Goal: Task Accomplishment & Management: Use online tool/utility

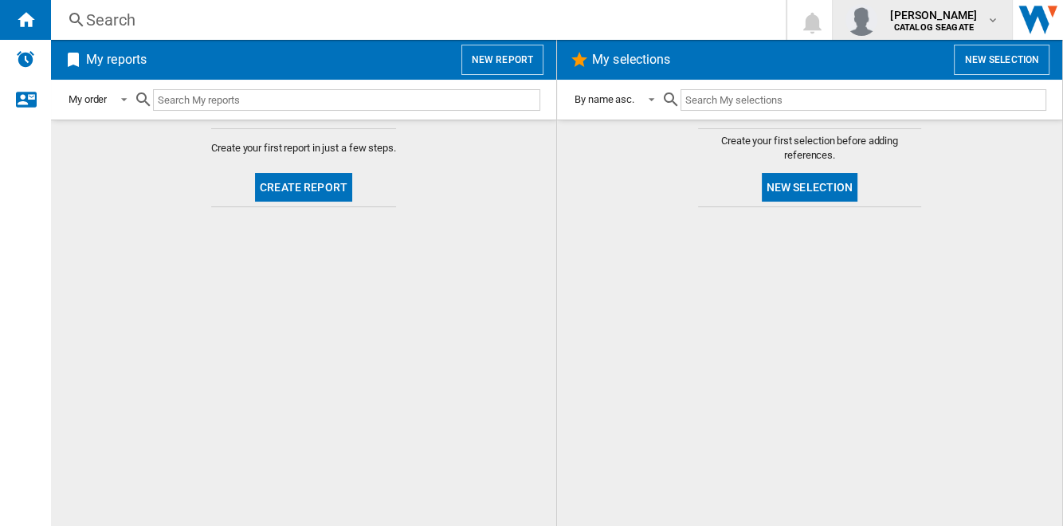
click at [989, 24] on md-icon "button" at bounding box center [992, 20] width 13 height 13
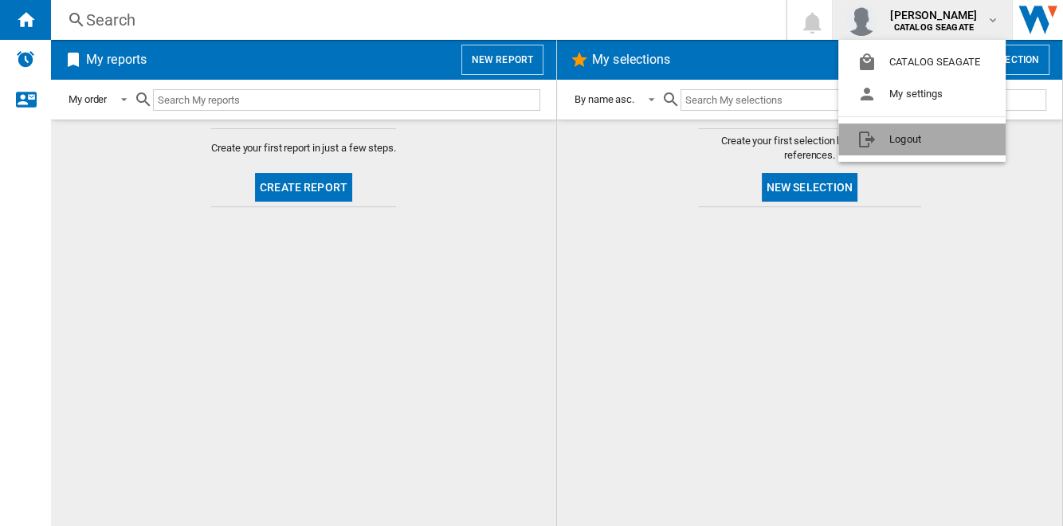
click at [950, 134] on button "Logout" at bounding box center [921, 139] width 167 height 32
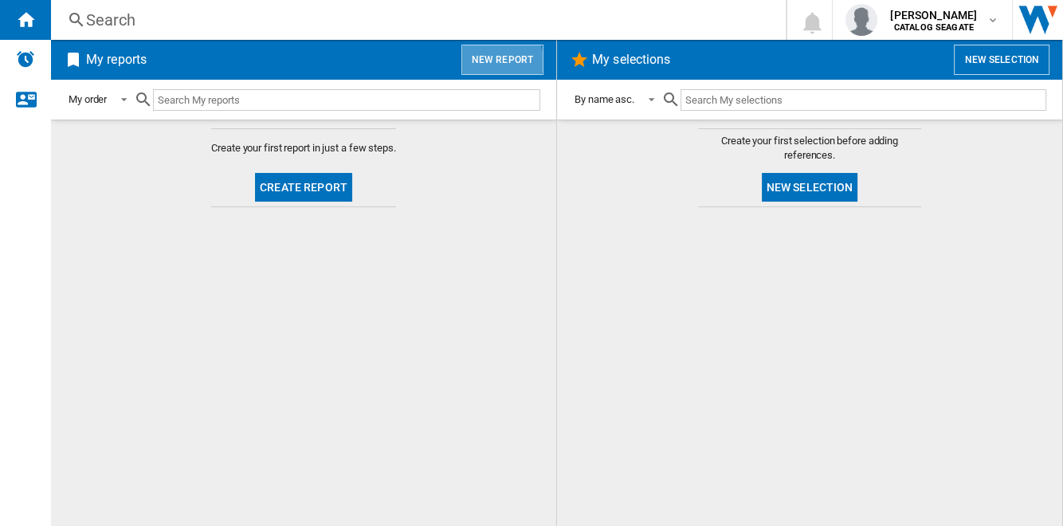
click at [503, 61] on button "New report" at bounding box center [502, 60] width 82 height 30
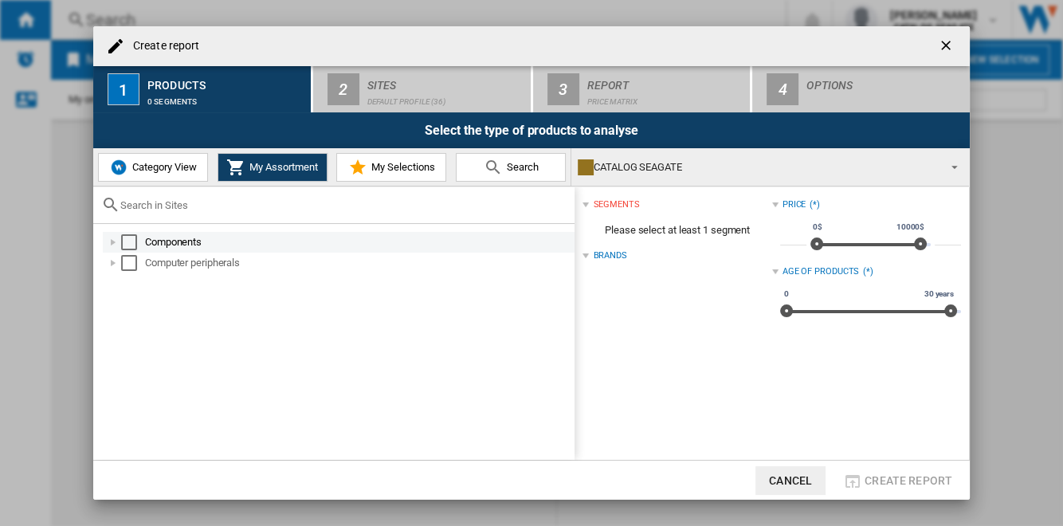
click at [131, 239] on div "Select" at bounding box center [129, 242] width 16 height 16
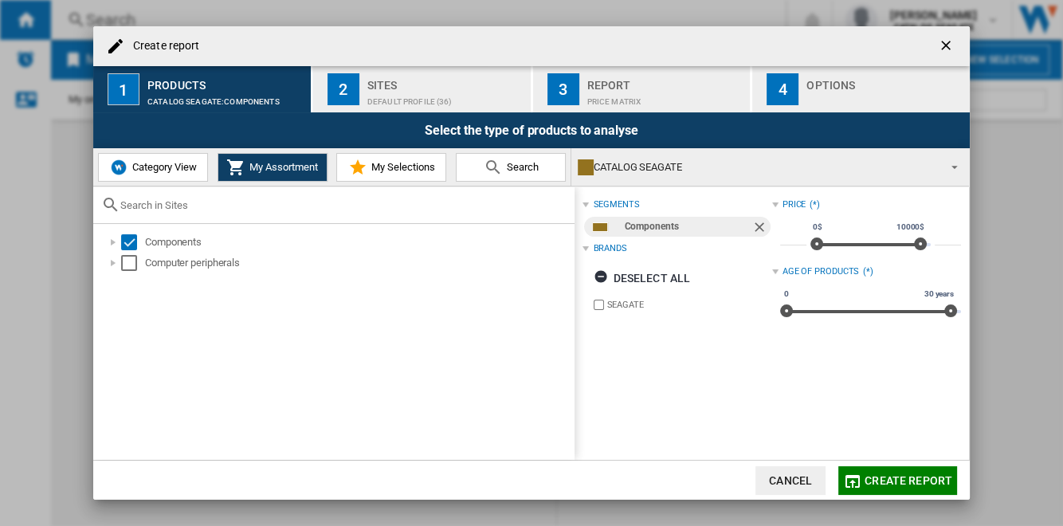
click at [433, 89] on div "Default profile (36)" at bounding box center [445, 97] width 157 height 17
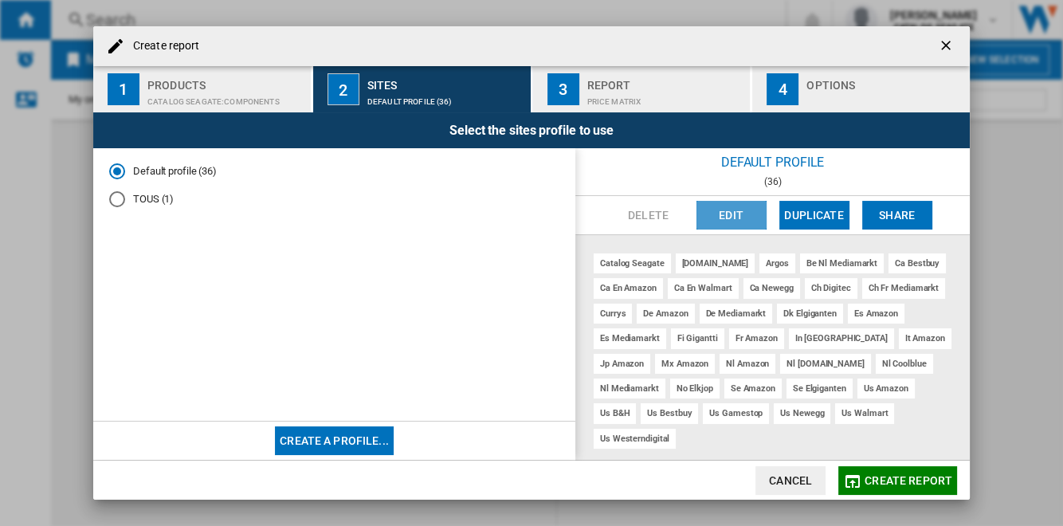
click at [737, 214] on button "Edit" at bounding box center [731, 215] width 70 height 29
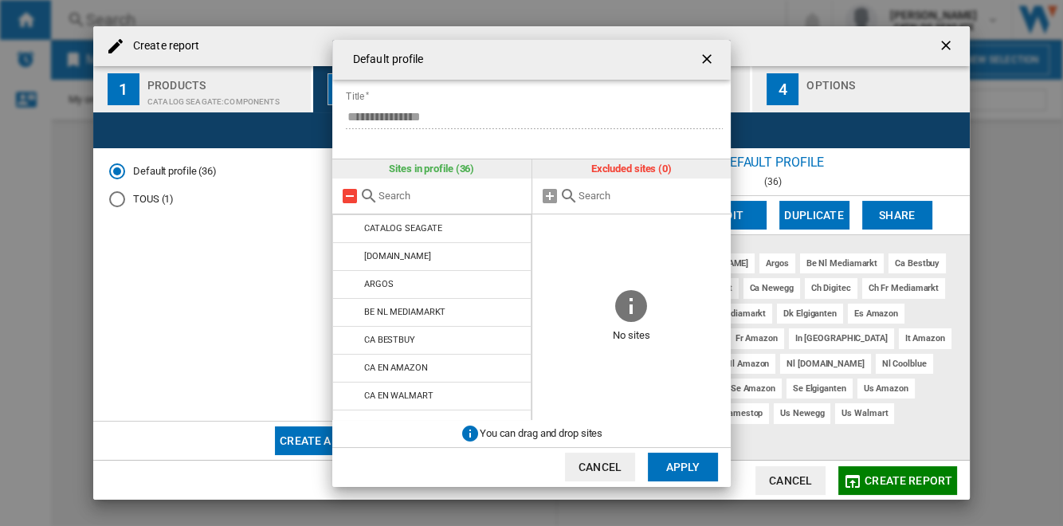
click at [353, 198] on md-icon at bounding box center [349, 195] width 19 height 19
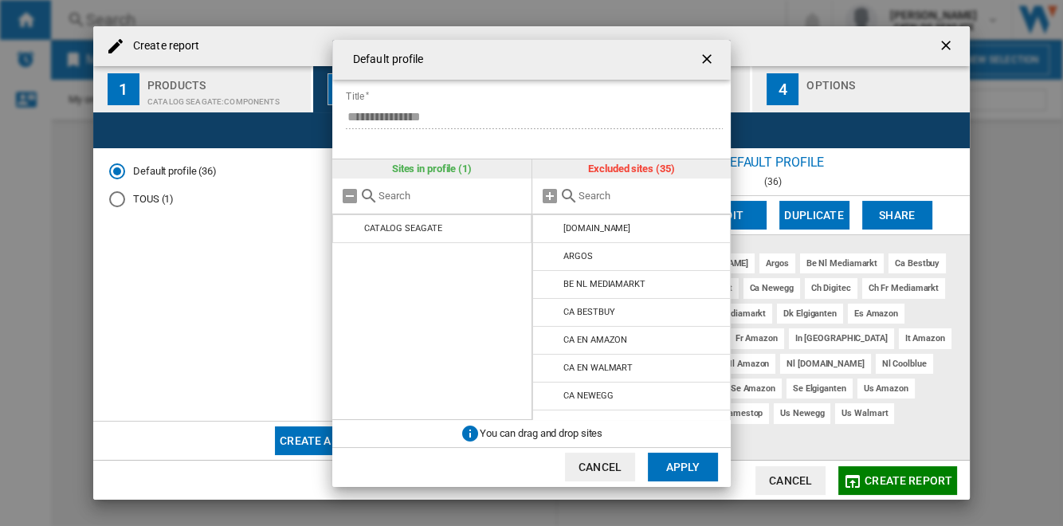
click at [680, 466] on button "Apply" at bounding box center [683, 466] width 70 height 29
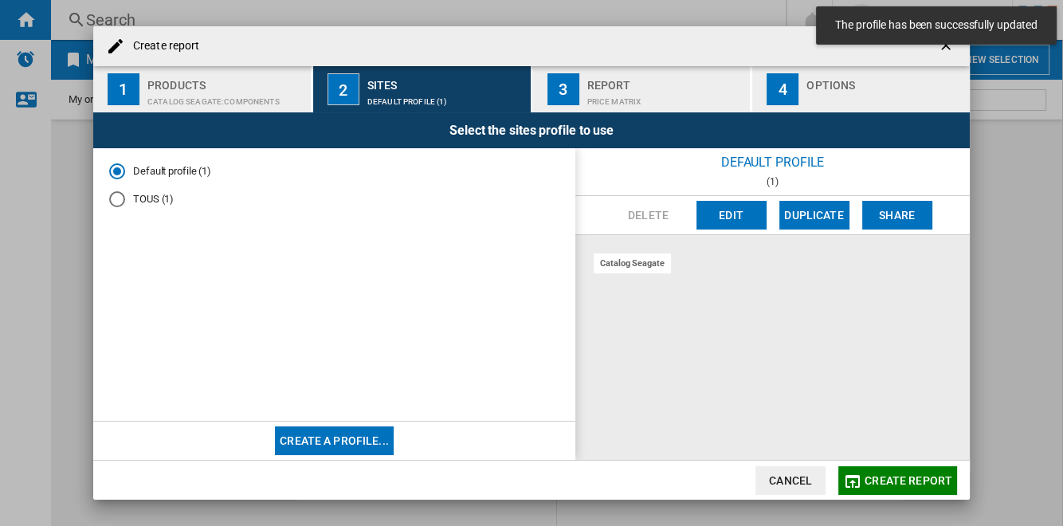
click at [942, 53] on ng-md-icon "getI18NText('BUTTONS.CLOSE_DIALOG')" at bounding box center [947, 46] width 19 height 19
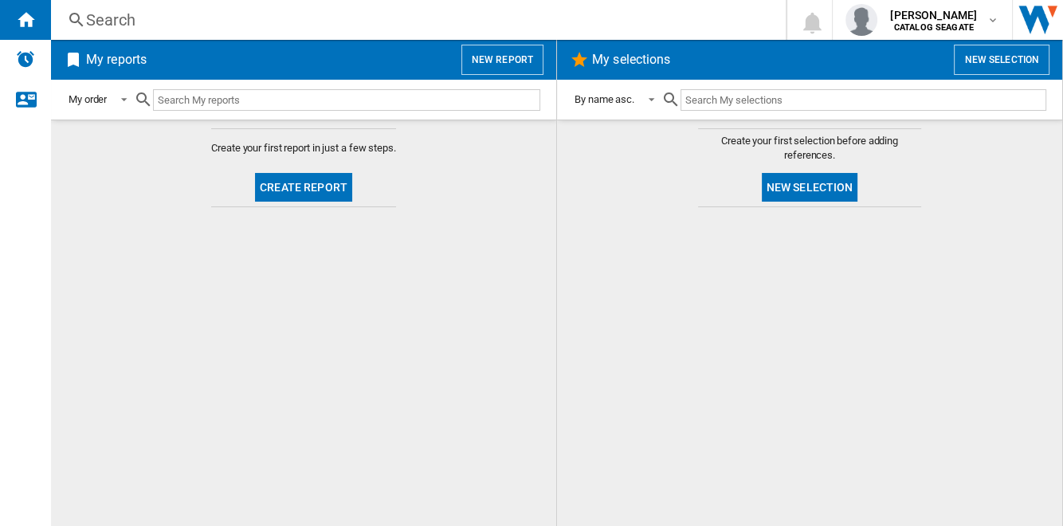
click at [845, 191] on button "New selection" at bounding box center [810, 187] width 96 height 29
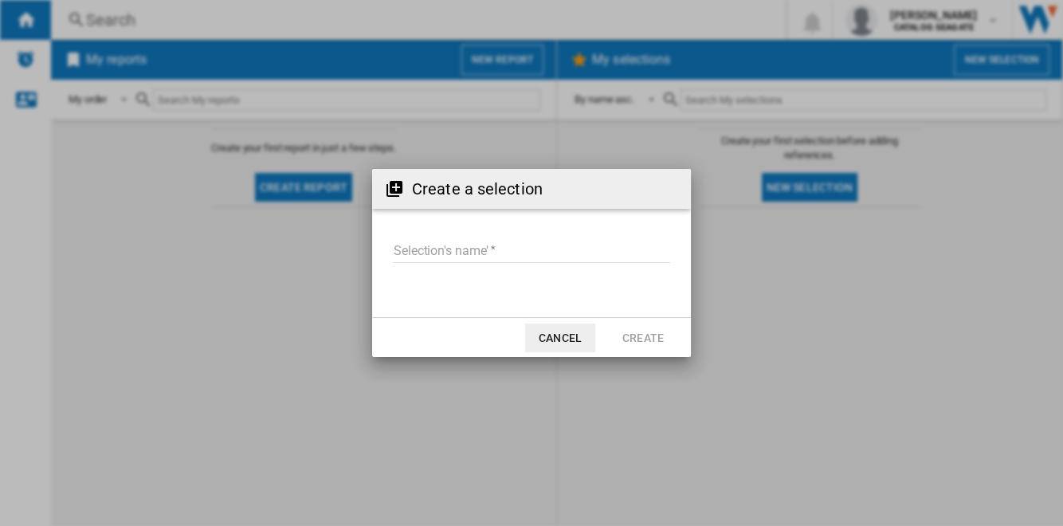
click at [483, 251] on input "Selection's name'" at bounding box center [531, 251] width 277 height 24
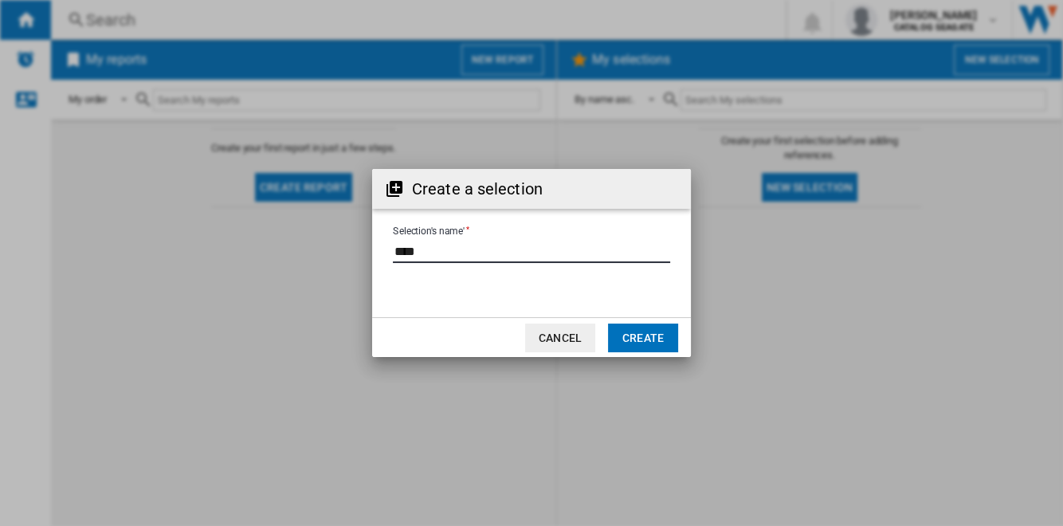
type input "****"
click at [659, 336] on button "Create" at bounding box center [643, 337] width 70 height 29
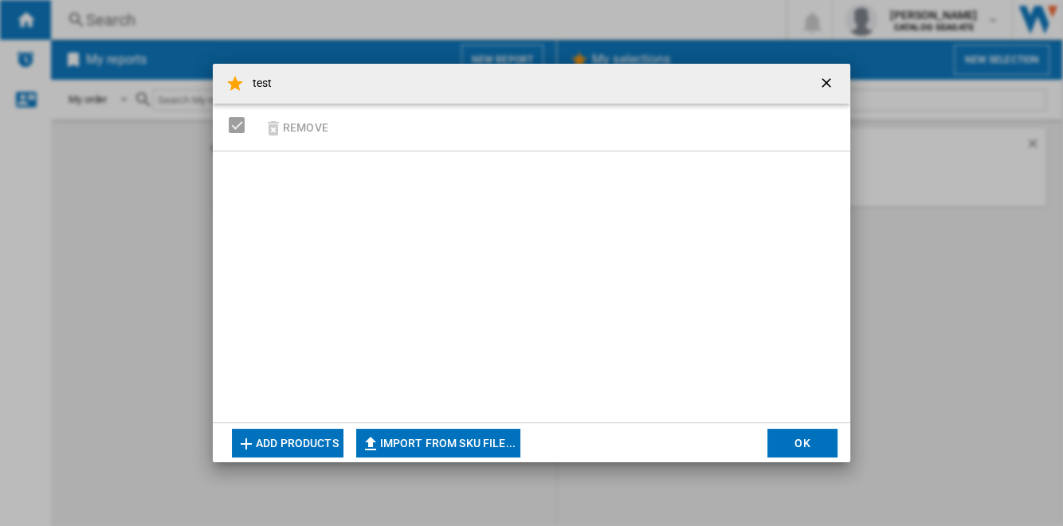
click at [315, 440] on button "Add products" at bounding box center [288, 443] width 112 height 29
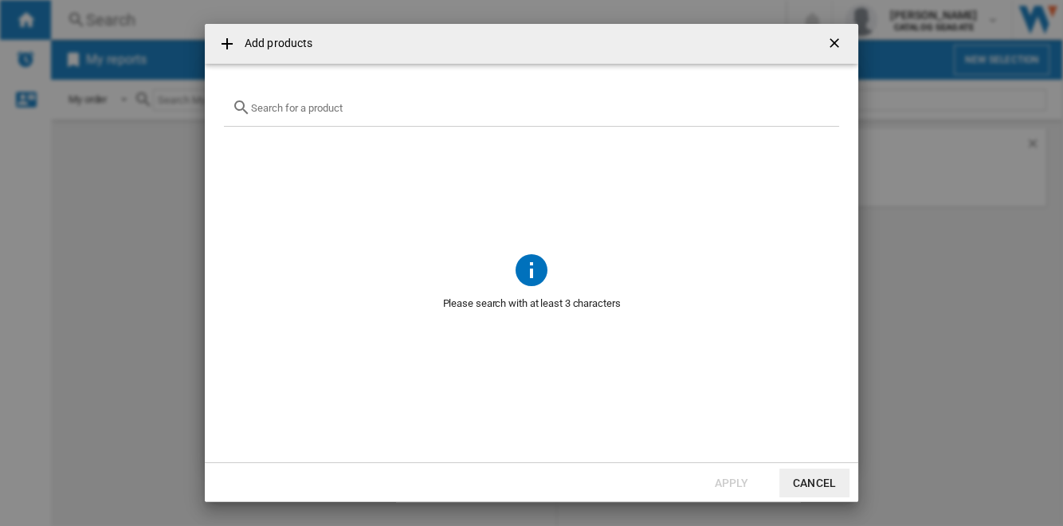
click at [370, 100] on div at bounding box center [531, 107] width 615 height 37
click at [349, 112] on input "text" at bounding box center [541, 108] width 580 height 12
paste input "WD20EZBX"
type input "WD20EZBX"
click at [834, 41] on ng-md-icon "getI18NText('BUTTONS.CLOSE_DIALOG')" at bounding box center [835, 44] width 19 height 19
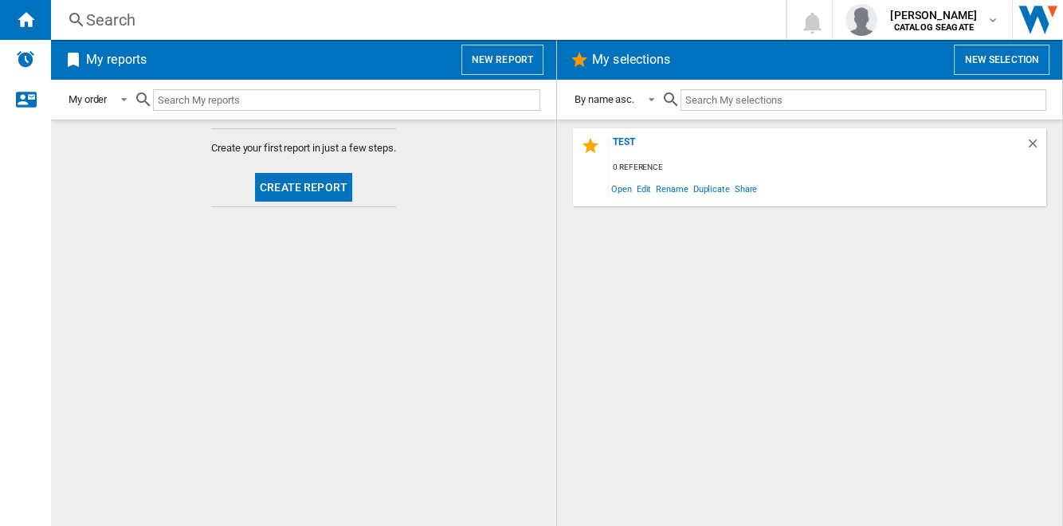
click at [123, 18] on div "Search" at bounding box center [415, 20] width 658 height 22
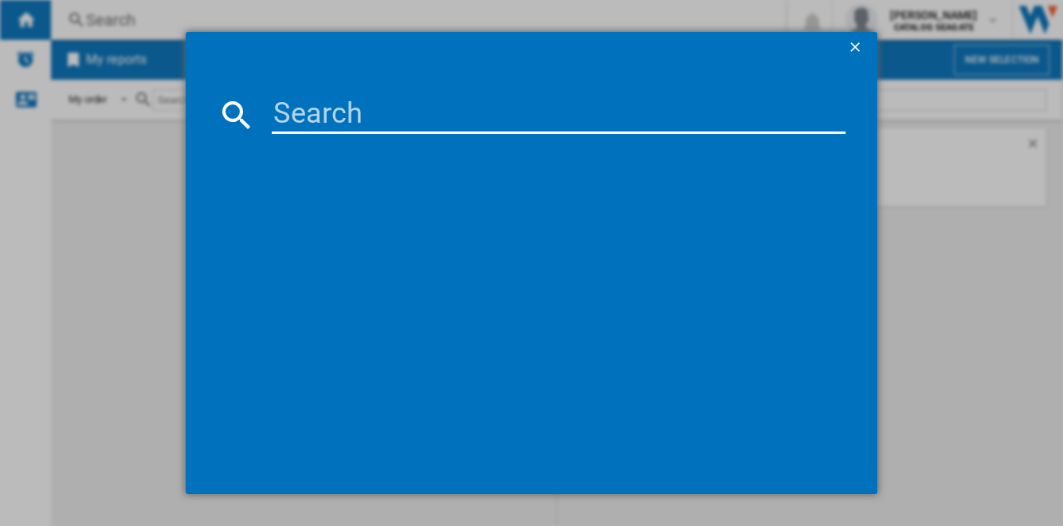
click at [387, 108] on input at bounding box center [558, 115] width 573 height 38
paste input "WD20EZBX"
type input "WD20EZBX"
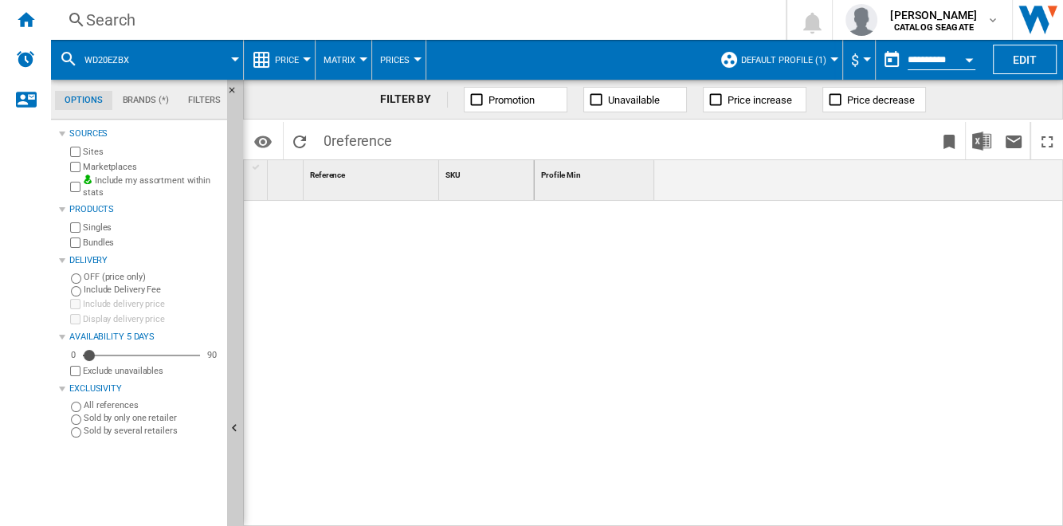
click at [123, 21] on div "Search" at bounding box center [415, 20] width 658 height 22
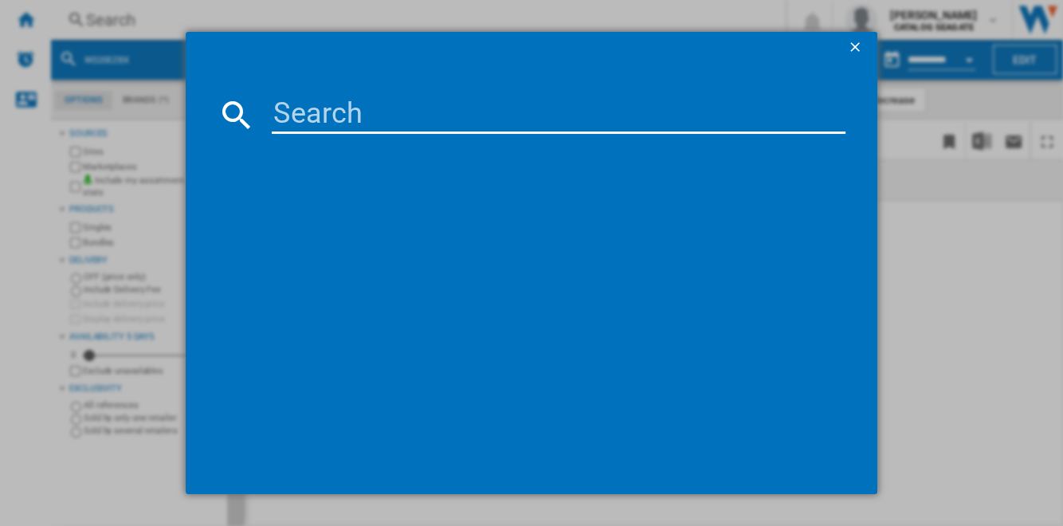
click at [357, 113] on input at bounding box center [558, 115] width 573 height 38
paste input "WD8002PURP"
type input "WD8002PURP"
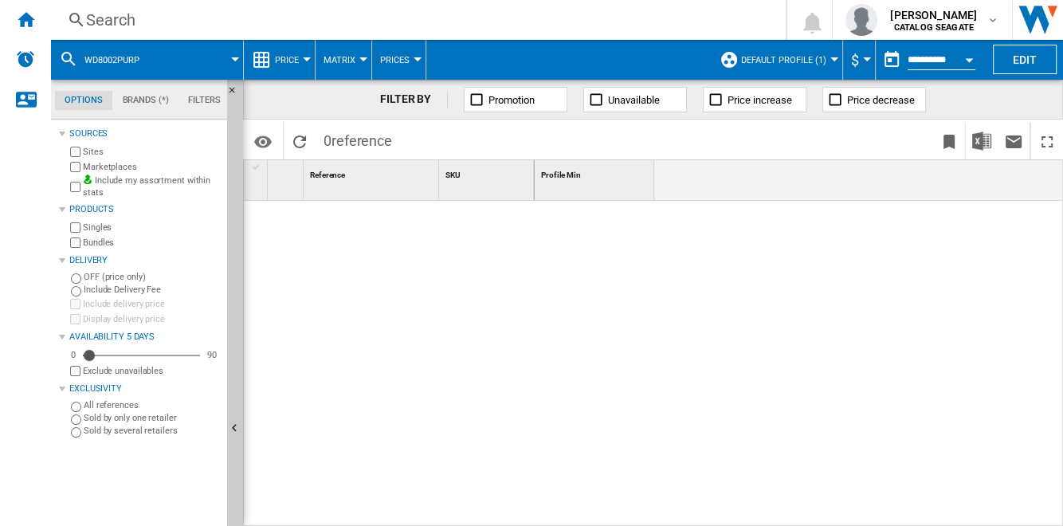
click at [132, 19] on div "Search" at bounding box center [415, 20] width 658 height 22
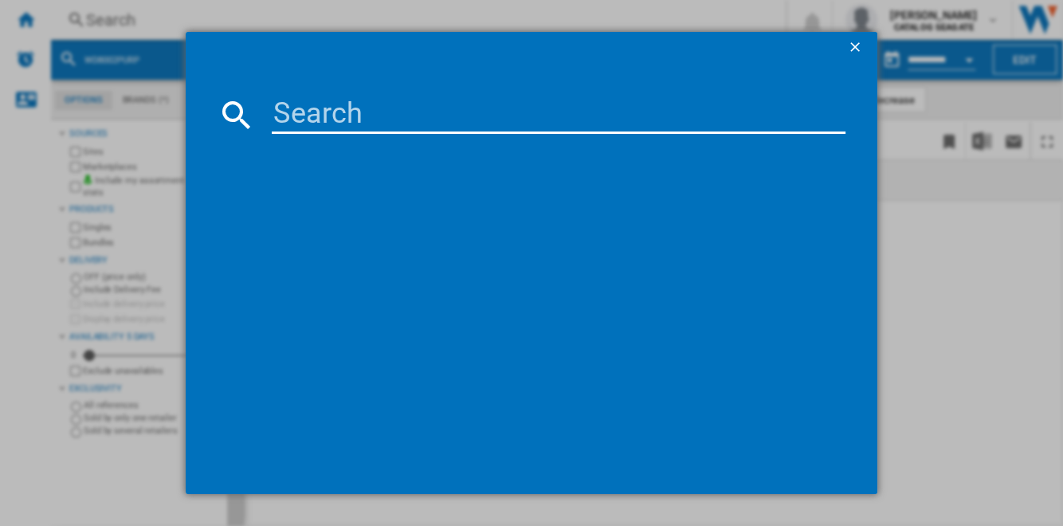
click at [308, 108] on input at bounding box center [558, 115] width 573 height 38
paste input "WDWTA80UZSVA"
type input "WDWTA80UZSVA"
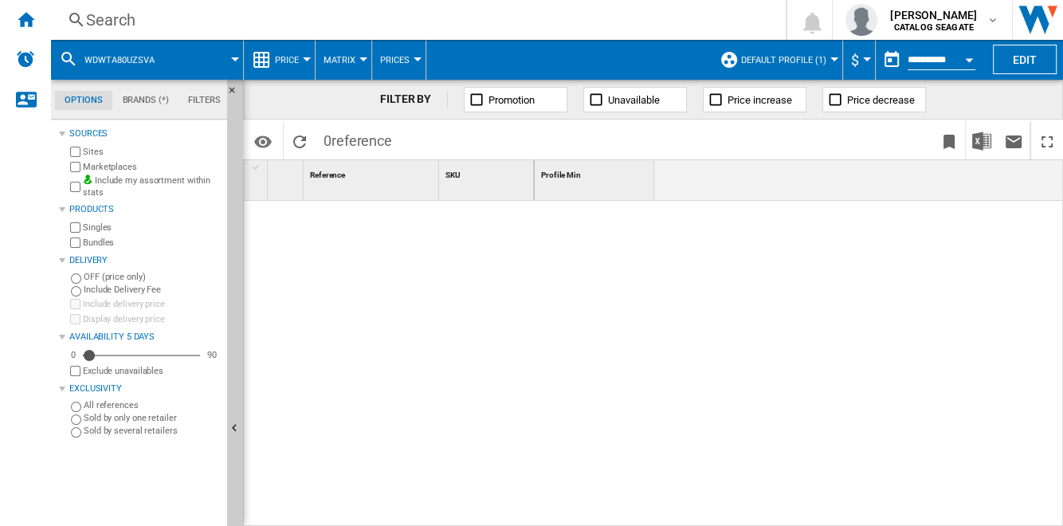
click at [824, 57] on button "Default profile (1)" at bounding box center [787, 60] width 93 height 40
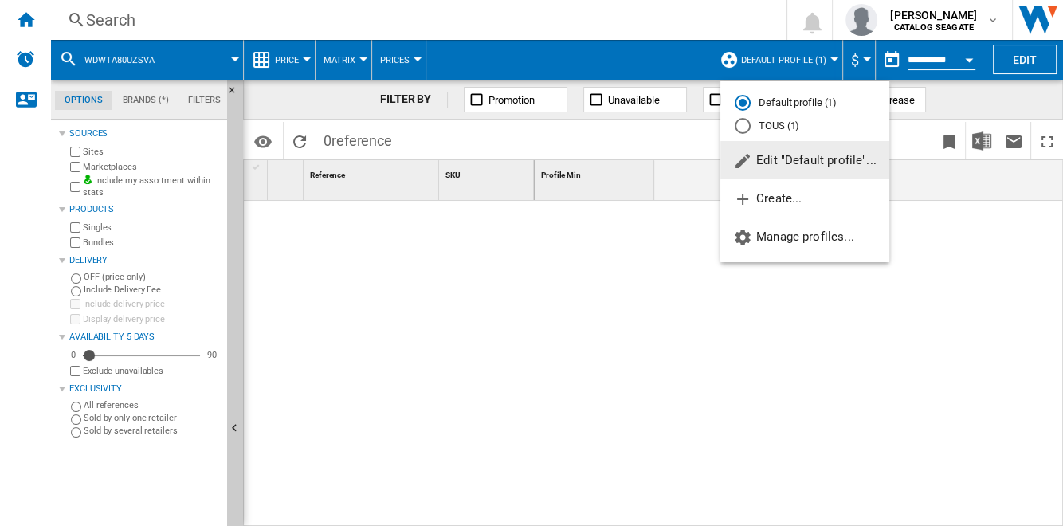
click at [820, 163] on span "Edit "Default profile"..." at bounding box center [804, 160] width 143 height 14
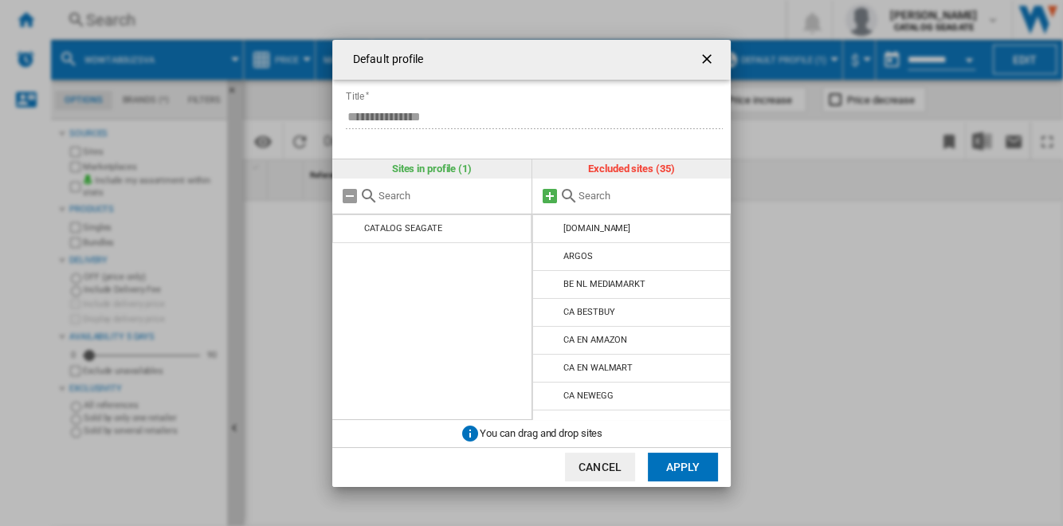
click at [550, 195] on md-icon "Default profile ..." at bounding box center [549, 195] width 19 height 19
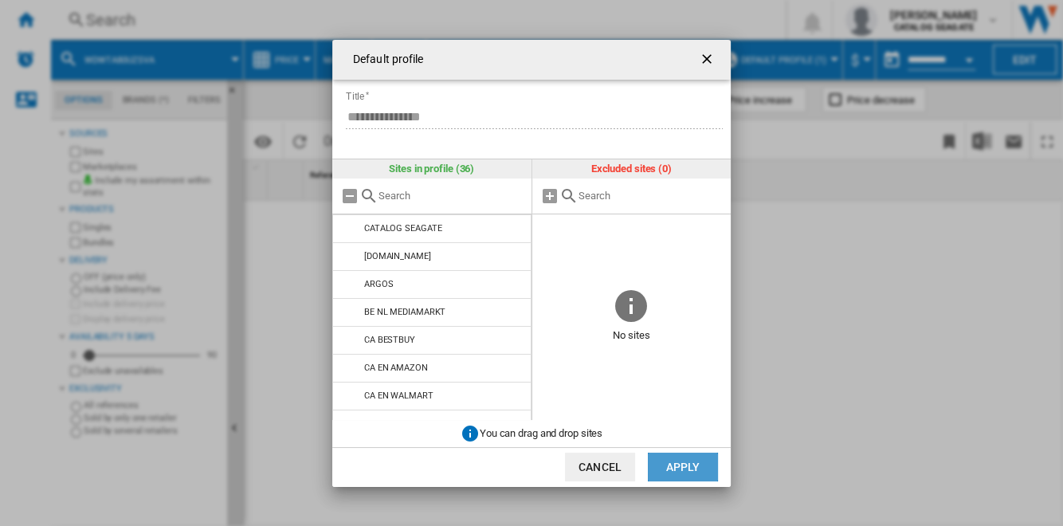
click at [676, 465] on button "Apply" at bounding box center [683, 466] width 70 height 29
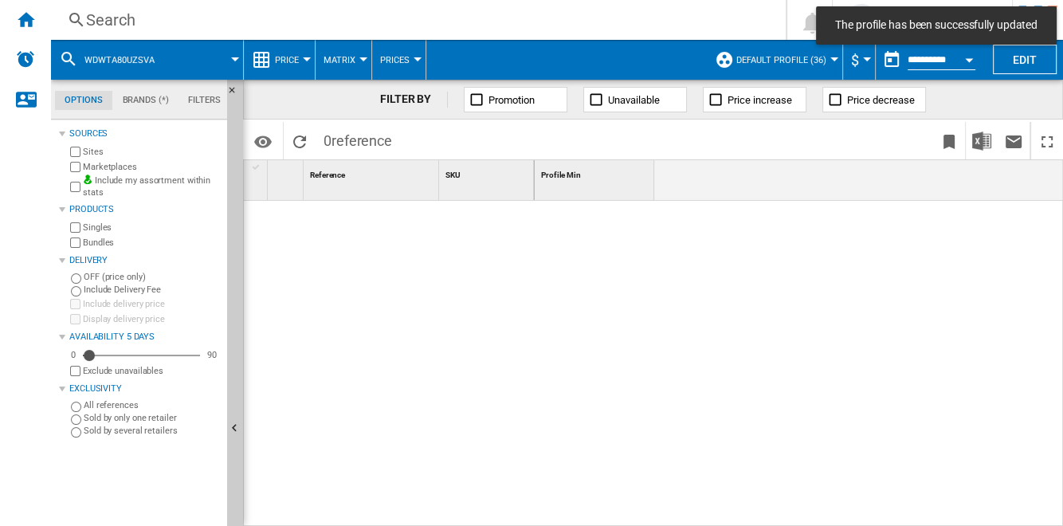
click at [108, 20] on div "Search" at bounding box center [415, 20] width 658 height 22
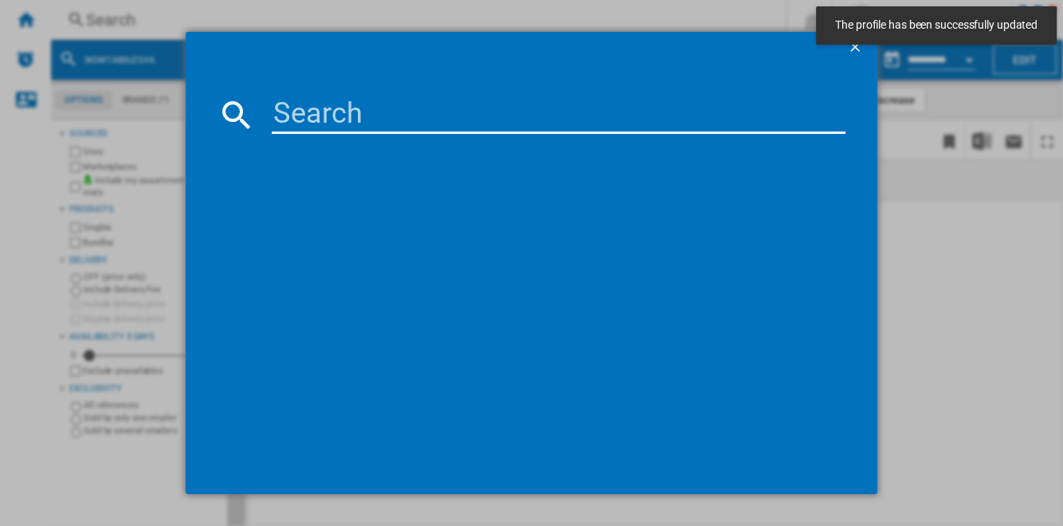
click at [405, 125] on input at bounding box center [558, 115] width 573 height 38
paste input "WDWTA80UZSVA"
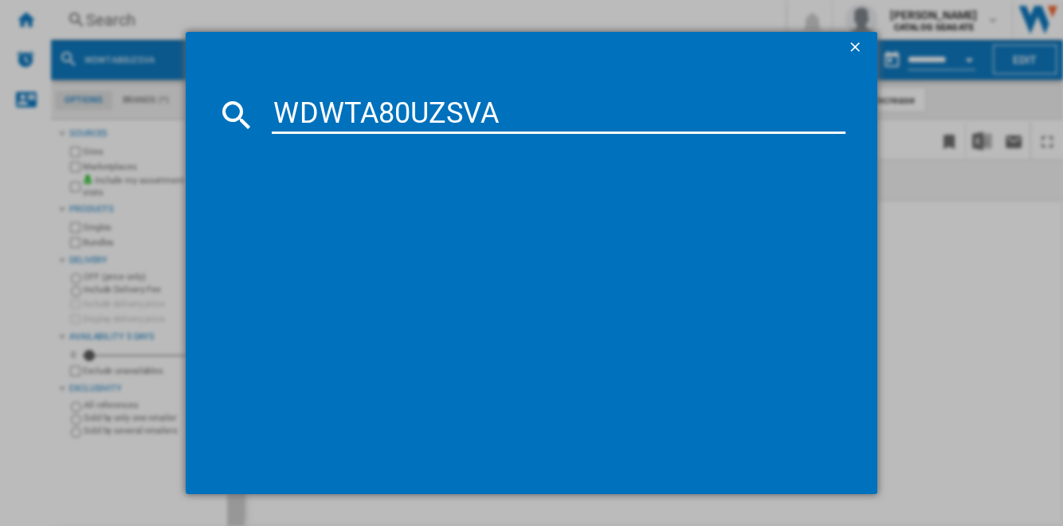
type input "WDWTA80UZSVA"
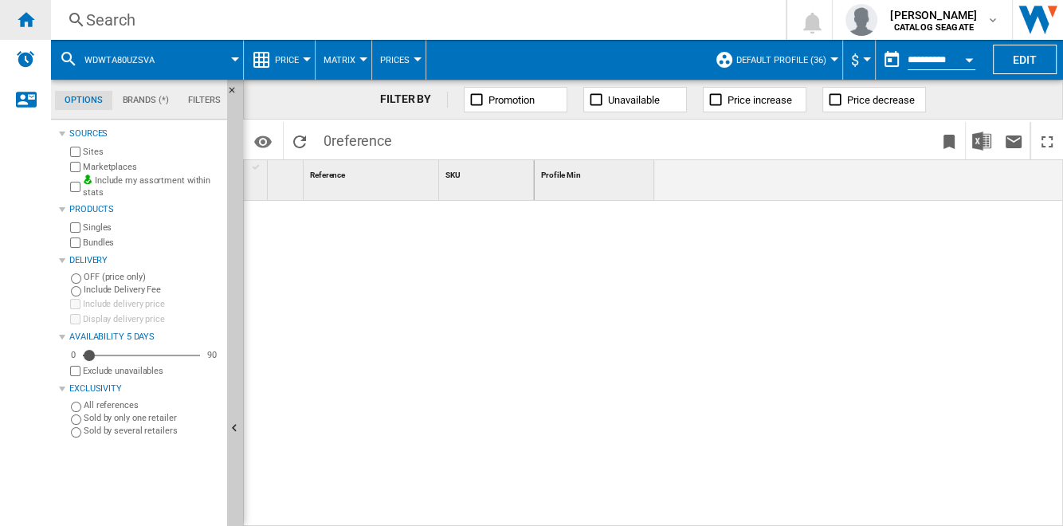
click at [35, 20] on div "Home" at bounding box center [25, 20] width 51 height 40
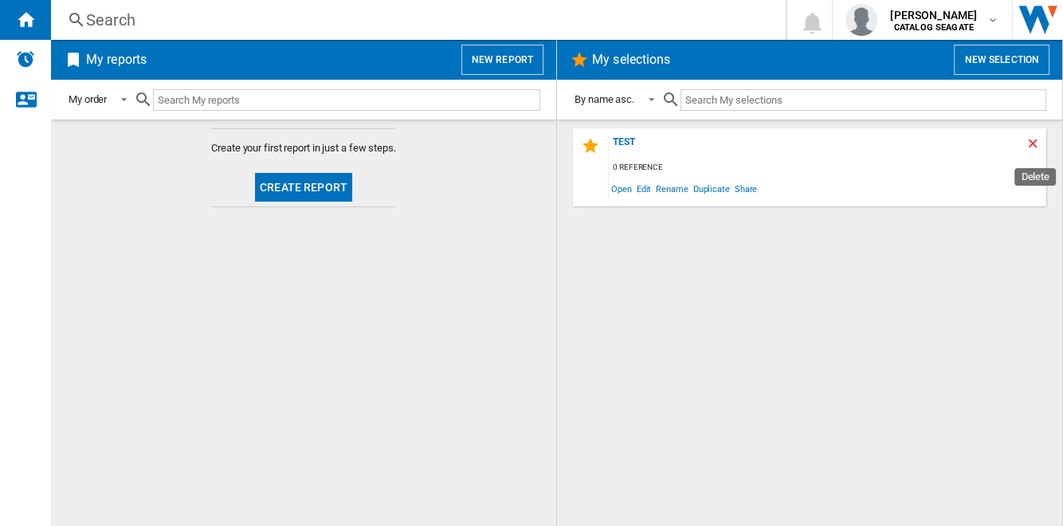
click at [1033, 139] on ng-md-icon "Delete" at bounding box center [1034, 145] width 19 height 19
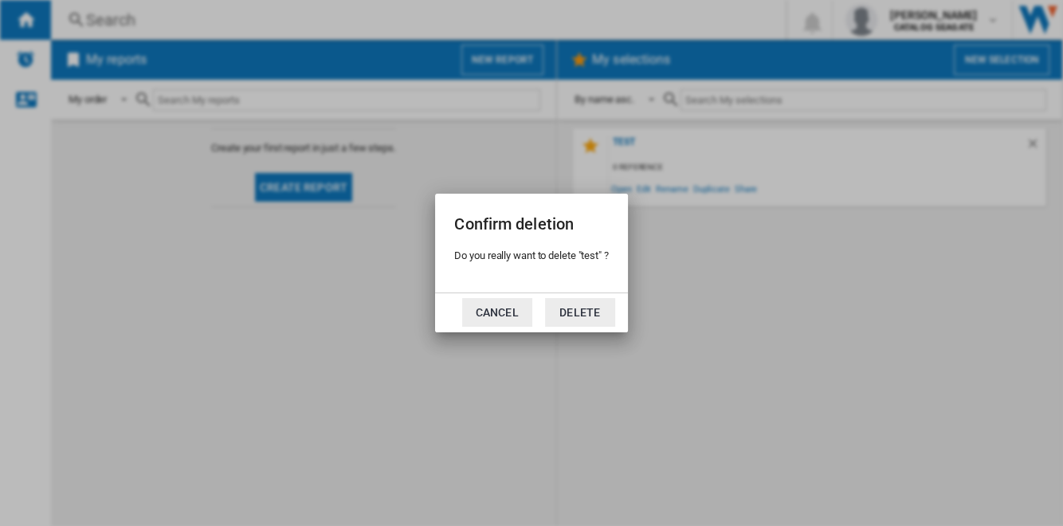
click at [497, 310] on button "Cancel" at bounding box center [497, 312] width 70 height 29
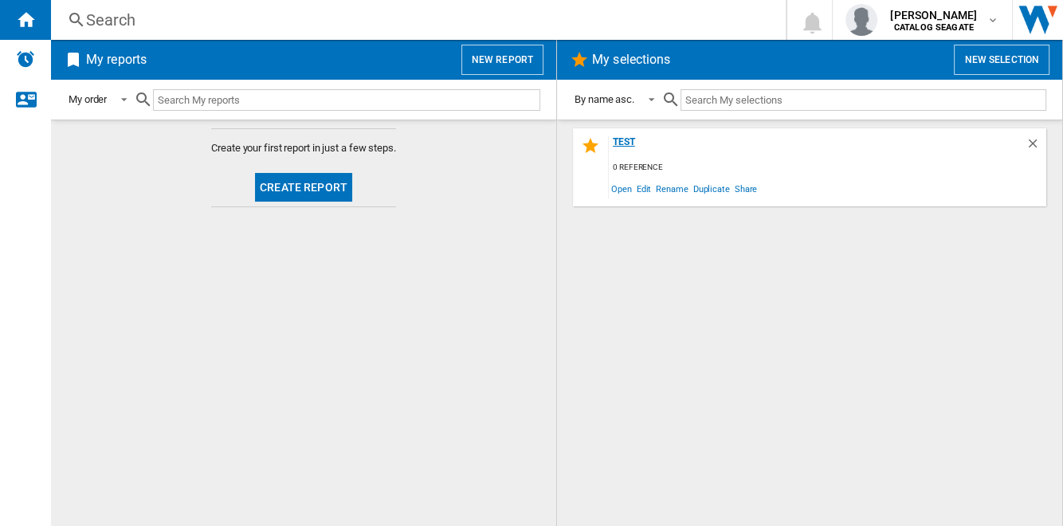
click at [634, 142] on div "test" at bounding box center [817, 147] width 417 height 22
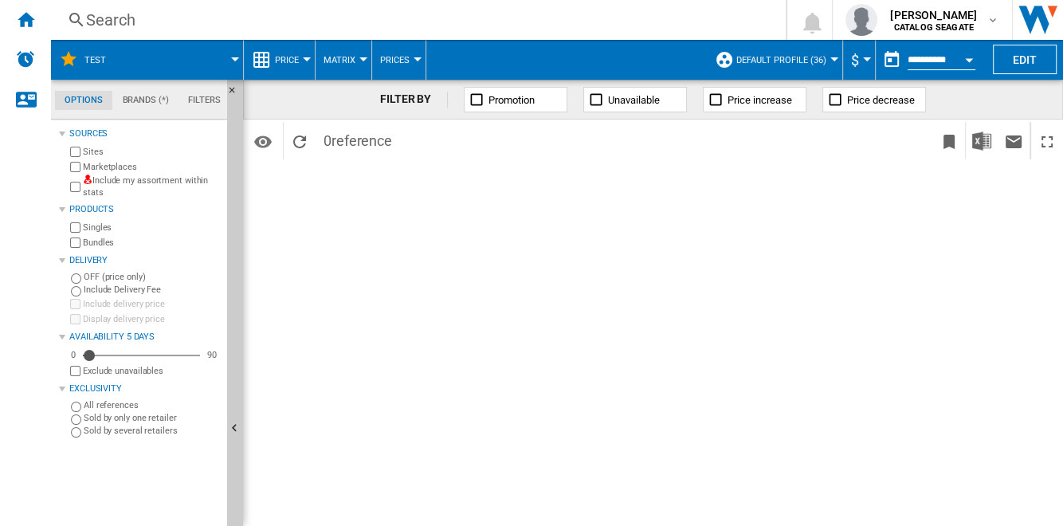
click at [108, 21] on div "Search" at bounding box center [415, 20] width 658 height 22
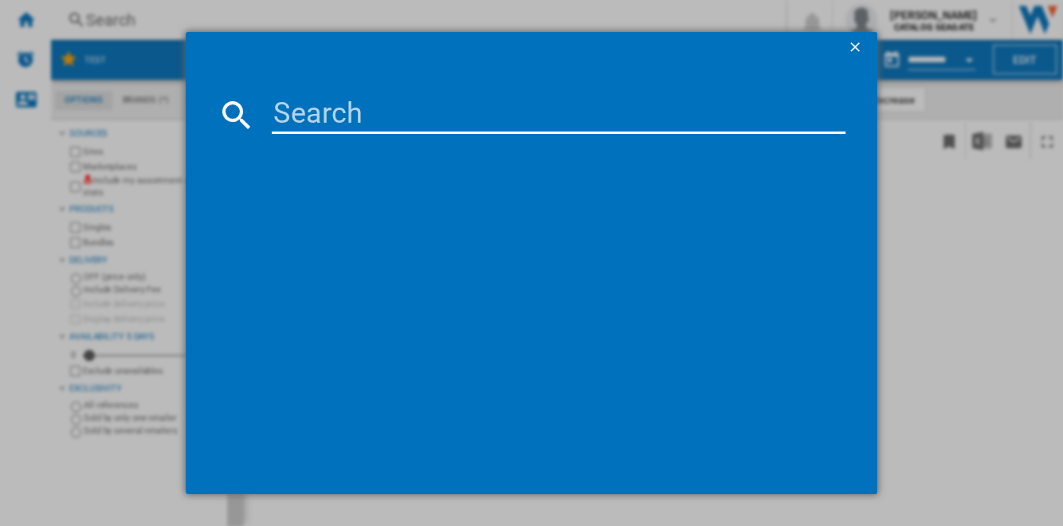
click at [375, 111] on input at bounding box center [558, 115] width 573 height 38
paste input "HDWG780XZSTA"
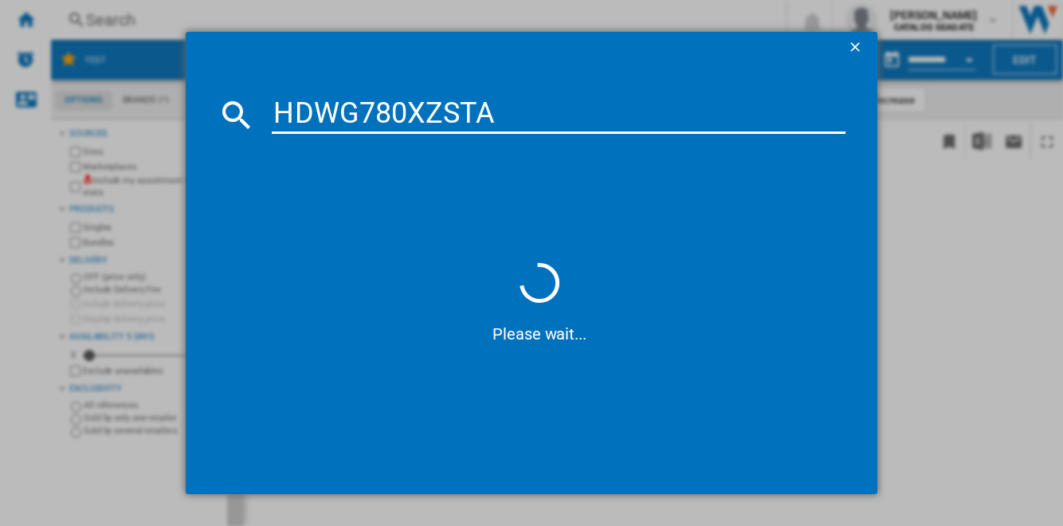
type input "HDWG780XZSTA"
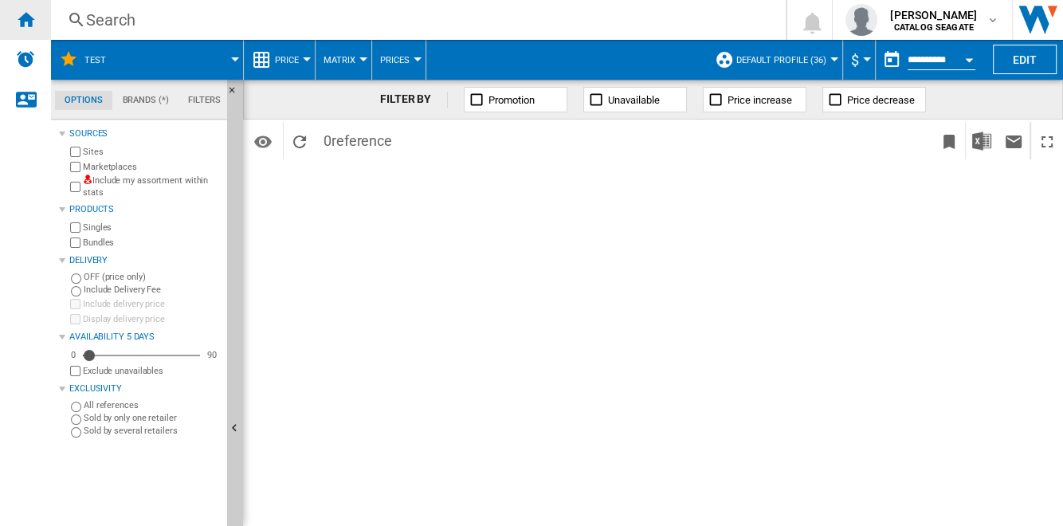
click at [26, 21] on ng-md-icon "Home" at bounding box center [25, 19] width 19 height 19
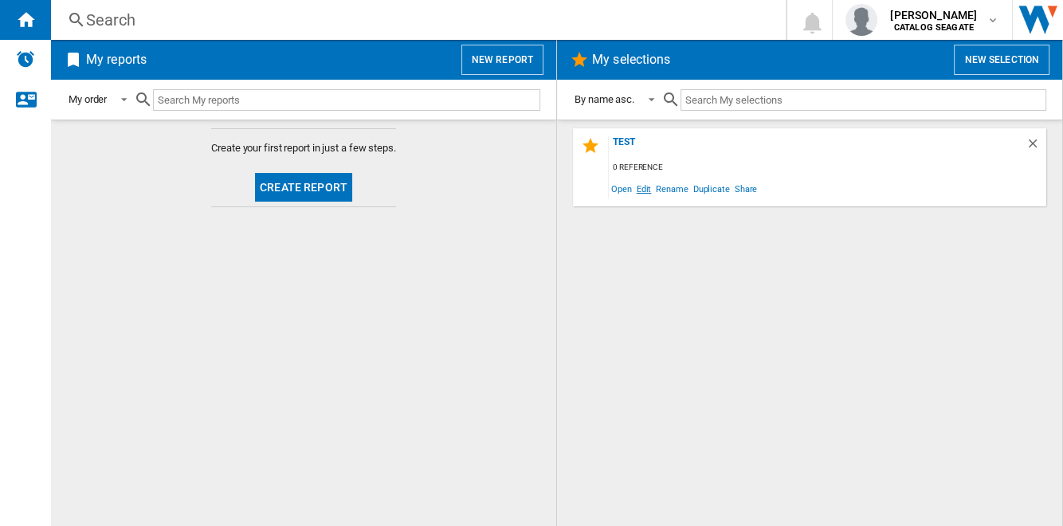
click at [646, 187] on span "Edit" at bounding box center [644, 189] width 20 height 22
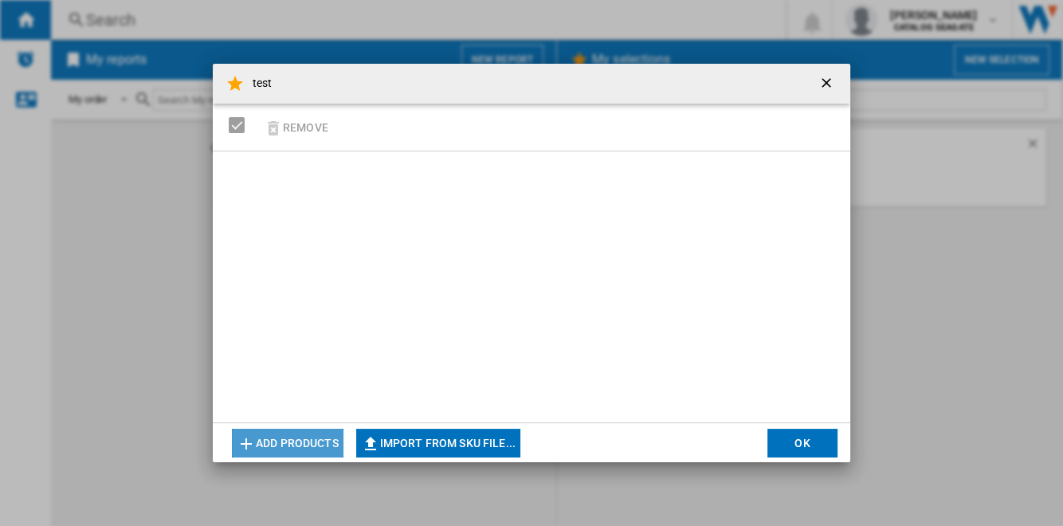
click at [311, 440] on button "Add products" at bounding box center [288, 443] width 112 height 29
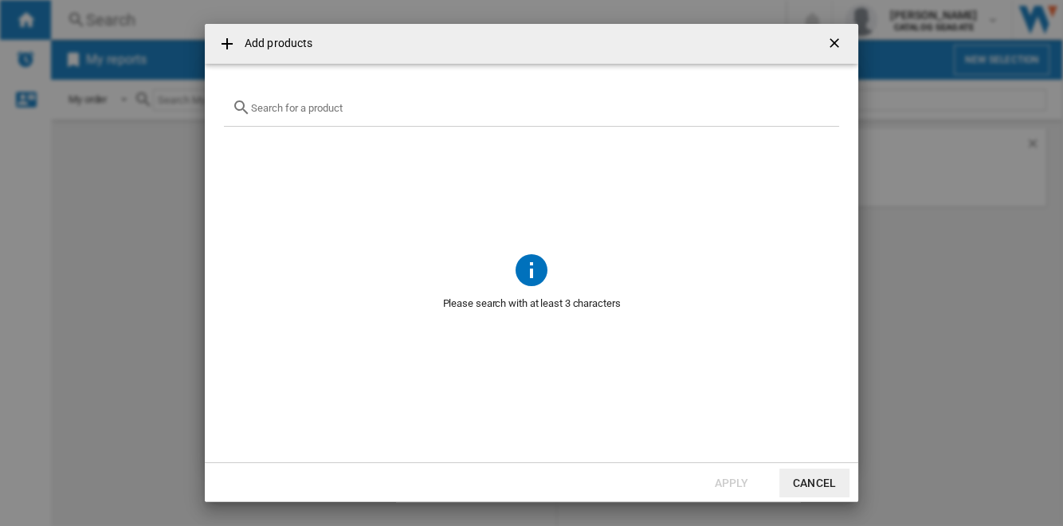
click at [380, 96] on div "{{getI18NText('SELECTIONS.EDITION_POPUP.OPEN_PRODUCTS_POPUP')}} {{::getI18NText…" at bounding box center [531, 107] width 615 height 37
click at [372, 108] on input "{{getI18NText('SELECTIONS.EDITION_POPUP.OPEN_PRODUCTS_POPUP')}} {{::getI18NText…" at bounding box center [541, 108] width 580 height 12
paste input "HDWG780XZSTA"
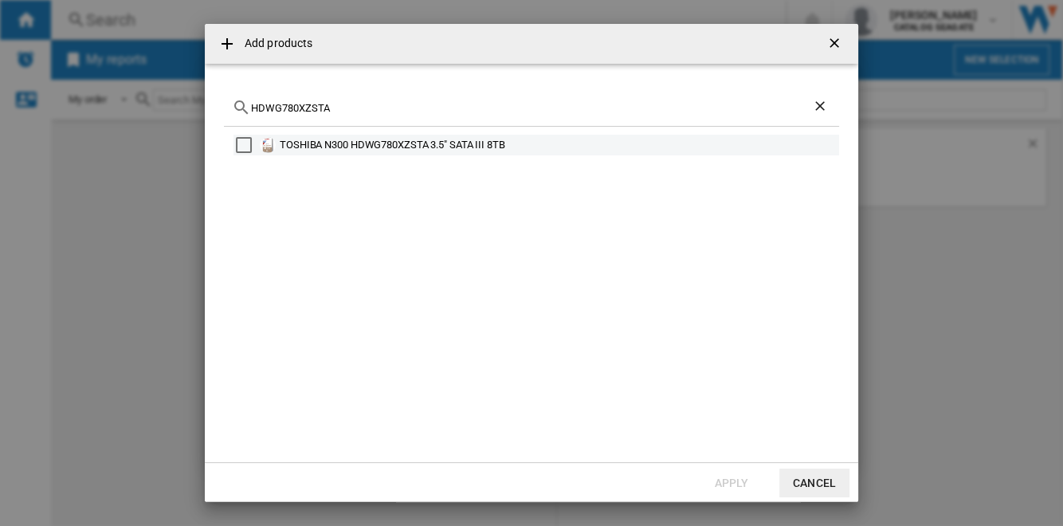
click at [247, 144] on div "Select" at bounding box center [244, 145] width 16 height 16
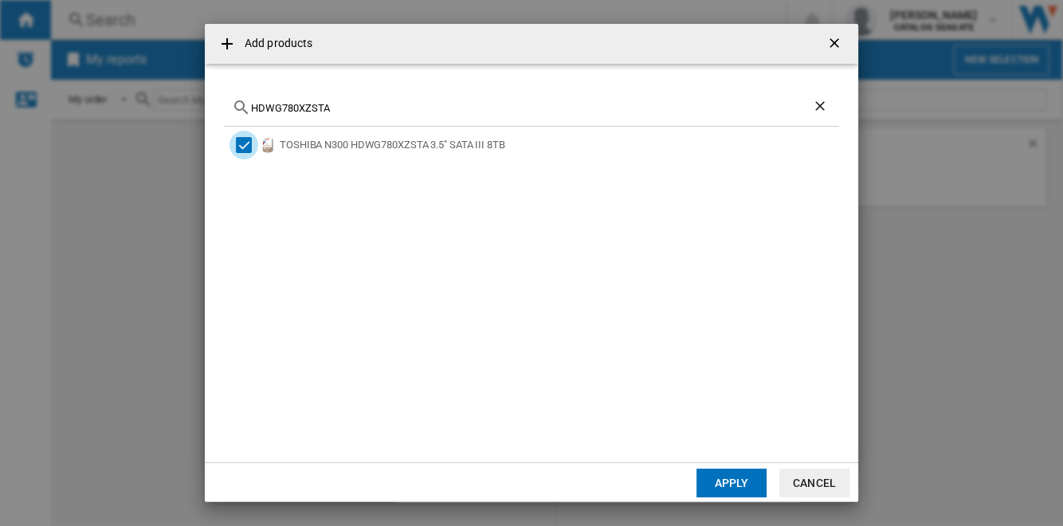
click at [357, 100] on div "HDWG780XZSTA" at bounding box center [531, 107] width 615 height 37
click at [353, 104] on input "HDWG780XZSTA" at bounding box center [531, 108] width 561 height 12
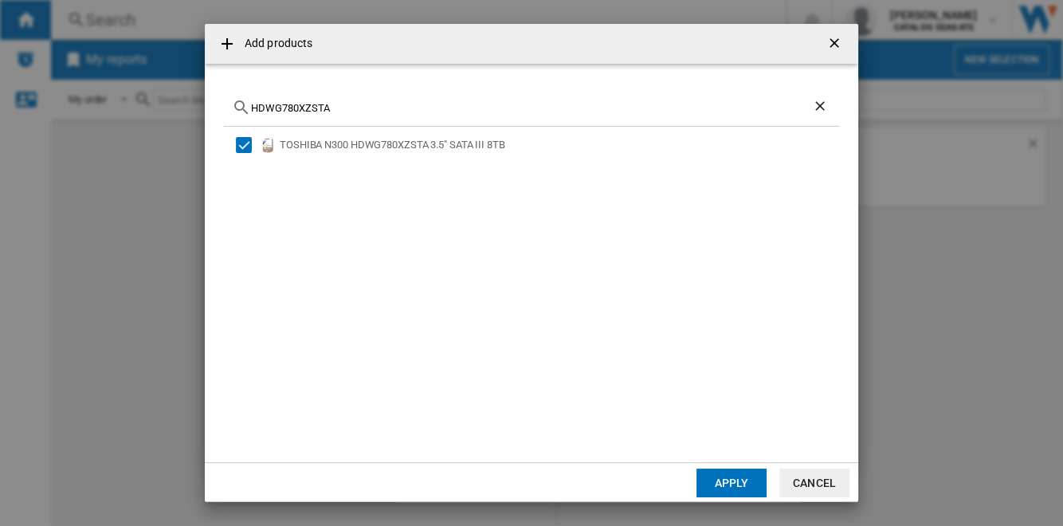
click at [353, 104] on input "HDWG780XZSTA" at bounding box center [531, 108] width 561 height 12
paste input "WD80EFPX"
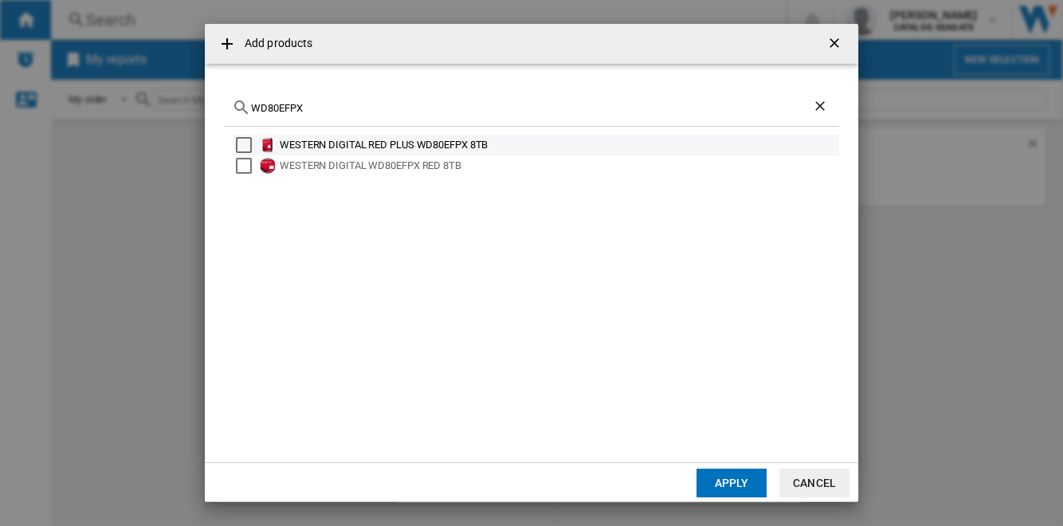
type input "WD80EFPX"
click at [248, 143] on div "Select" at bounding box center [244, 145] width 16 height 16
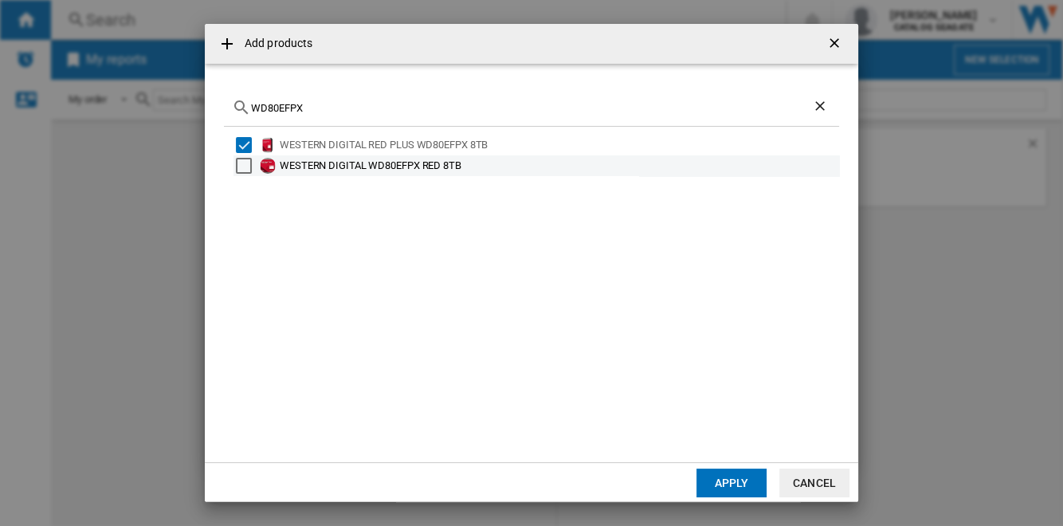
click at [242, 159] on div "Select" at bounding box center [244, 166] width 16 height 16
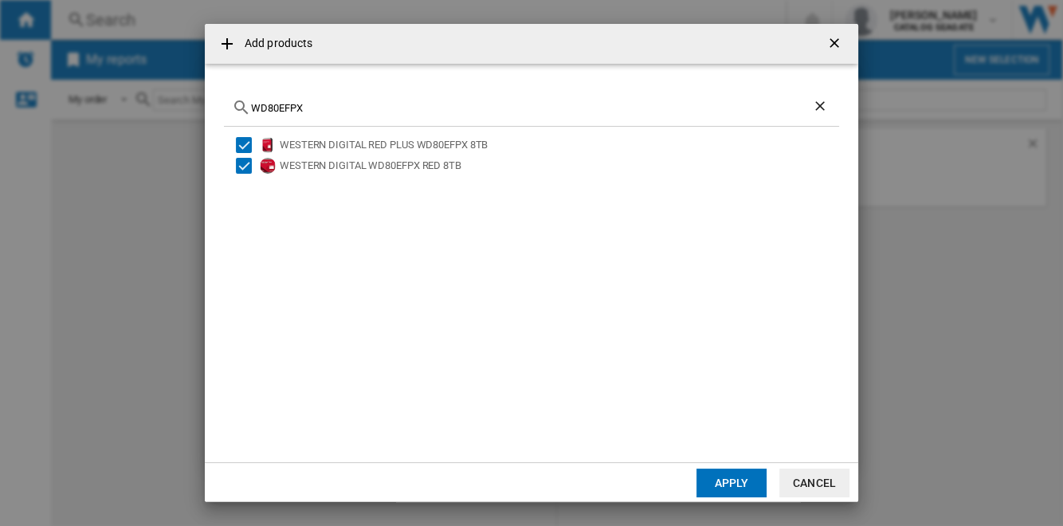
click at [741, 482] on button "Apply" at bounding box center [731, 482] width 70 height 29
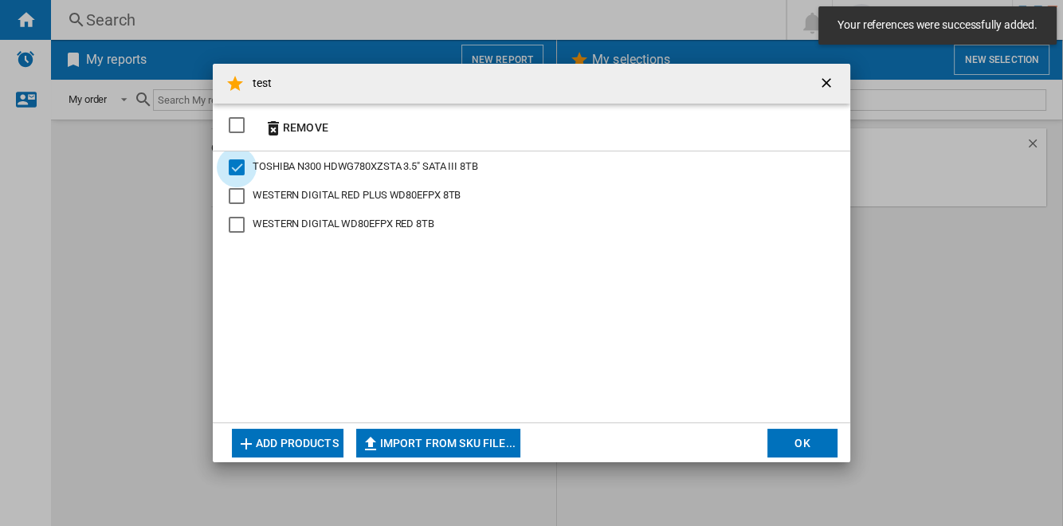
click at [235, 165] on div "{{::selection.title}} {{::getI18NText('BUTTONS.REMOVE')}} ..." at bounding box center [237, 167] width 16 height 16
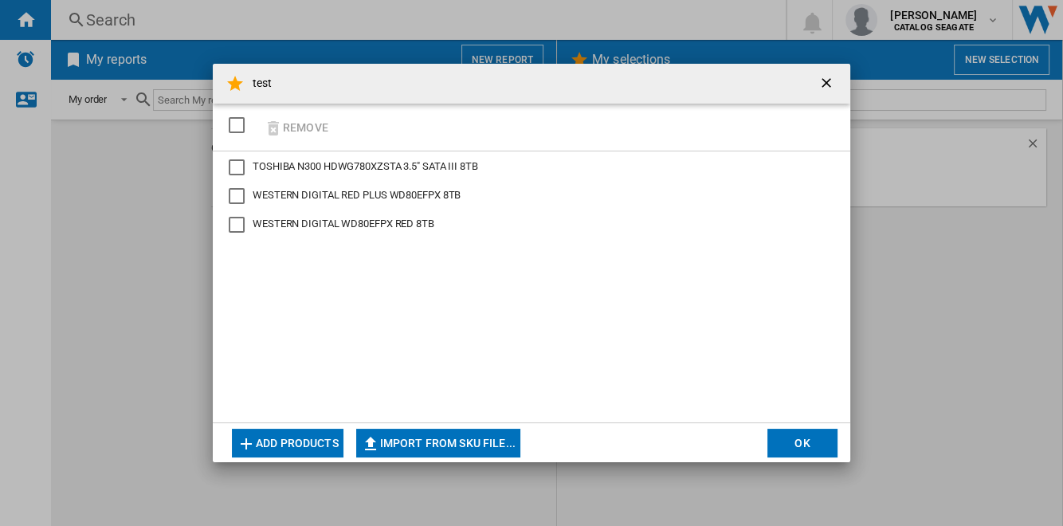
click at [314, 443] on button "Add products" at bounding box center [288, 443] width 112 height 29
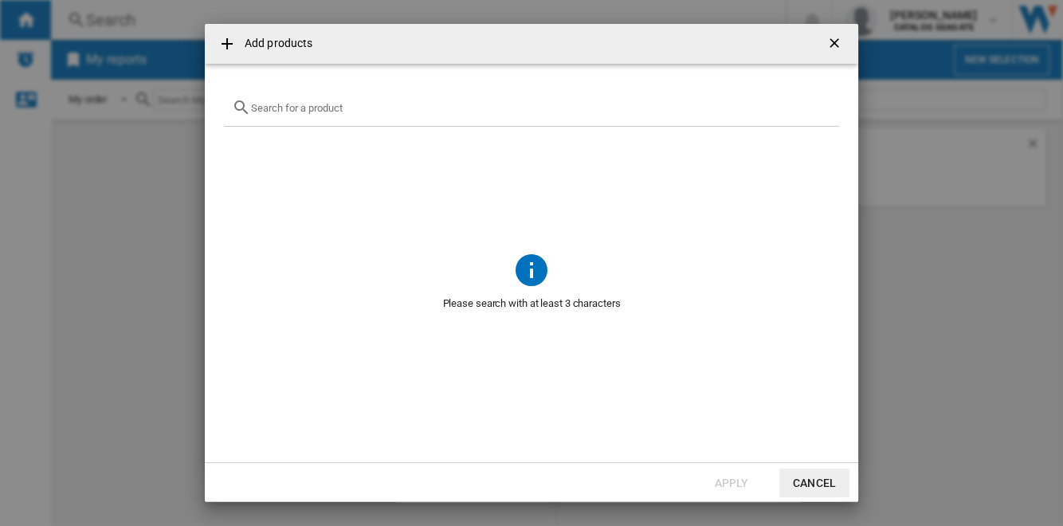
click at [325, 107] on input "{{getI18NText('SELECTIONS.EDITION_POPUP.OPEN_PRODUCTS_POPUP')}} {{::getI18NText…" at bounding box center [541, 108] width 580 height 12
paste input "ST8000VN002"
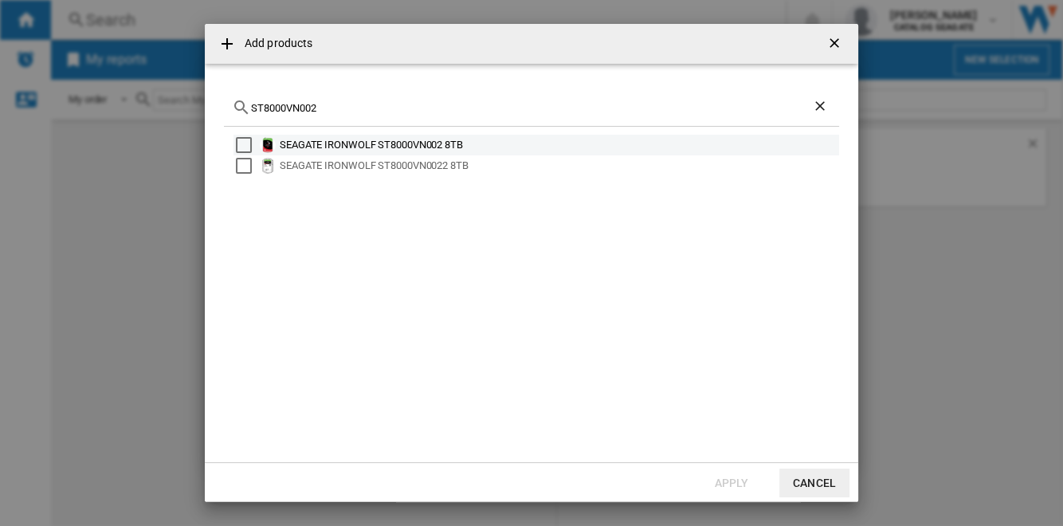
type input "ST8000VN002"
click at [242, 142] on div "Select" at bounding box center [244, 145] width 16 height 16
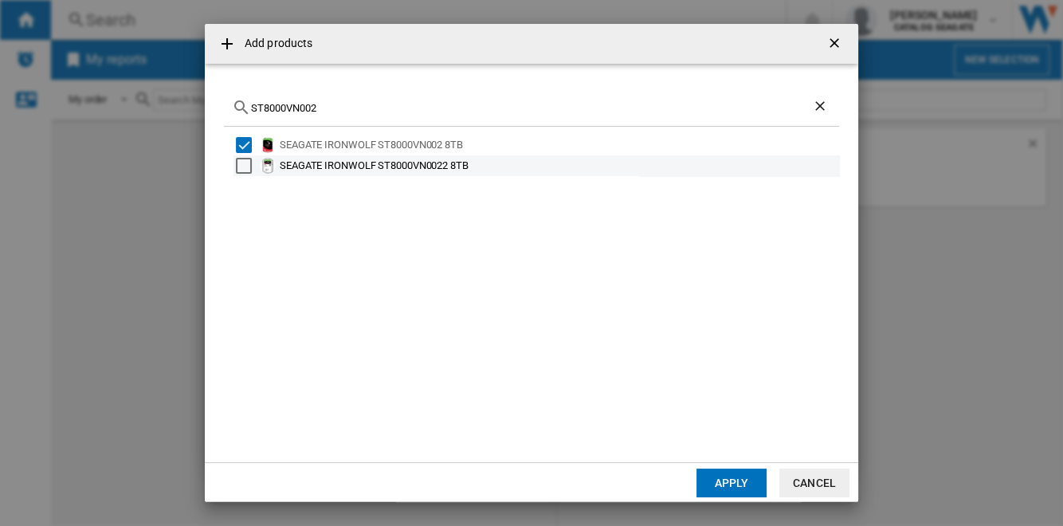
click at [241, 159] on div "Select" at bounding box center [244, 166] width 16 height 16
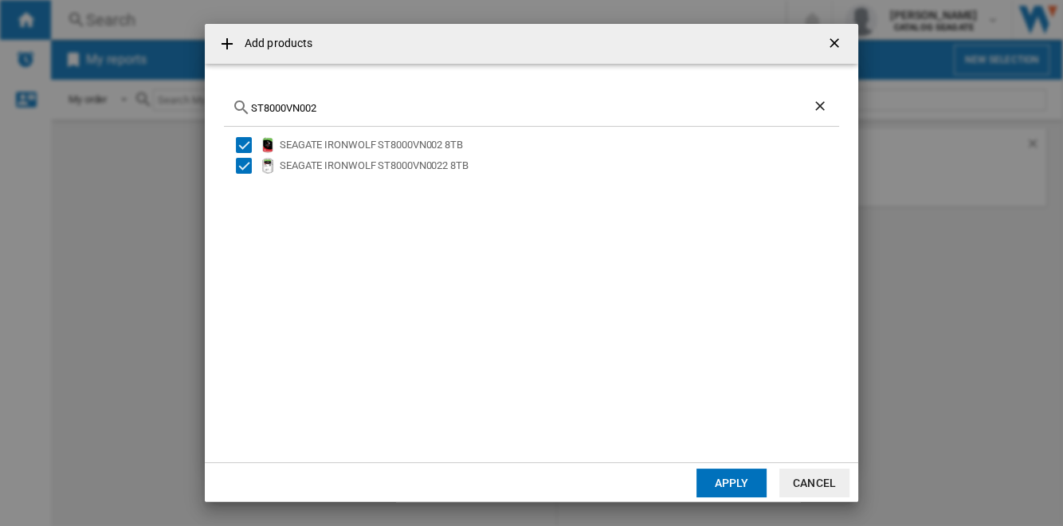
click at [729, 484] on button "Apply" at bounding box center [731, 482] width 70 height 29
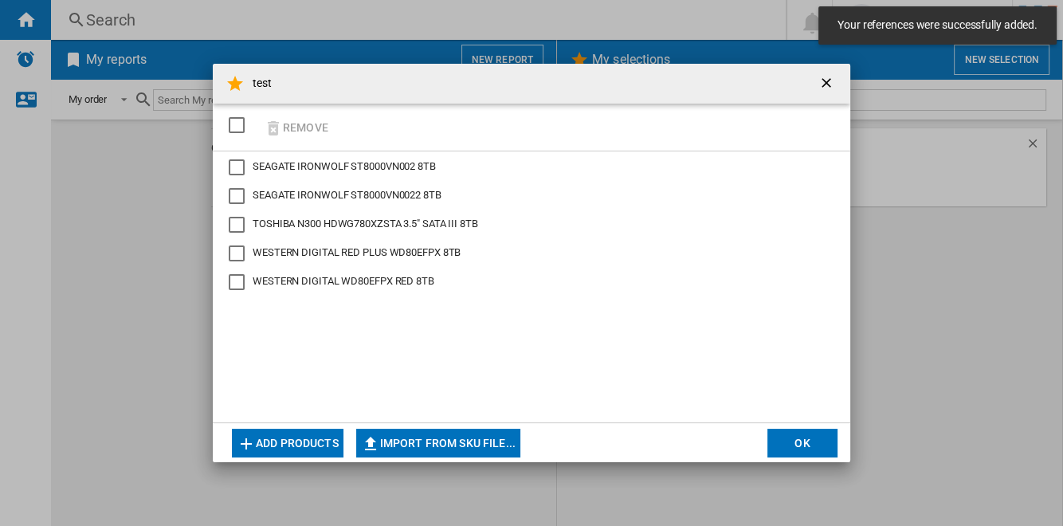
click at [797, 442] on button "OK" at bounding box center [802, 443] width 70 height 29
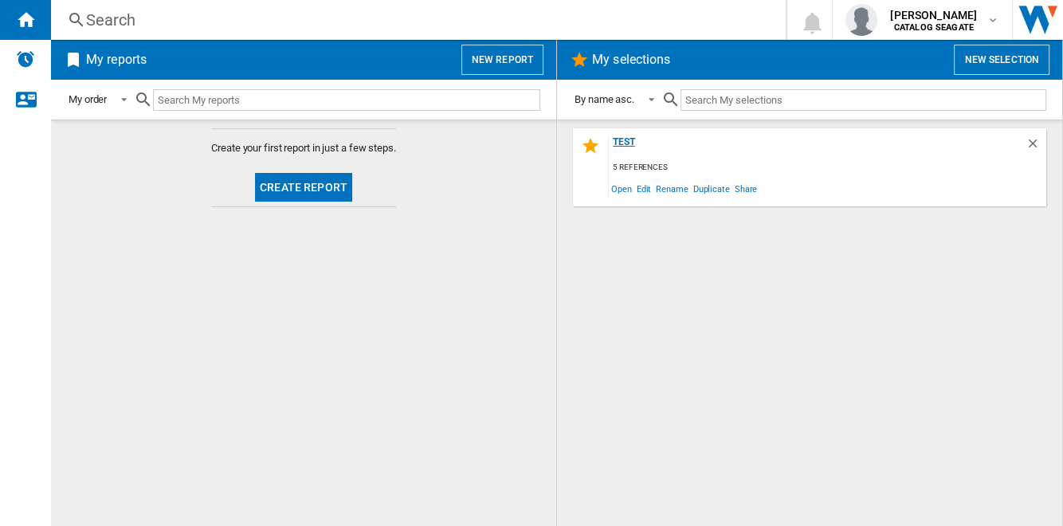
click at [625, 139] on div "test" at bounding box center [817, 147] width 417 height 22
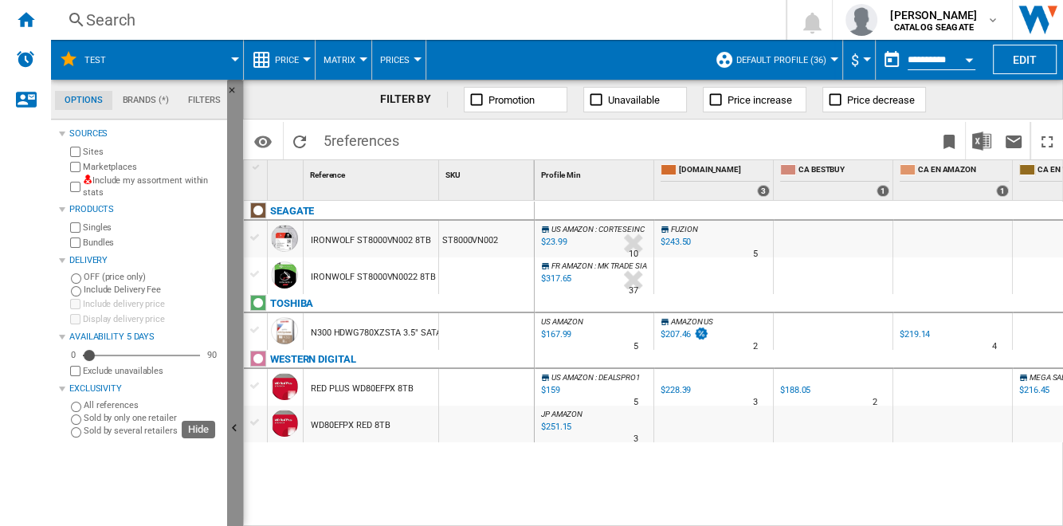
click at [236, 296] on button "Hide" at bounding box center [235, 429] width 16 height 699
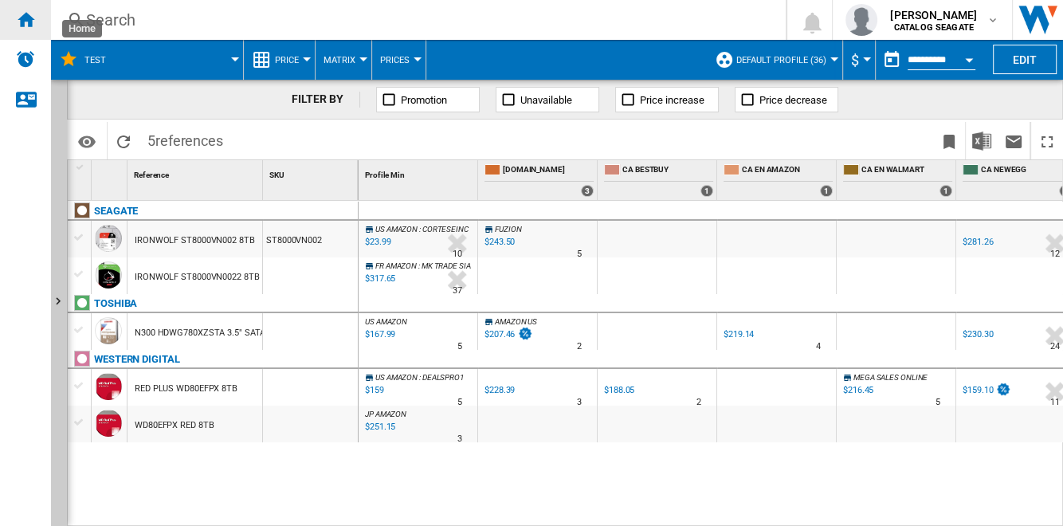
click at [32, 18] on ng-md-icon "Home" at bounding box center [25, 19] width 19 height 19
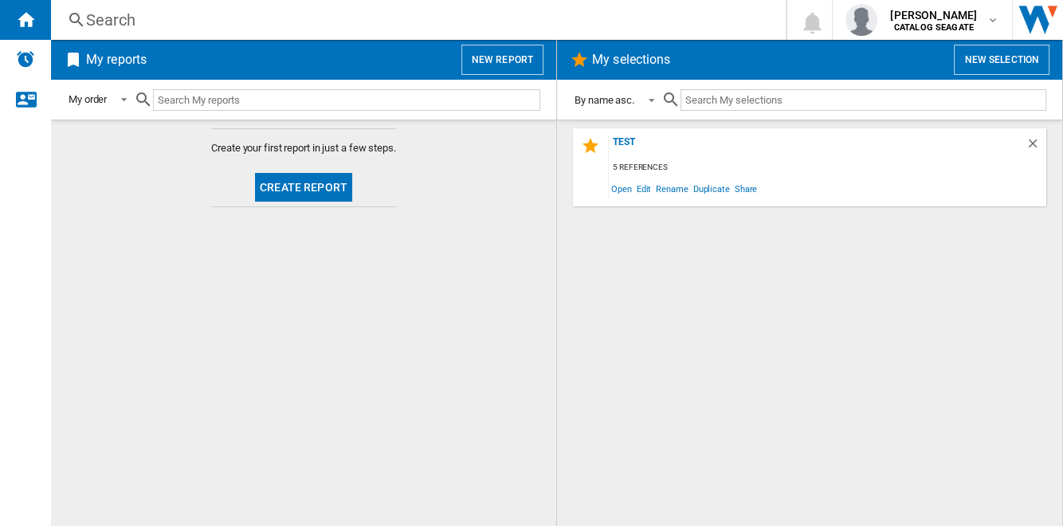
click at [627, 105] on div "By name asc." at bounding box center [604, 100] width 60 height 12
click at [672, 256] on md-backdrop at bounding box center [531, 263] width 1063 height 526
click at [493, 60] on button "New report" at bounding box center [502, 60] width 82 height 30
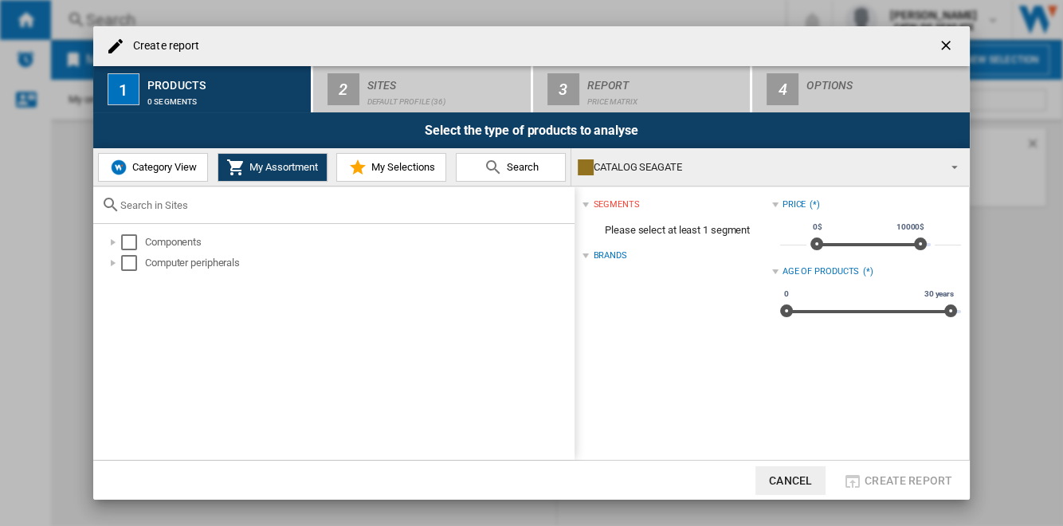
click at [433, 172] on span "My Selections" at bounding box center [401, 167] width 68 height 12
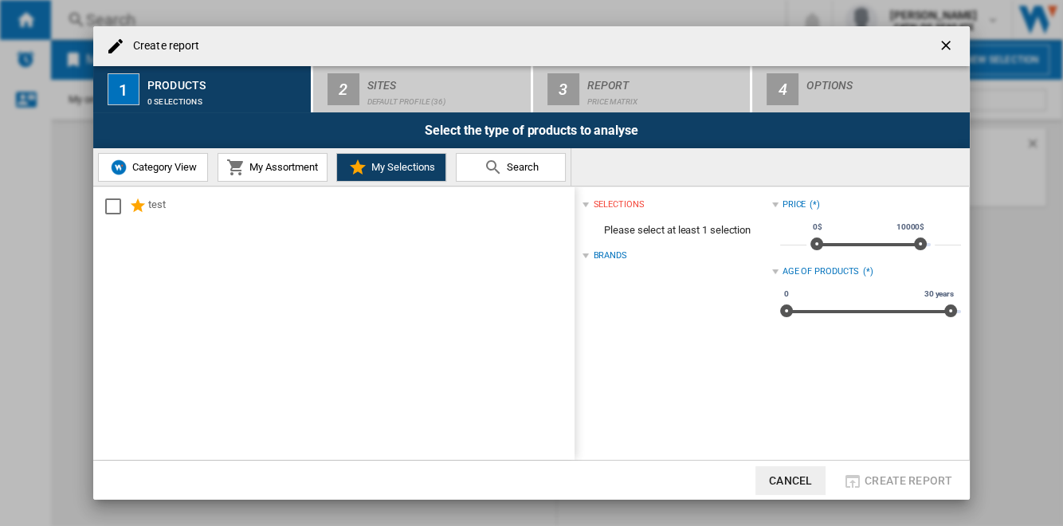
click at [948, 44] on ng-md-icon "getI18NText('BUTTONS.CLOSE_DIALOG')" at bounding box center [947, 46] width 19 height 19
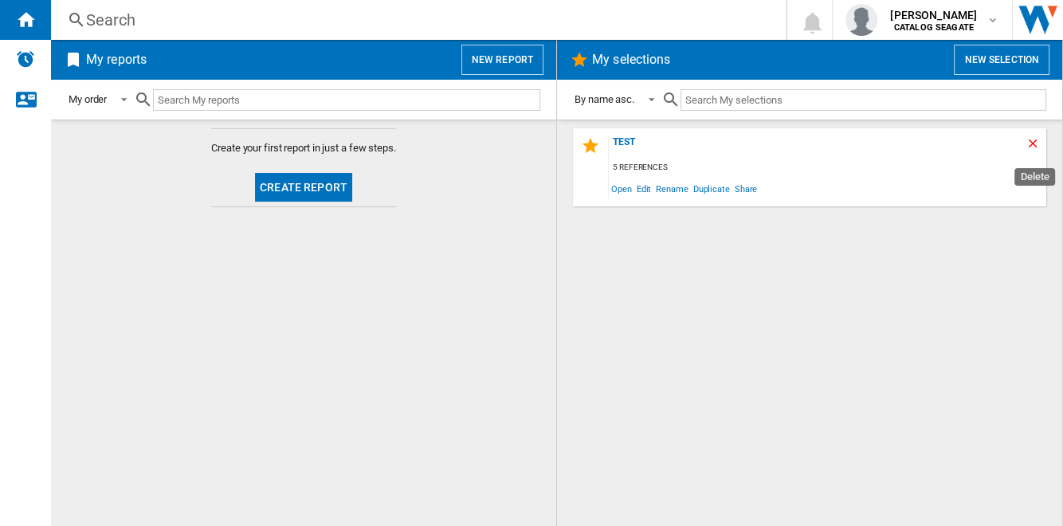
click at [1028, 143] on ng-md-icon "Delete" at bounding box center [1034, 145] width 19 height 19
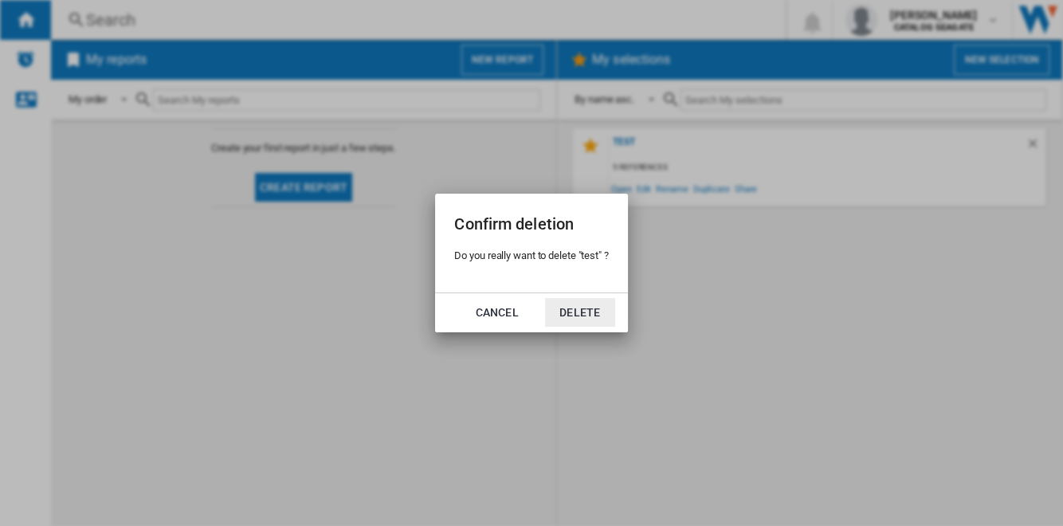
click at [577, 314] on button "Delete" at bounding box center [580, 312] width 70 height 29
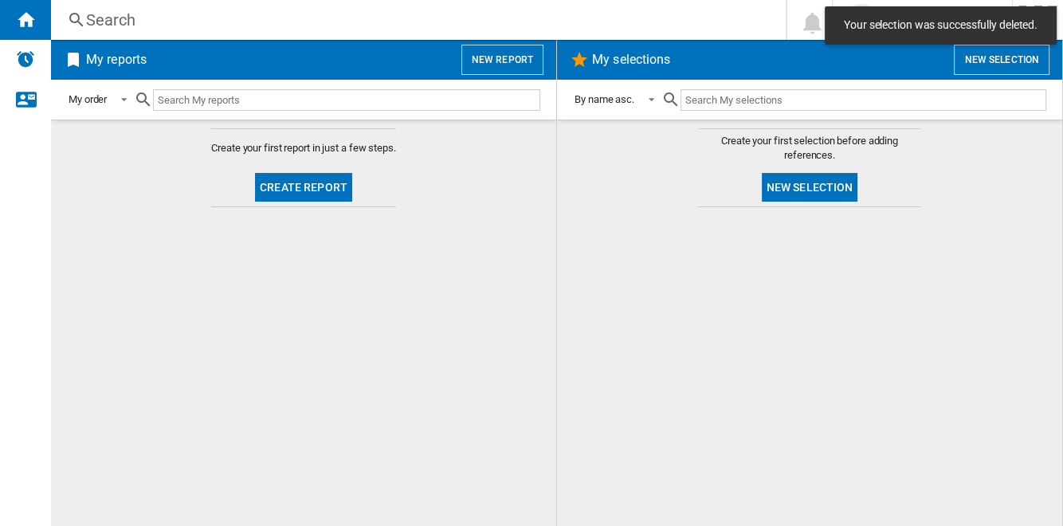
click at [516, 65] on button "New report" at bounding box center [502, 60] width 82 height 30
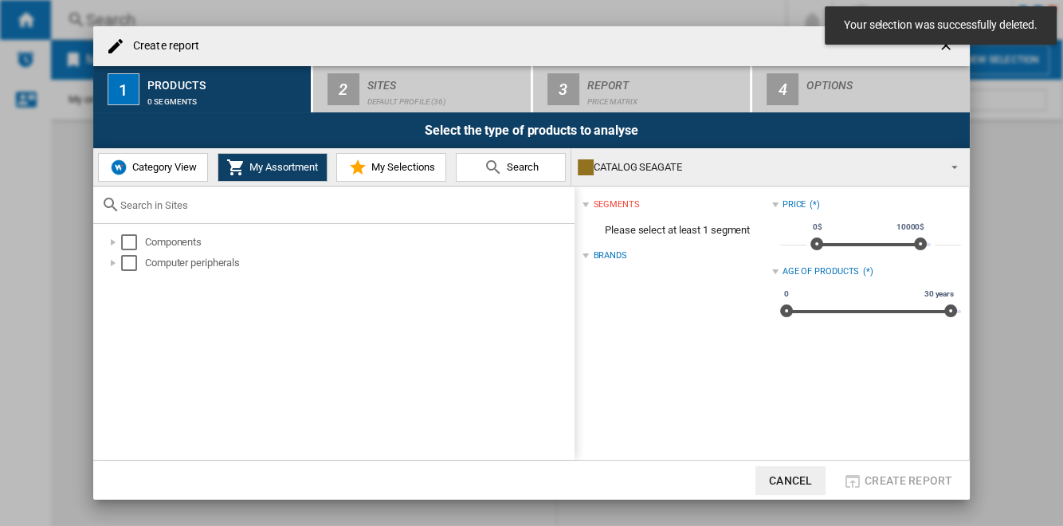
click at [425, 168] on span "My Selections" at bounding box center [401, 167] width 68 height 12
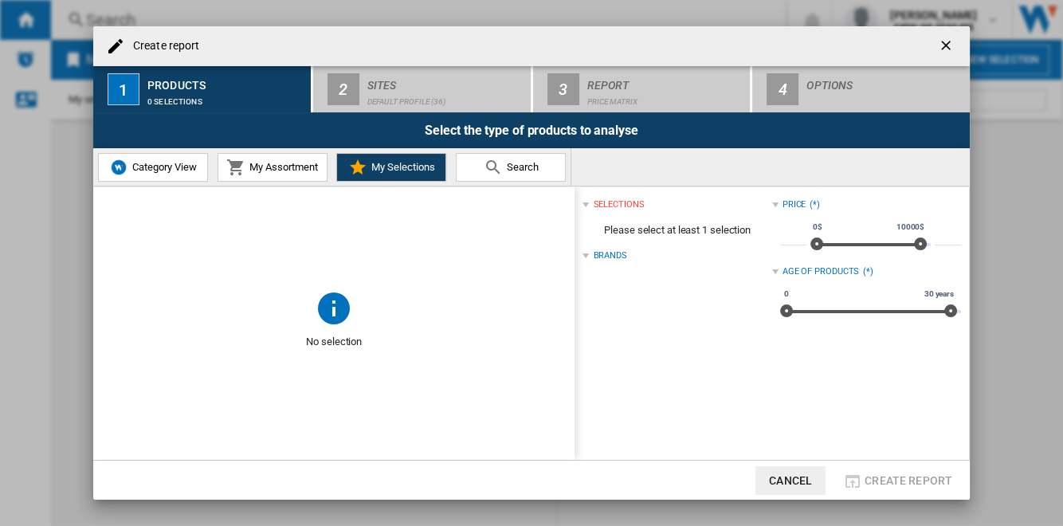
click at [950, 49] on md-toast "Your selection was successfully deleted." at bounding box center [940, 25] width 245 height 51
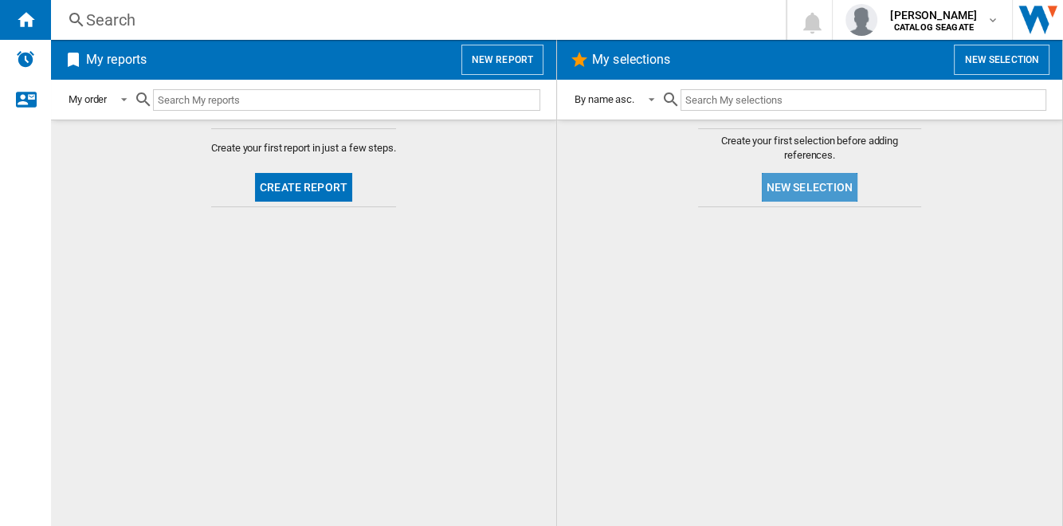
click at [812, 185] on button "New selection" at bounding box center [810, 187] width 96 height 29
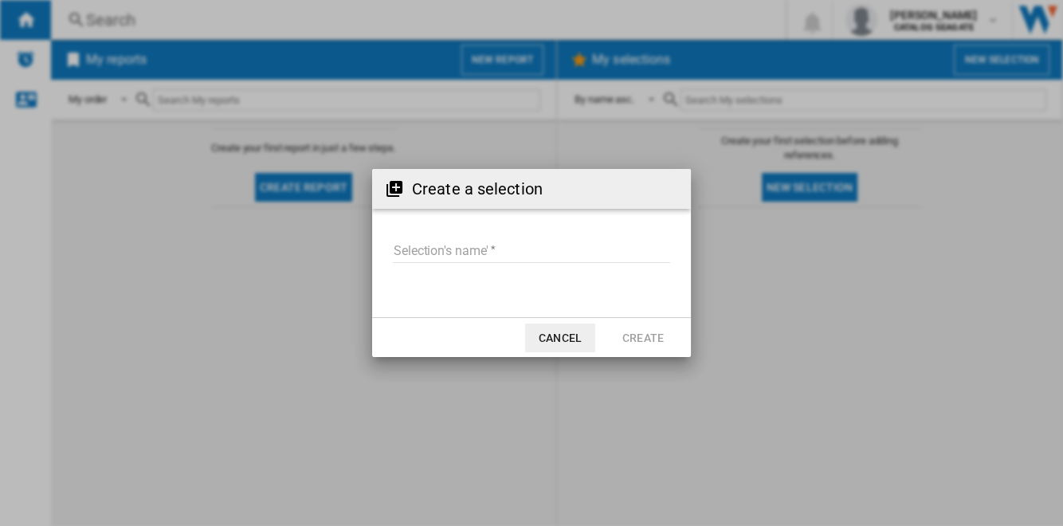
click at [516, 250] on input "Selection's name'" at bounding box center [531, 251] width 277 height 24
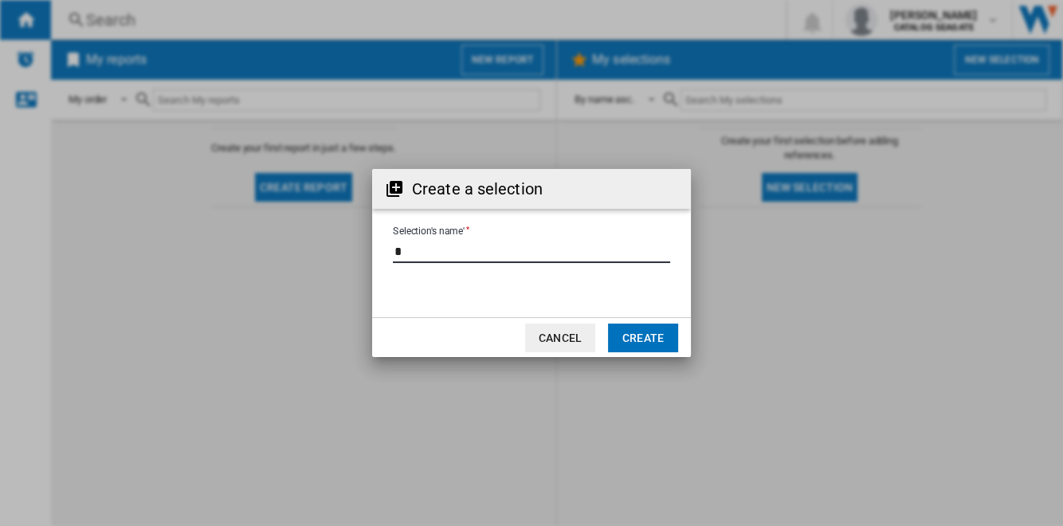
type input "*"
click at [639, 333] on button "Create" at bounding box center [643, 337] width 70 height 29
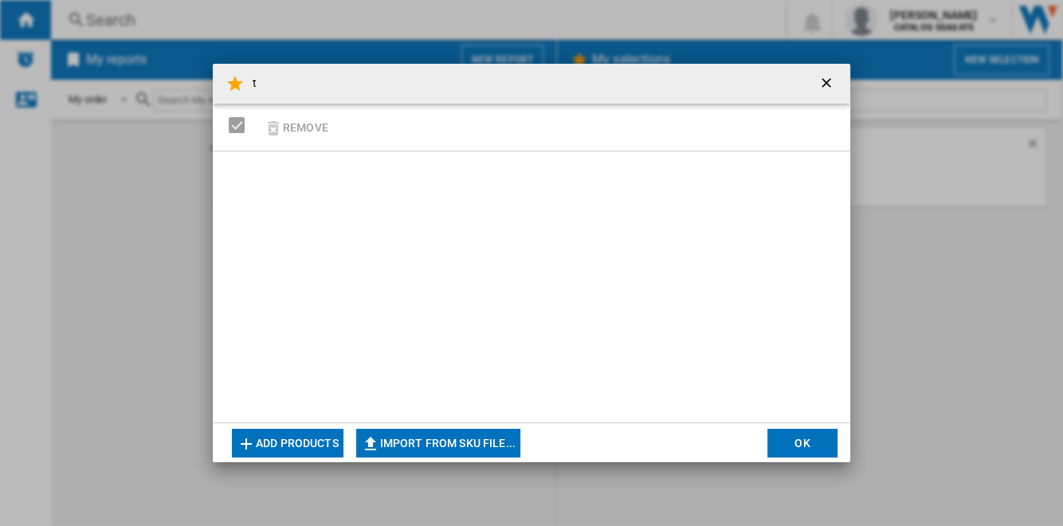
click at [299, 445] on button "Add products" at bounding box center [288, 443] width 112 height 29
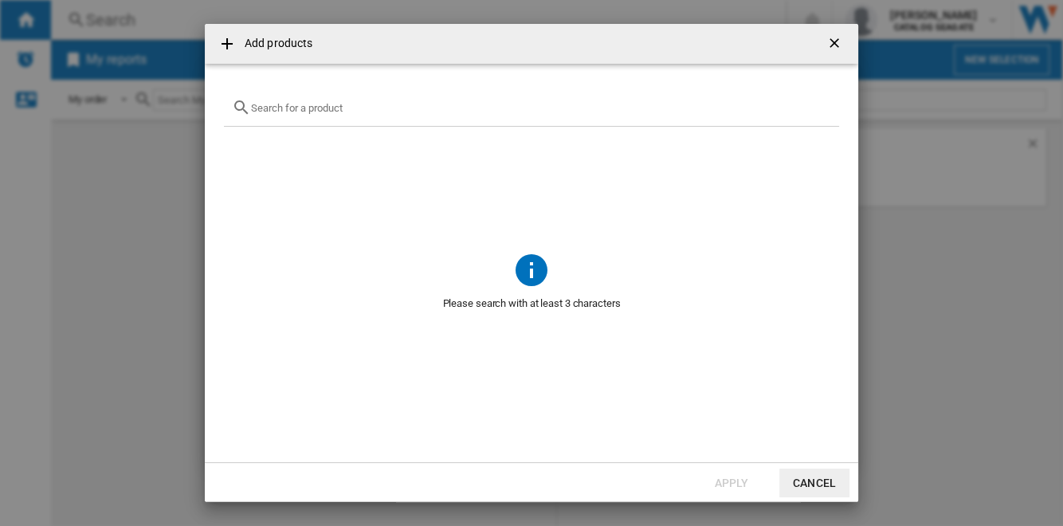
click at [328, 107] on input "Add products ..." at bounding box center [541, 108] width 580 height 12
paste input "HDWG480XZSTA"
click at [303, 99] on div "HDWG480XZSTA" at bounding box center [531, 107] width 615 height 37
click at [304, 113] on input "HDWG480XZSTA" at bounding box center [531, 108] width 561 height 12
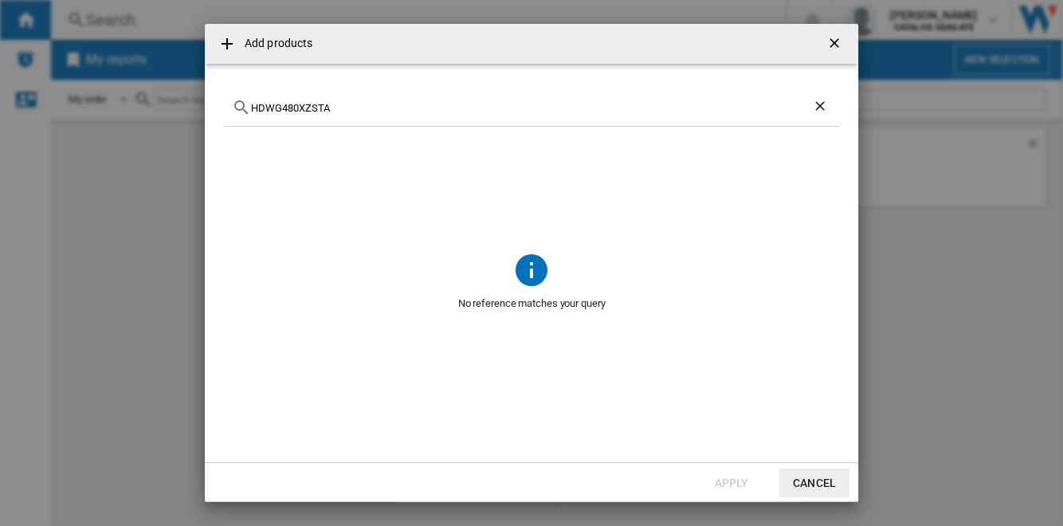
paste input "7"
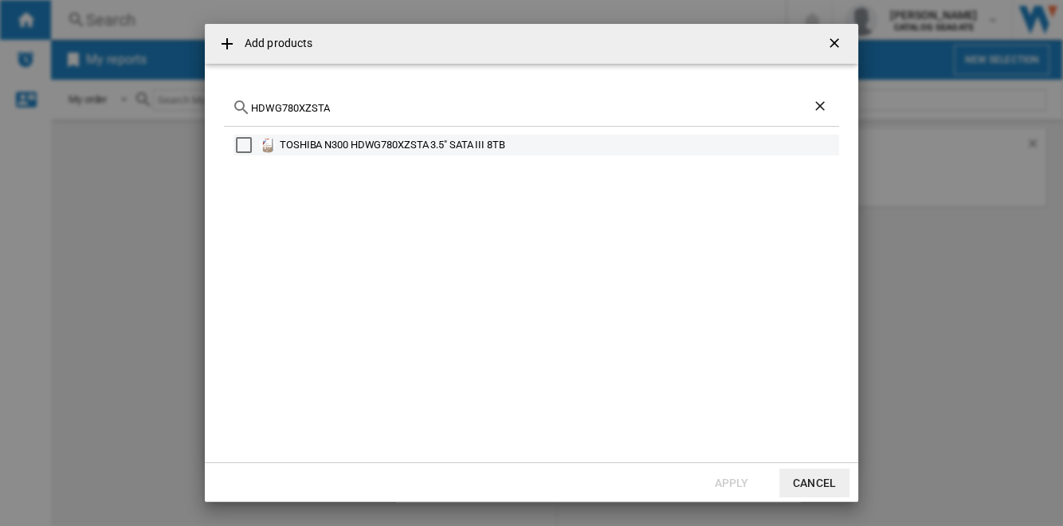
click at [241, 140] on div "Select" at bounding box center [244, 145] width 16 height 16
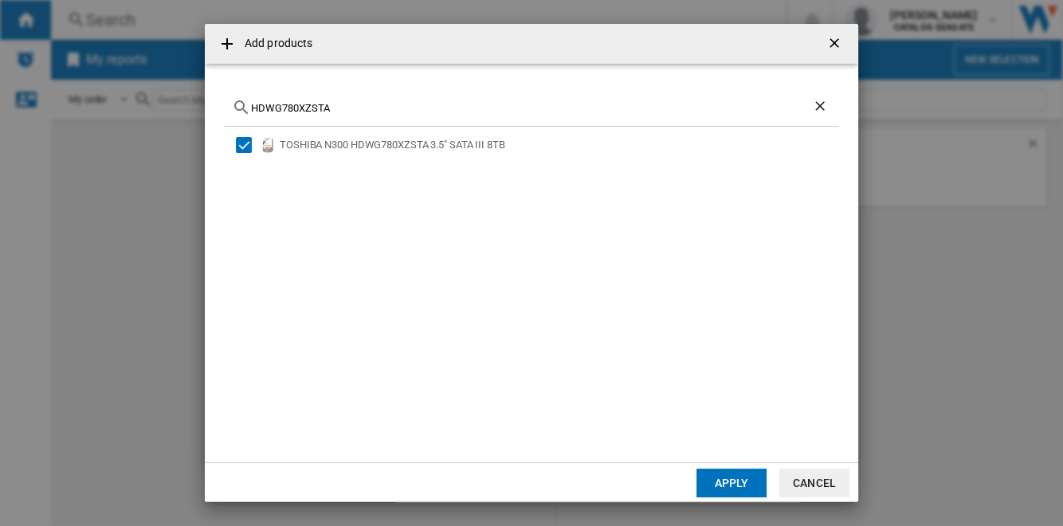
click at [332, 108] on input "HDWG780XZSTA" at bounding box center [531, 108] width 561 height 12
paste input "WD80EFPX"
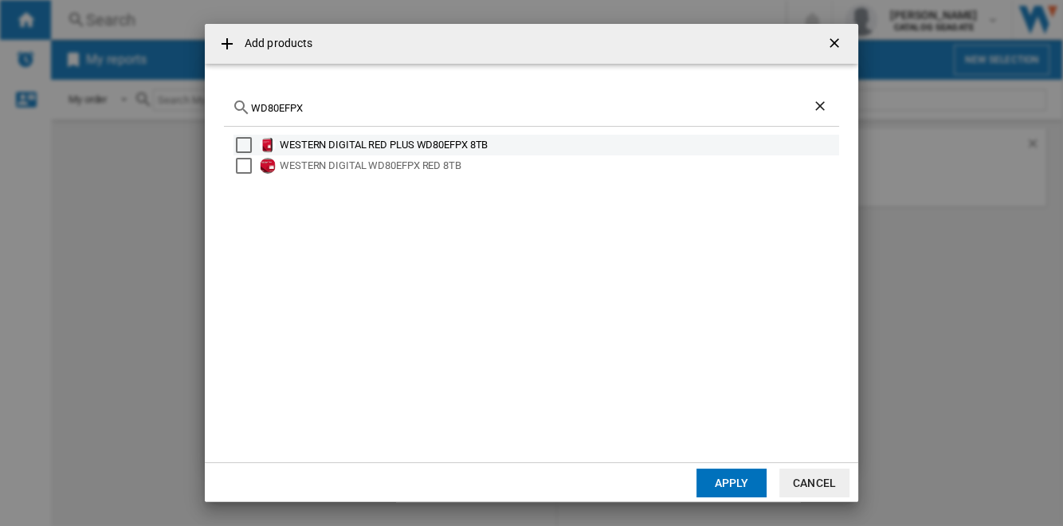
click at [246, 143] on div "Select" at bounding box center [244, 145] width 16 height 16
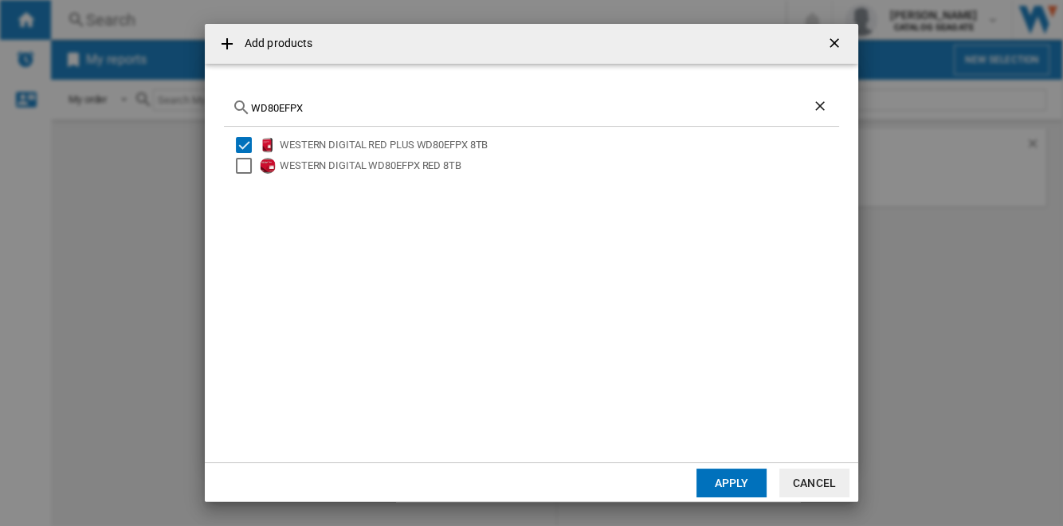
click at [307, 104] on input "WD80EFPX" at bounding box center [531, 108] width 561 height 12
paste input "ST8000VN004"
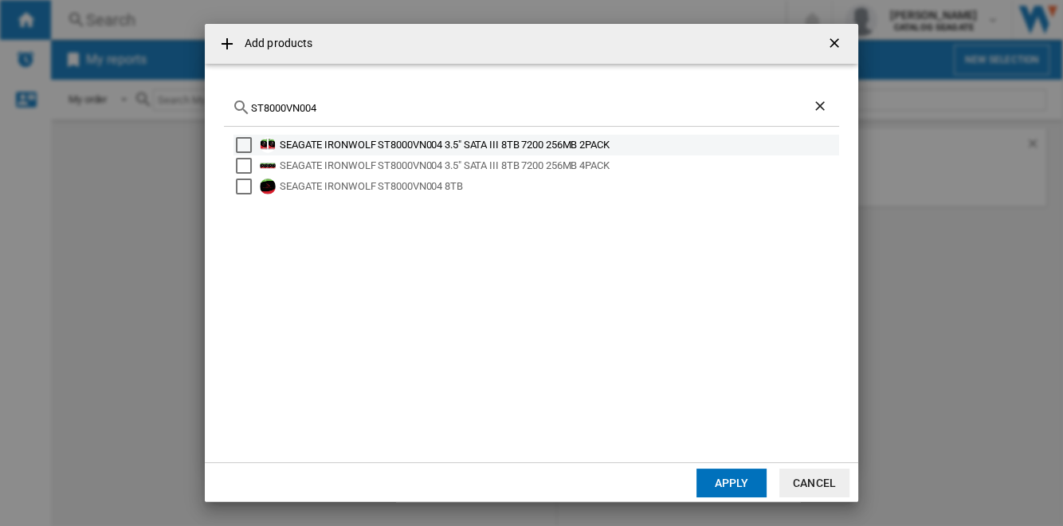
type input "ST8000VN004"
click at [247, 143] on div "Select" at bounding box center [244, 145] width 16 height 16
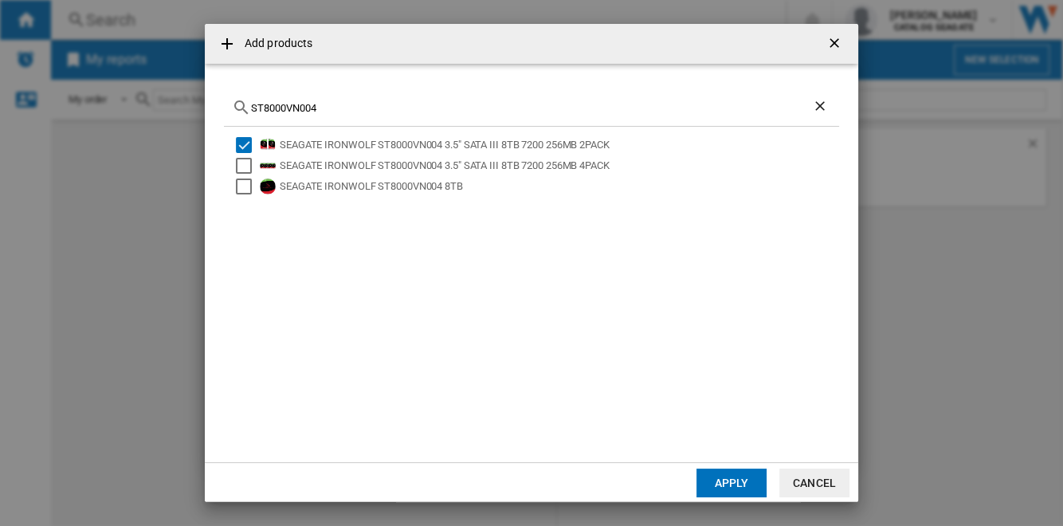
click at [734, 480] on button "Apply" at bounding box center [731, 482] width 70 height 29
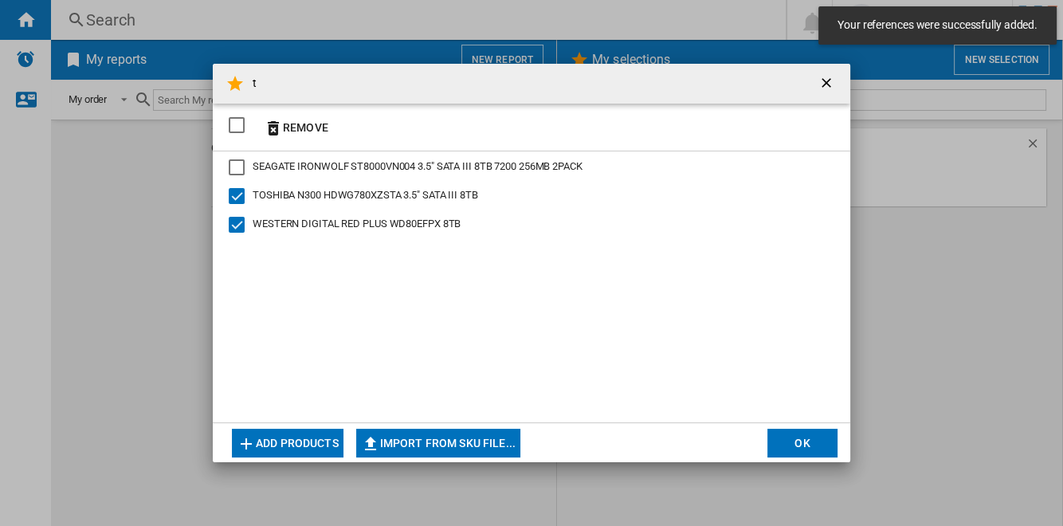
click at [239, 190] on div "t Remove ..." at bounding box center [237, 196] width 16 height 16
click at [231, 225] on div "WESTERN DIGITAL RED PLUS WD80EFPX 8TB" at bounding box center [237, 225] width 16 height 16
click at [808, 441] on button "OK" at bounding box center [802, 443] width 70 height 29
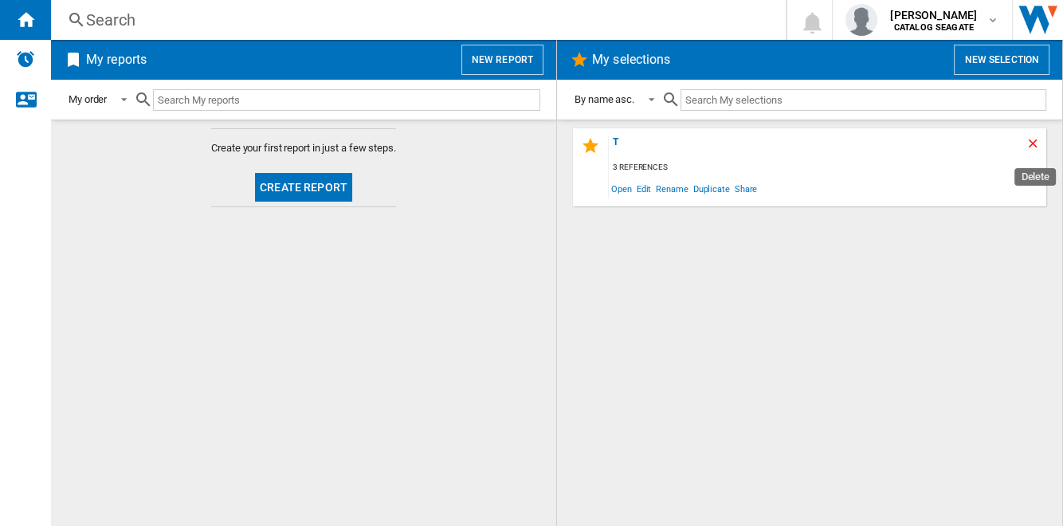
click at [1032, 140] on ng-md-icon "Delete" at bounding box center [1034, 145] width 19 height 19
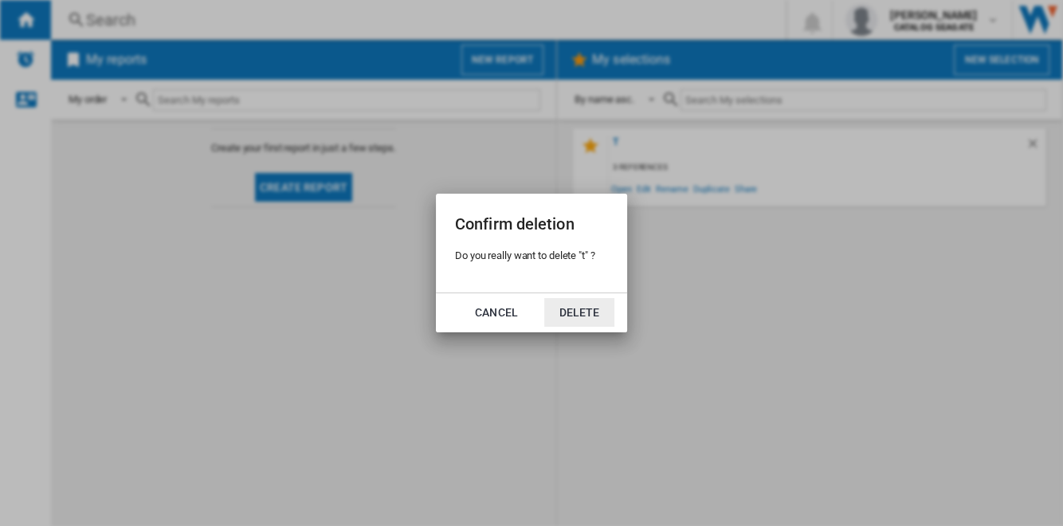
click at [597, 304] on button "Delete" at bounding box center [579, 312] width 70 height 29
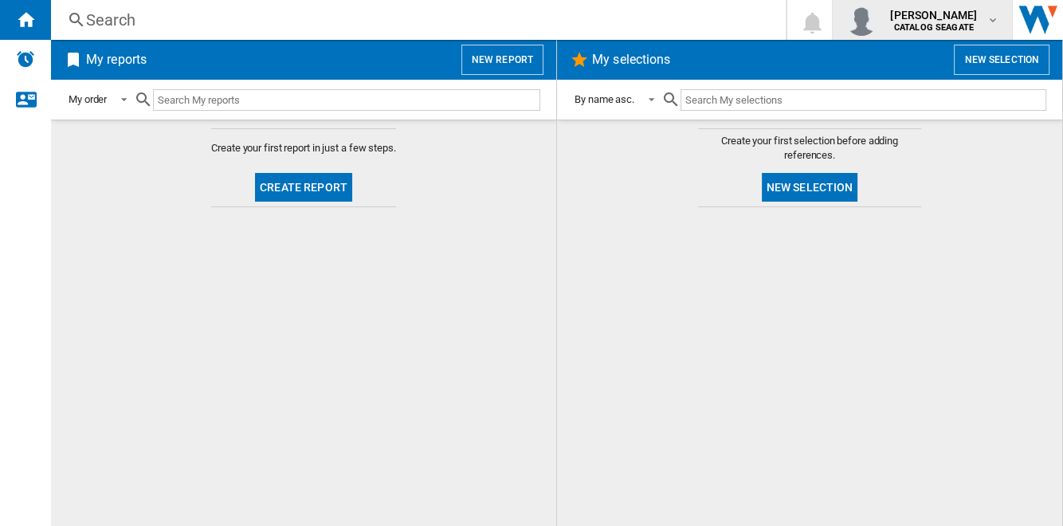
click at [969, 24] on b "CATALOG SEAGATE" at bounding box center [934, 27] width 80 height 10
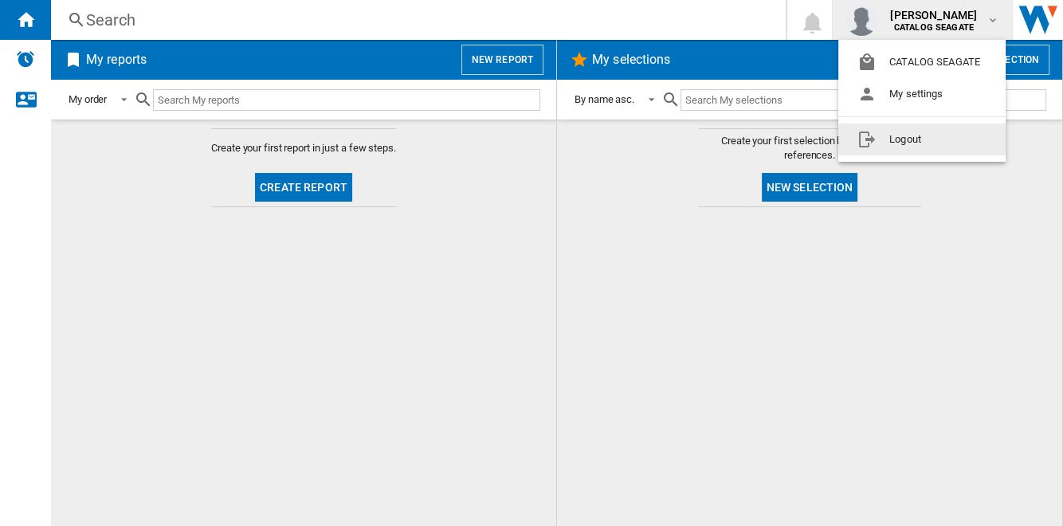
click at [965, 133] on button "Logout" at bounding box center [921, 139] width 167 height 32
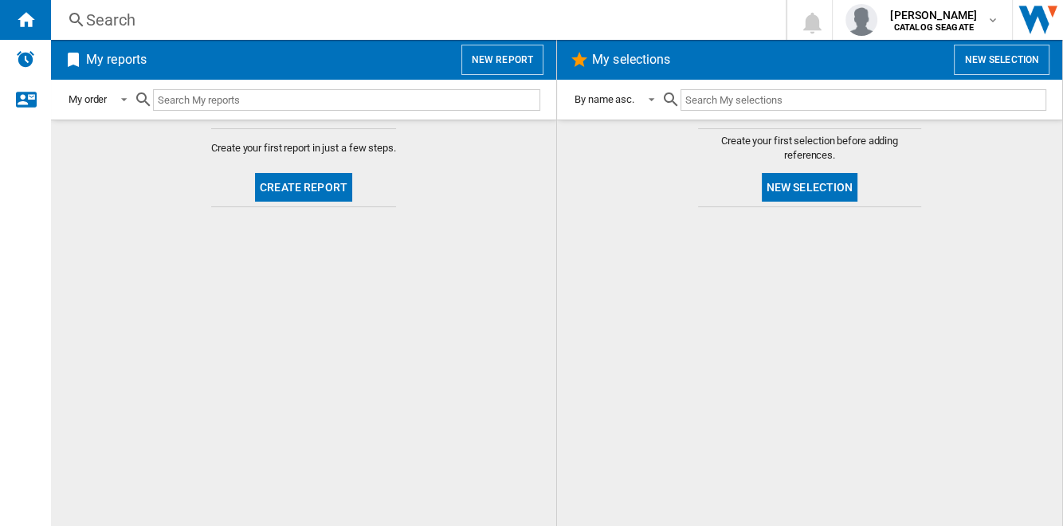
click at [522, 57] on button "New report" at bounding box center [502, 60] width 82 height 30
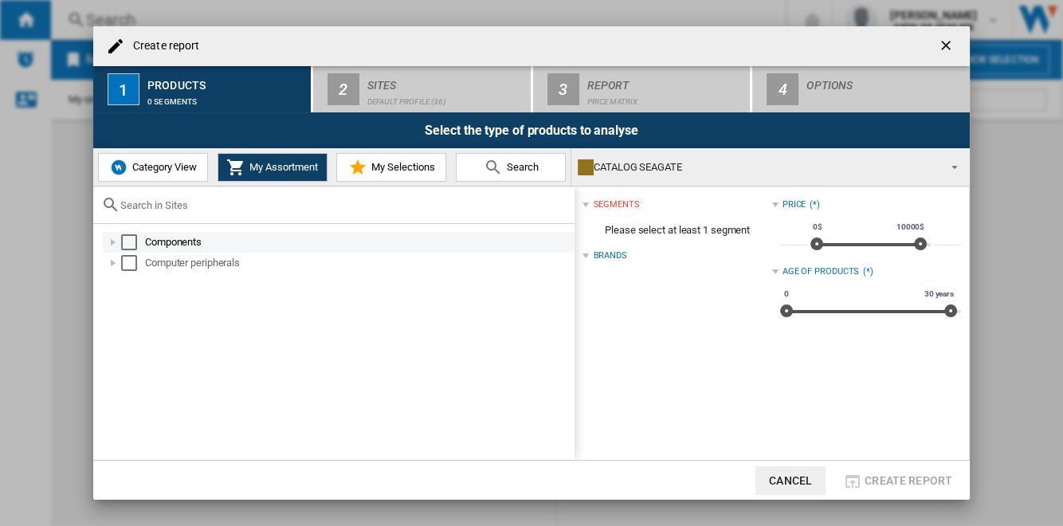
click at [111, 245] on div at bounding box center [113, 242] width 16 height 16
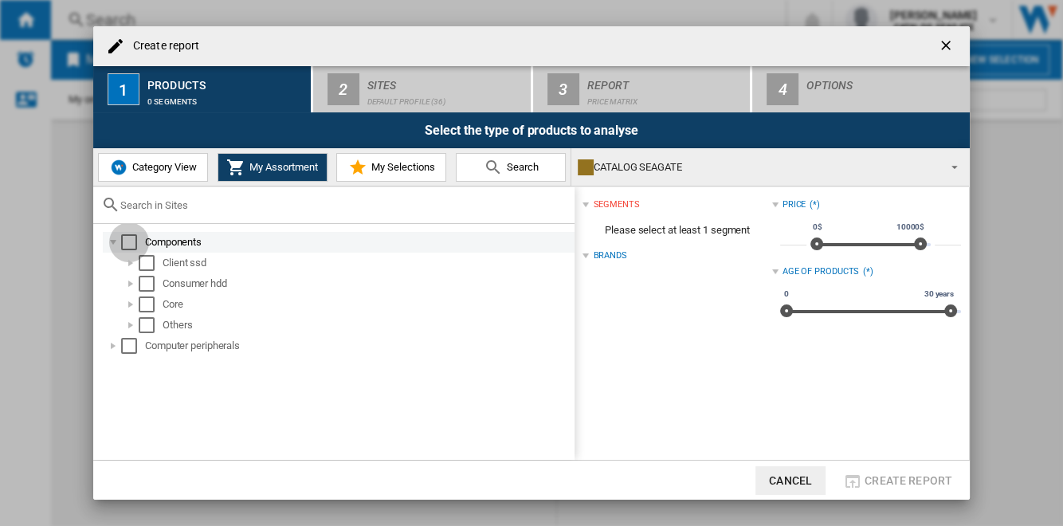
click at [130, 241] on div "Select" at bounding box center [129, 242] width 16 height 16
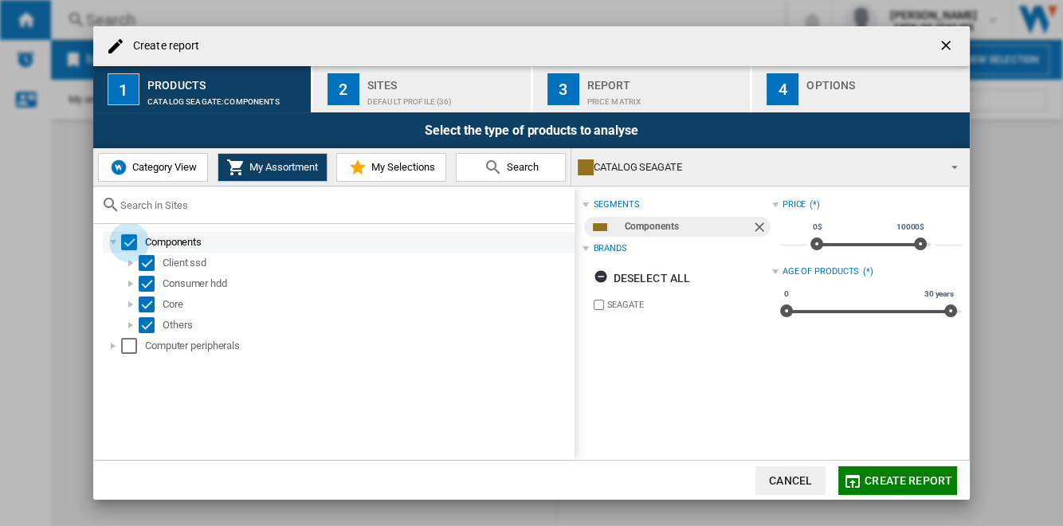
click at [127, 243] on div "Select" at bounding box center [129, 242] width 16 height 16
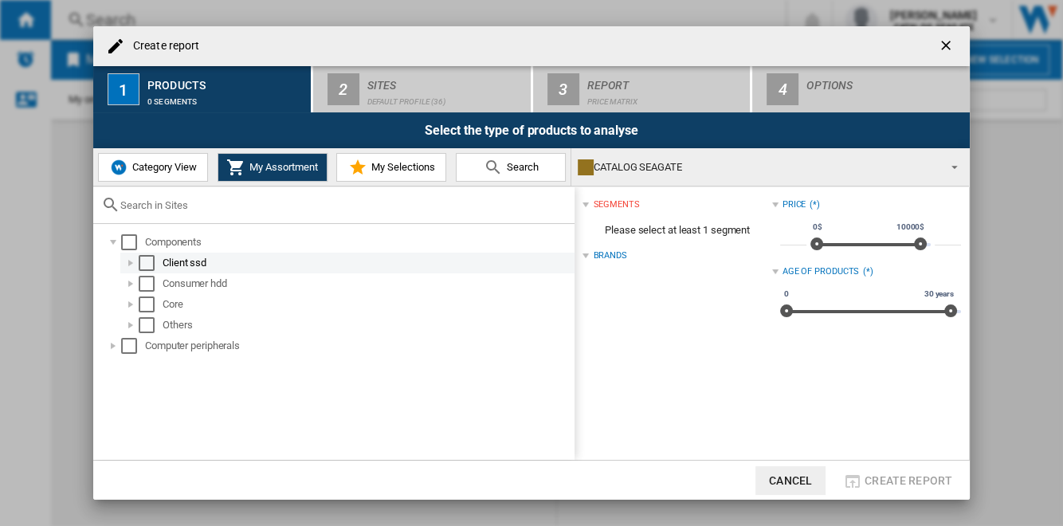
click at [142, 259] on div "Select" at bounding box center [147, 263] width 16 height 16
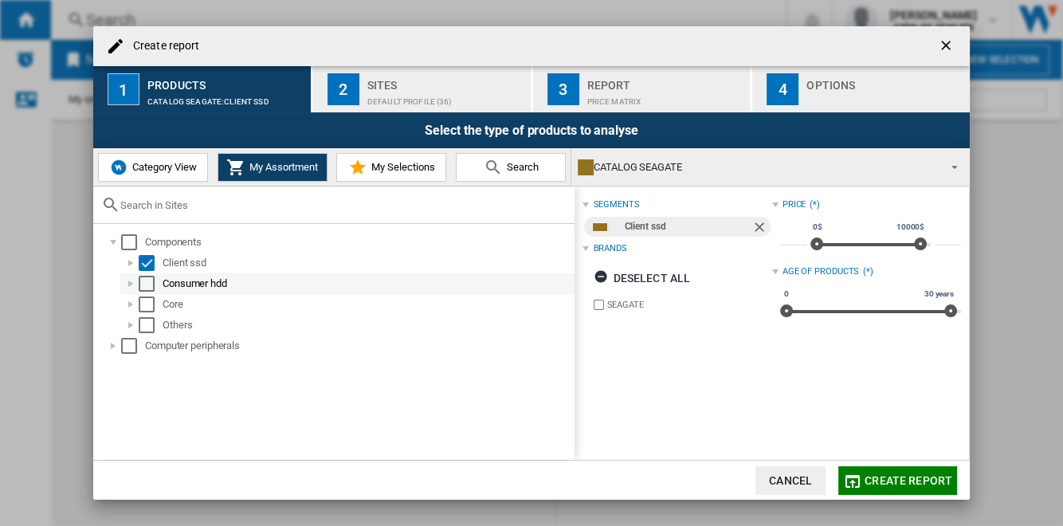
click at [151, 282] on div "Select" at bounding box center [147, 284] width 16 height 16
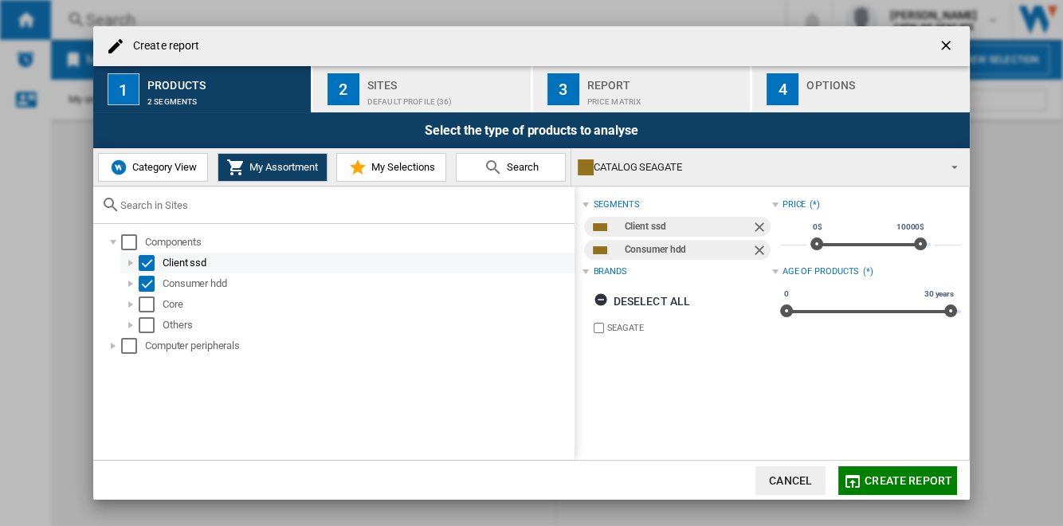
click at [130, 264] on div at bounding box center [131, 263] width 16 height 16
click at [130, 261] on div at bounding box center [131, 263] width 16 height 16
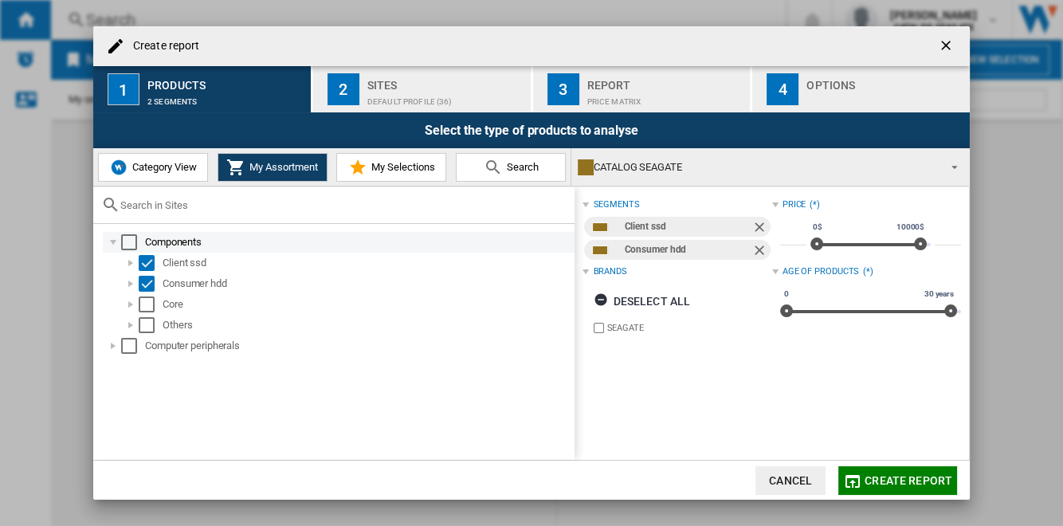
click at [132, 243] on div "Select" at bounding box center [129, 242] width 16 height 16
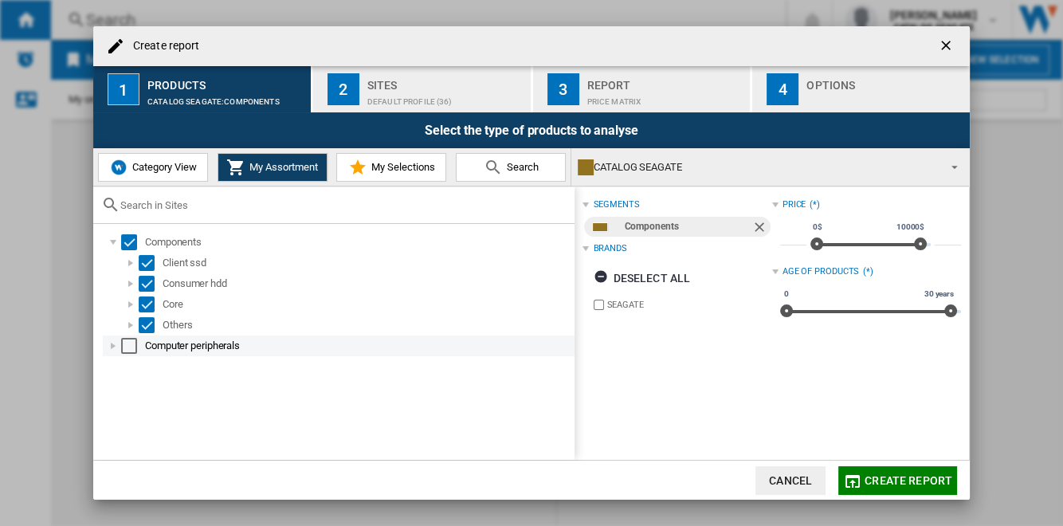
click at [128, 344] on div "Select" at bounding box center [129, 346] width 16 height 16
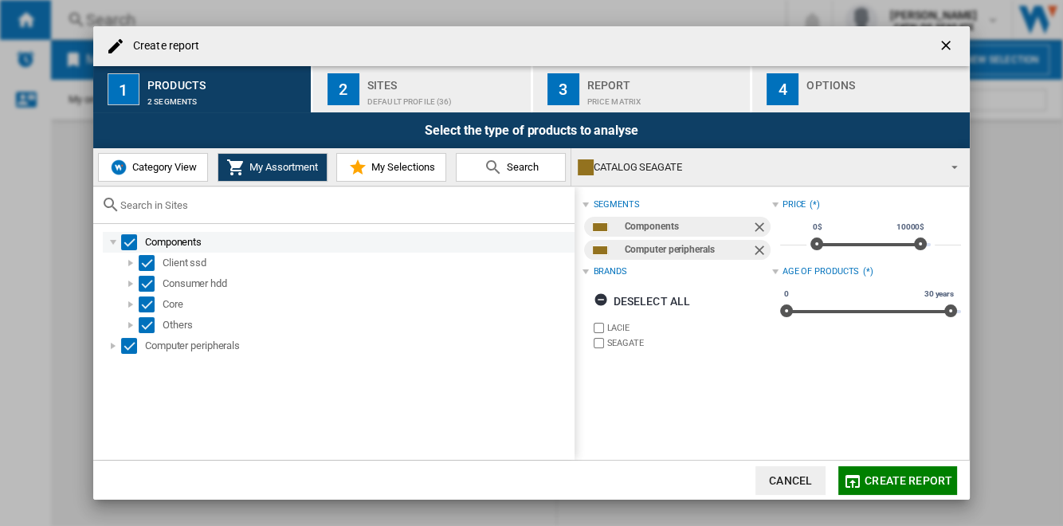
click at [111, 243] on div at bounding box center [113, 242] width 16 height 16
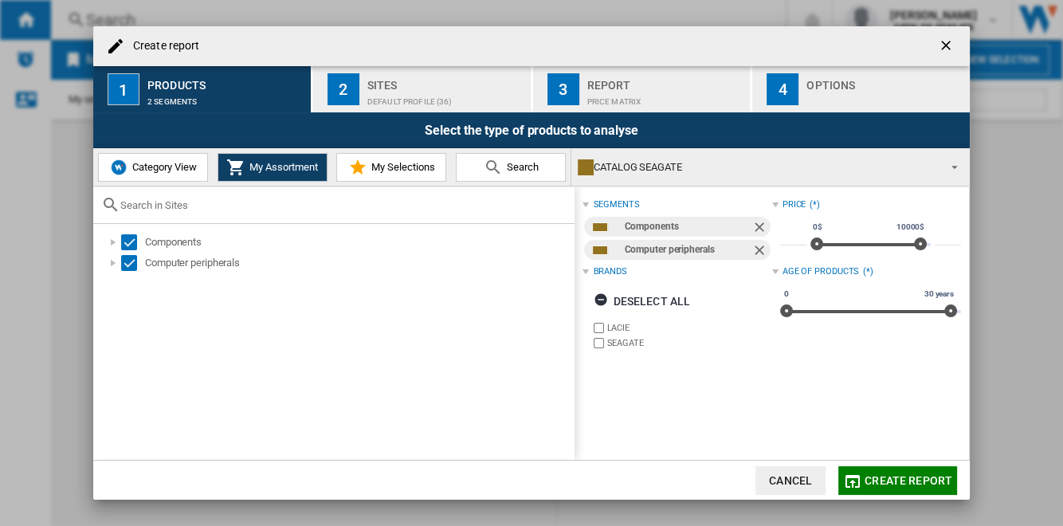
click at [181, 168] on span "Category View" at bounding box center [162, 167] width 69 height 12
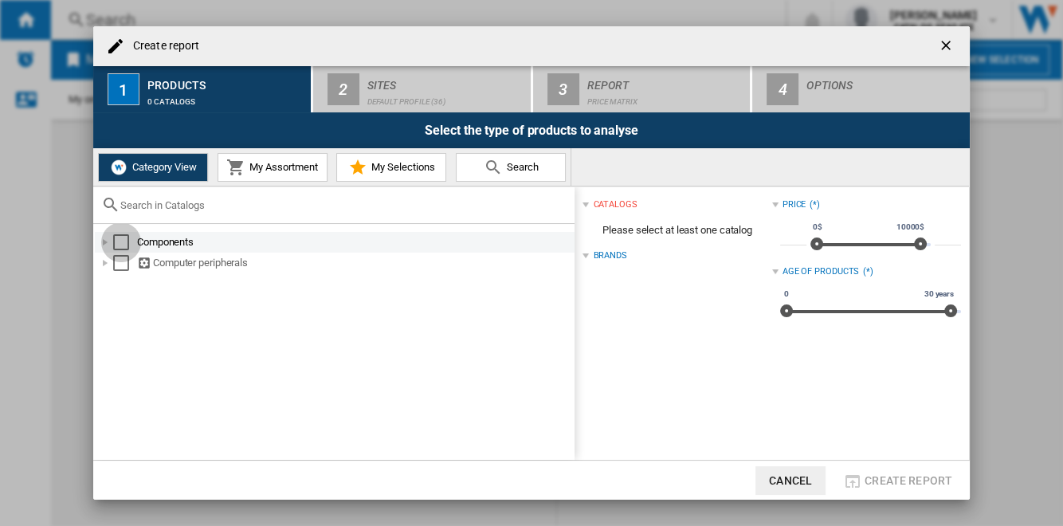
click at [119, 241] on div "Select" at bounding box center [121, 242] width 16 height 16
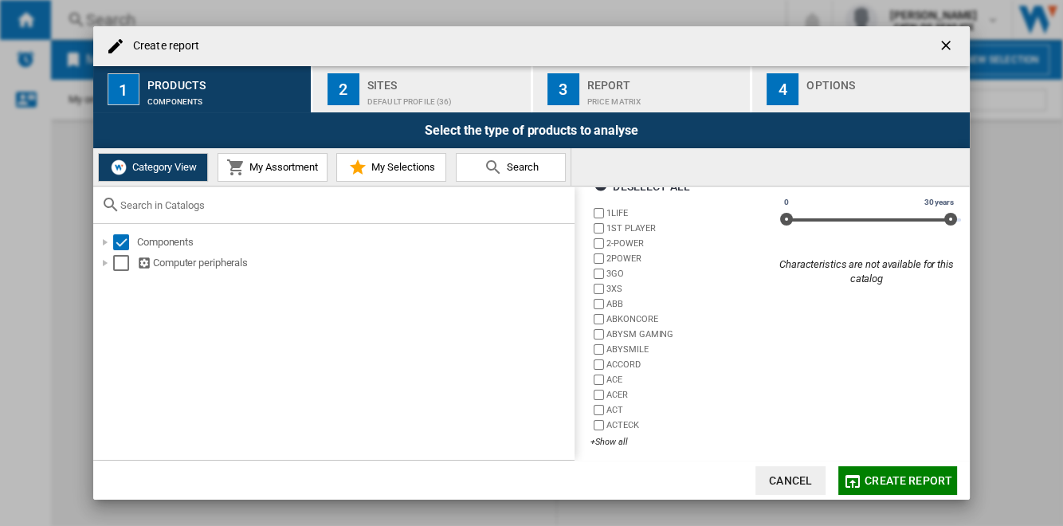
scroll to position [99, 0]
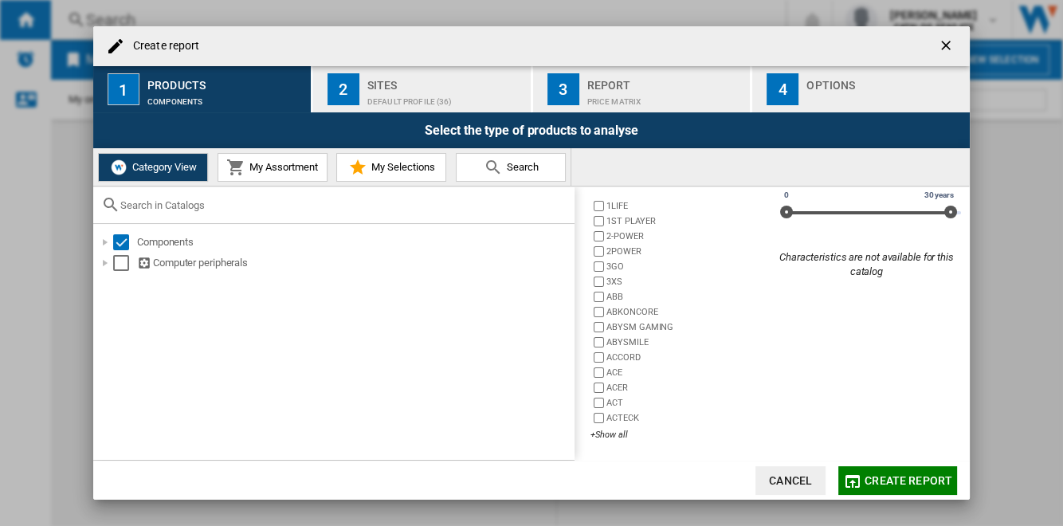
click at [289, 170] on span "My Assortment" at bounding box center [281, 167] width 72 height 12
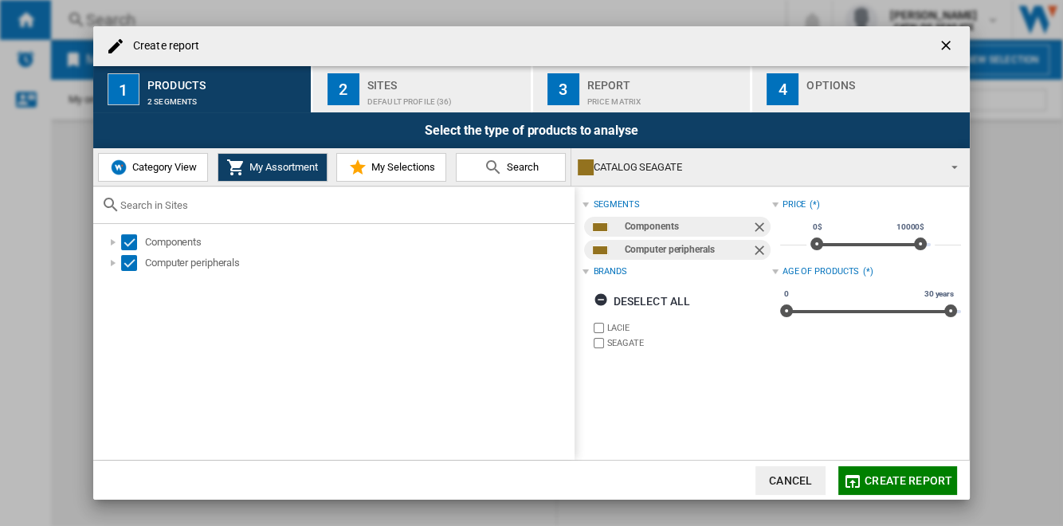
click at [433, 94] on div "Default profile (36)" at bounding box center [445, 97] width 157 height 17
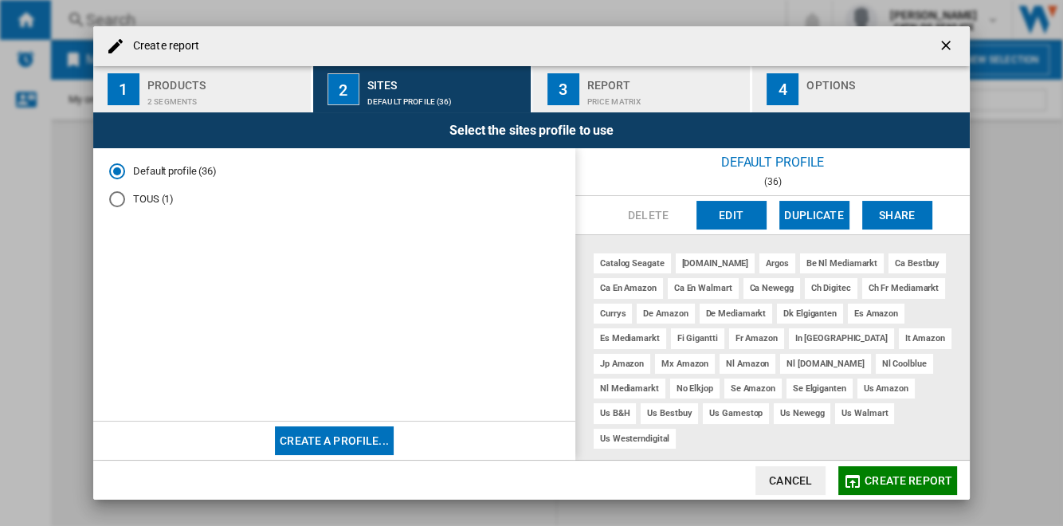
click at [743, 208] on button "Edit" at bounding box center [731, 215] width 70 height 29
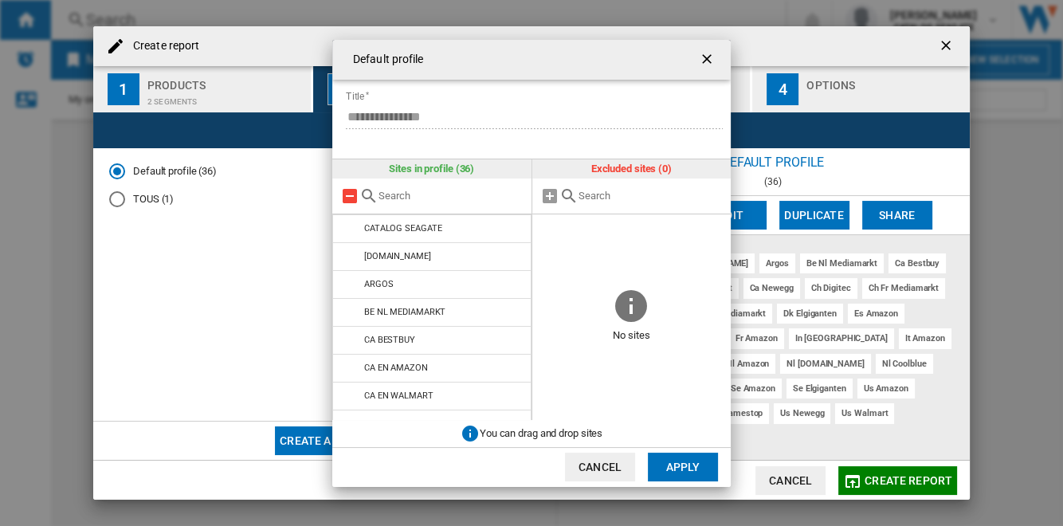
click at [350, 194] on md-icon at bounding box center [349, 195] width 19 height 19
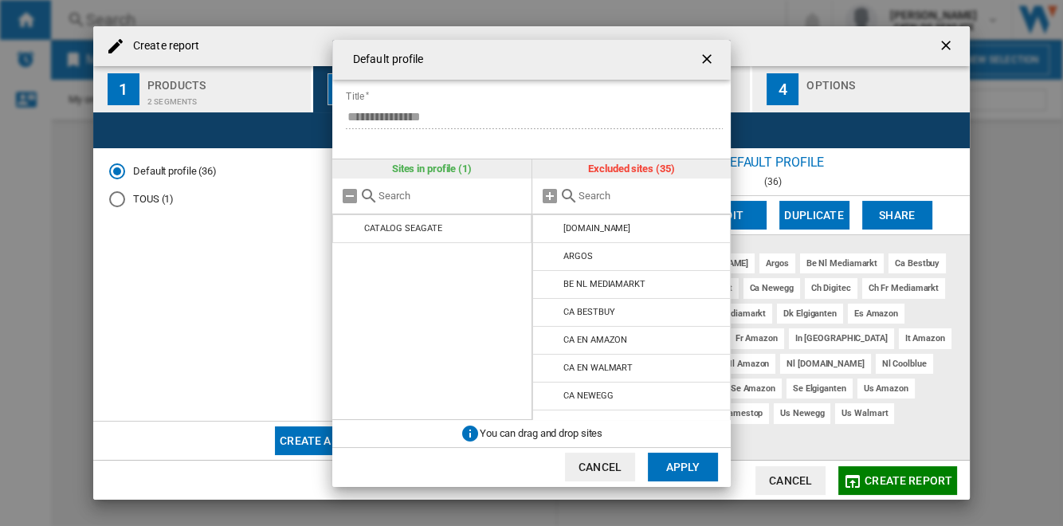
click at [692, 463] on button "Apply" at bounding box center [683, 466] width 70 height 29
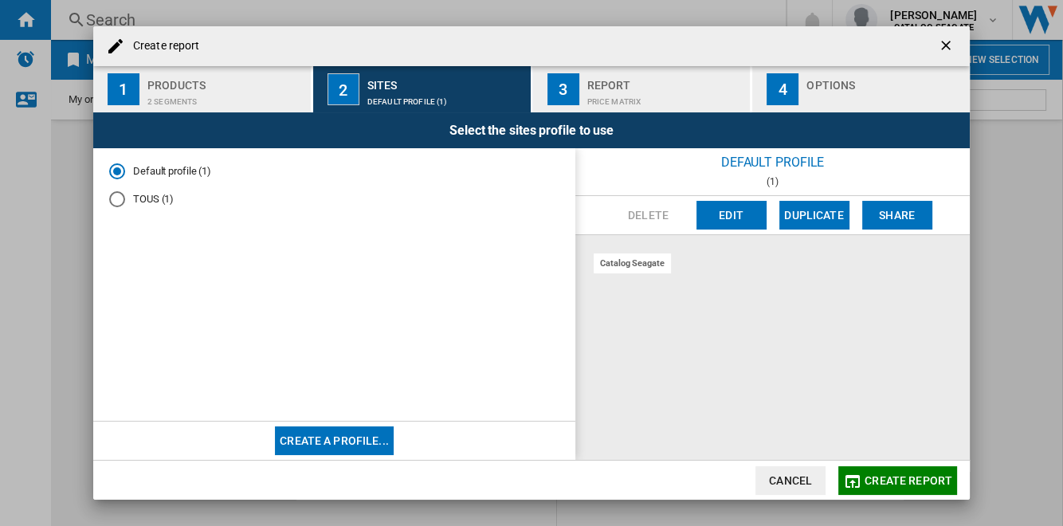
click at [165, 202] on md-radio-button "TOUS (1)" at bounding box center [334, 199] width 450 height 15
click at [724, 217] on button "Edit" at bounding box center [731, 215] width 70 height 29
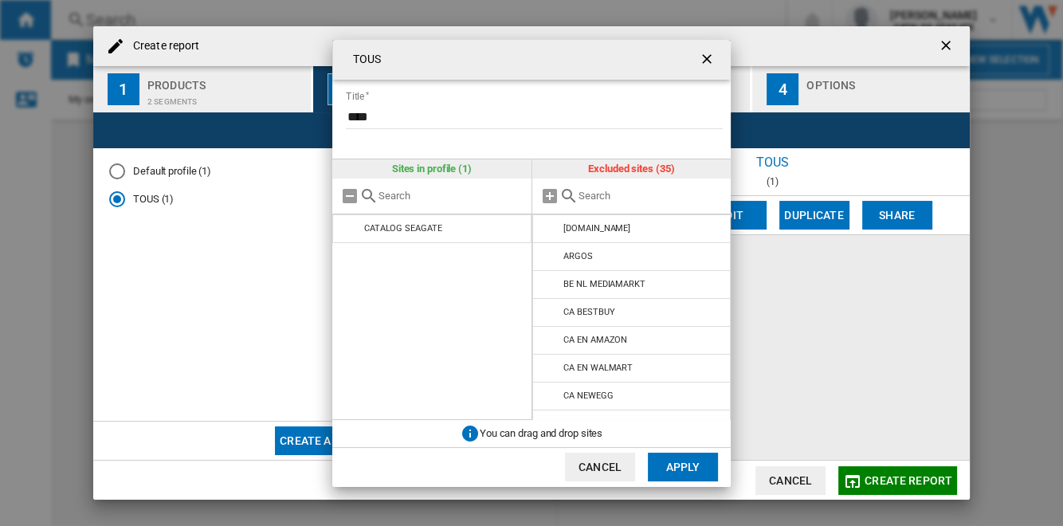
click at [609, 204] on div "{{::title}} {{::getI18NText('BUTTONS.CANCEL')}} ..." at bounding box center [631, 196] width 199 height 36
click at [611, 196] on input "{{::title}} {{::getI18NText('BUTTONS.CANCEL')}} ..." at bounding box center [650, 196] width 145 height 12
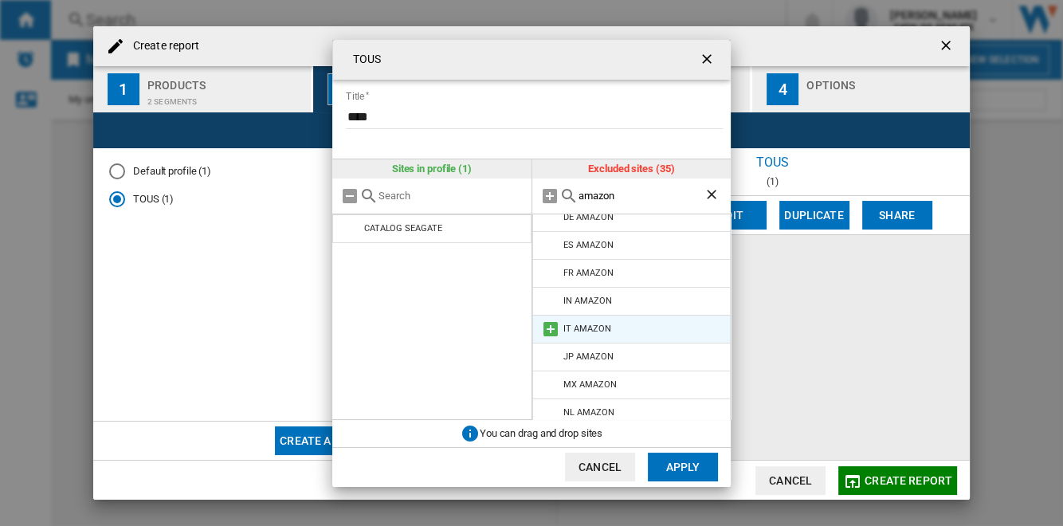
scroll to position [0, 0]
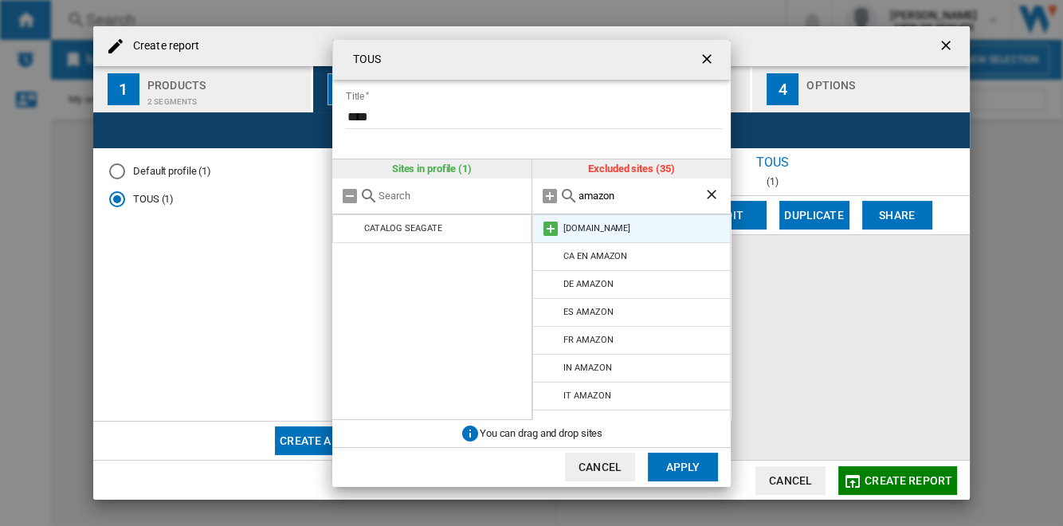
type input "amazon"
click at [551, 227] on md-icon "{{::title}} {{::getI18NText('BUTTONS.CANCEL')}} ..." at bounding box center [550, 228] width 19 height 19
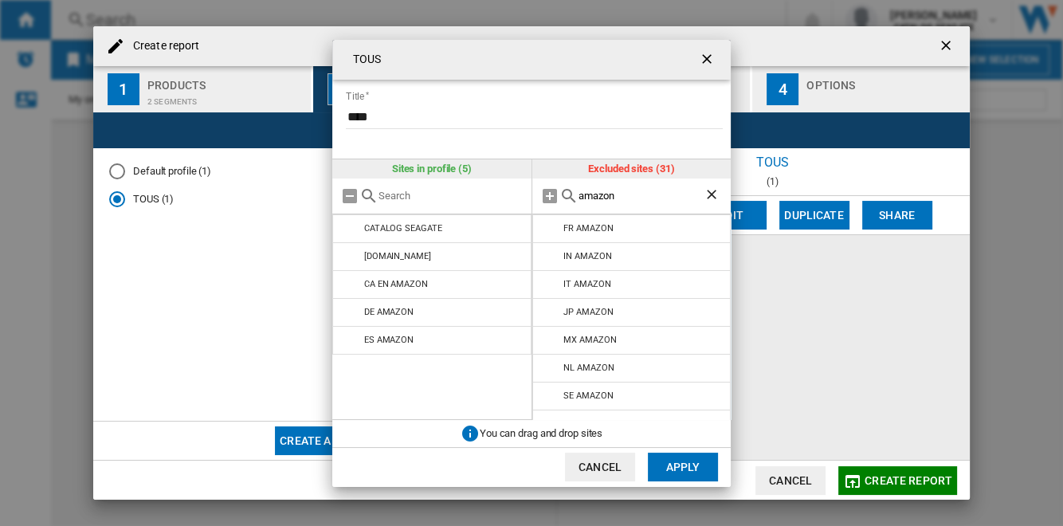
click at [551, 227] on md-icon "{{::title}} {{::getI18NText('BUTTONS.CANCEL')}} ..." at bounding box center [550, 228] width 19 height 19
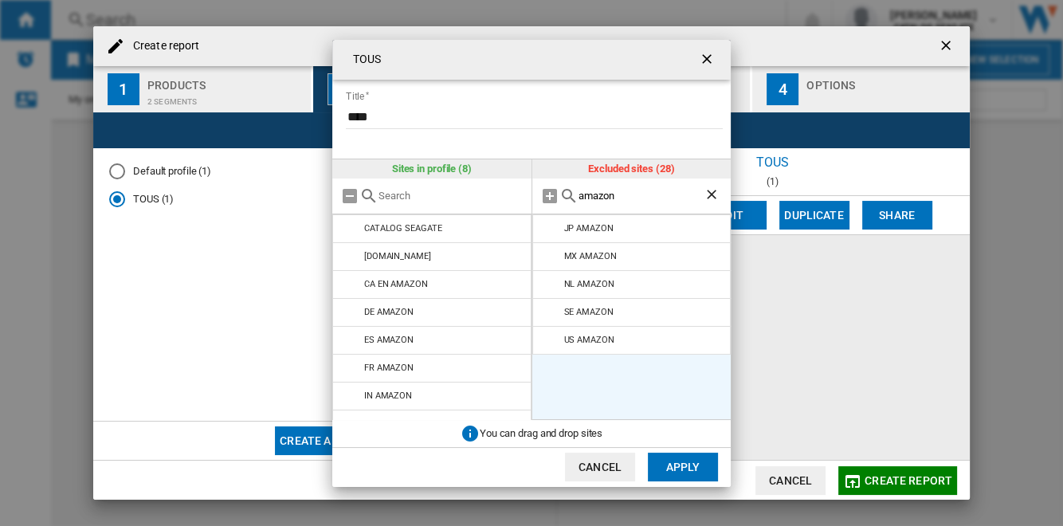
click at [551, 227] on md-icon "{{::title}} {{::getI18NText('BUTTONS.CANCEL')}} ..." at bounding box center [550, 228] width 19 height 19
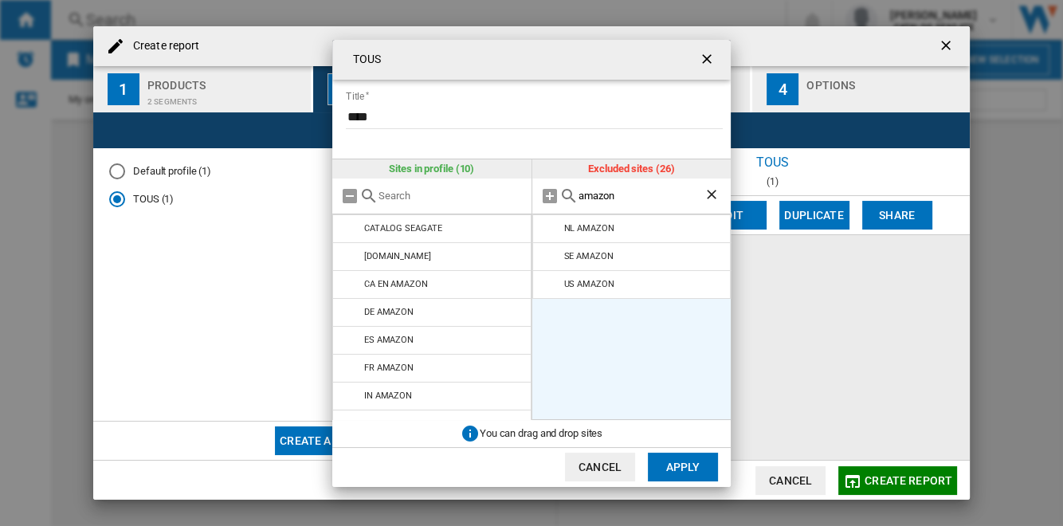
click at [551, 227] on md-icon "{{::title}} {{::getI18NText('BUTTONS.CANCEL')}} ..." at bounding box center [550, 228] width 19 height 19
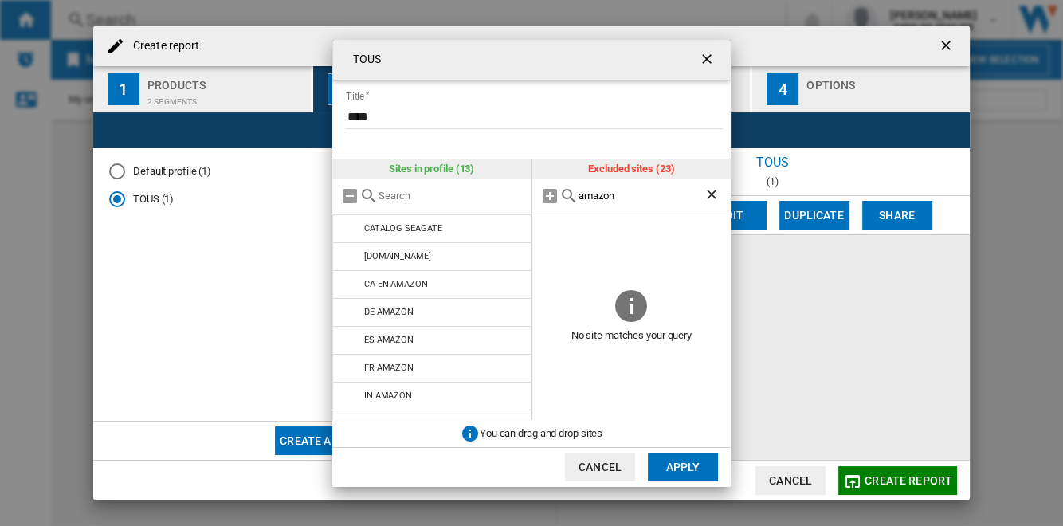
click at [427, 118] on input "****" at bounding box center [534, 117] width 377 height 24
type input "**********"
click at [692, 461] on button "Apply" at bounding box center [683, 466] width 70 height 29
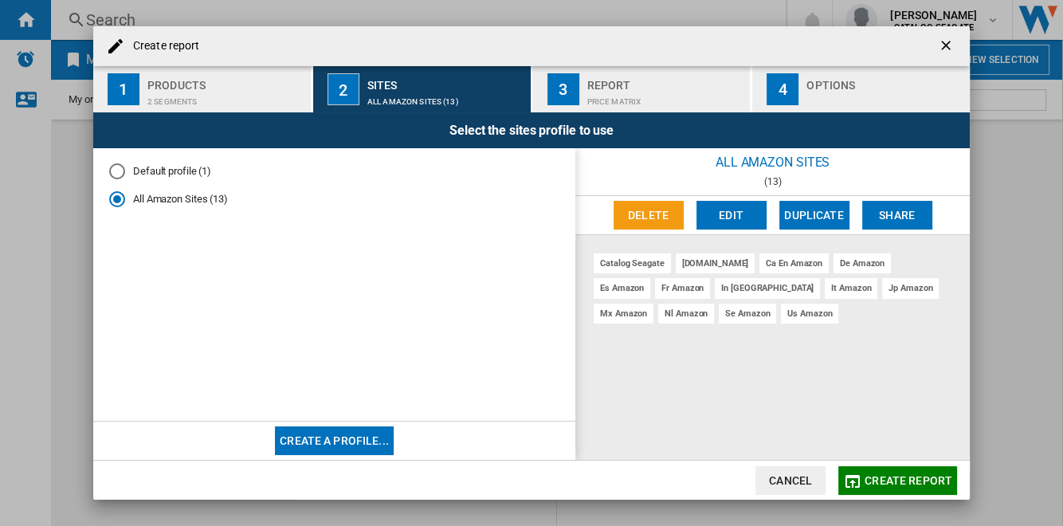
click at [181, 169] on md-radio-button "Default profile (1)" at bounding box center [334, 171] width 450 height 15
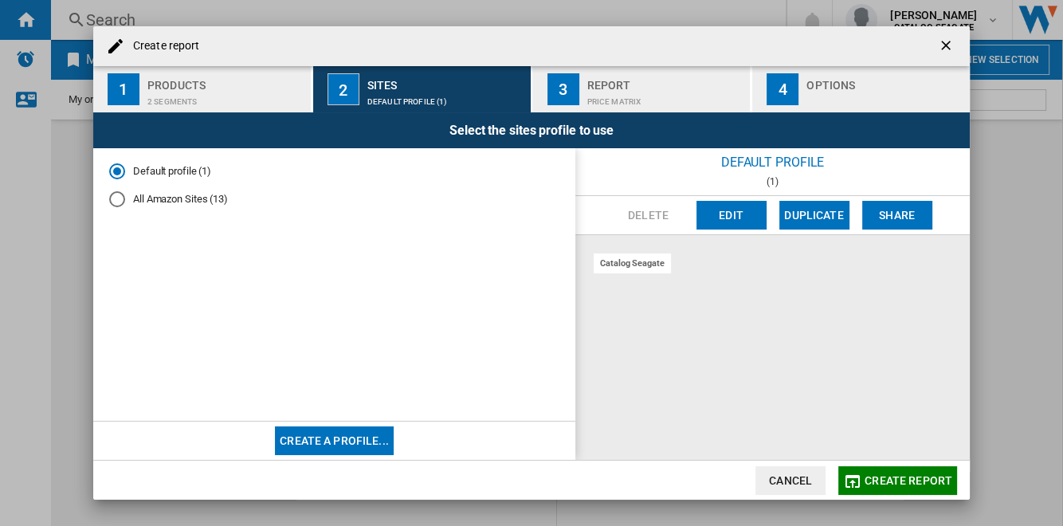
click at [739, 217] on button "Edit" at bounding box center [731, 215] width 70 height 29
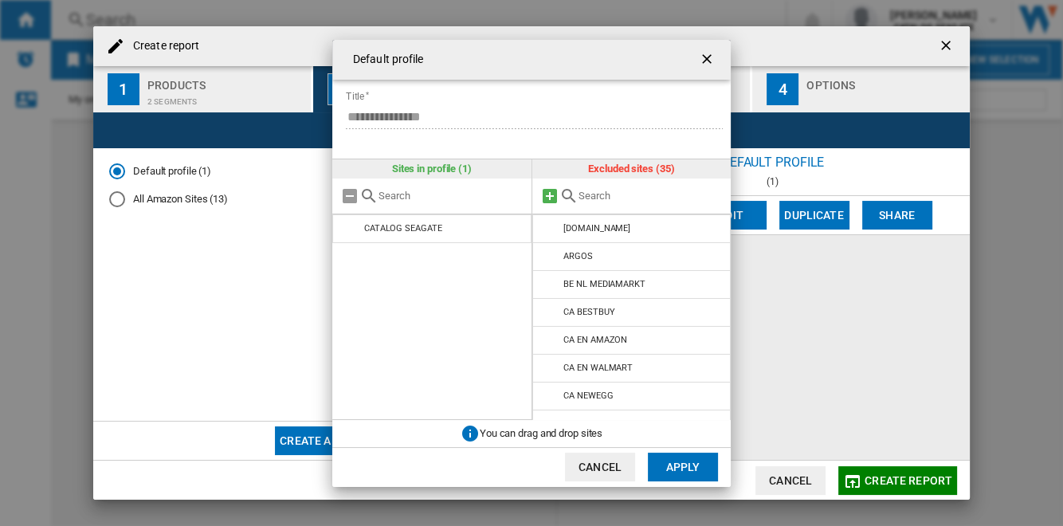
click at [548, 195] on md-icon "{{::title}} {{::getI18NText('BUTTONS.CANCEL')}} ..." at bounding box center [549, 195] width 19 height 19
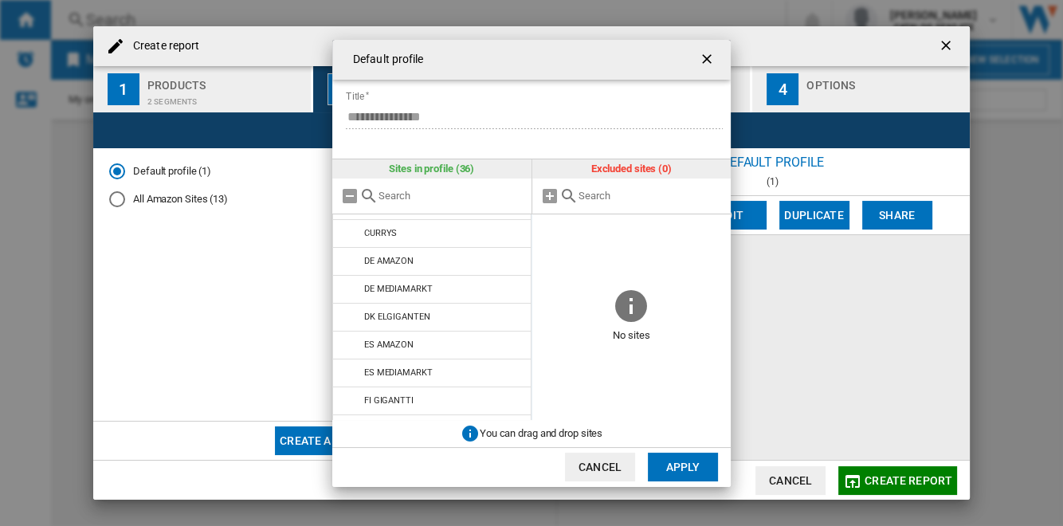
scroll to position [434, 0]
click at [693, 469] on button "Apply" at bounding box center [683, 466] width 70 height 29
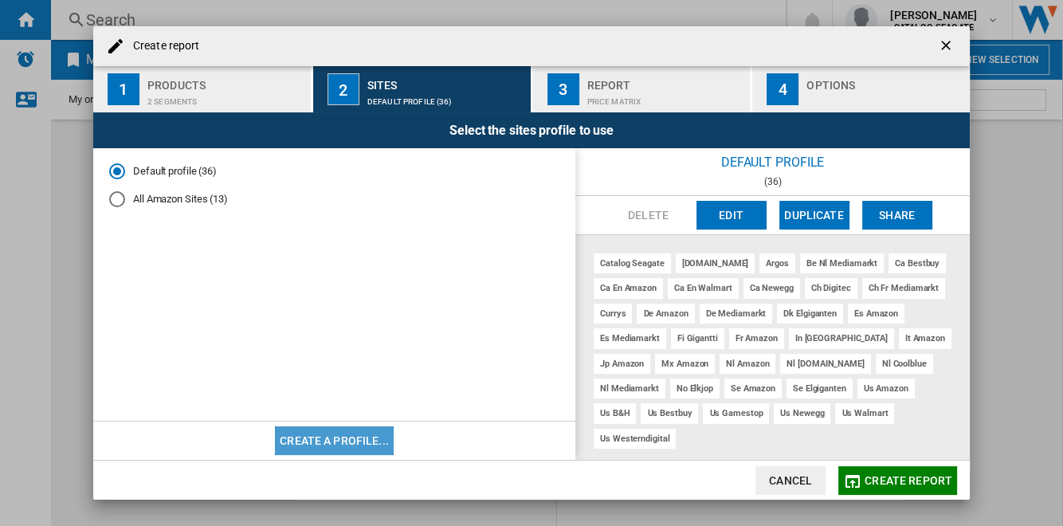
click at [365, 440] on button "Create a profile..." at bounding box center [334, 440] width 119 height 29
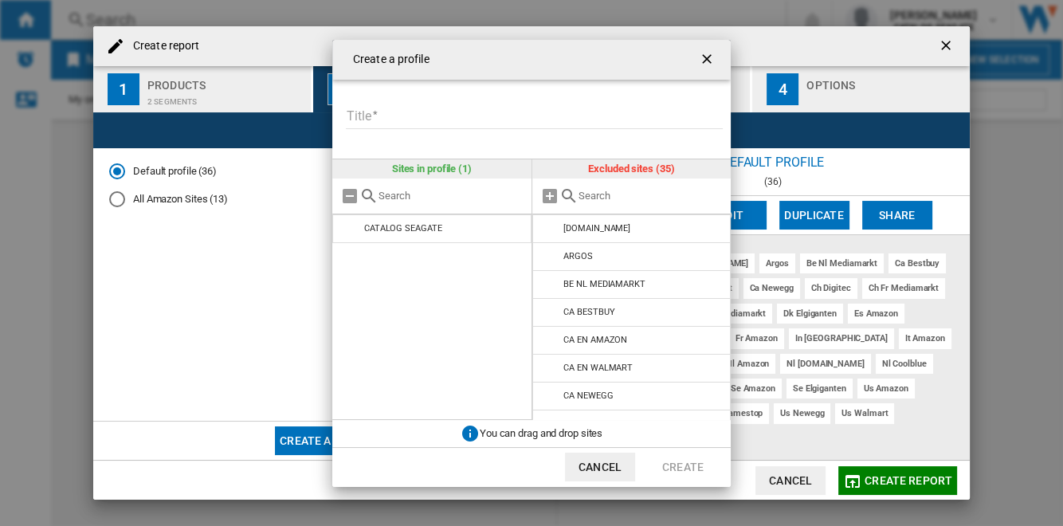
click at [428, 111] on input "Title" at bounding box center [534, 117] width 377 height 24
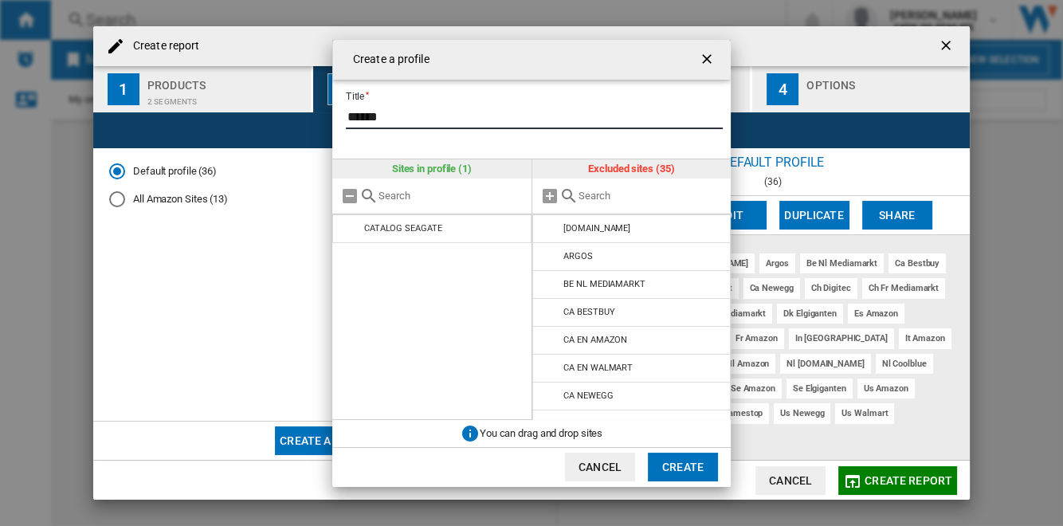
type input "******"
click at [637, 191] on input "{{::title}} {{::getI18NText('BUTTONS.CANCEL')}} ..." at bounding box center [650, 196] width 145 height 12
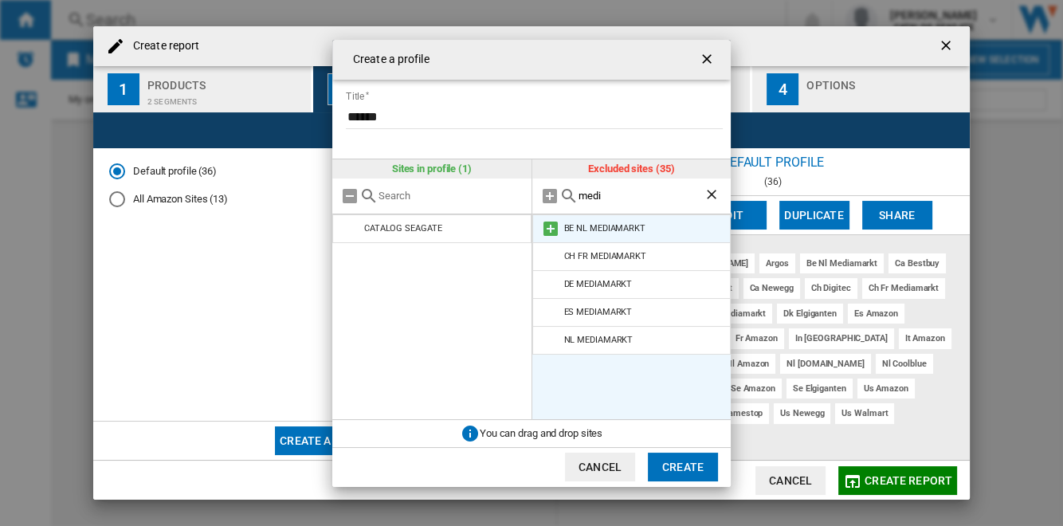
click at [548, 228] on md-icon "{{::title}} {{::getI18NText('BUTTONS.CANCEL')}} ..." at bounding box center [550, 228] width 19 height 19
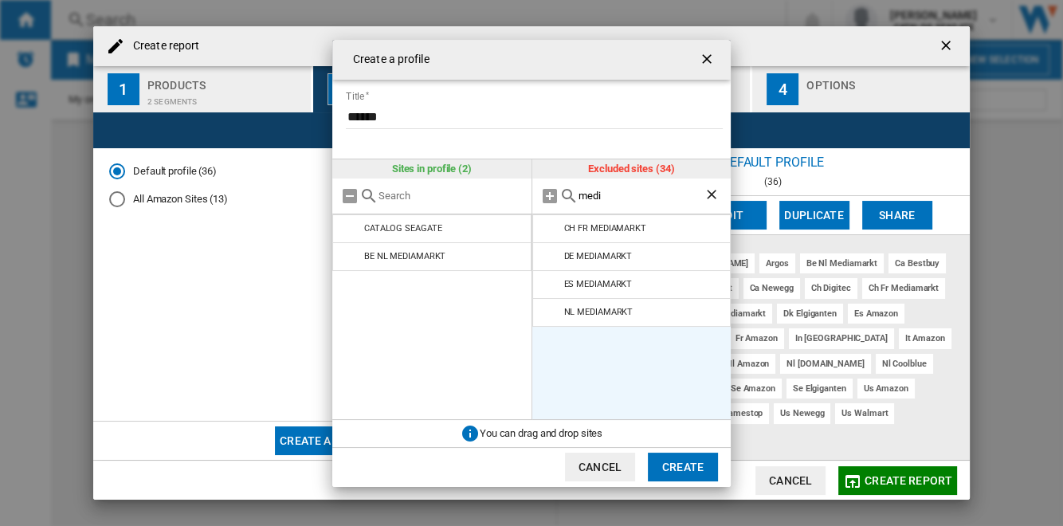
click at [548, 228] on md-icon "{{::title}} {{::getI18NText('BUTTONS.CANCEL')}} ..." at bounding box center [550, 228] width 19 height 19
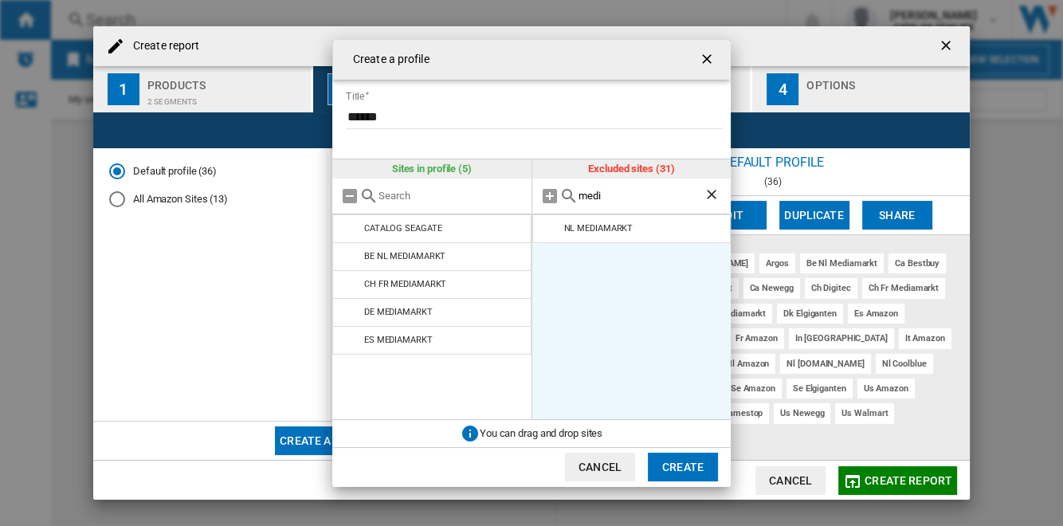
click at [548, 228] on md-icon "{{::title}} {{::getI18NText('BUTTONS.CANCEL')}} ..." at bounding box center [550, 228] width 19 height 19
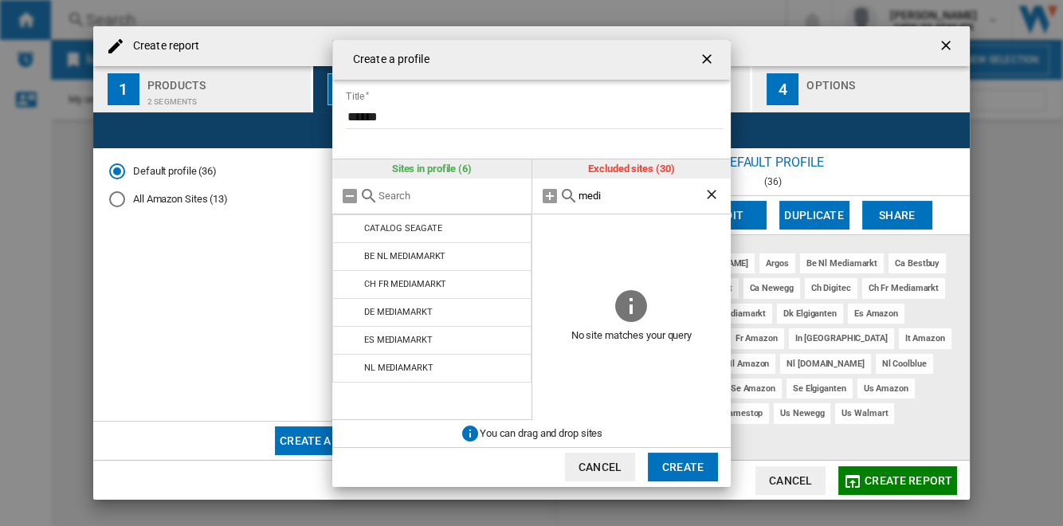
click at [608, 196] on input "medi" at bounding box center [641, 196] width 126 height 12
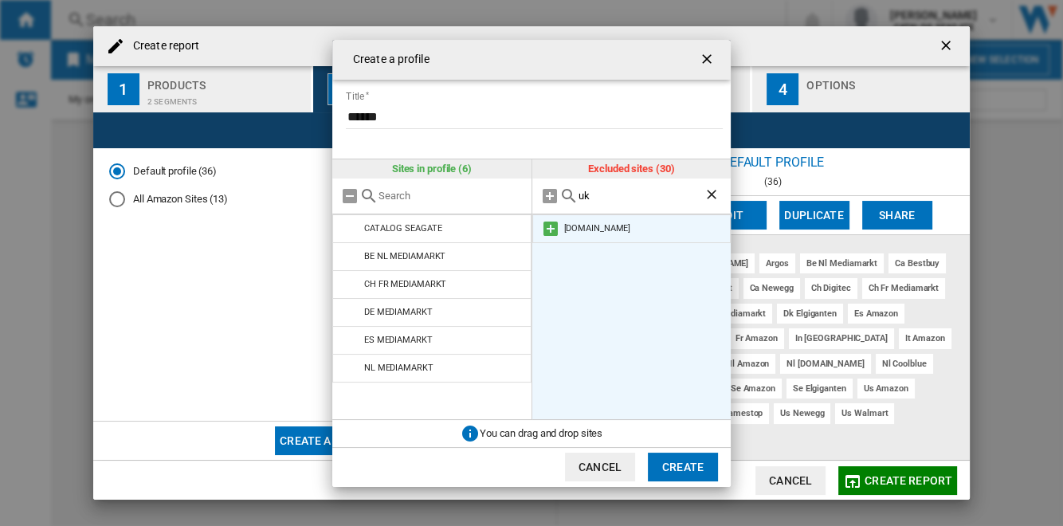
click at [547, 229] on md-icon "{{::title}} {{::getI18NText('BUTTONS.CANCEL')}} ..." at bounding box center [550, 228] width 19 height 19
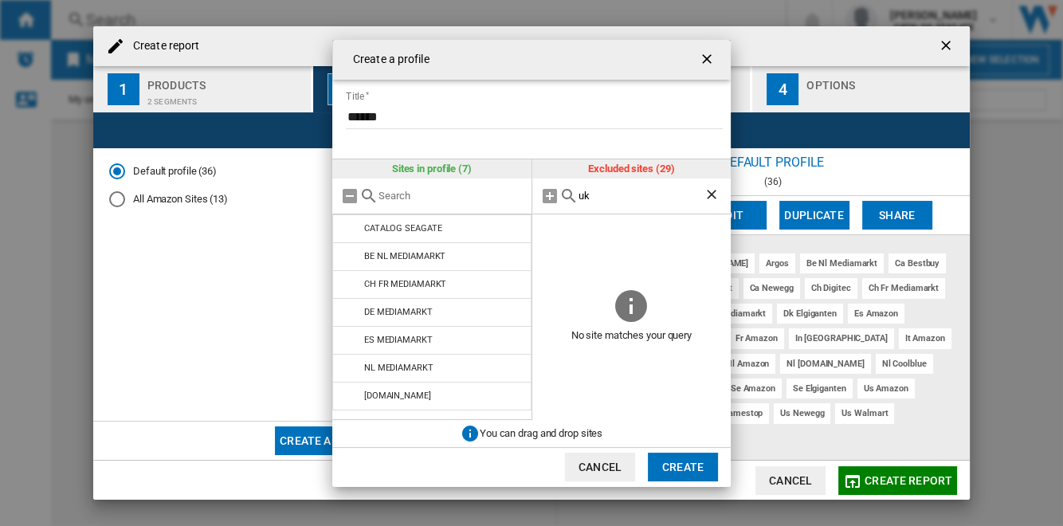
click at [608, 196] on input "uk" at bounding box center [641, 196] width 126 height 12
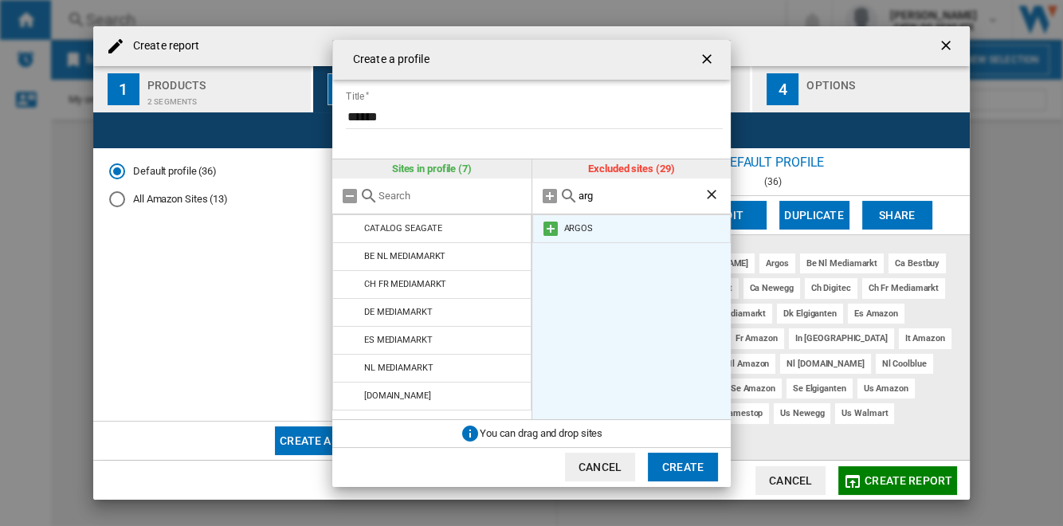
type input "arg"
click at [550, 228] on md-icon "{{::title}} {{::getI18NText('BUTTONS.CANCEL')}} ..." at bounding box center [550, 228] width 19 height 19
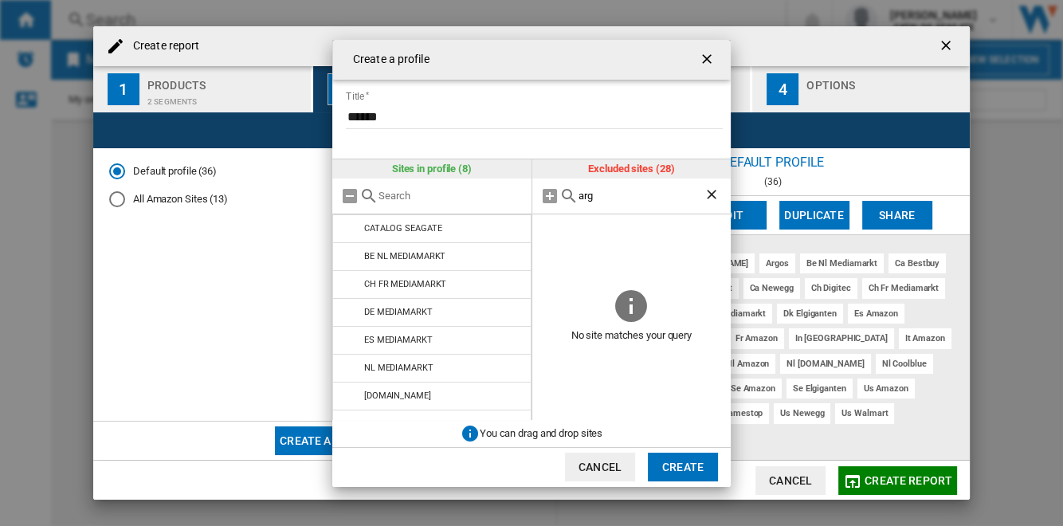
click at [691, 461] on button "Create" at bounding box center [683, 466] width 70 height 29
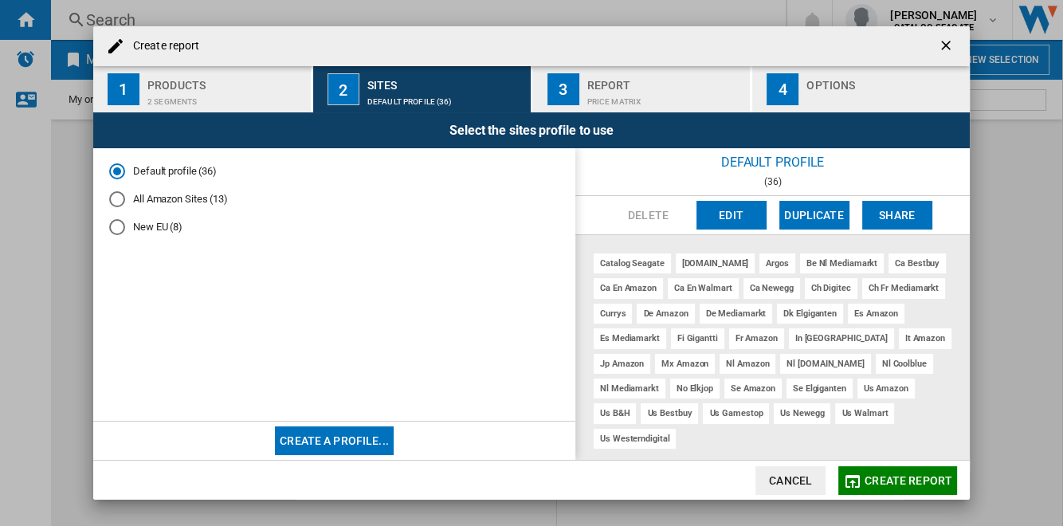
click at [153, 230] on md-radio-button "New EU (8)" at bounding box center [334, 226] width 450 height 15
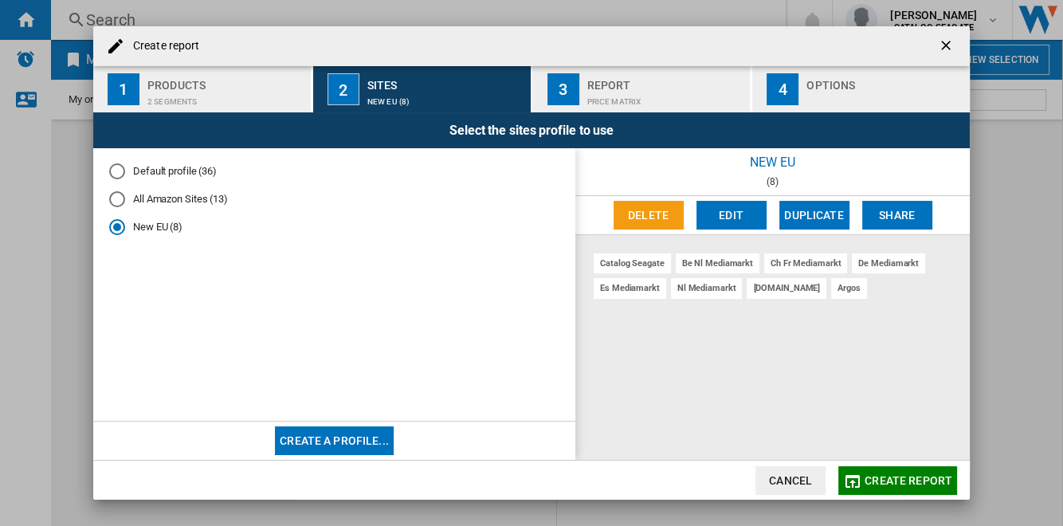
click at [193, 169] on md-radio-button "Default profile (36)" at bounding box center [334, 171] width 450 height 15
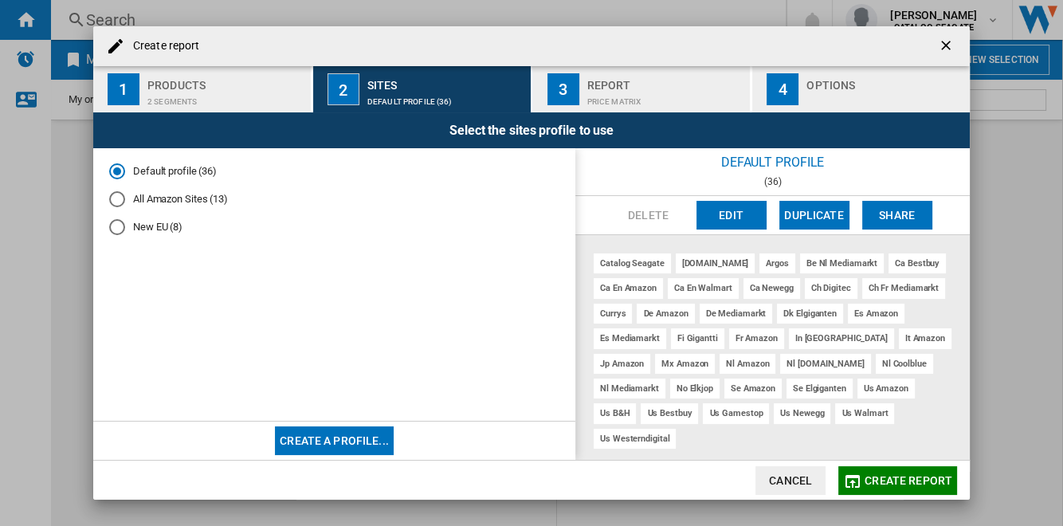
click at [287, 102] on div "2 segments" at bounding box center [225, 97] width 157 height 17
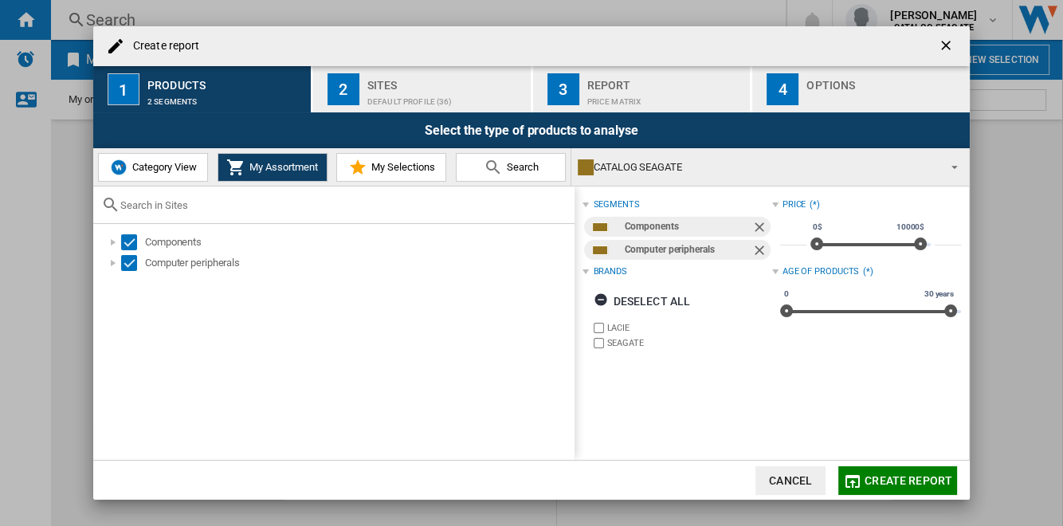
click at [427, 88] on div "Sites" at bounding box center [445, 80] width 157 height 17
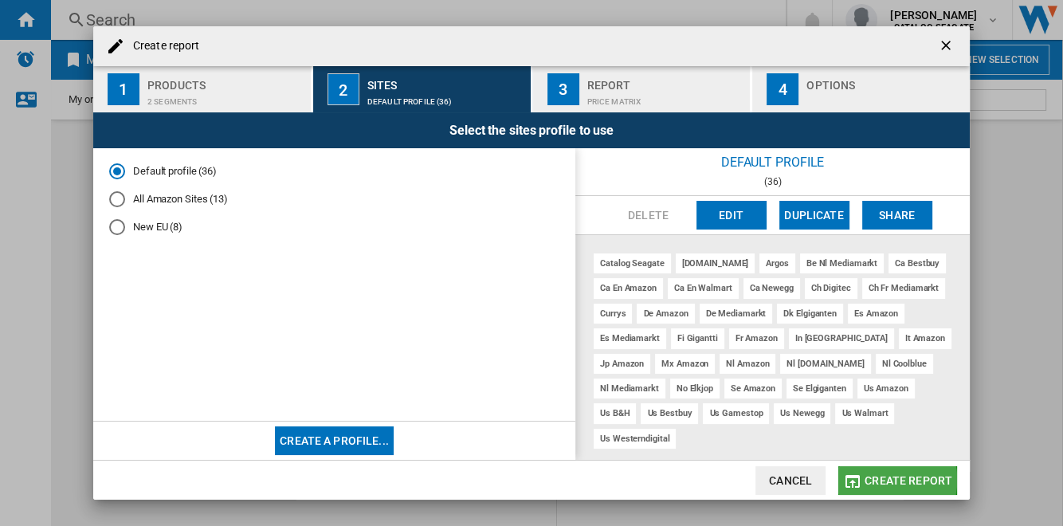
click at [887, 480] on span "Create report" at bounding box center [908, 480] width 88 height 13
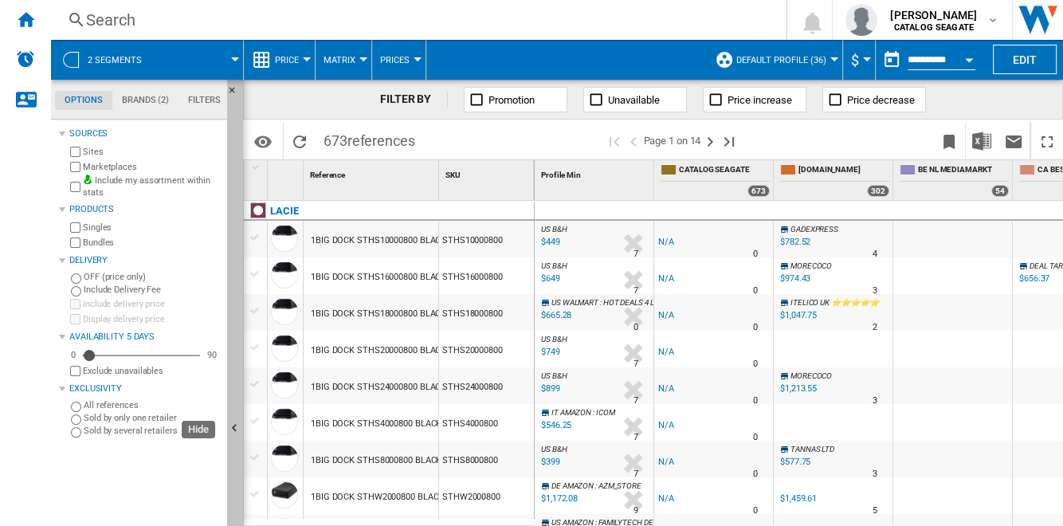
click at [237, 282] on button "Hide" at bounding box center [235, 429] width 16 height 699
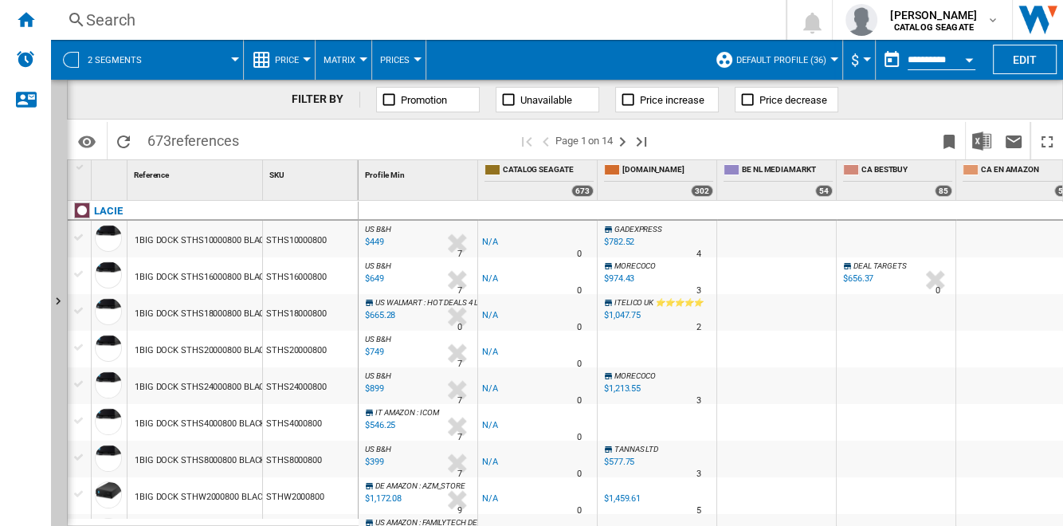
drag, startPoint x: 147, startPoint y: 143, endPoint x: 241, endPoint y: 143, distance: 93.2
click at [241, 143] on span "673 references" at bounding box center [193, 138] width 108 height 33
click at [196, 241] on div "1BIG DOCK STHS10000800 BLACK 10TB" at bounding box center [214, 240] width 159 height 37
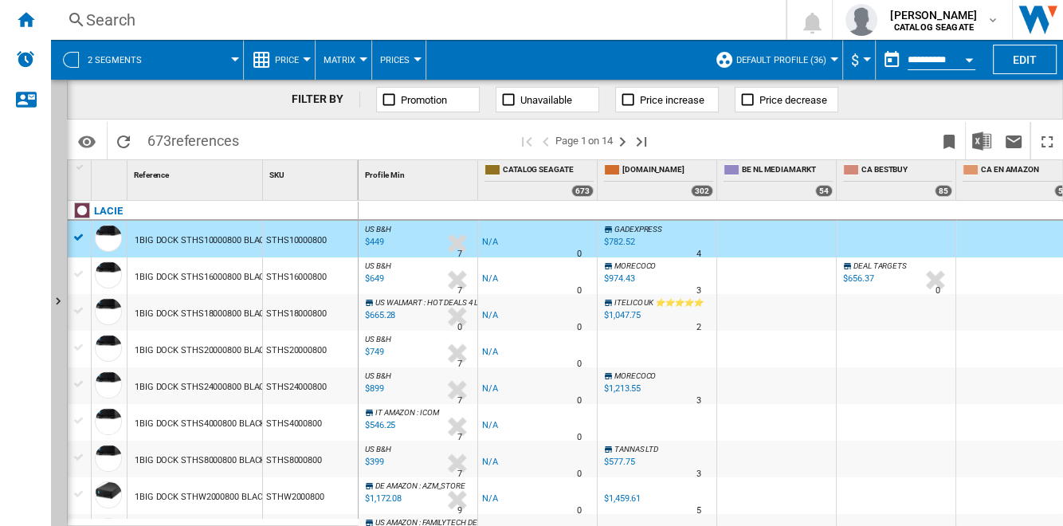
click at [206, 273] on div "1BIG DOCK STHS16000800 BLACK 16TB" at bounding box center [214, 277] width 159 height 37
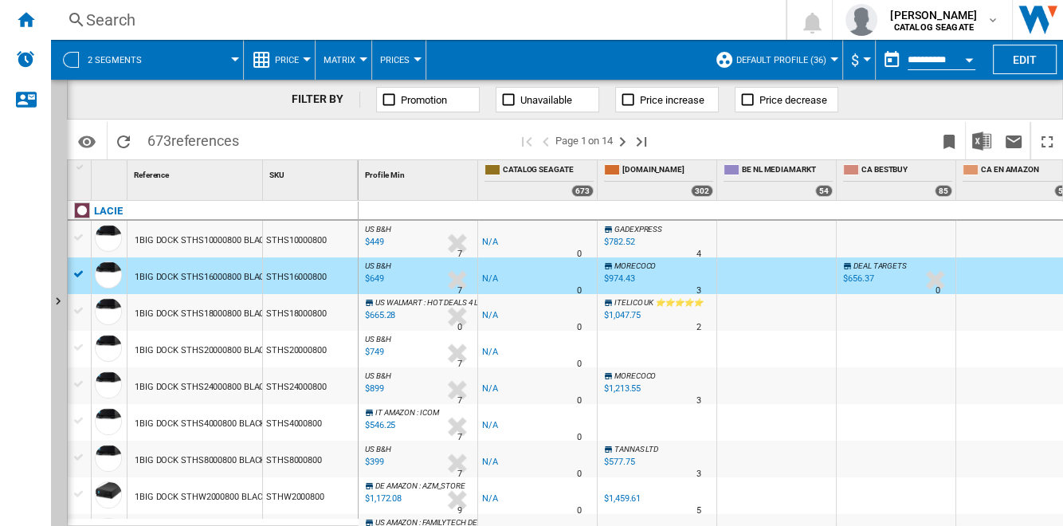
click at [210, 300] on div "1BIG DOCK STHS18000800 BLACK 18TB" at bounding box center [214, 314] width 159 height 37
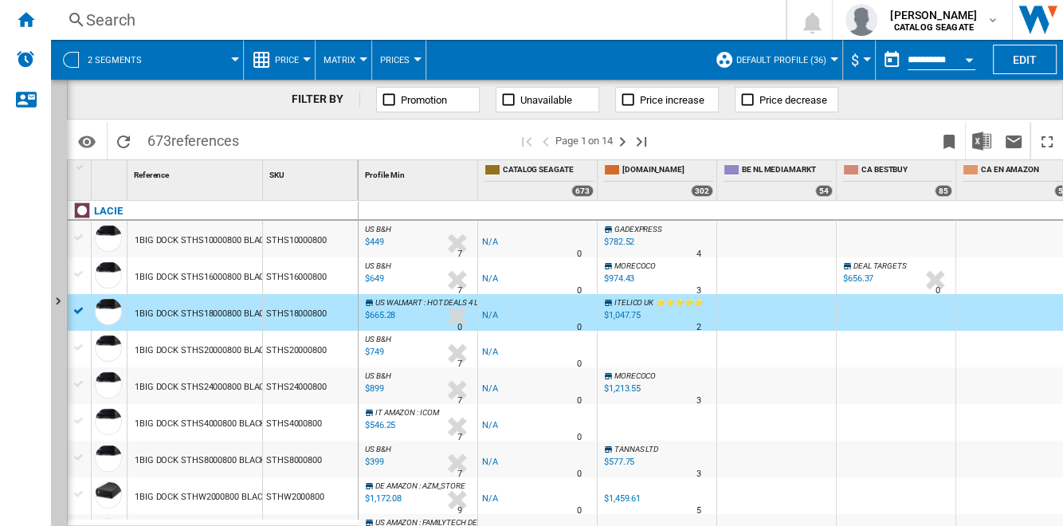
click at [218, 341] on div "1BIG DOCK STHS20000800 BLACK 20TB" at bounding box center [214, 350] width 159 height 37
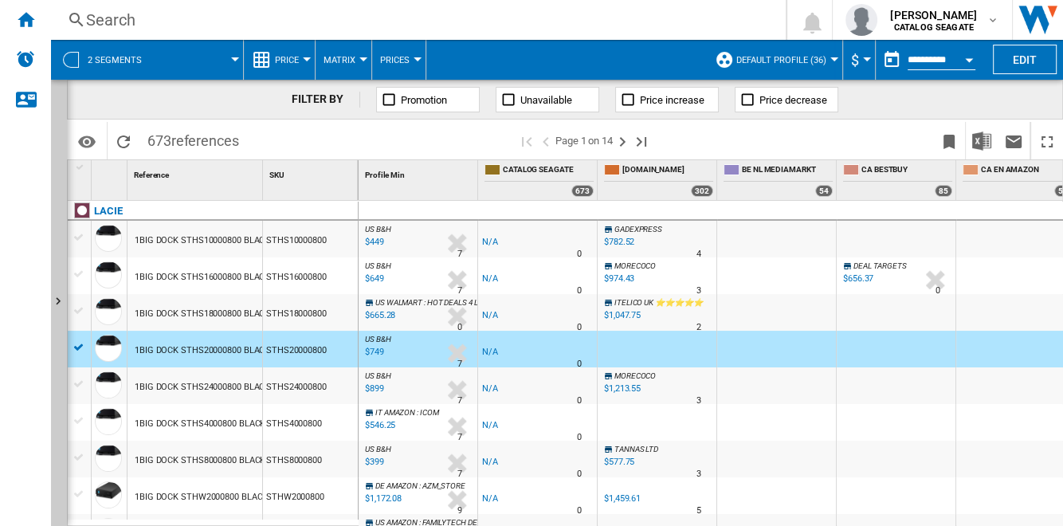
click at [191, 184] on div "Reference 1" at bounding box center [194, 180] width 135 height 40
click at [292, 174] on div "SKU 1" at bounding box center [312, 172] width 92 height 25
click at [280, 174] on span "SKU" at bounding box center [276, 174] width 15 height 9
click at [427, 180] on div "Profile Min 1" at bounding box center [420, 172] width 116 height 25
click at [253, 237] on div "1BIG DOCK STHS10000800 BLACK 10TB" at bounding box center [214, 240] width 159 height 37
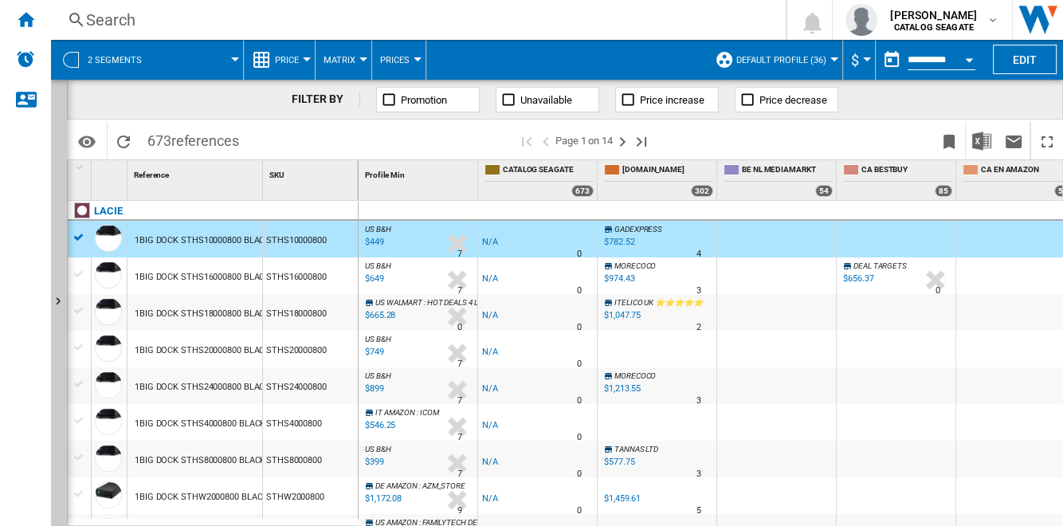
click at [812, 62] on span "Default profile (36)" at bounding box center [781, 60] width 90 height 10
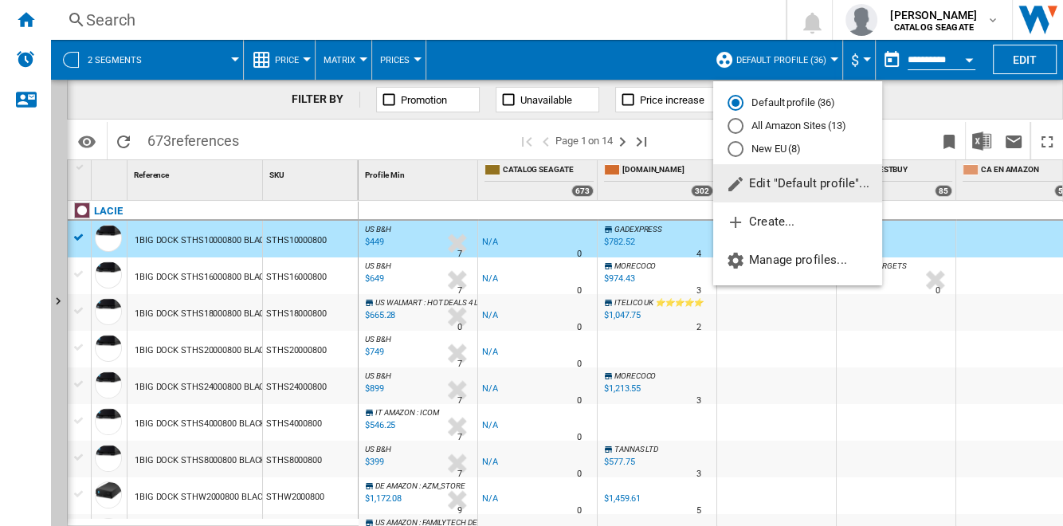
click at [450, 234] on md-backdrop at bounding box center [531, 263] width 1063 height 526
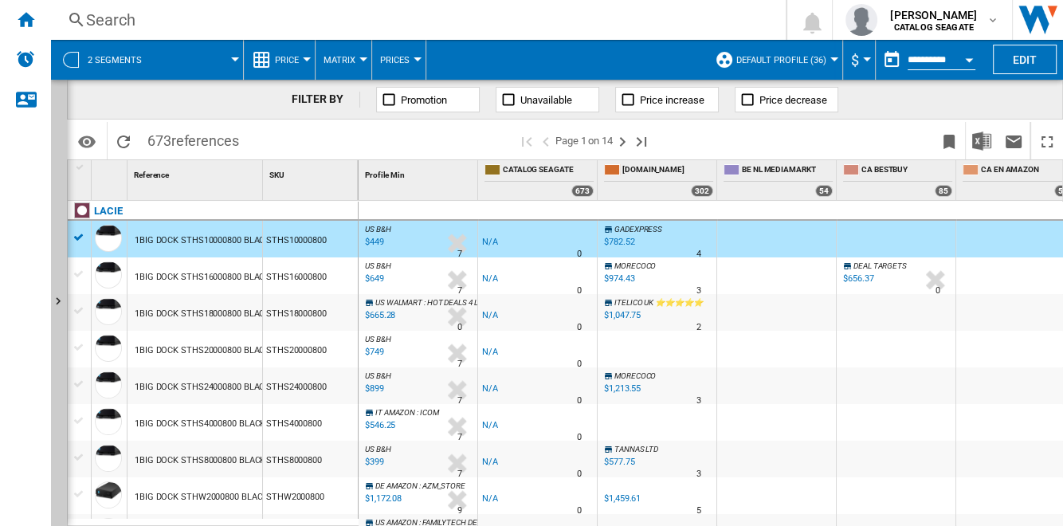
click at [429, 241] on div "US B&H : US B&H -1.0 % $449 % N/A 7 US B&H : US B&H" at bounding box center [418, 243] width 112 height 37
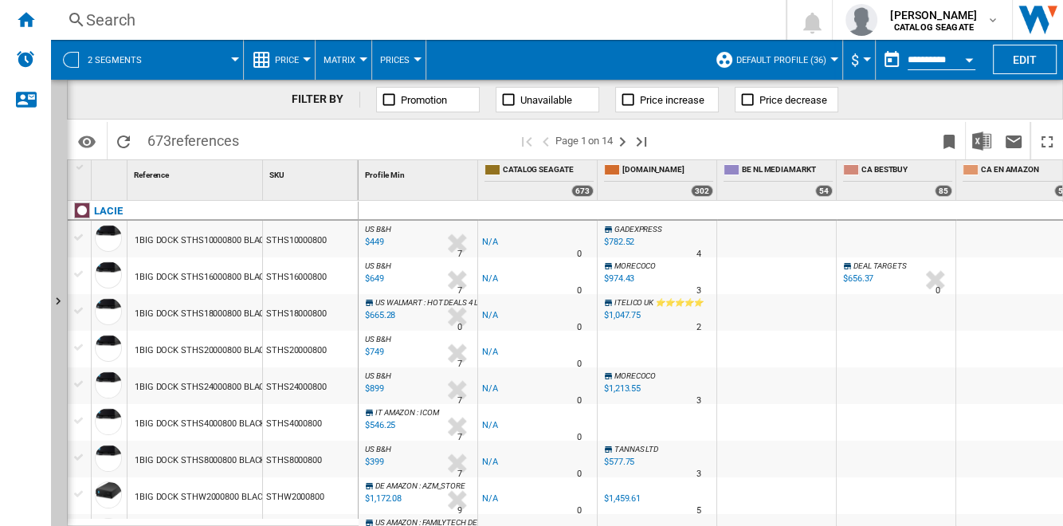
click at [433, 245] on div "US B&H : US B&H -1.0 % $449 % N/A 7 US B&H : US B&H" at bounding box center [418, 243] width 112 height 37
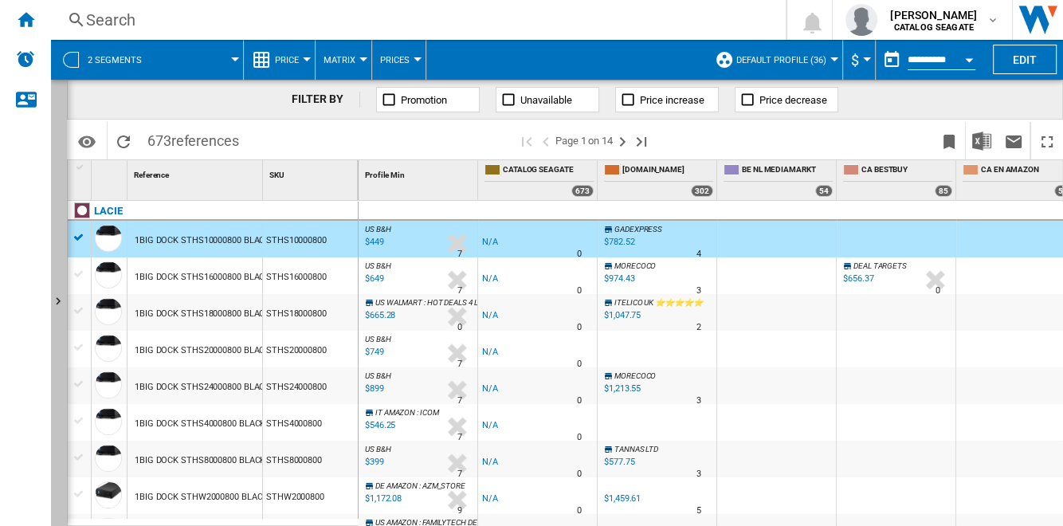
click at [57, 312] on button "Show" at bounding box center [59, 303] width 16 height 446
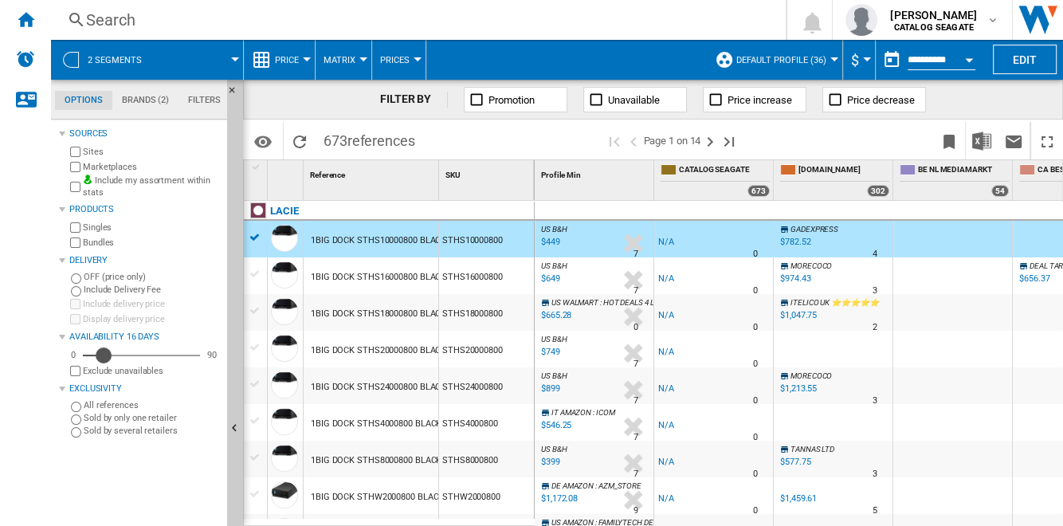
click at [104, 353] on div "16" at bounding box center [141, 355] width 117 height 16
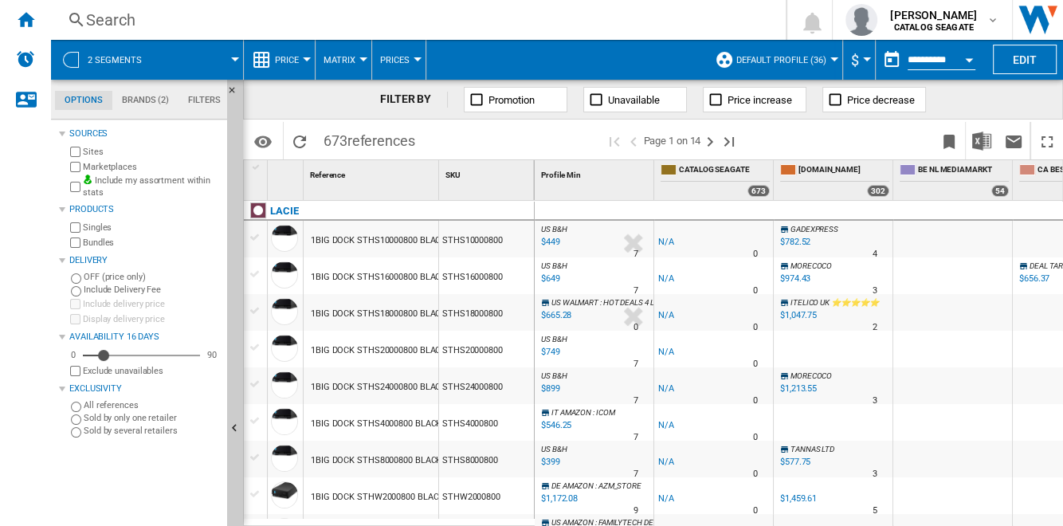
click at [551, 241] on div "$449" at bounding box center [550, 242] width 22 height 16
click at [24, 21] on ng-md-icon "Home" at bounding box center [25, 19] width 19 height 19
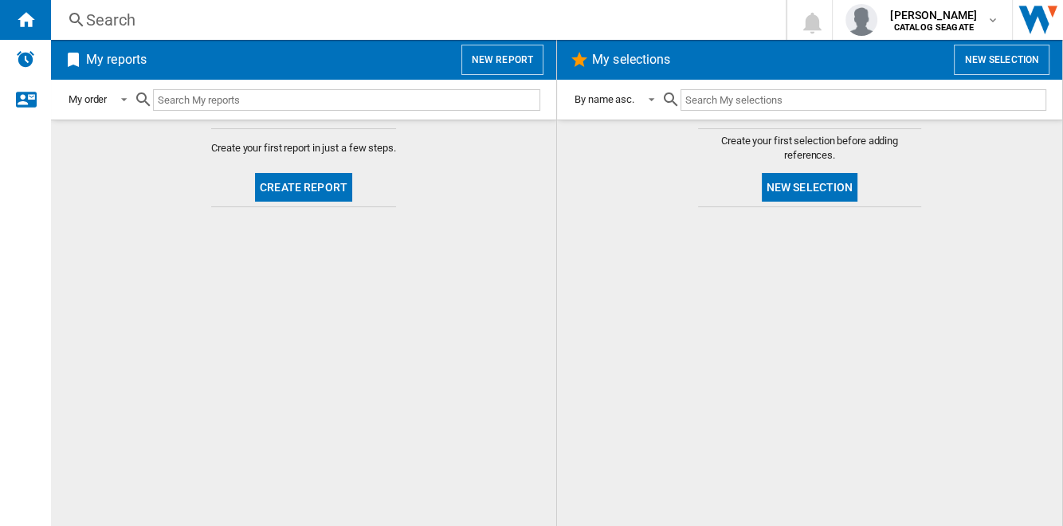
click at [507, 62] on button "New report" at bounding box center [502, 60] width 82 height 30
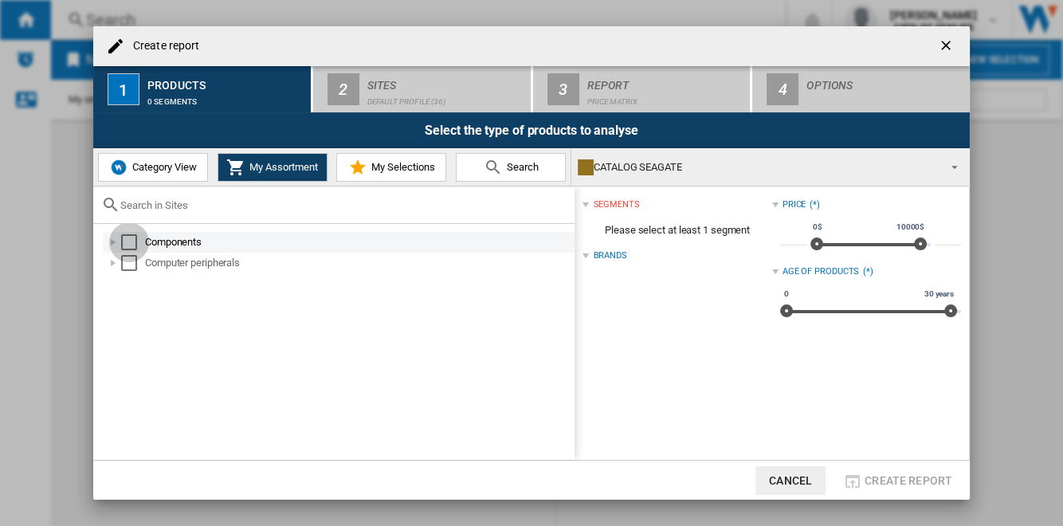
click at [128, 241] on div "Select" at bounding box center [129, 242] width 16 height 16
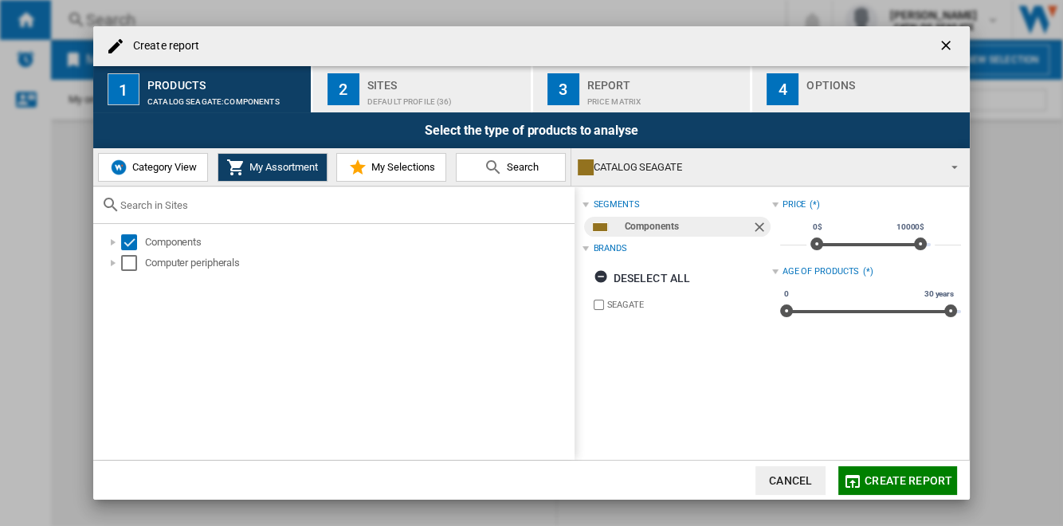
click at [386, 104] on div "Default profile (36)" at bounding box center [445, 97] width 157 height 17
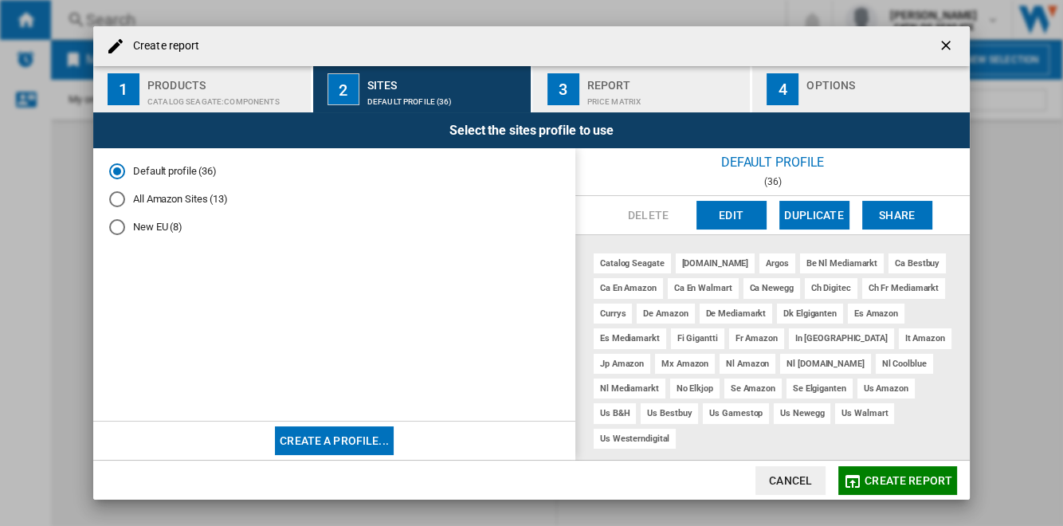
click at [741, 210] on button "Edit" at bounding box center [731, 215] width 70 height 29
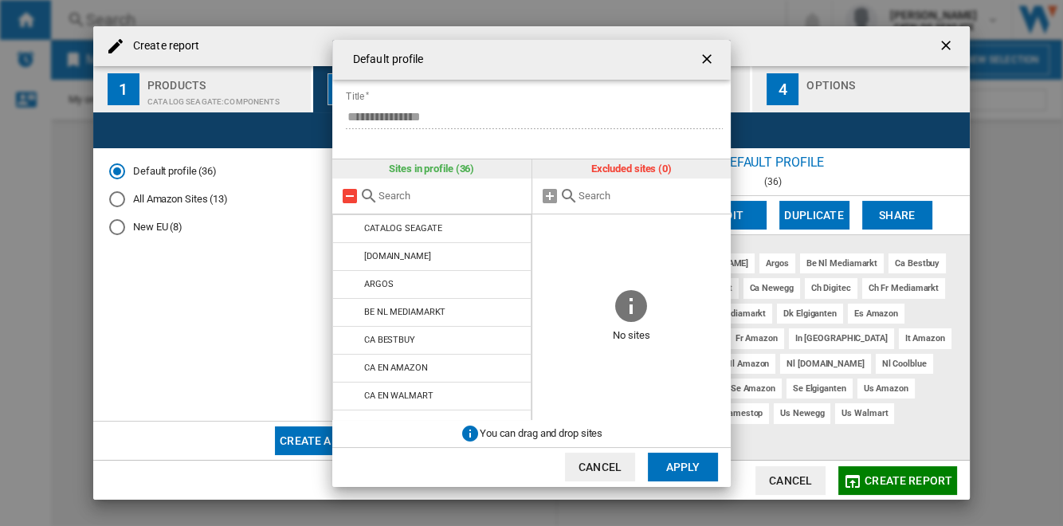
click at [351, 197] on md-icon "Default profile ..." at bounding box center [349, 195] width 19 height 19
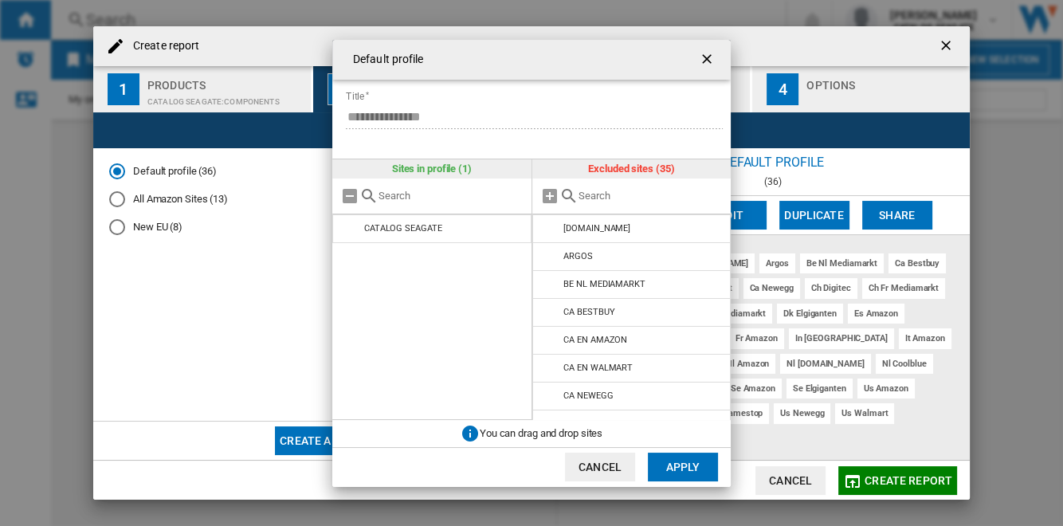
click at [695, 464] on button "Apply" at bounding box center [683, 466] width 70 height 29
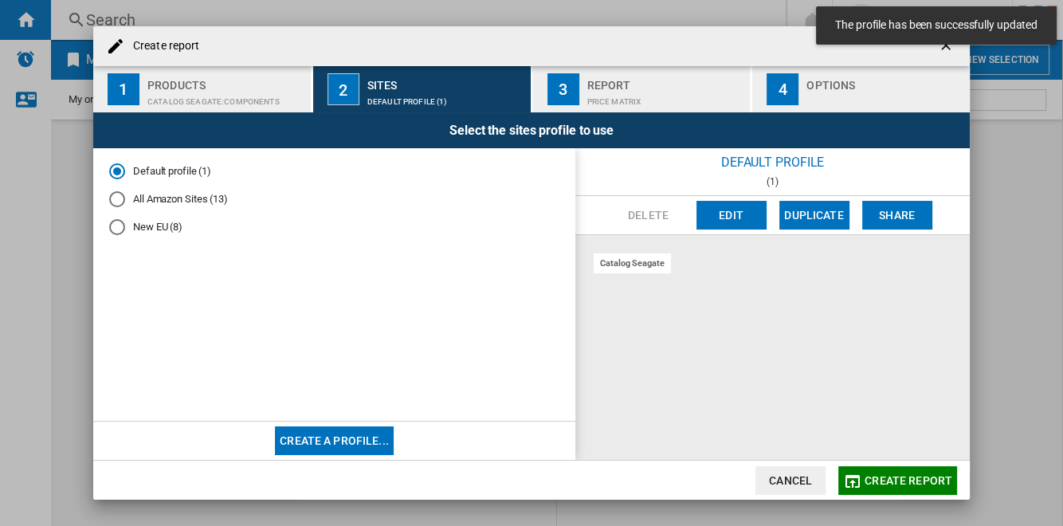
click at [177, 200] on md-radio-button "All Amazon Sites (13)" at bounding box center [334, 199] width 450 height 15
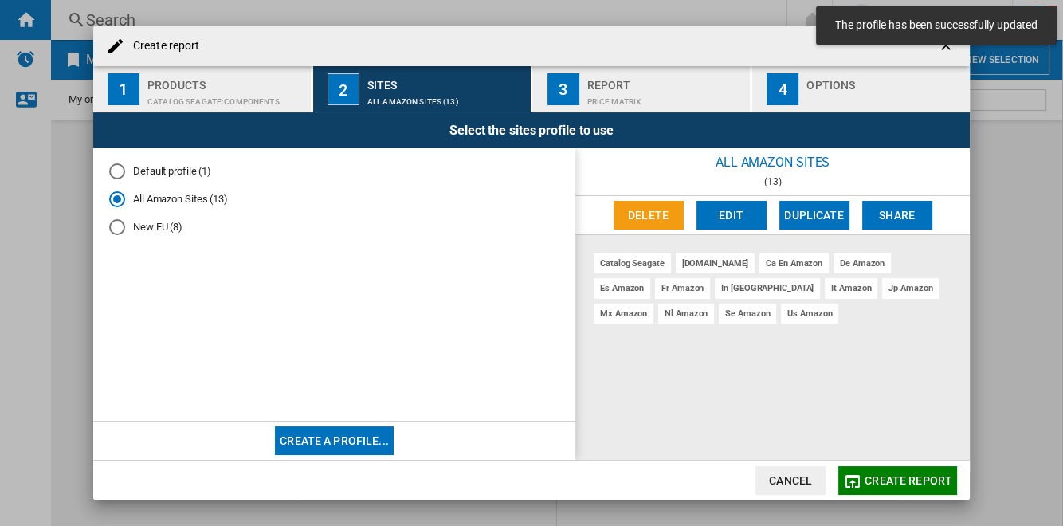
click at [723, 210] on button "Edit" at bounding box center [731, 215] width 70 height 29
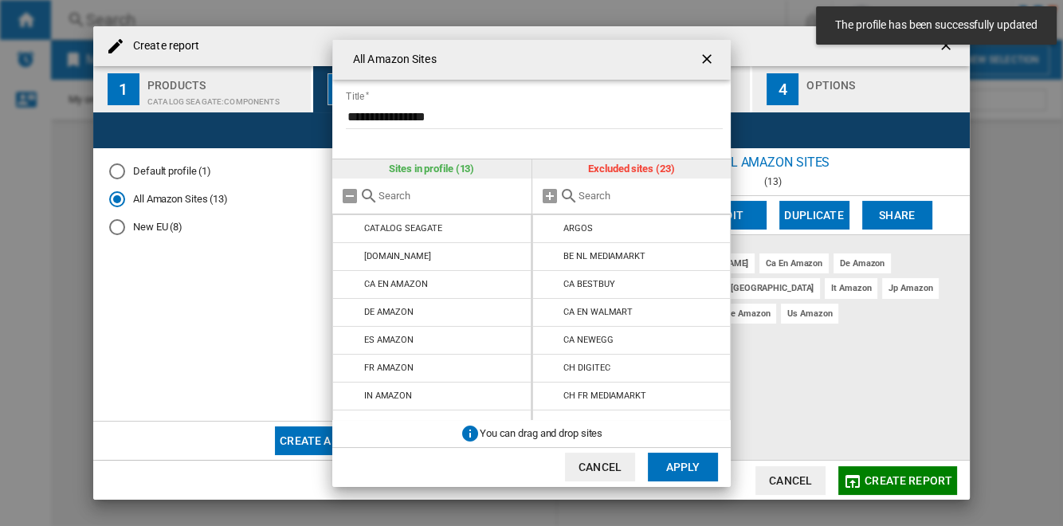
click at [496, 107] on input "**********" at bounding box center [534, 117] width 377 height 24
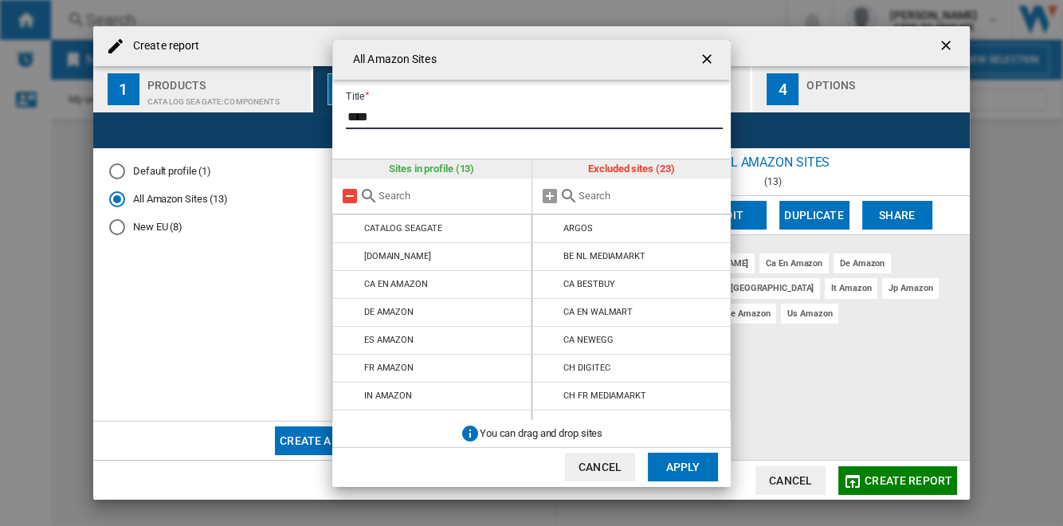
type input "****"
click at [350, 194] on md-icon "All Amazon ..." at bounding box center [349, 195] width 19 height 19
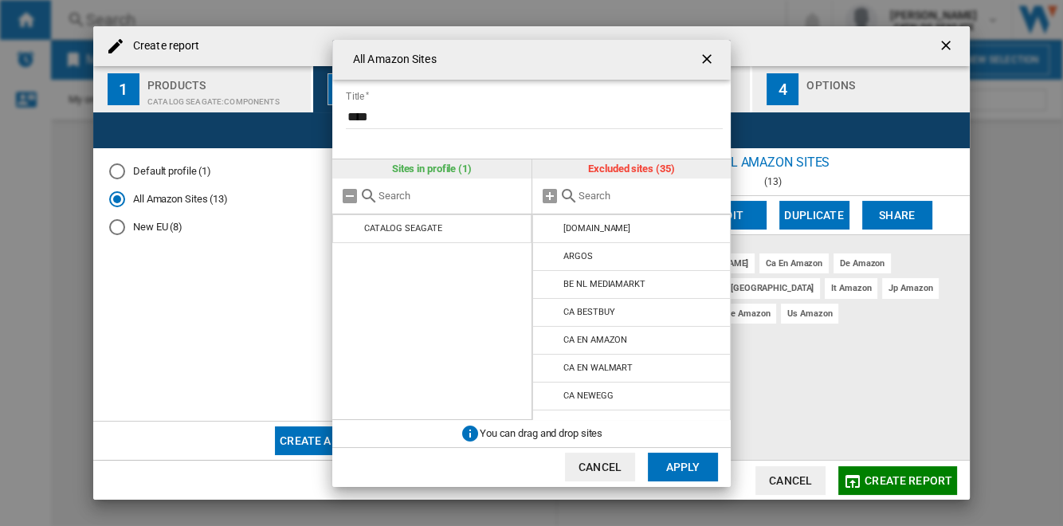
click at [676, 460] on button "Apply" at bounding box center [683, 466] width 70 height 29
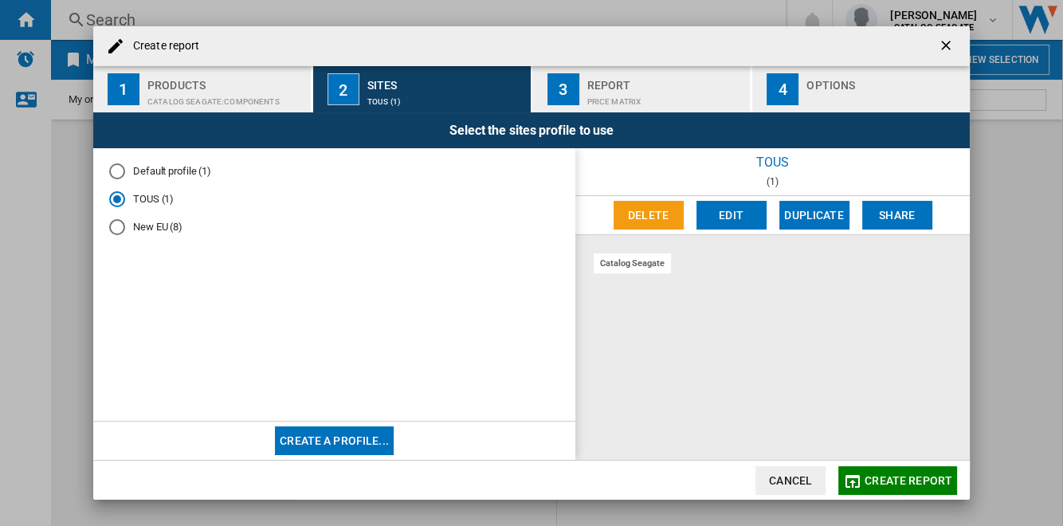
click at [115, 227] on div "New EU (8)" at bounding box center [117, 227] width 16 height 16
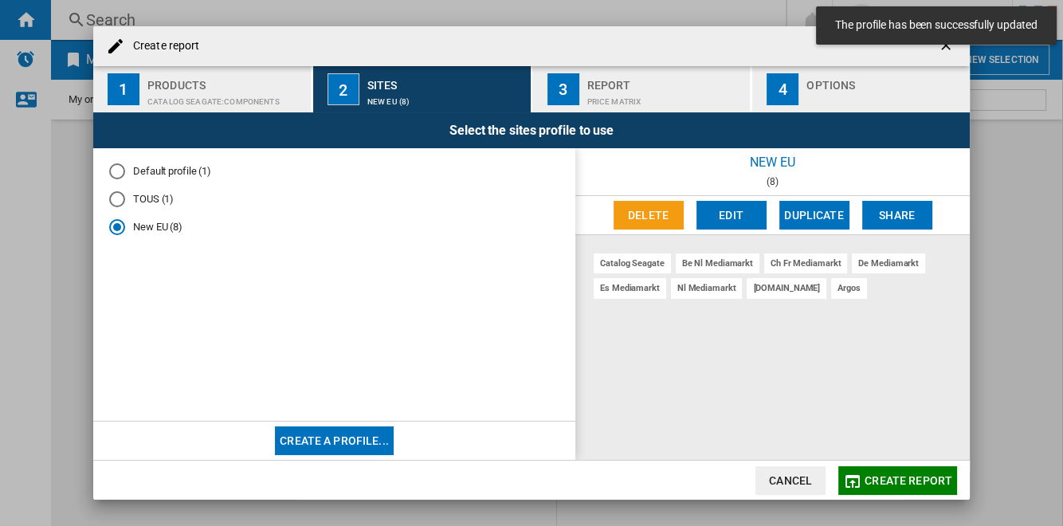
click at [665, 213] on button "Delete" at bounding box center [648, 215] width 70 height 29
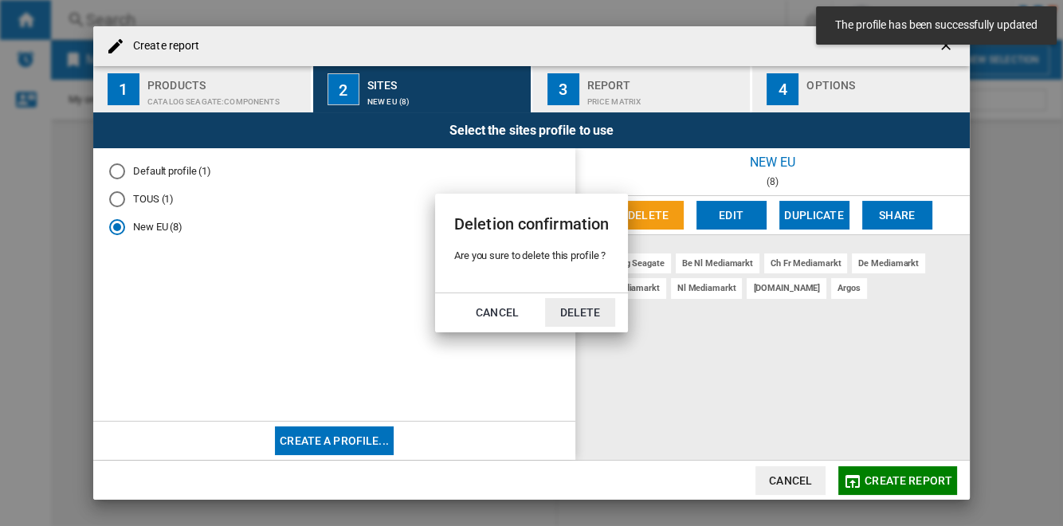
click at [582, 314] on button "Delete" at bounding box center [580, 312] width 70 height 29
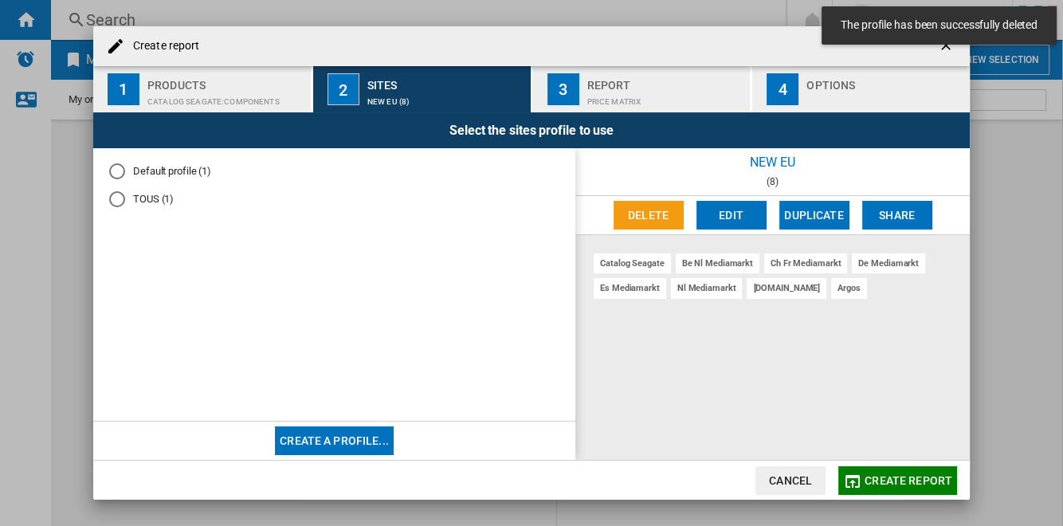
click at [943, 49] on md-toast "The profile has been successfully deleted" at bounding box center [939, 25] width 248 height 51
click at [943, 48] on md-toast "The profile has been successfully deleted" at bounding box center [939, 25] width 248 height 51
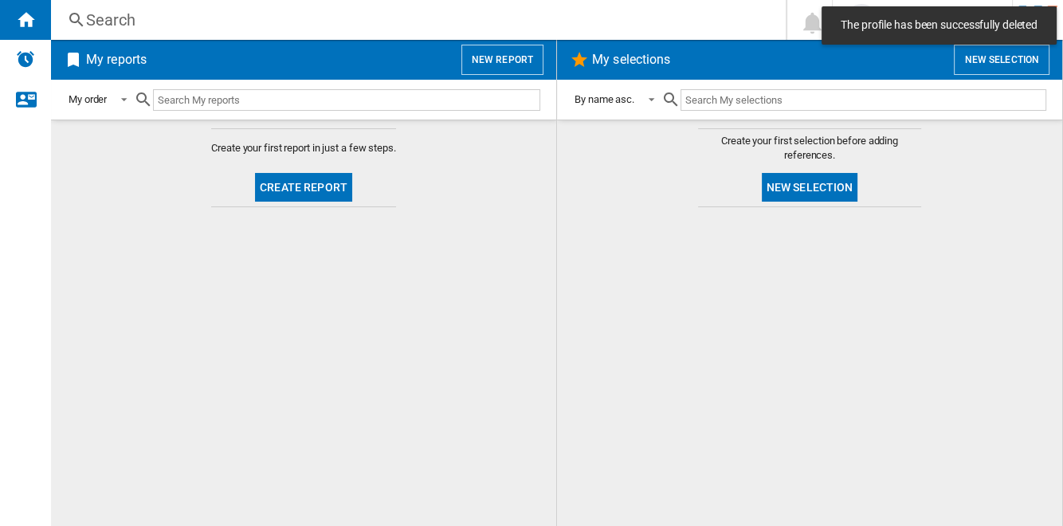
drag, startPoint x: 958, startPoint y: 207, endPoint x: 984, endPoint y: 155, distance: 58.1
click at [958, 208] on md-content "Create your first selection before adding references. New selection" at bounding box center [809, 322] width 505 height 406
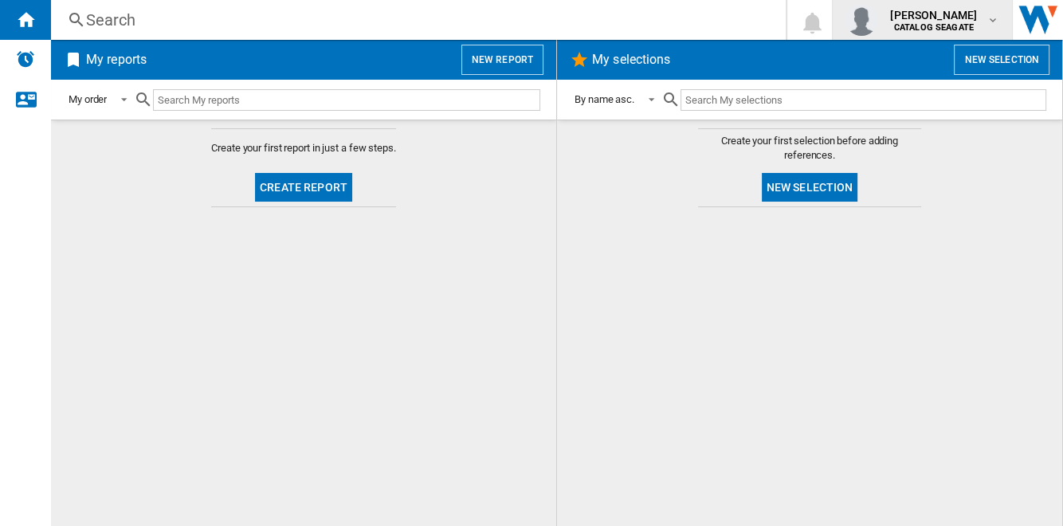
click at [980, 27] on div "deepak ojha CATALOG SEAGATE" at bounding box center [934, 19] width 103 height 25
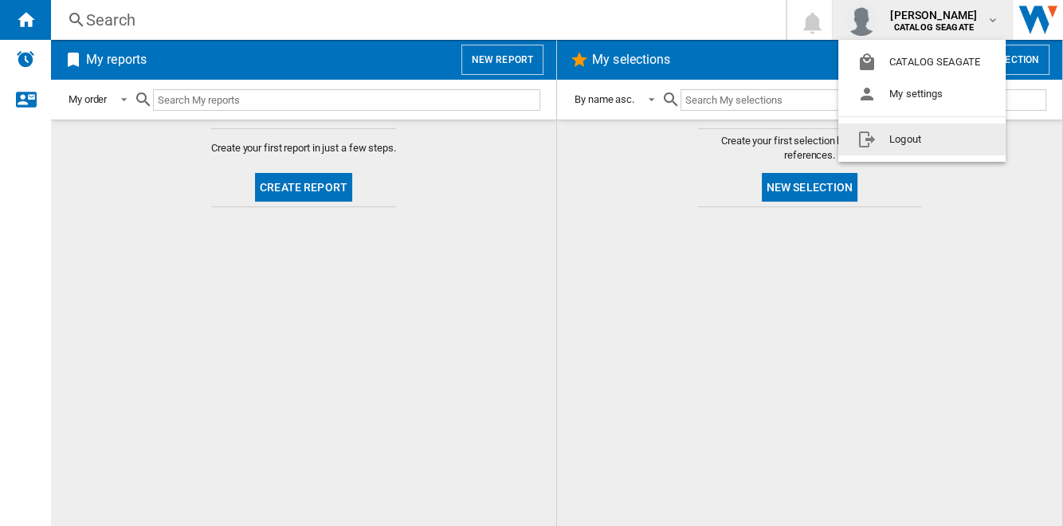
click at [942, 142] on button "Logout" at bounding box center [921, 139] width 167 height 32
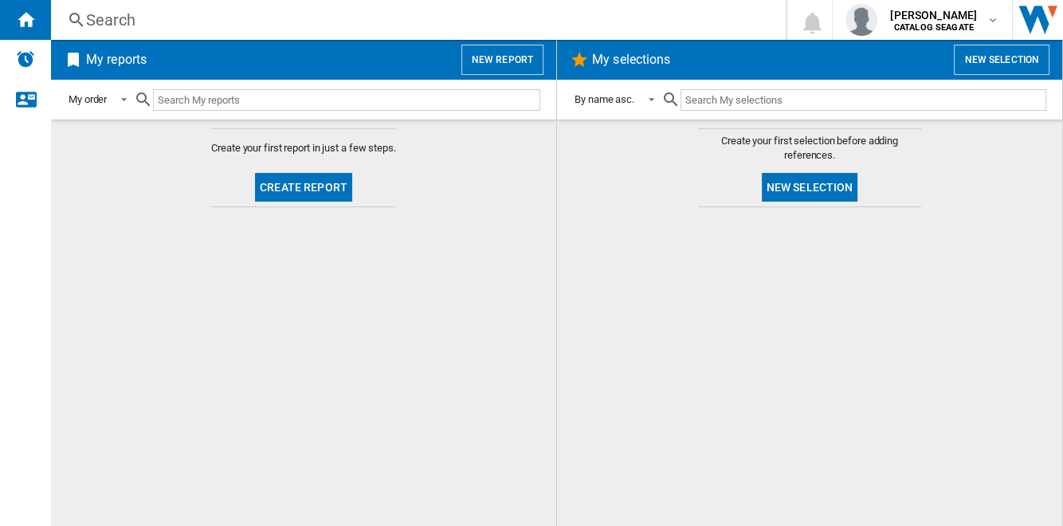
click at [328, 187] on button "Create report" at bounding box center [303, 187] width 97 height 29
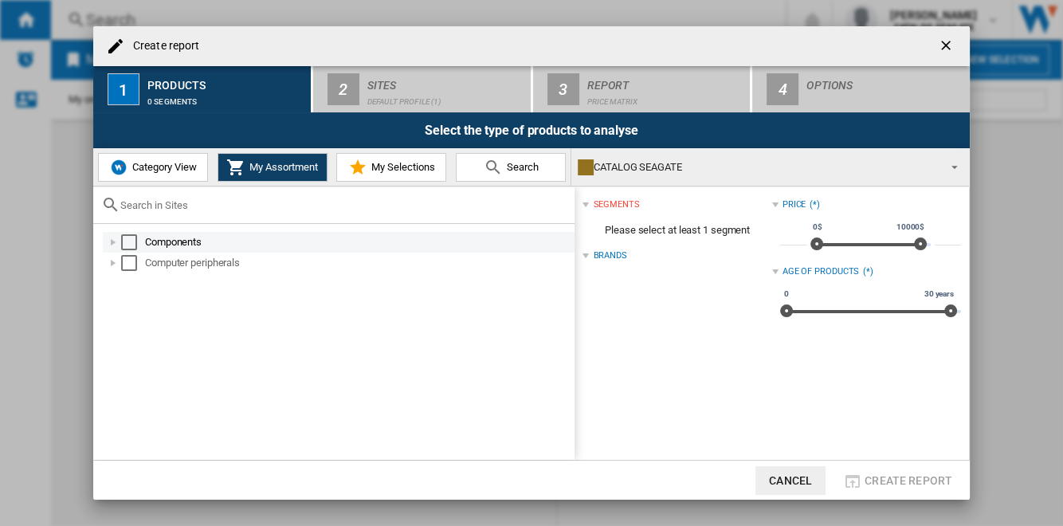
click at [129, 241] on div "Select" at bounding box center [129, 242] width 16 height 16
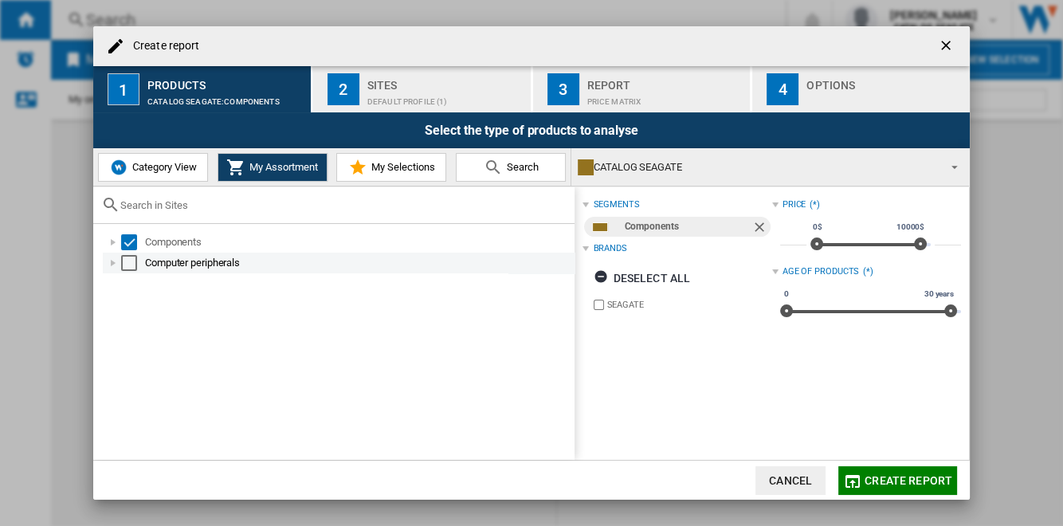
click at [126, 261] on div "Select" at bounding box center [129, 263] width 16 height 16
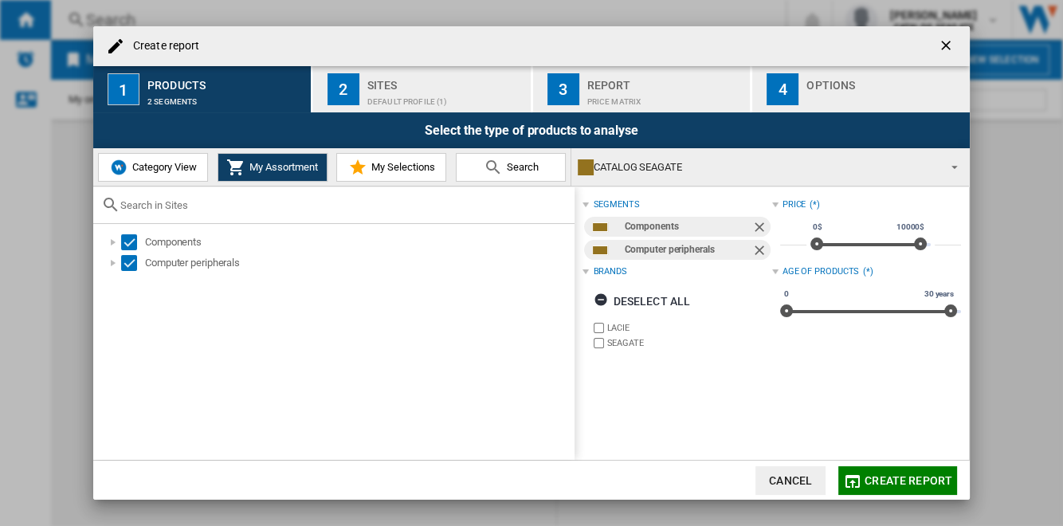
click at [191, 170] on span "Category View" at bounding box center [162, 167] width 69 height 12
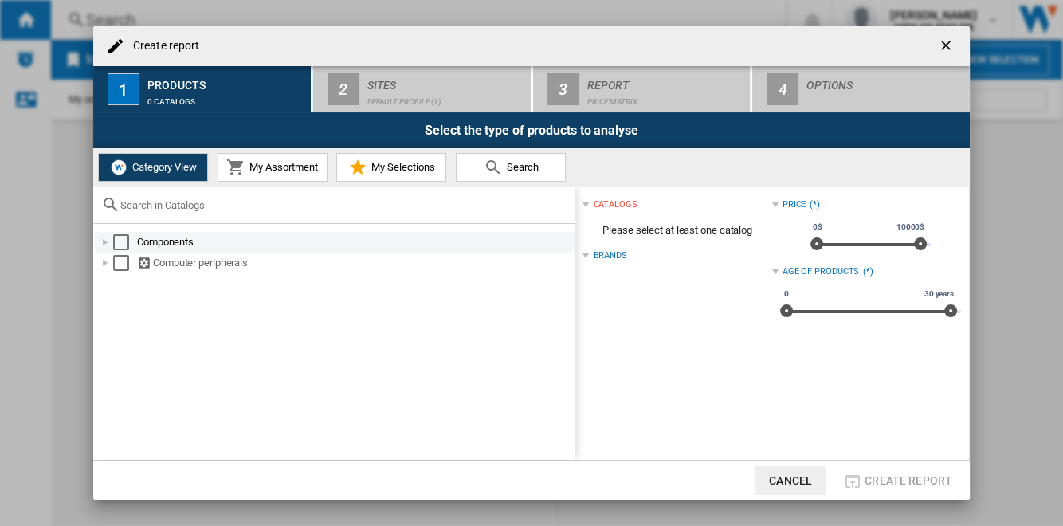
click at [123, 239] on div "Select" at bounding box center [121, 242] width 16 height 16
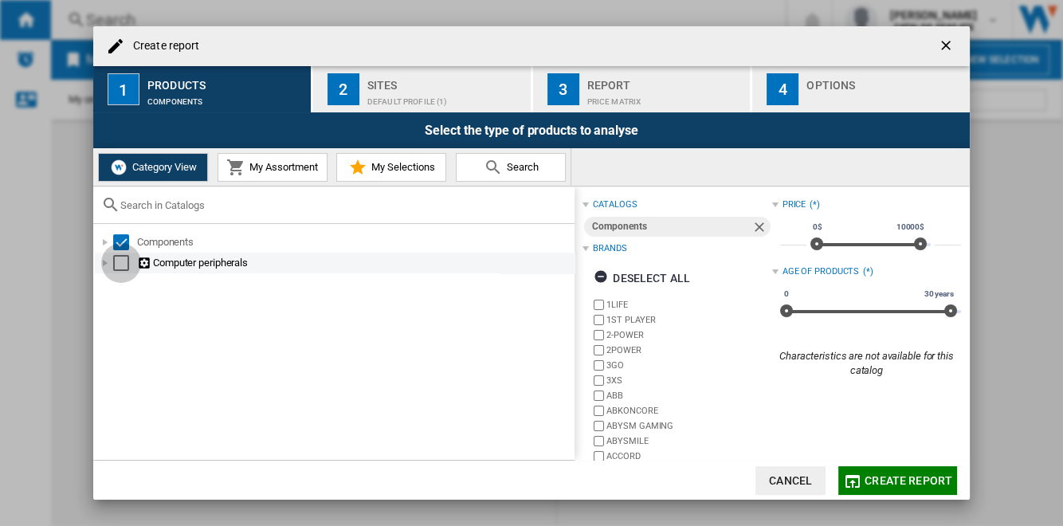
click at [123, 260] on div "Select" at bounding box center [121, 263] width 16 height 16
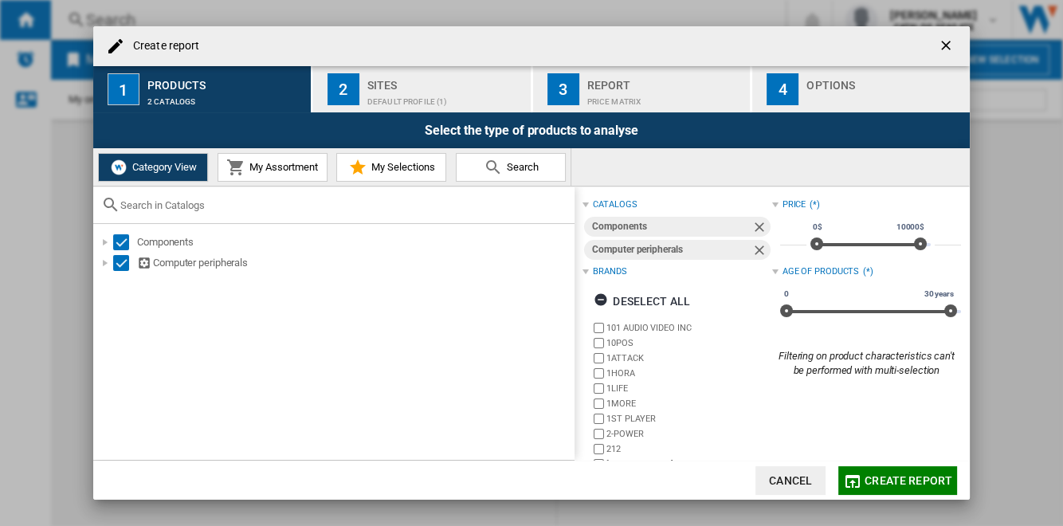
click at [272, 172] on span "My Assortment" at bounding box center [281, 167] width 72 height 12
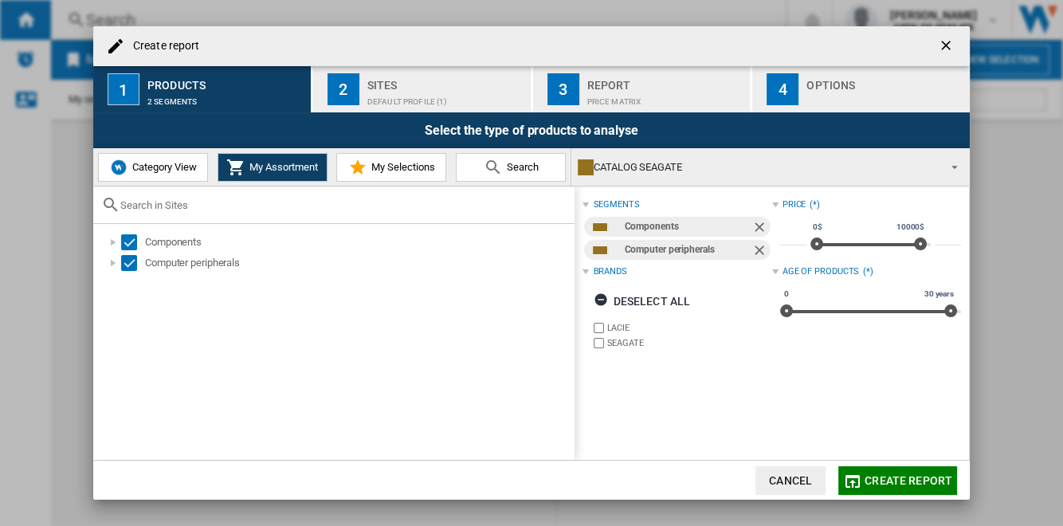
click at [174, 168] on span "Category View" at bounding box center [162, 167] width 69 height 12
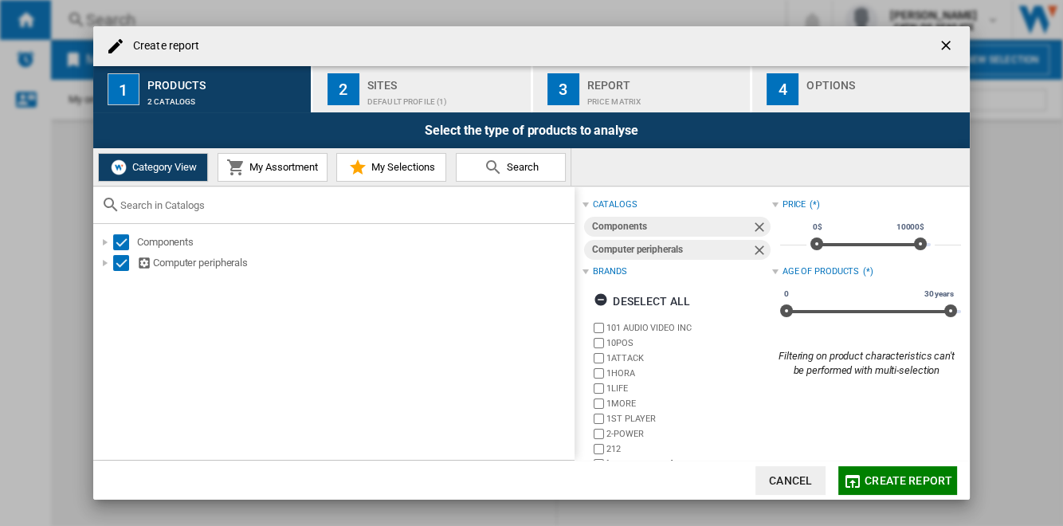
click at [298, 168] on span "My Assortment" at bounding box center [281, 167] width 72 height 12
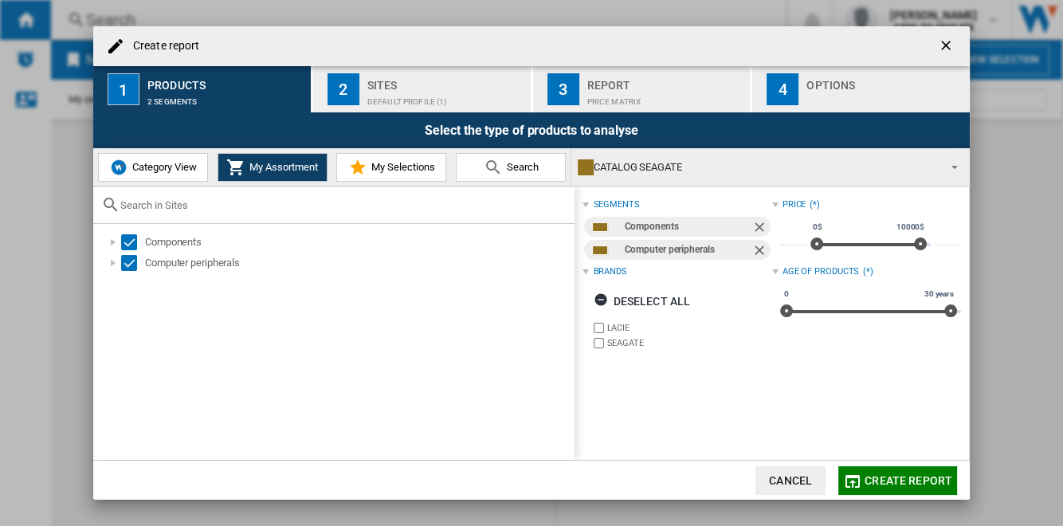
click at [419, 97] on div "Default profile (1)" at bounding box center [445, 97] width 157 height 17
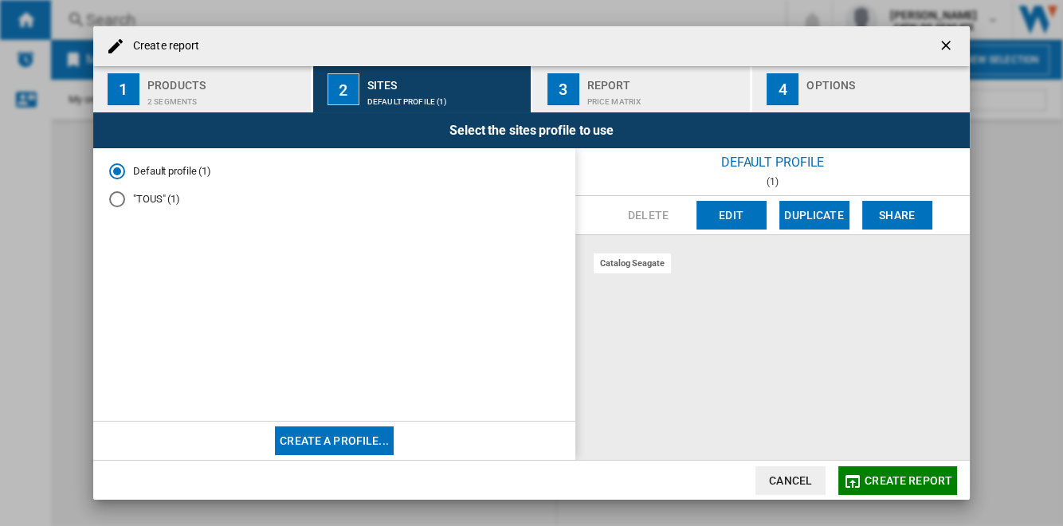
click at [361, 445] on button "Create a profile..." at bounding box center [334, 440] width 119 height 29
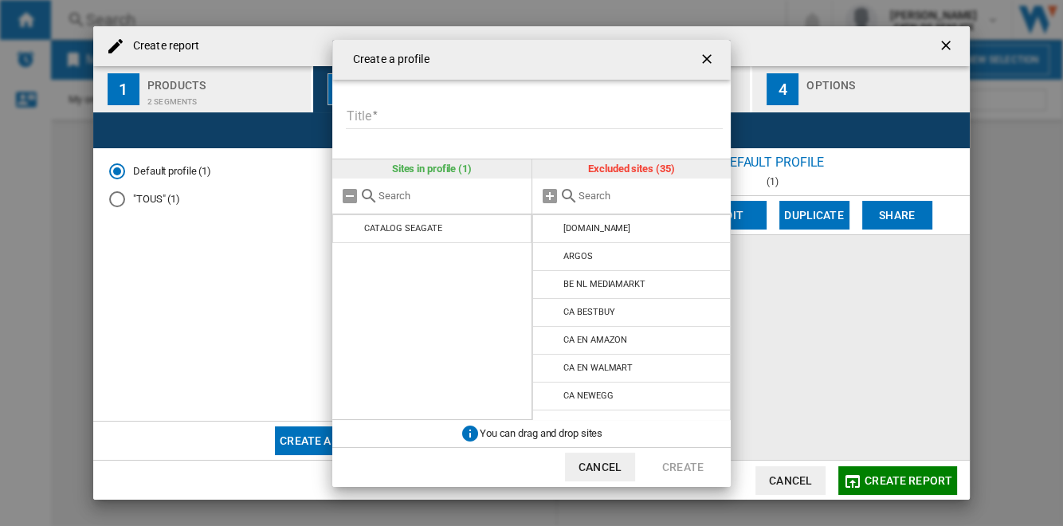
click at [448, 112] on input "Title" at bounding box center [534, 117] width 377 height 24
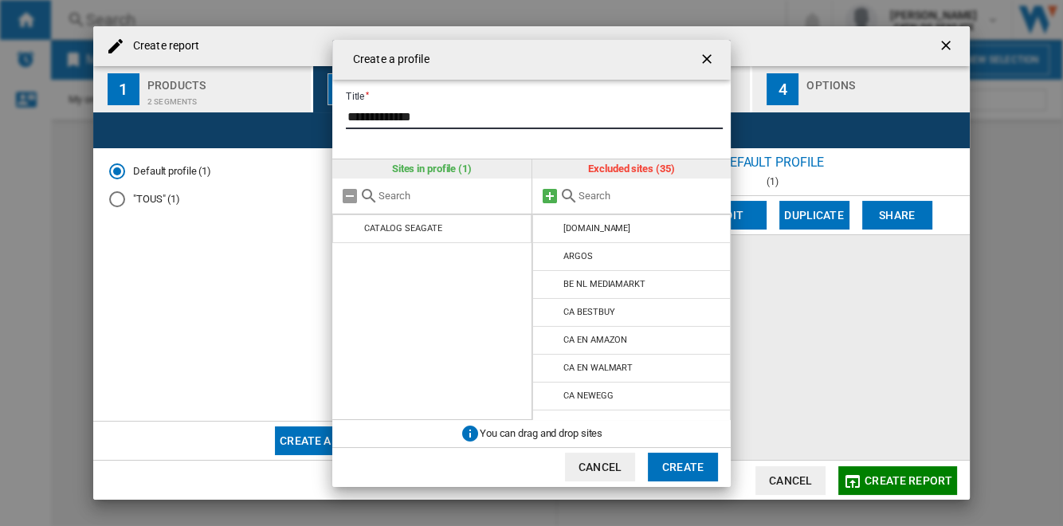
type input "**********"
click at [546, 196] on md-icon at bounding box center [549, 195] width 19 height 19
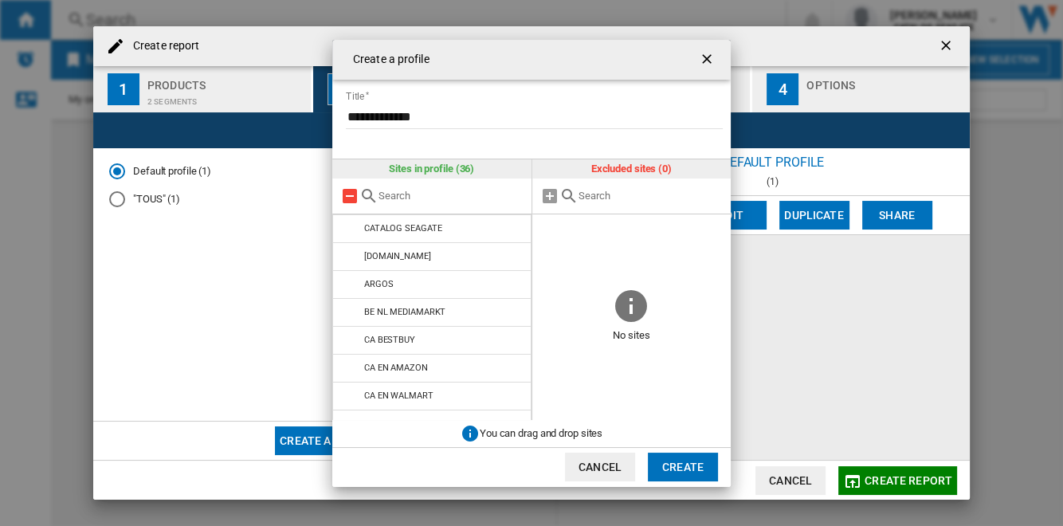
click at [349, 194] on md-icon at bounding box center [349, 195] width 19 height 19
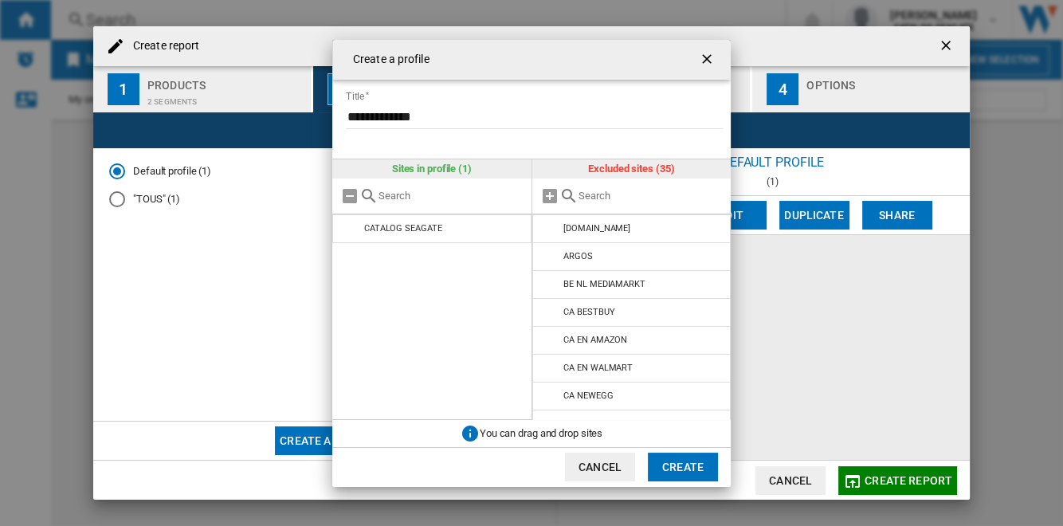
click at [614, 194] on input "text" at bounding box center [650, 196] width 145 height 12
type input "amazon"
click at [549, 232] on md-icon at bounding box center [550, 228] width 19 height 19
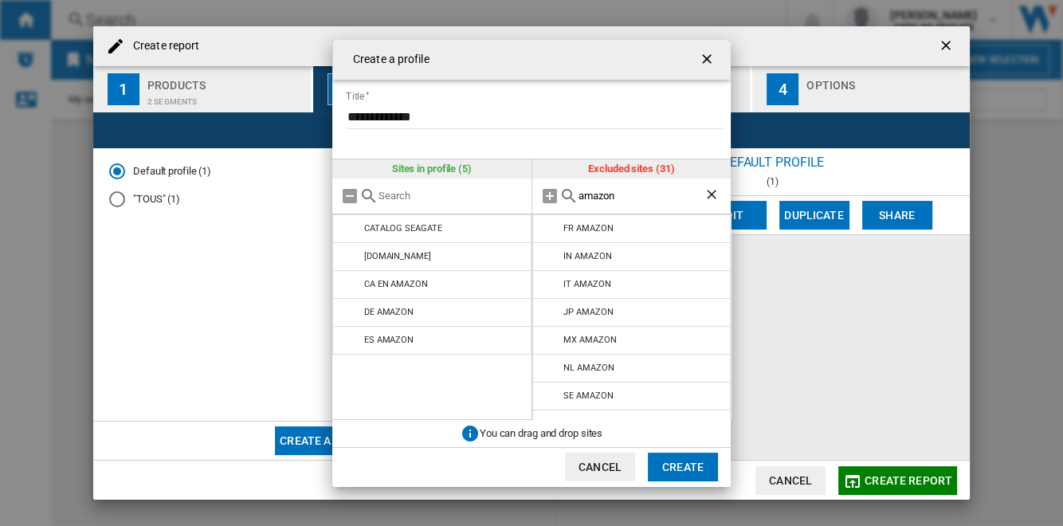
click at [549, 232] on md-icon at bounding box center [550, 228] width 19 height 19
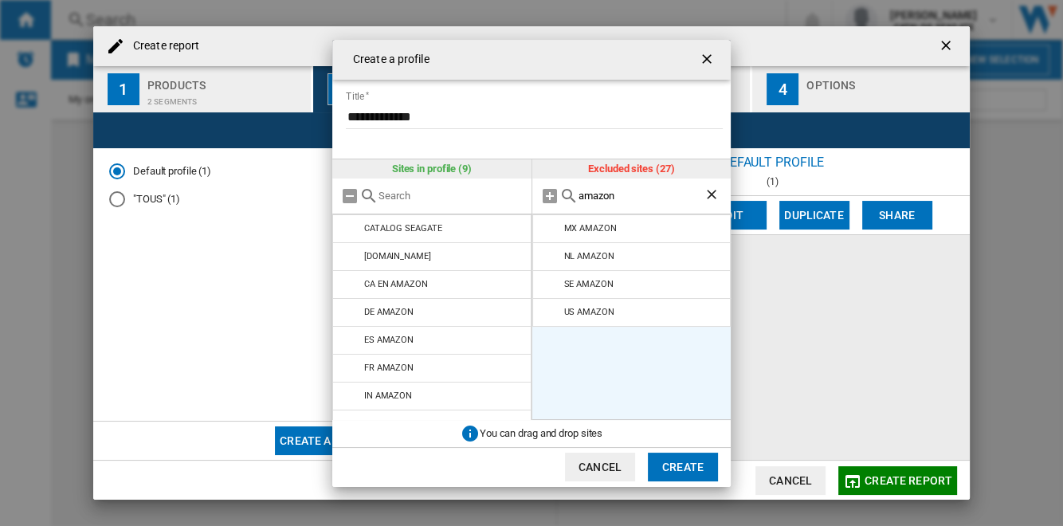
click at [549, 232] on md-icon at bounding box center [550, 228] width 19 height 19
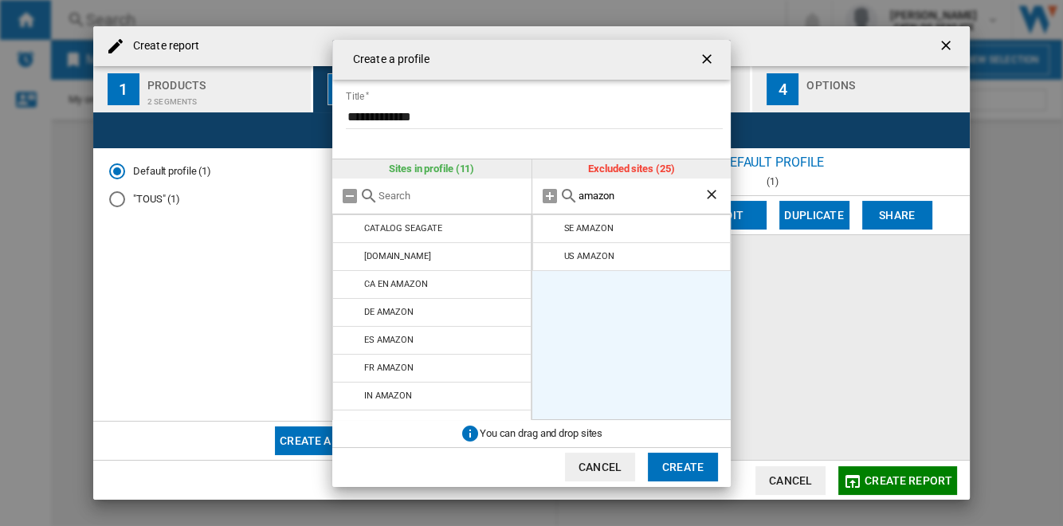
click at [549, 232] on md-icon at bounding box center [550, 228] width 19 height 19
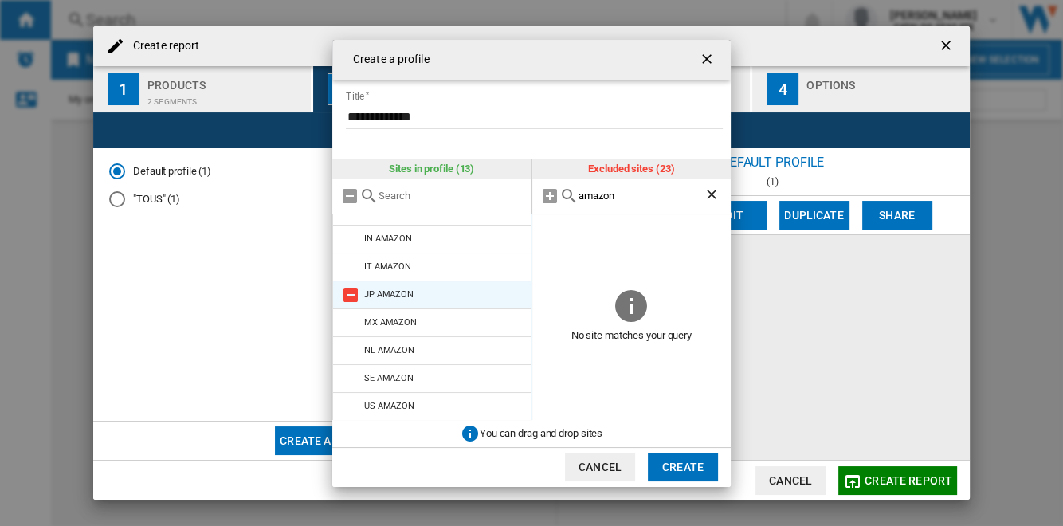
scroll to position [158, 0]
click at [348, 289] on md-icon at bounding box center [350, 293] width 19 height 19
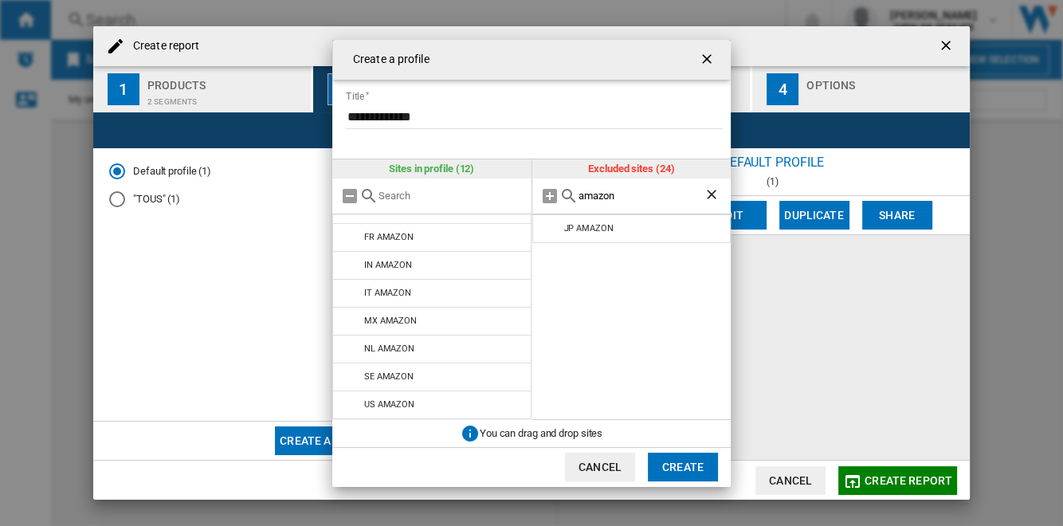
click at [348, 289] on md-icon at bounding box center [350, 293] width 19 height 19
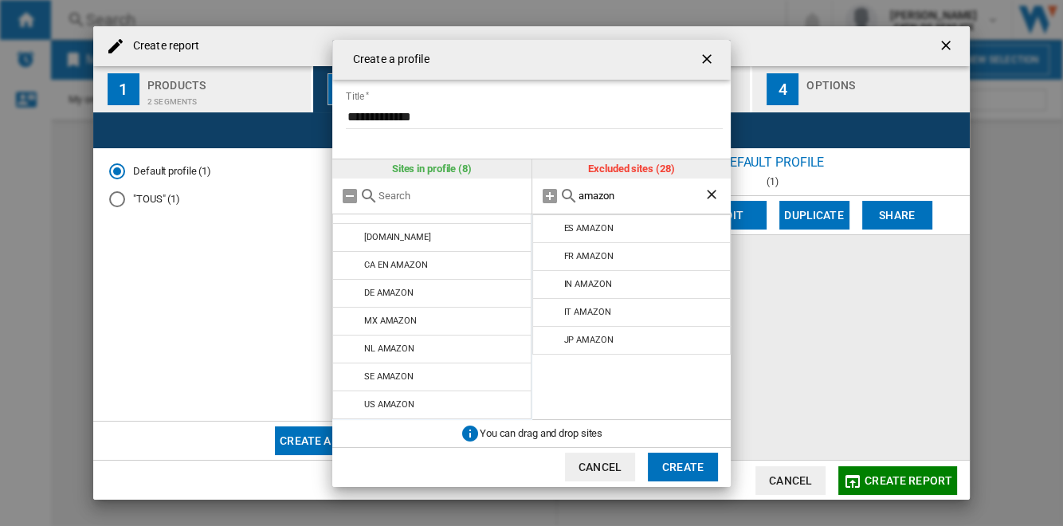
click at [348, 289] on md-icon at bounding box center [350, 293] width 19 height 19
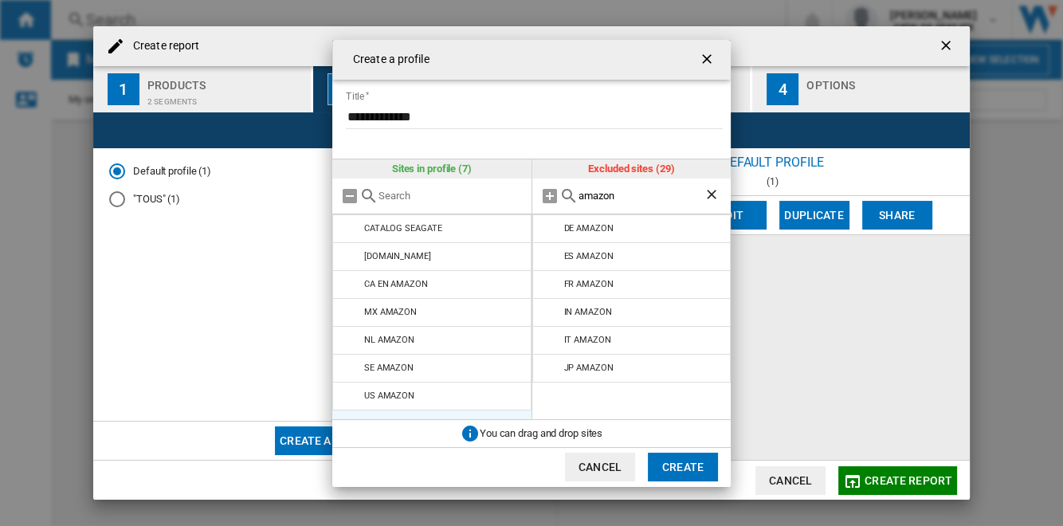
click at [348, 289] on md-icon at bounding box center [350, 284] width 19 height 19
click at [348, 303] on md-icon at bounding box center [350, 312] width 19 height 19
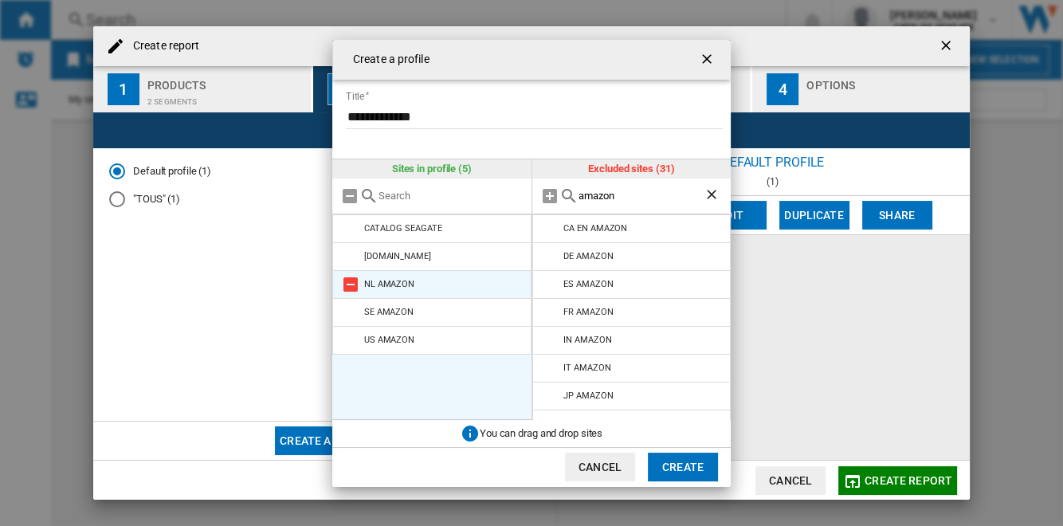
click at [349, 285] on md-icon at bounding box center [350, 284] width 19 height 19
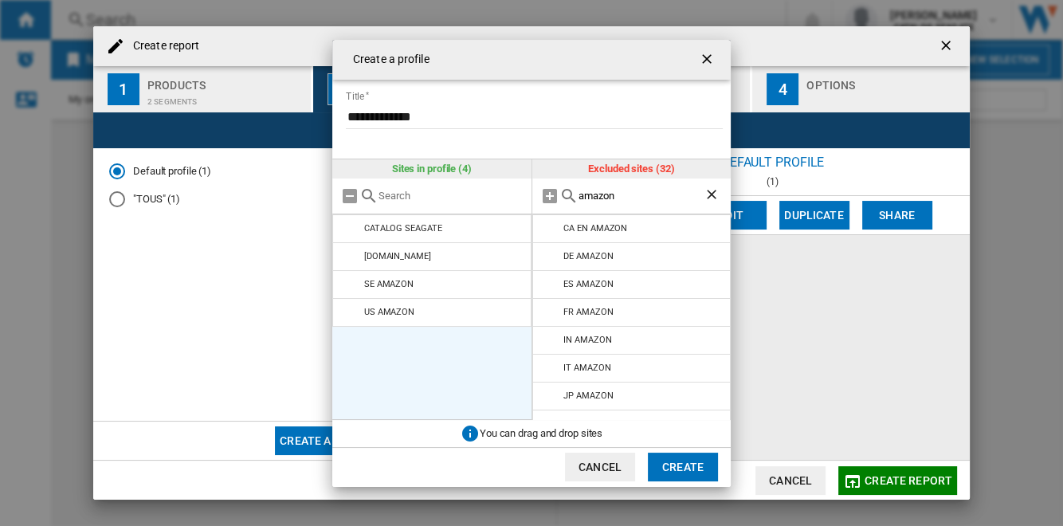
click at [349, 285] on md-icon at bounding box center [350, 284] width 19 height 19
click at [349, 303] on md-icon at bounding box center [350, 312] width 19 height 19
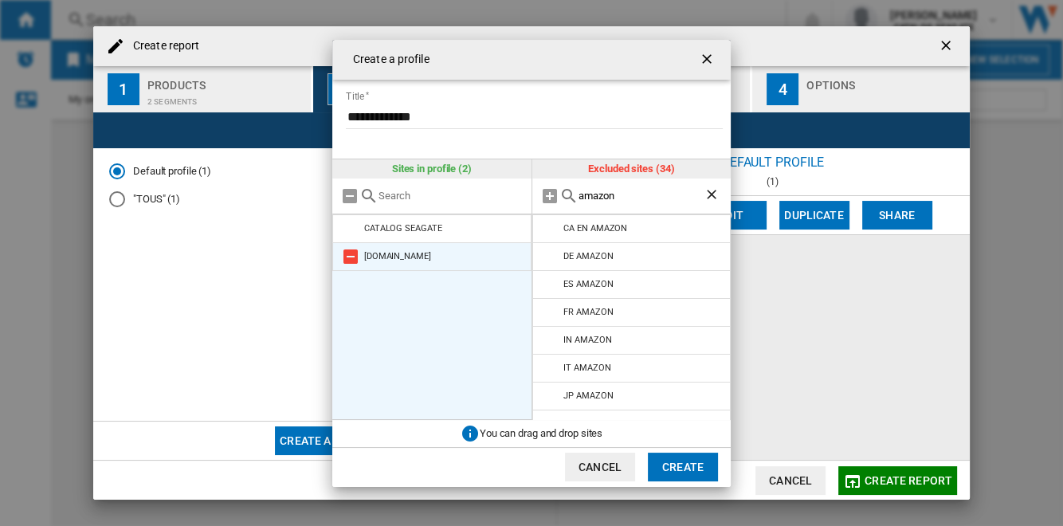
click at [350, 255] on md-icon at bounding box center [350, 256] width 19 height 19
click at [629, 199] on input "amazon" at bounding box center [641, 196] width 126 height 12
click at [548, 196] on md-icon at bounding box center [549, 195] width 19 height 19
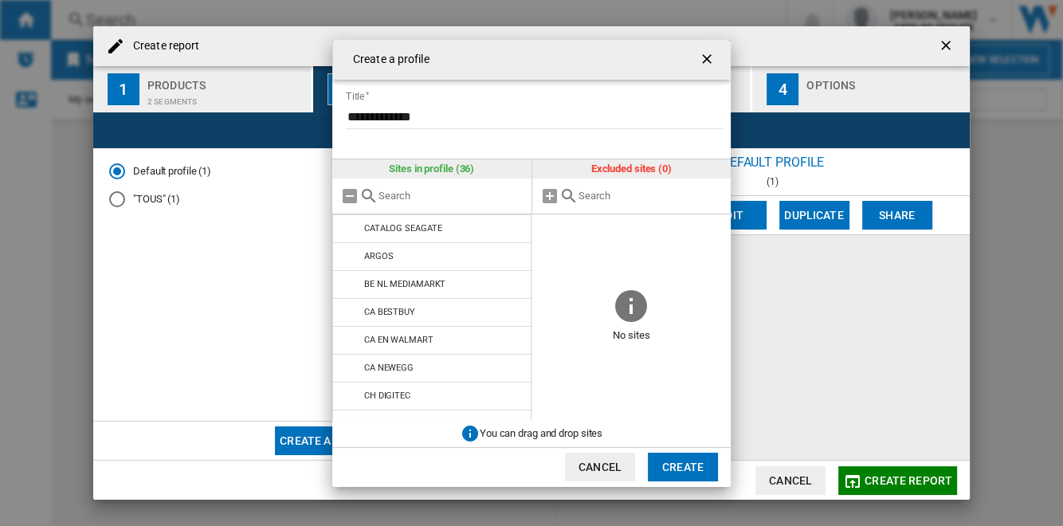
click at [691, 472] on button "Create" at bounding box center [683, 466] width 70 height 29
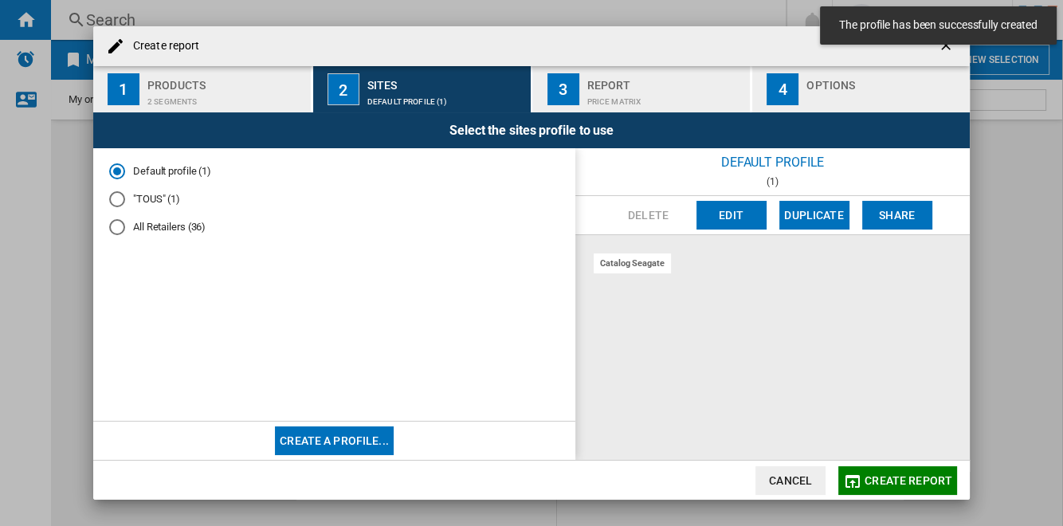
click at [178, 227] on md-radio-button "All Retailers (36)" at bounding box center [334, 226] width 450 height 15
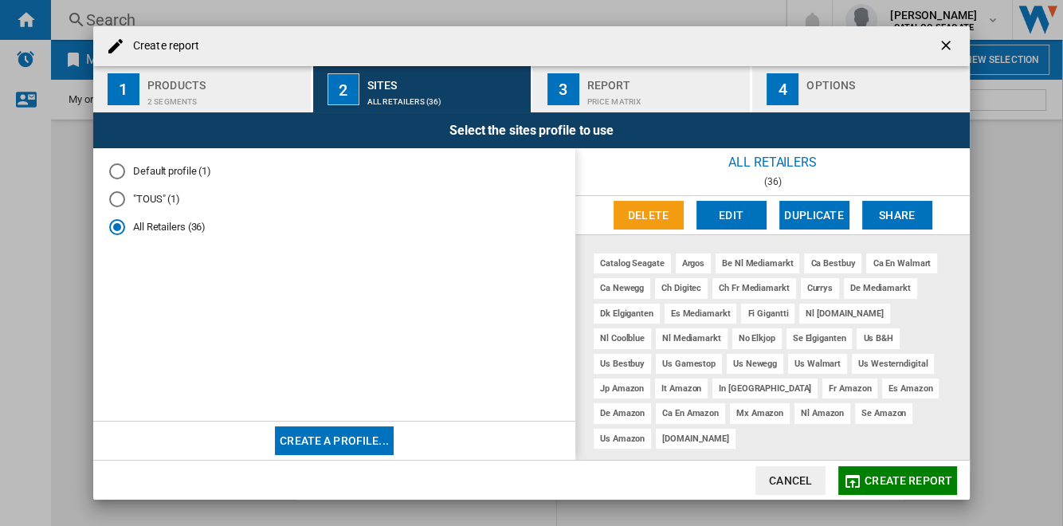
click at [187, 174] on md-radio-button "Default profile (1)" at bounding box center [334, 171] width 450 height 15
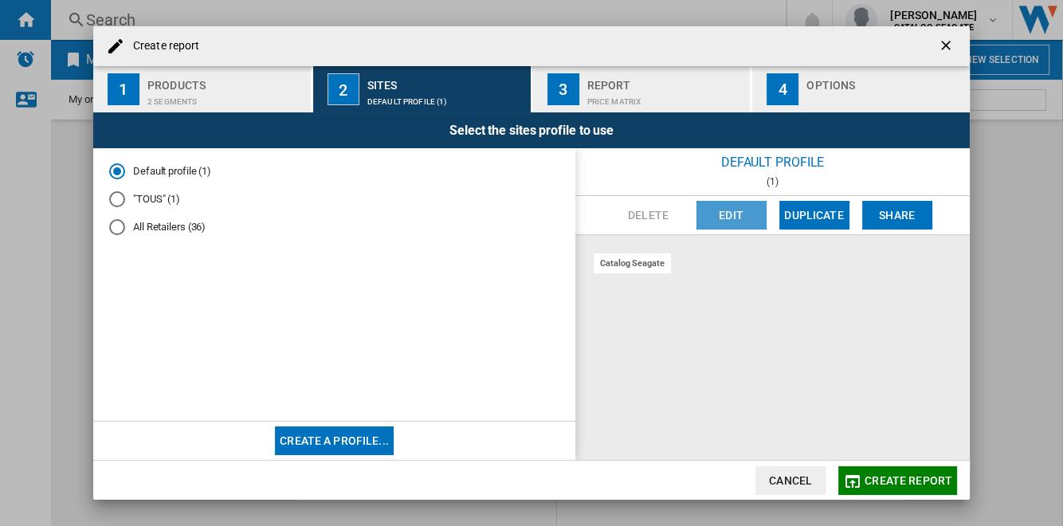
click at [723, 212] on button "Edit" at bounding box center [731, 215] width 70 height 29
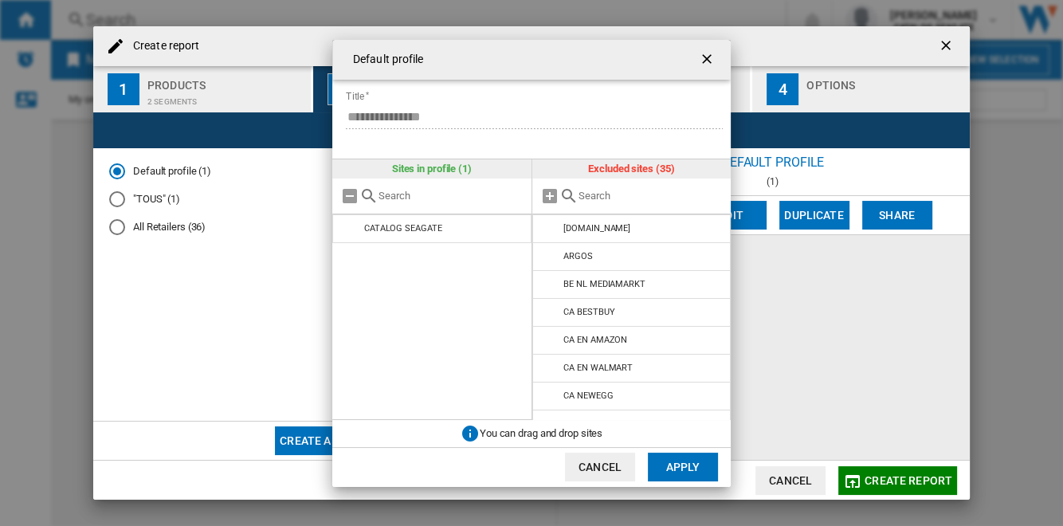
click at [655, 198] on input "{{::title}} {{::getI18NText('BUTTONS.CANCEL')}} ..." at bounding box center [650, 196] width 145 height 12
click at [548, 194] on md-icon "{{::title}} {{::getI18NText('BUTTONS.CANCEL')}} ..." at bounding box center [549, 195] width 19 height 19
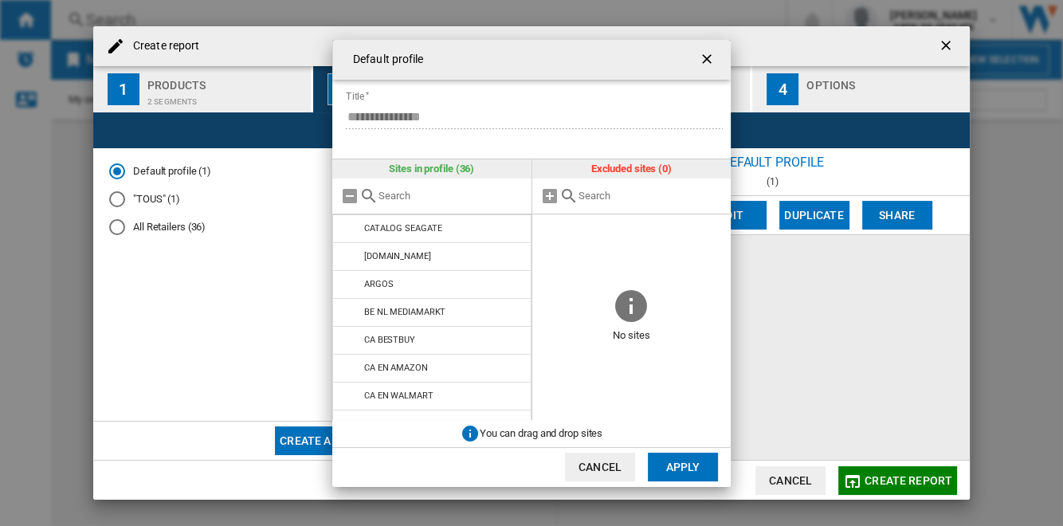
click at [689, 469] on button "Apply" at bounding box center [683, 466] width 70 height 29
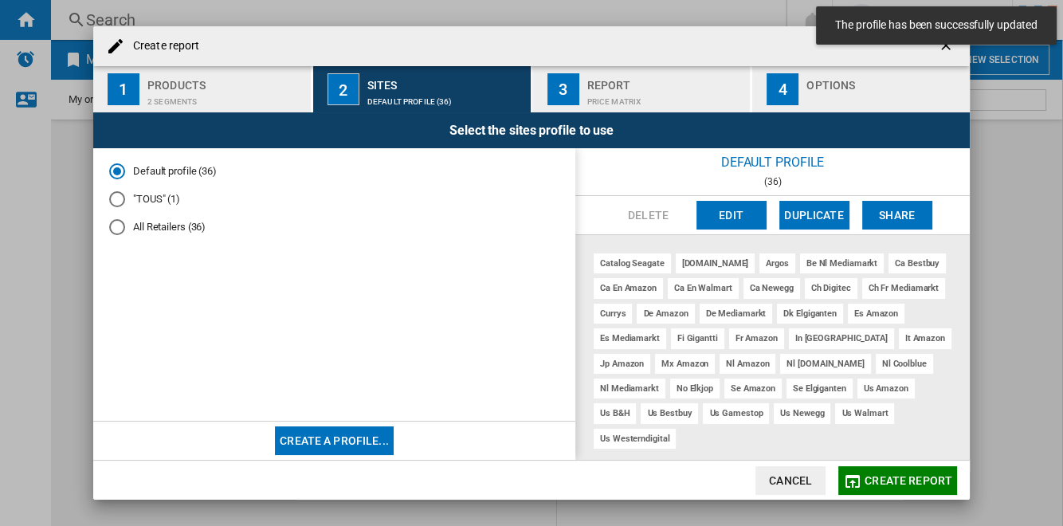
click at [153, 195] on md-radio-button ""TOUS" (1)" at bounding box center [334, 199] width 450 height 15
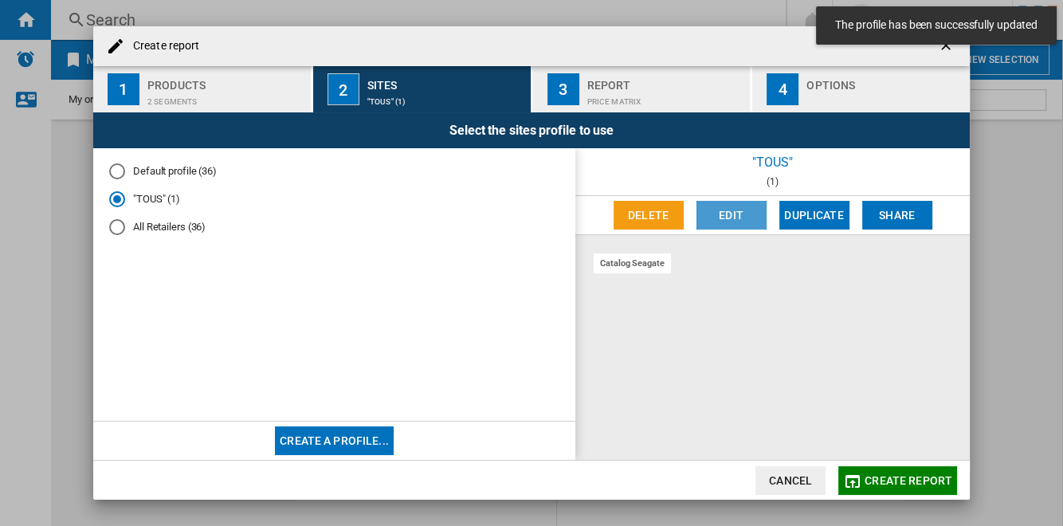
click at [707, 206] on button "Edit" at bounding box center [731, 215] width 70 height 29
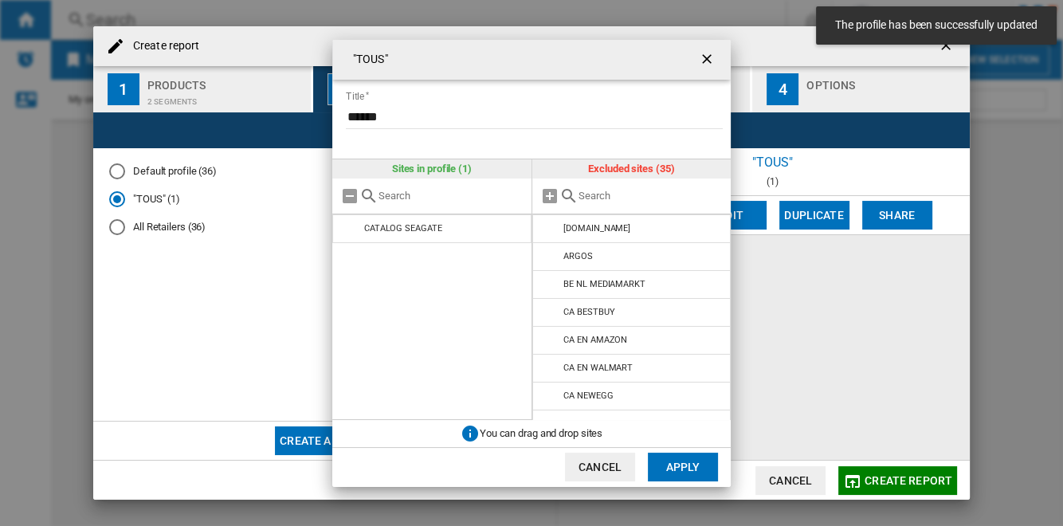
click at [438, 117] on input "******" at bounding box center [534, 117] width 377 height 24
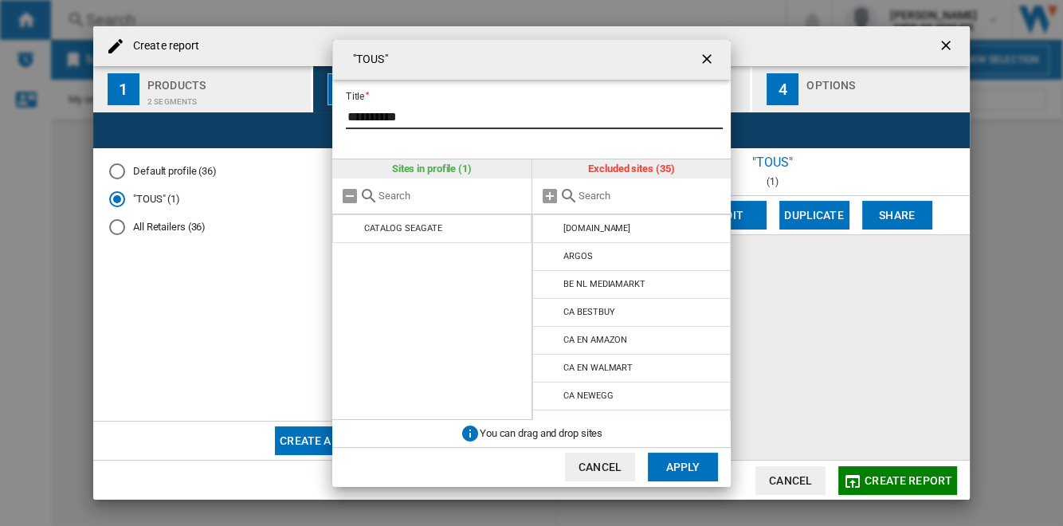
type input "**********"
click at [668, 198] on input "{{::title}} {{::getI18NText('BUTTONS.CANCEL')}} ..." at bounding box center [650, 196] width 145 height 12
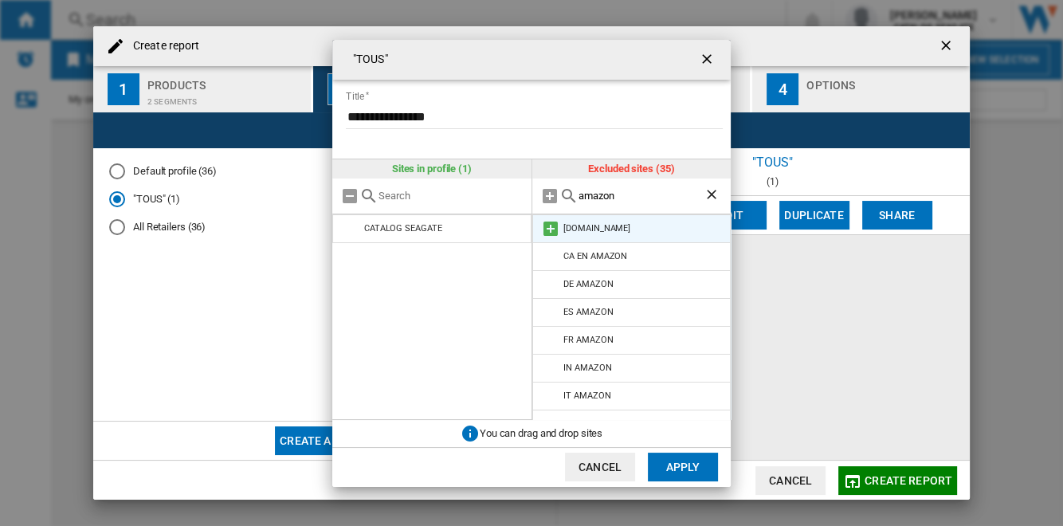
type input "amazon"
click at [550, 225] on md-icon "{{::title}} {{::getI18NText('BUTTONS.CANCEL')}} ..." at bounding box center [550, 228] width 19 height 19
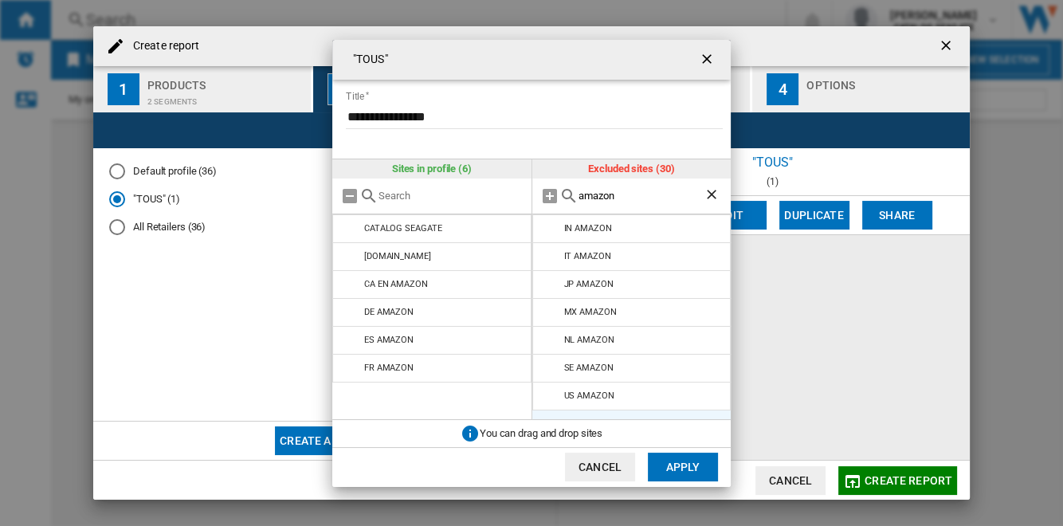
click at [550, 225] on md-icon "{{::title}} {{::getI18NText('BUTTONS.CANCEL')}} ..." at bounding box center [550, 228] width 19 height 19
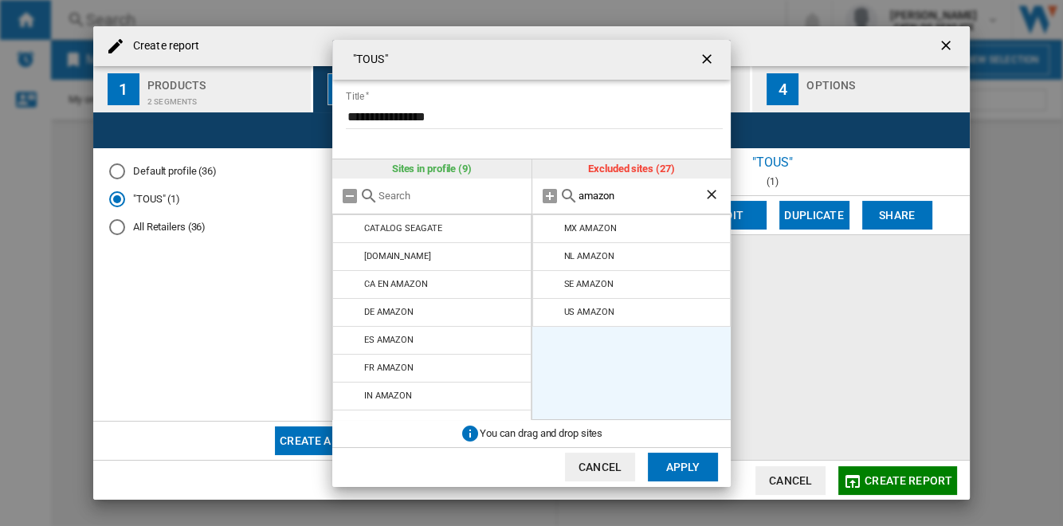
click at [550, 225] on md-icon "{{::title}} {{::getI18NText('BUTTONS.CANCEL')}} ..." at bounding box center [550, 228] width 19 height 19
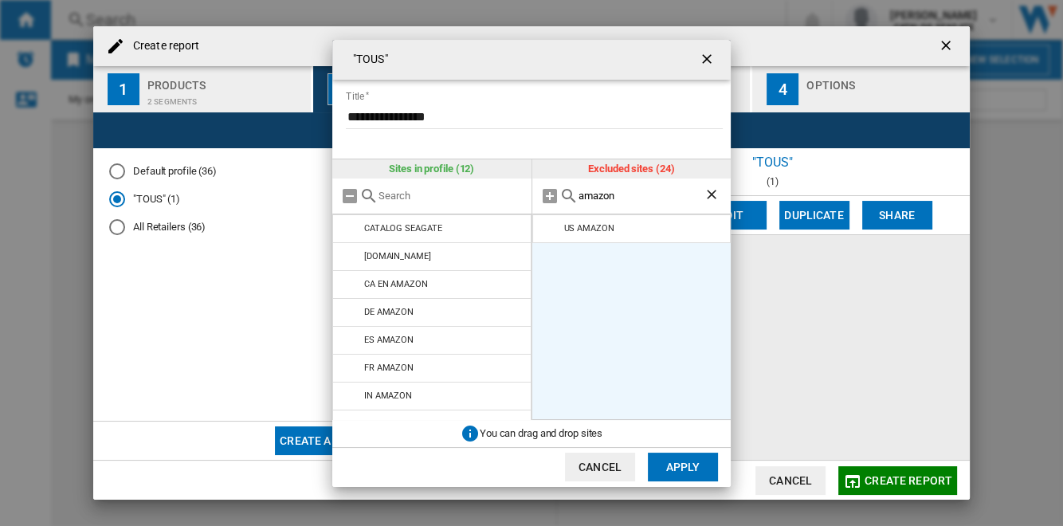
click at [550, 225] on md-icon "{{::title}} {{::getI18NText('BUTTONS.CANCEL')}} ..." at bounding box center [550, 228] width 19 height 19
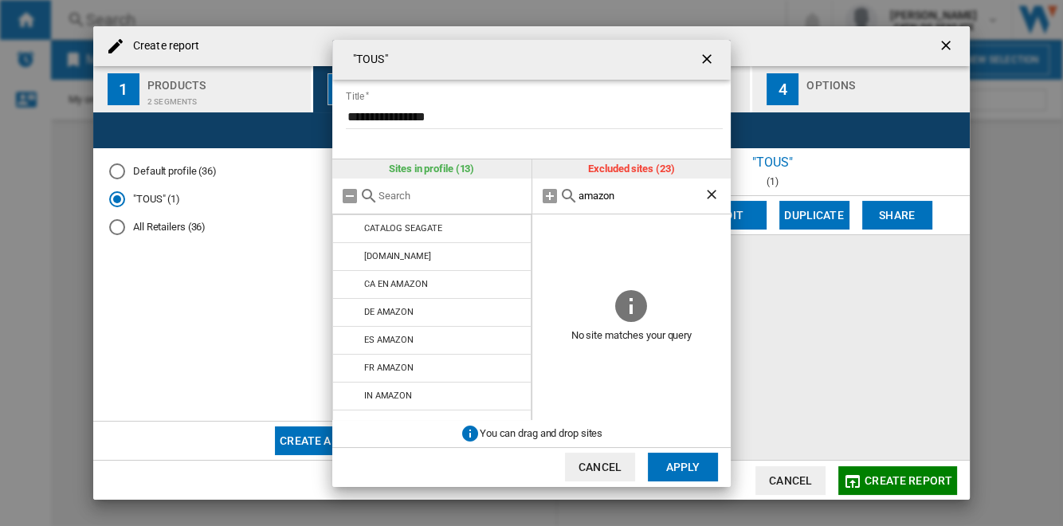
click at [682, 467] on button "Apply" at bounding box center [683, 466] width 70 height 29
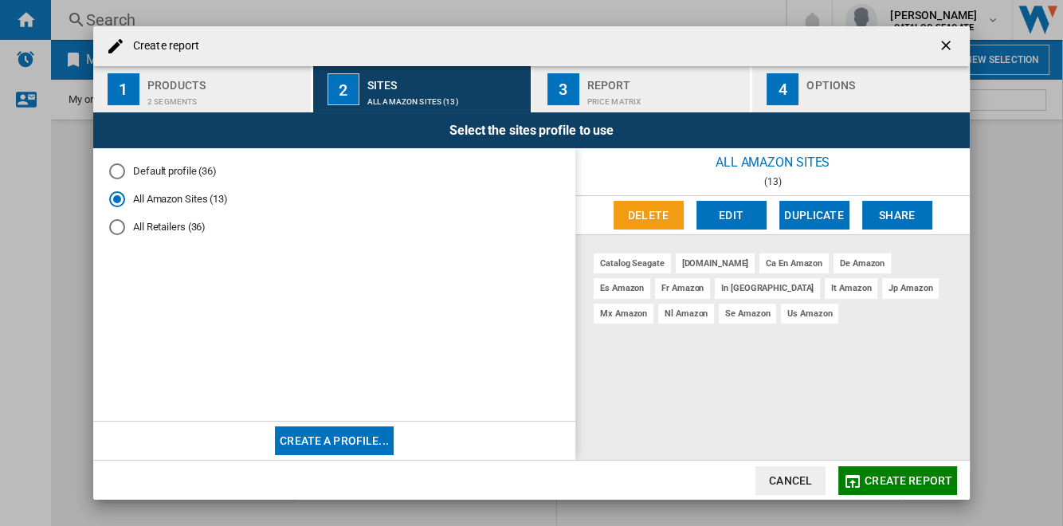
click at [179, 227] on md-radio-button "All Retailers (36)" at bounding box center [334, 226] width 450 height 15
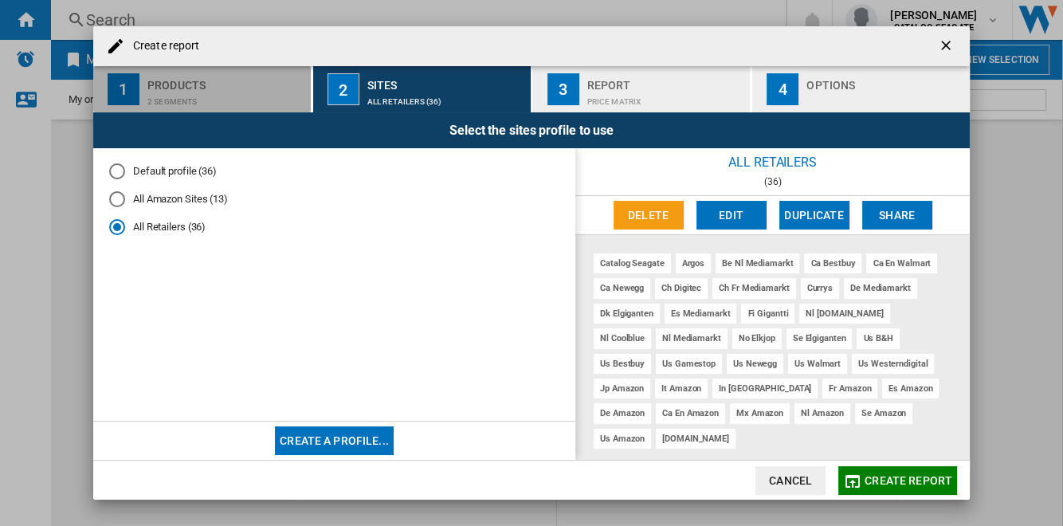
click at [242, 104] on div "2 segments" at bounding box center [225, 97] width 157 height 17
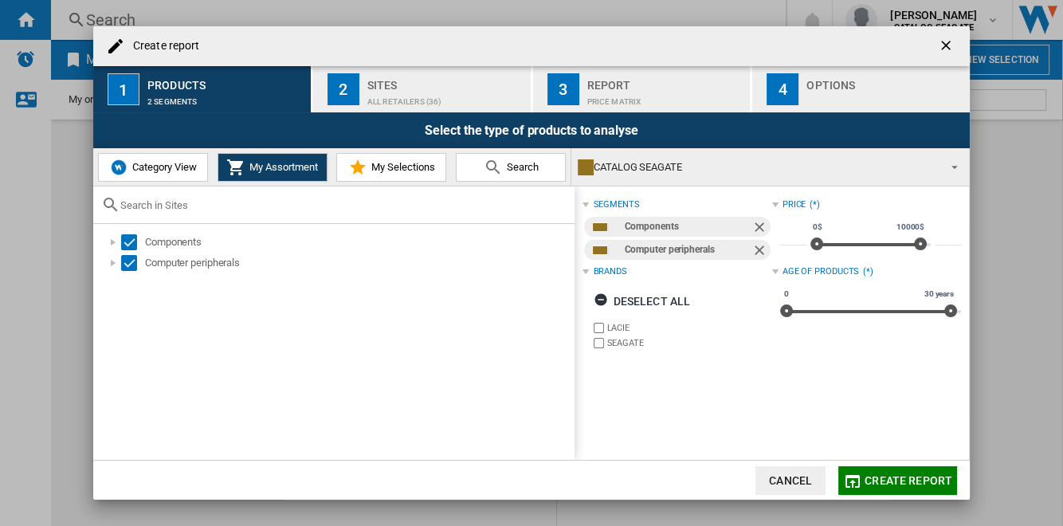
click at [425, 89] on div "All Retailers (36)" at bounding box center [445, 97] width 157 height 17
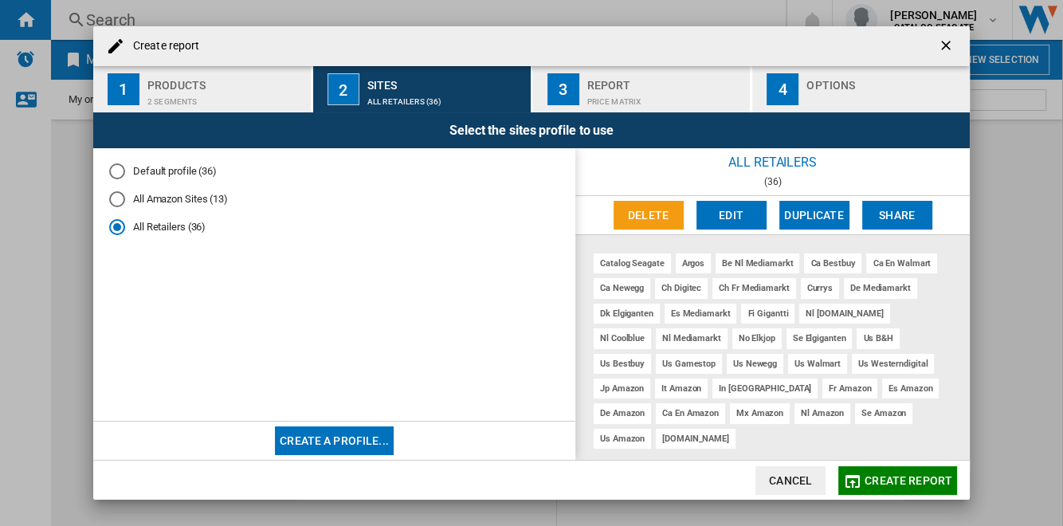
click at [198, 90] on div "2 segments" at bounding box center [225, 97] width 157 height 17
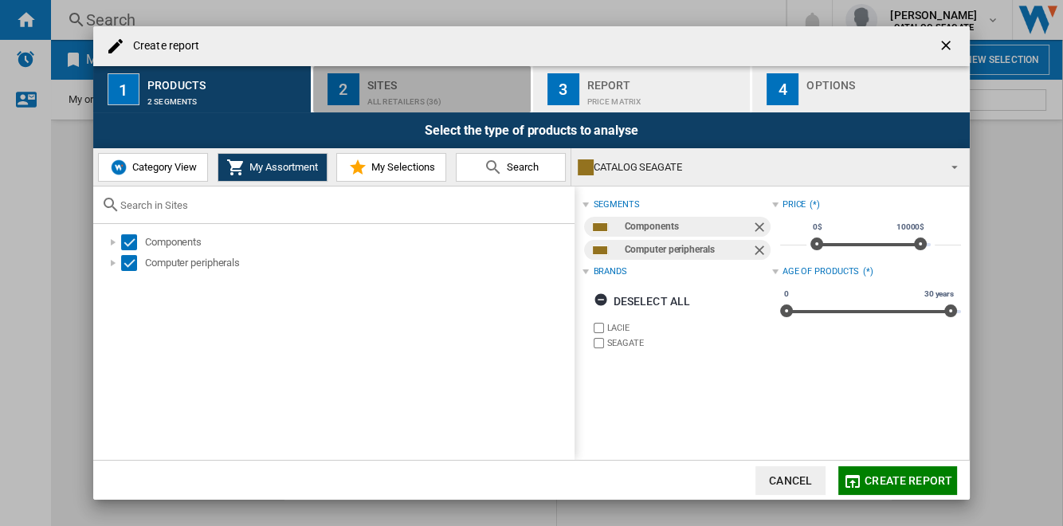
click at [418, 89] on div "All Retailers (36)" at bounding box center [445, 97] width 157 height 17
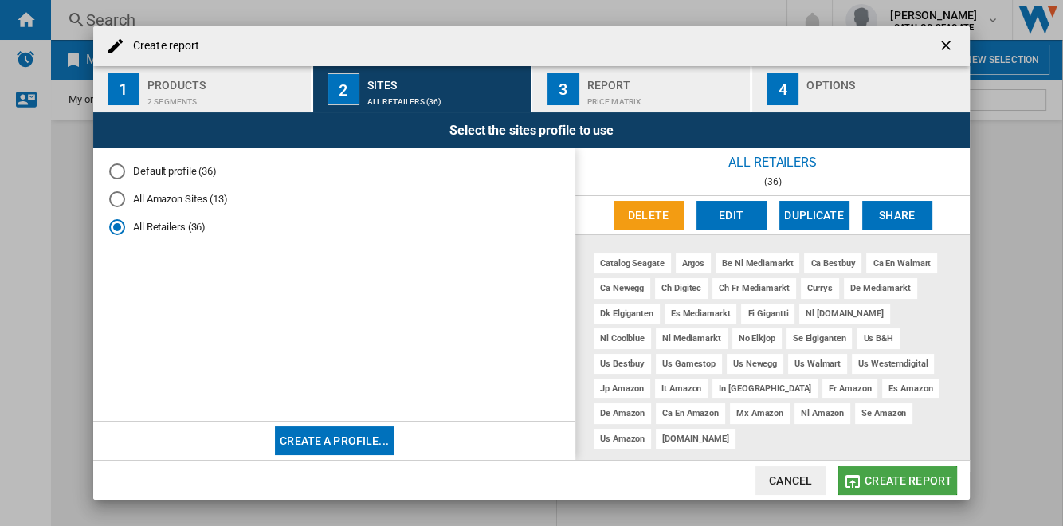
click at [910, 479] on span "Create report" at bounding box center [908, 480] width 88 height 13
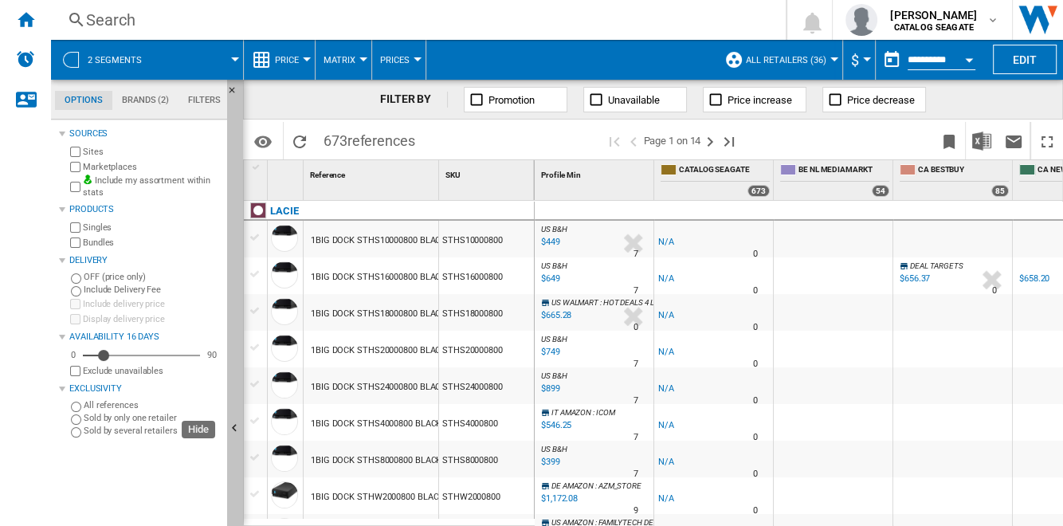
click at [231, 351] on button "Hide" at bounding box center [235, 429] width 16 height 699
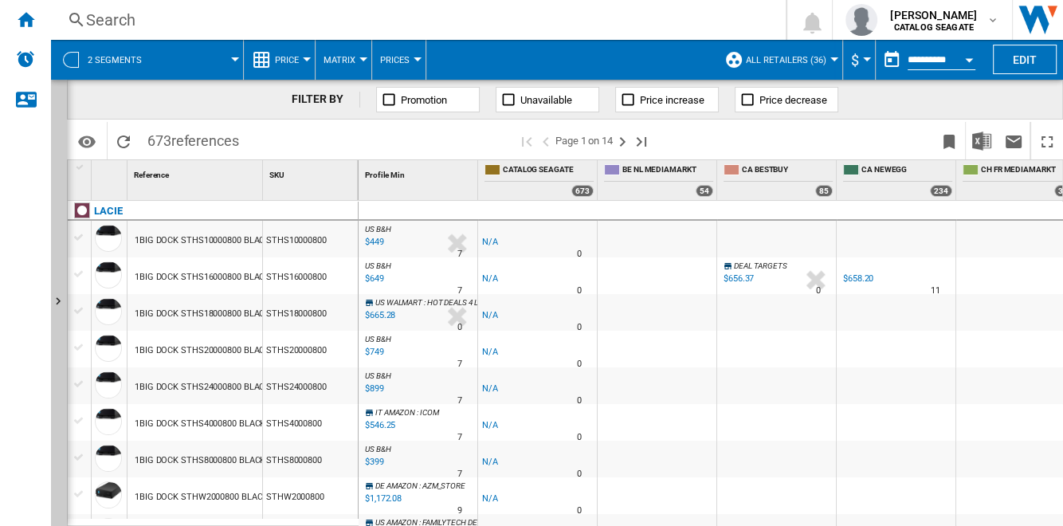
click at [203, 240] on div "1BIG DOCK STHS10000800 BLACK 10TB" at bounding box center [214, 240] width 159 height 37
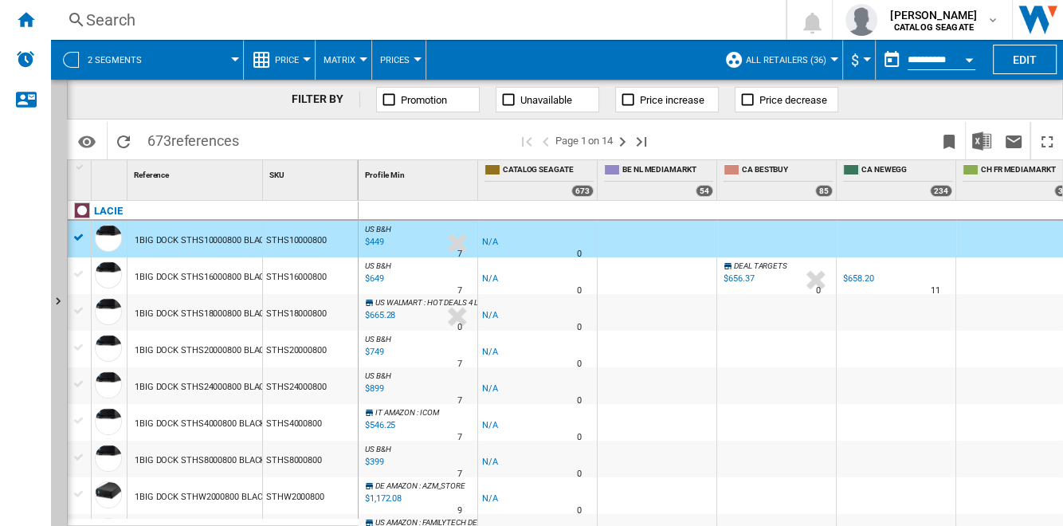
click at [221, 272] on div "1BIG DOCK STHS16000800 BLACK 16TB" at bounding box center [214, 277] width 159 height 37
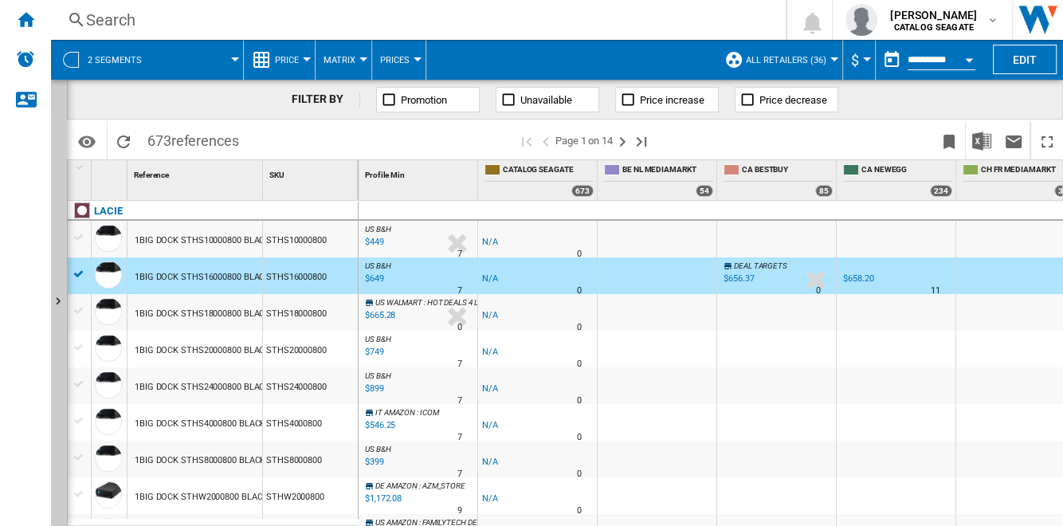
click at [221, 305] on div "1BIG DOCK STHS18000800 BLACK 18TB" at bounding box center [214, 314] width 159 height 37
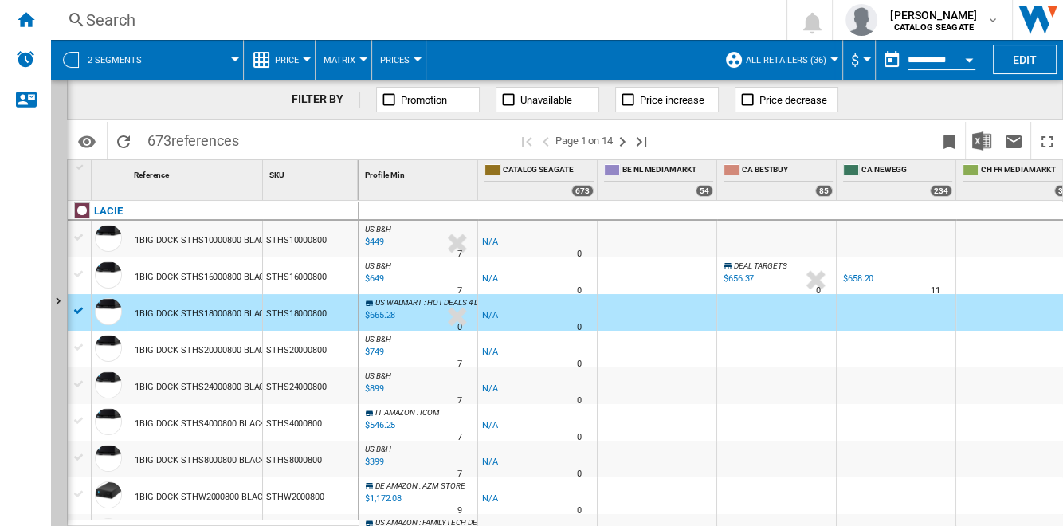
click at [219, 362] on div "1BIG DOCK STHS20000800 BLACK 20TB" at bounding box center [214, 350] width 159 height 37
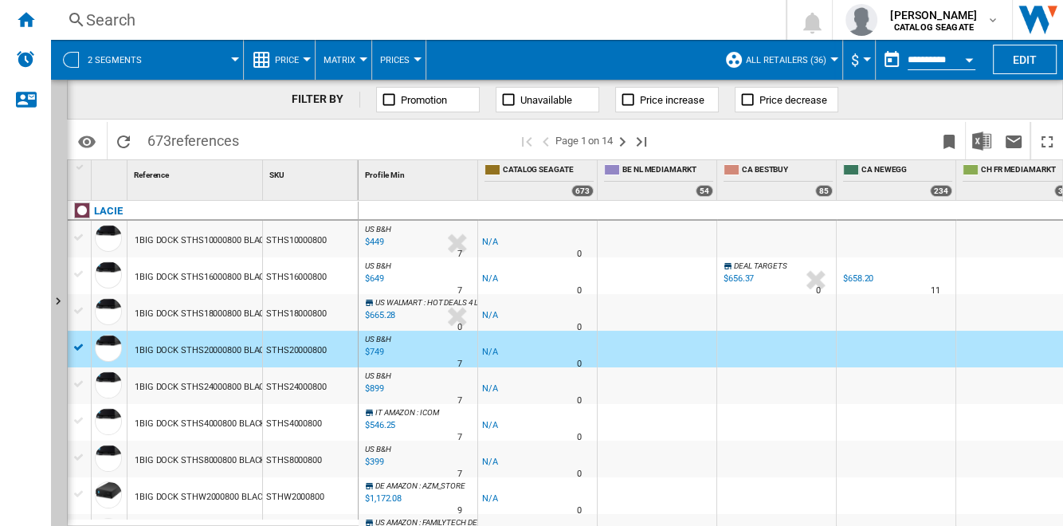
click at [222, 387] on div "1BIG DOCK STHS24000800 BLACK 24TB" at bounding box center [214, 387] width 159 height 37
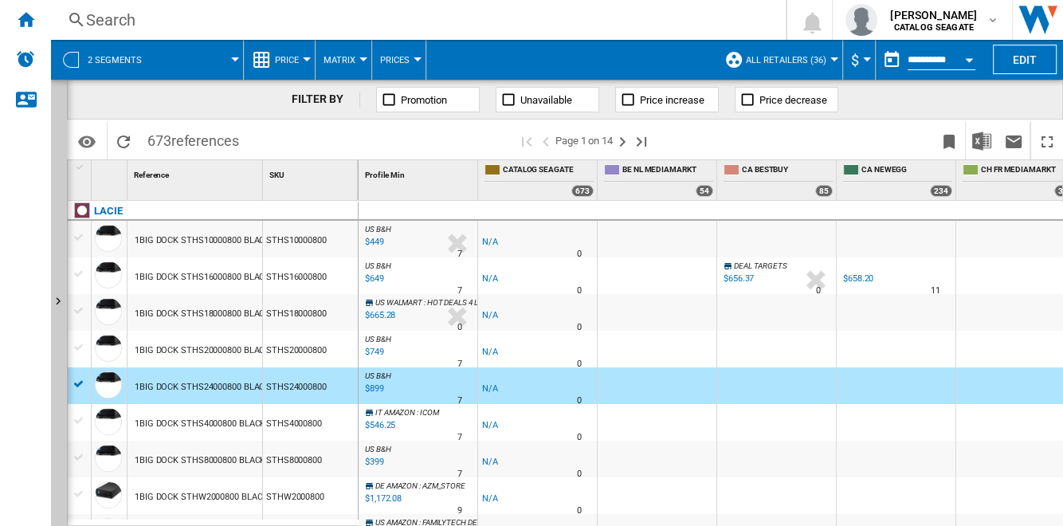
drag, startPoint x: 149, startPoint y: 142, endPoint x: 174, endPoint y: 143, distance: 25.5
click at [174, 143] on span "673 references" at bounding box center [193, 138] width 108 height 33
click at [208, 242] on div "1BIG DOCK STHS10000800 BLACK 10TB" at bounding box center [214, 240] width 159 height 37
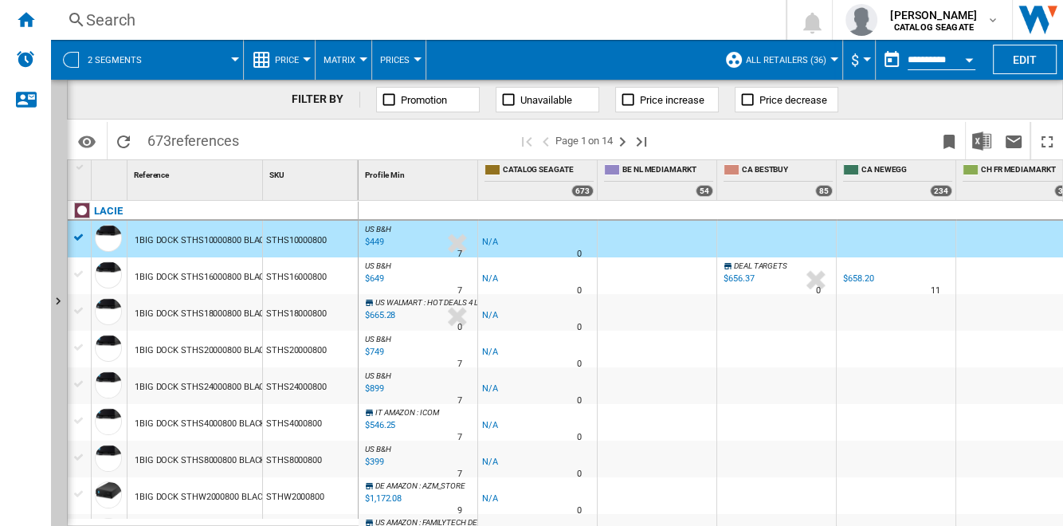
click at [309, 181] on div "SKU 1" at bounding box center [312, 172] width 92 height 25
click at [63, 182] on button "Show" at bounding box center [59, 303] width 16 height 446
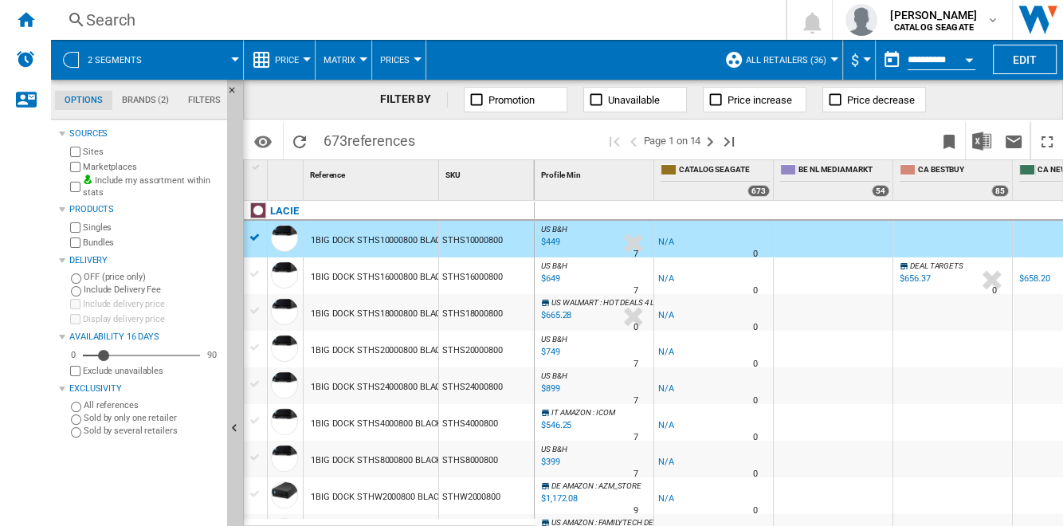
click at [139, 182] on label "Include my assortment within stats" at bounding box center [152, 186] width 138 height 25
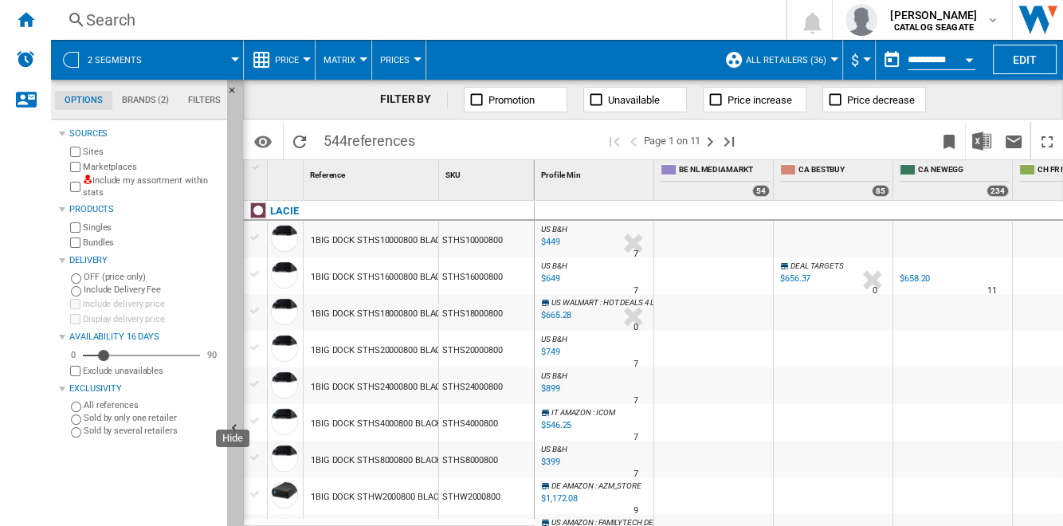
click at [238, 285] on button "Hide" at bounding box center [235, 429] width 16 height 699
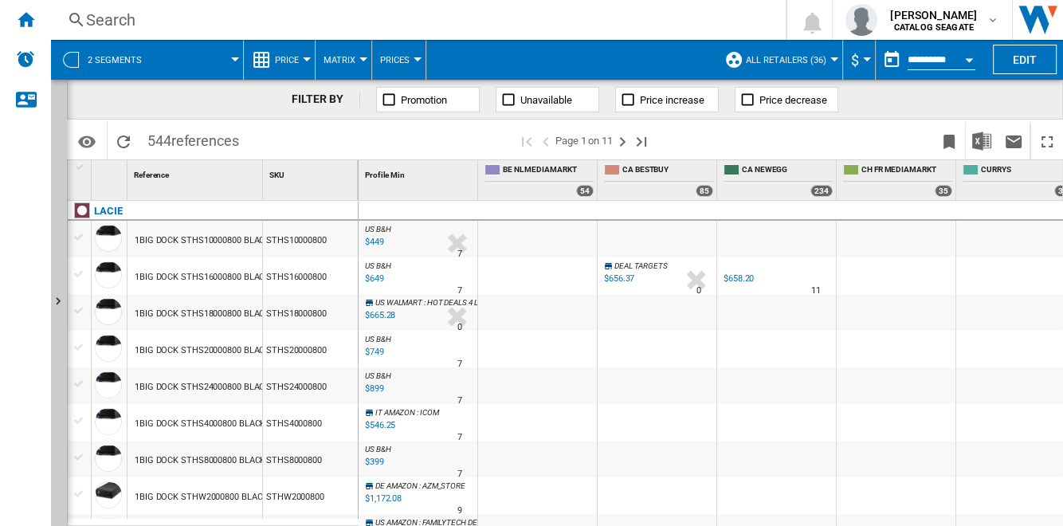
click at [230, 279] on div "1BIG DOCK STHS16000800 BLACK 16TB" at bounding box center [214, 277] width 159 height 37
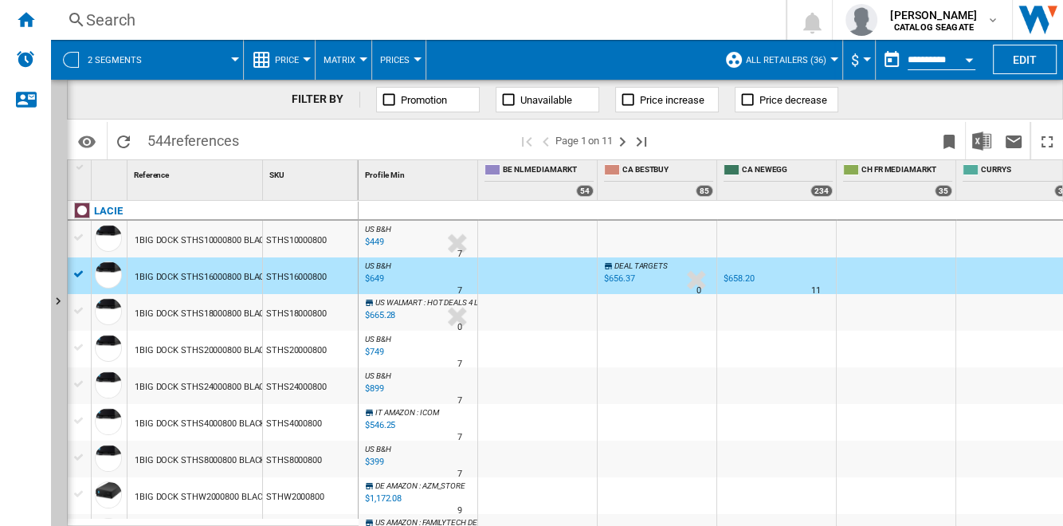
click at [670, 316] on div at bounding box center [656, 312] width 119 height 37
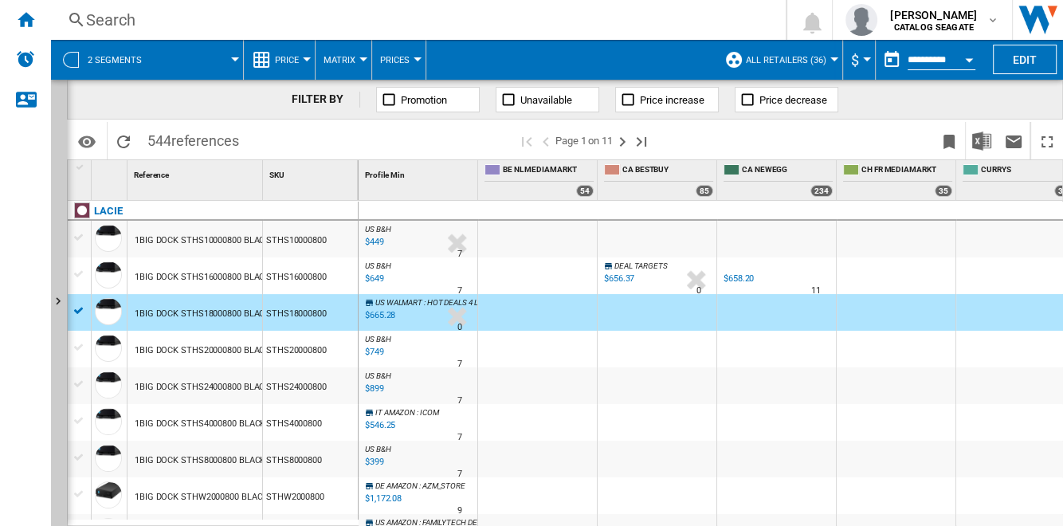
click at [648, 283] on div "%" at bounding box center [646, 280] width 8 height 19
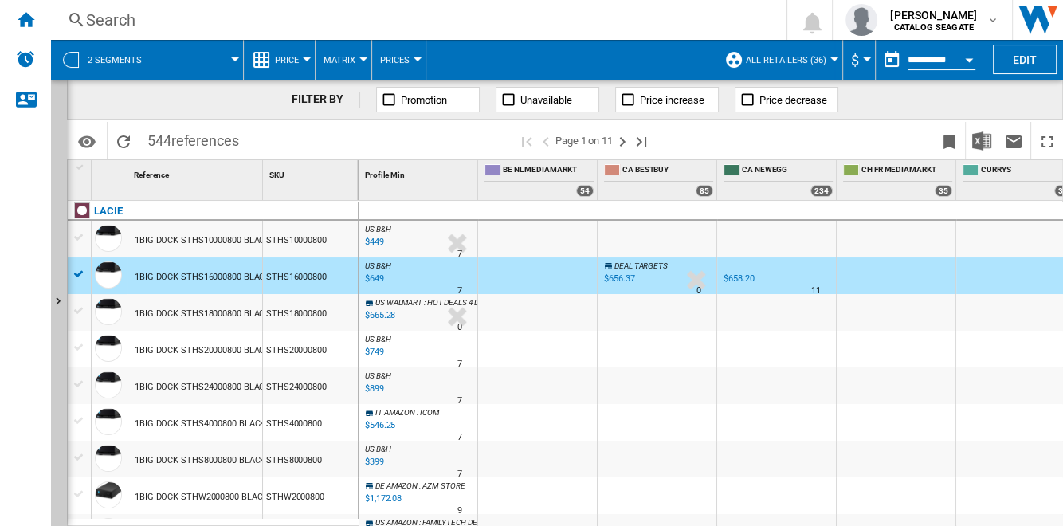
click at [423, 241] on div "US B&H : US B&H -1.0 % $449 % N/A 7 US B&H : US B&H" at bounding box center [418, 243] width 112 height 37
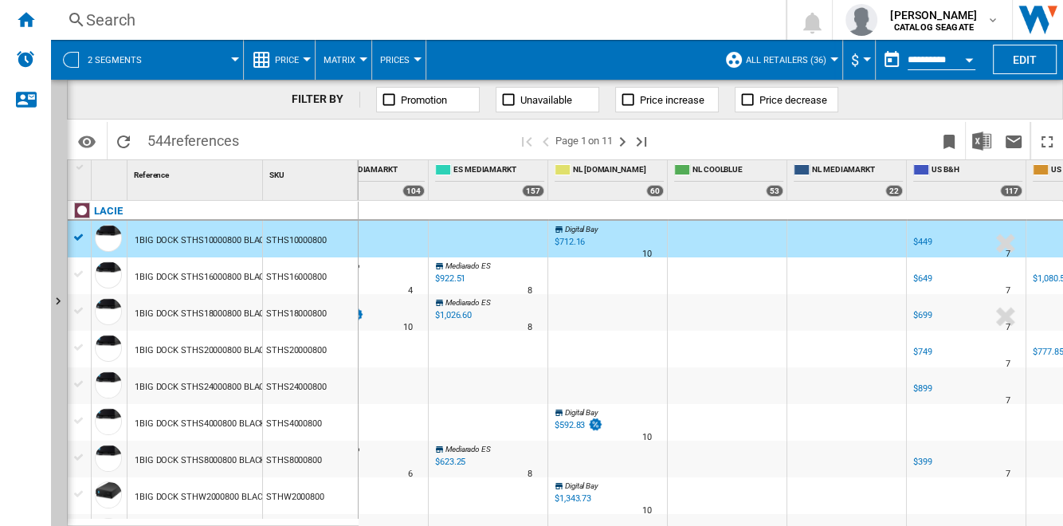
click at [503, 273] on div "Mediarado ES -1.0 % $922.51 % N/A 8 Mediarado ES" at bounding box center [488, 279] width 112 height 37
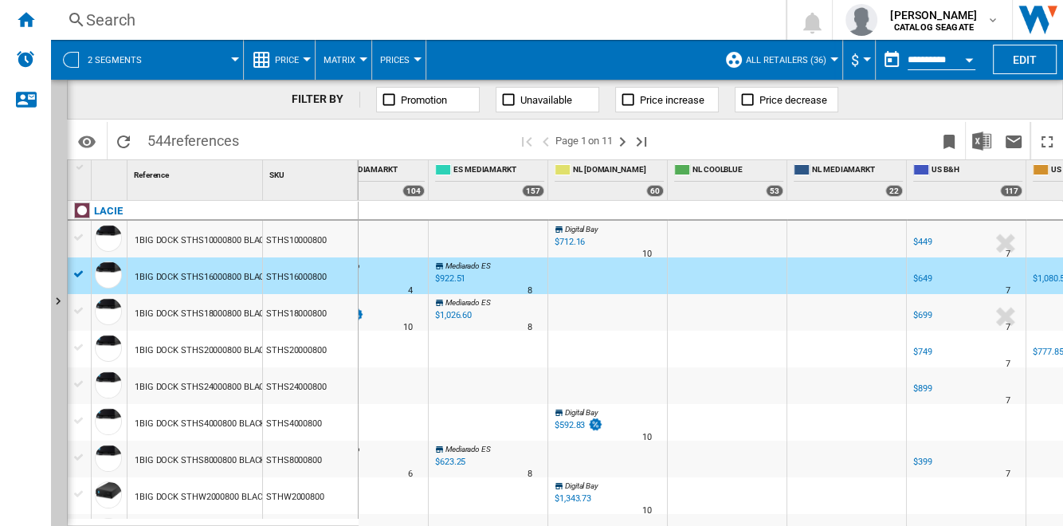
click at [515, 315] on div "Mediarado ES -1.0 % $1,026.60 % N/A 8 Mediarado ES" at bounding box center [488, 316] width 112 height 37
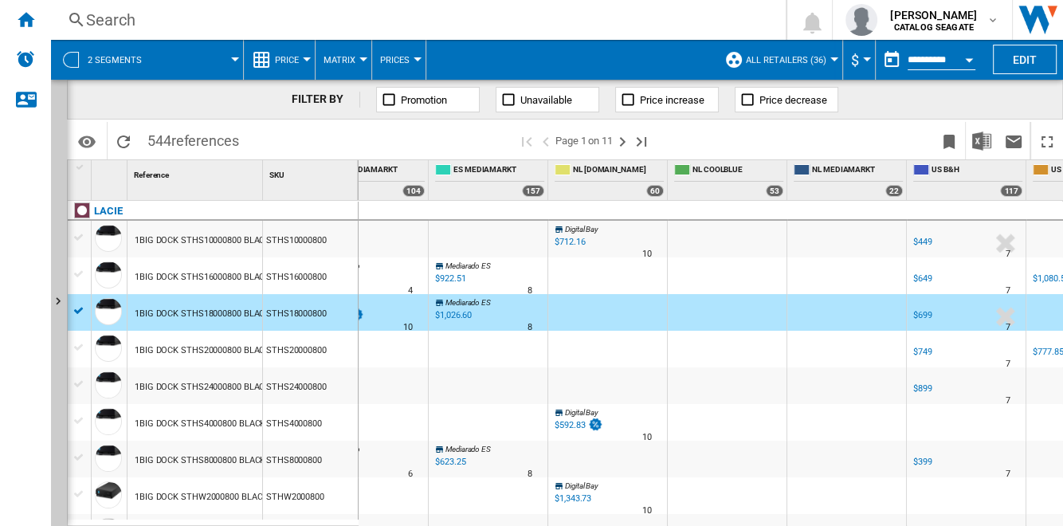
click at [302, 317] on div "STHS18000800" at bounding box center [310, 312] width 95 height 37
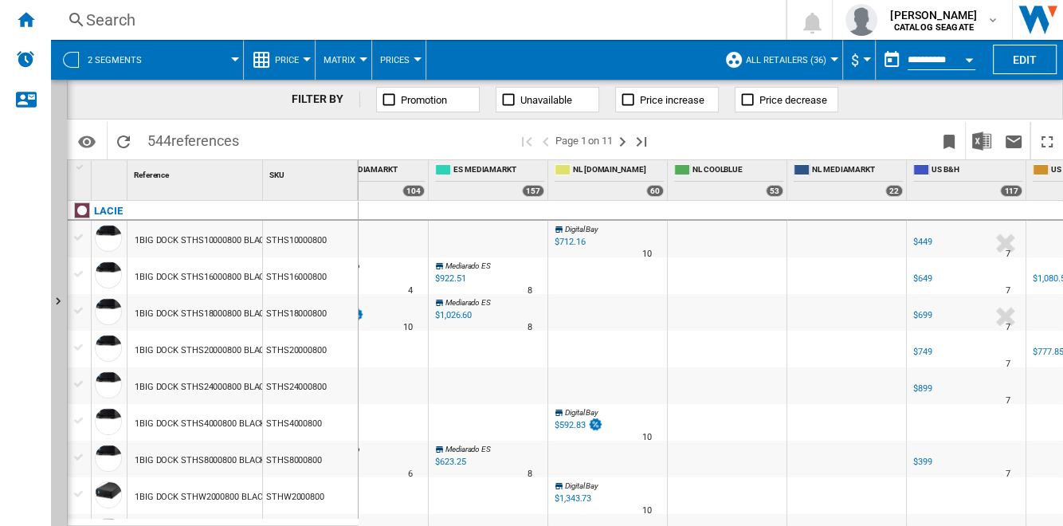
click at [429, 100] on span "Promotion" at bounding box center [424, 100] width 46 height 12
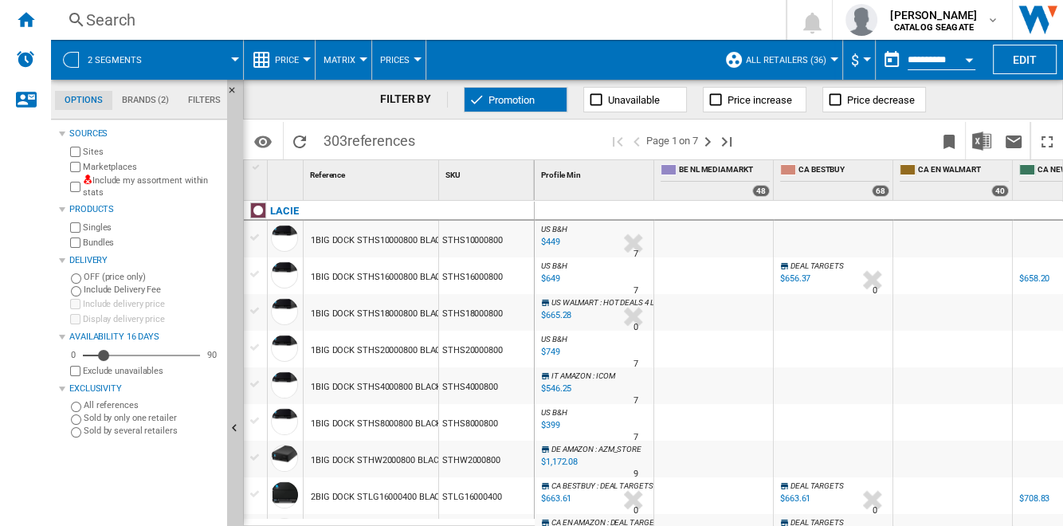
click at [504, 242] on div "STHS10000800" at bounding box center [486, 239] width 95 height 37
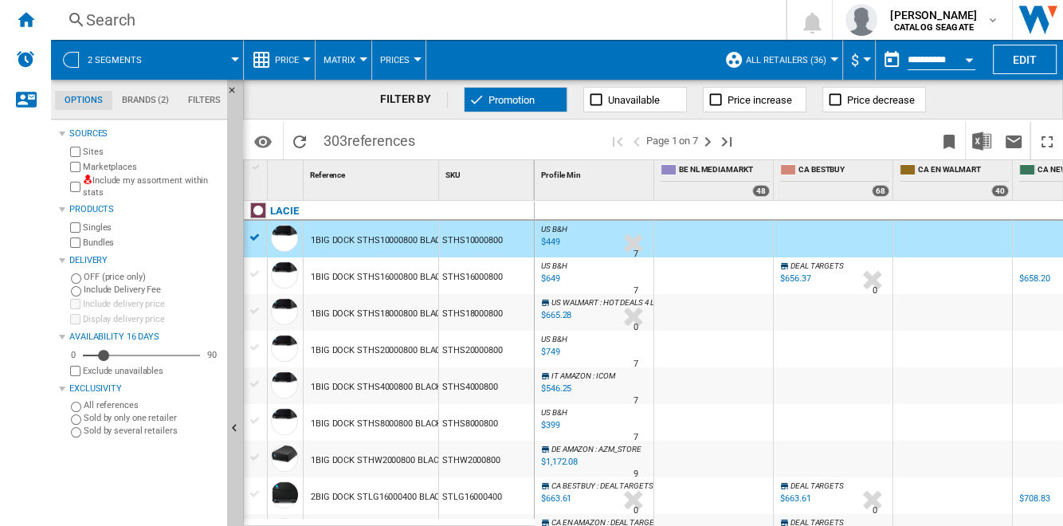
drag, startPoint x: 586, startPoint y: 516, endPoint x: 775, endPoint y: 508, distance: 189.8
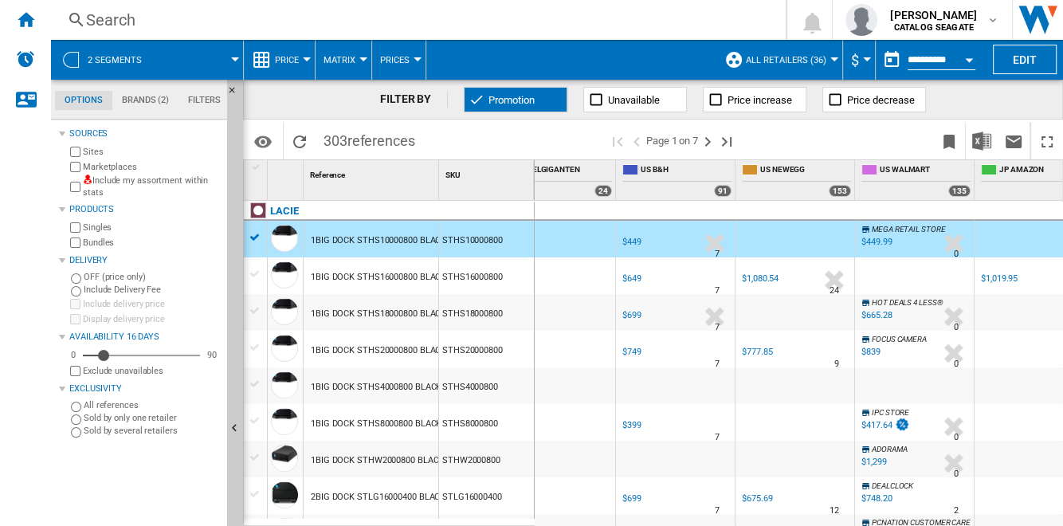
scroll to position [0, 1852]
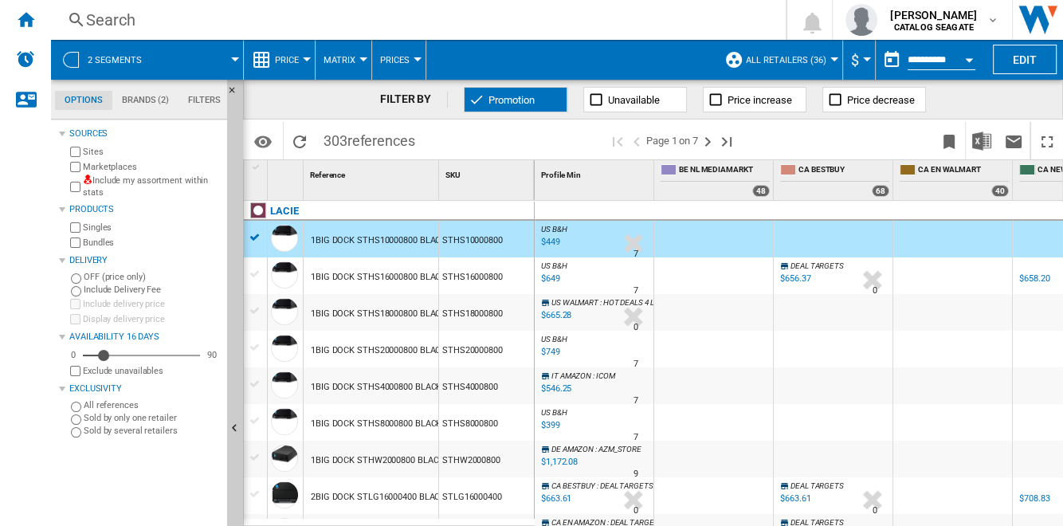
click at [527, 96] on span "Promotion" at bounding box center [511, 100] width 46 height 12
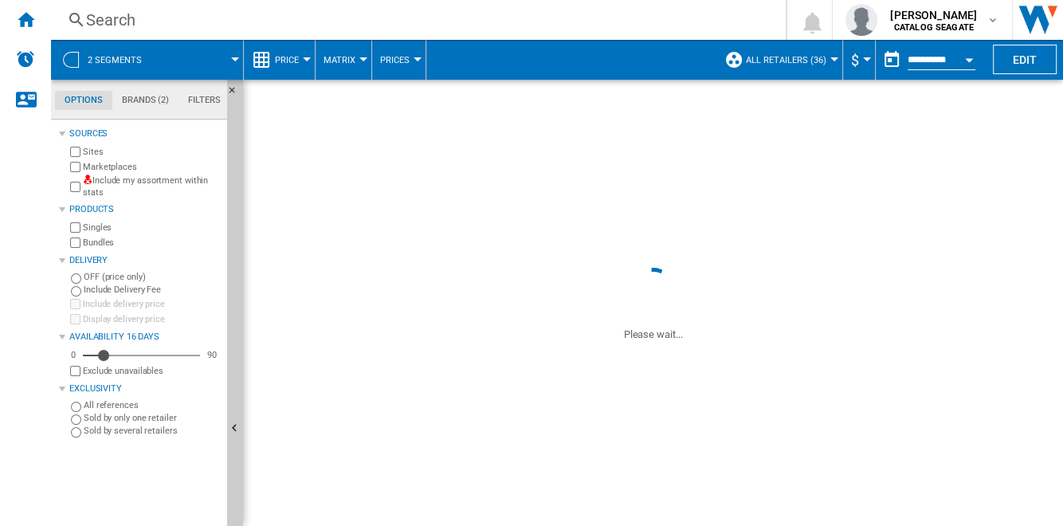
click at [235, 237] on button "Hide" at bounding box center [235, 429] width 16 height 699
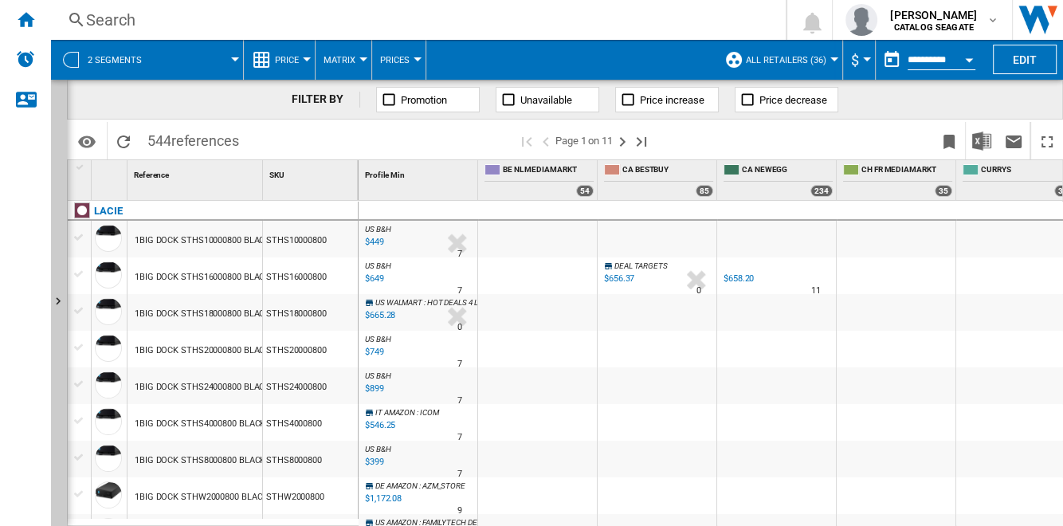
click at [693, 100] on span "Price increase" at bounding box center [672, 100] width 65 height 12
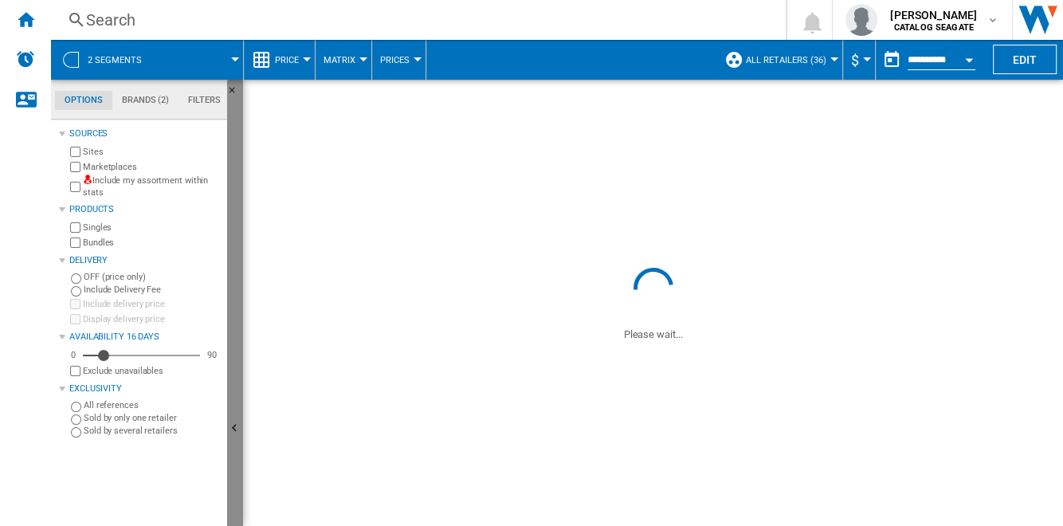
click at [238, 343] on button "Hide" at bounding box center [235, 429] width 16 height 699
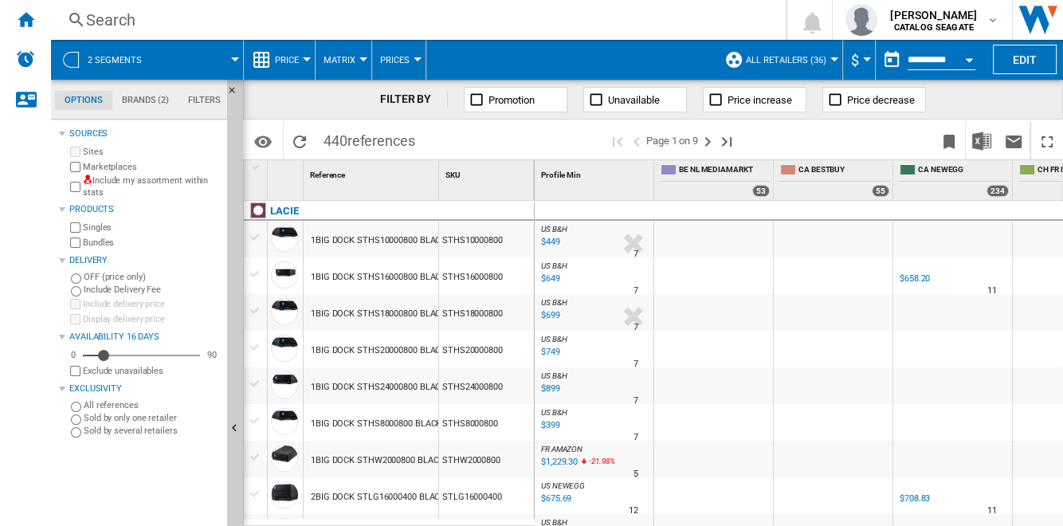
scroll to position [0, 1487]
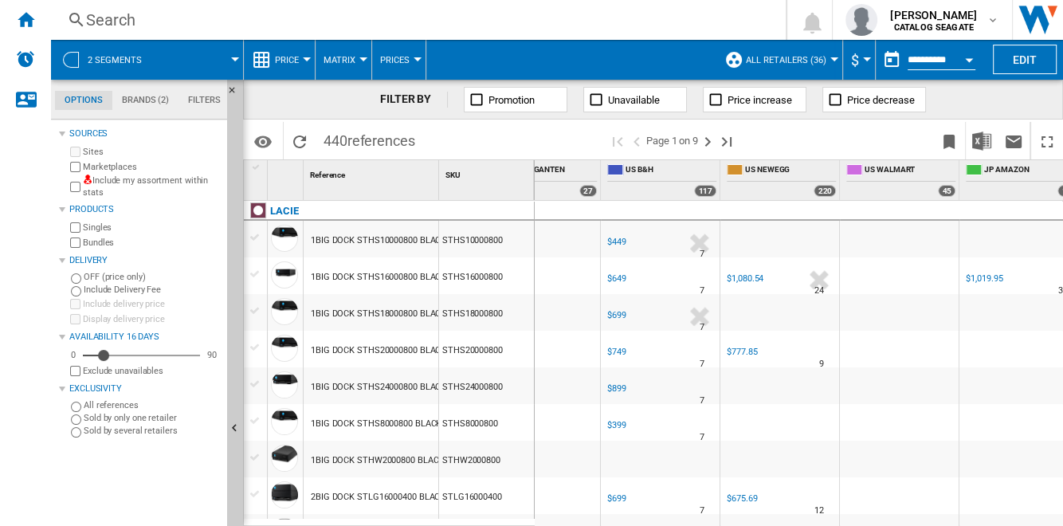
click at [140, 98] on md-tab-item "Brands (2)" at bounding box center [145, 100] width 66 height 19
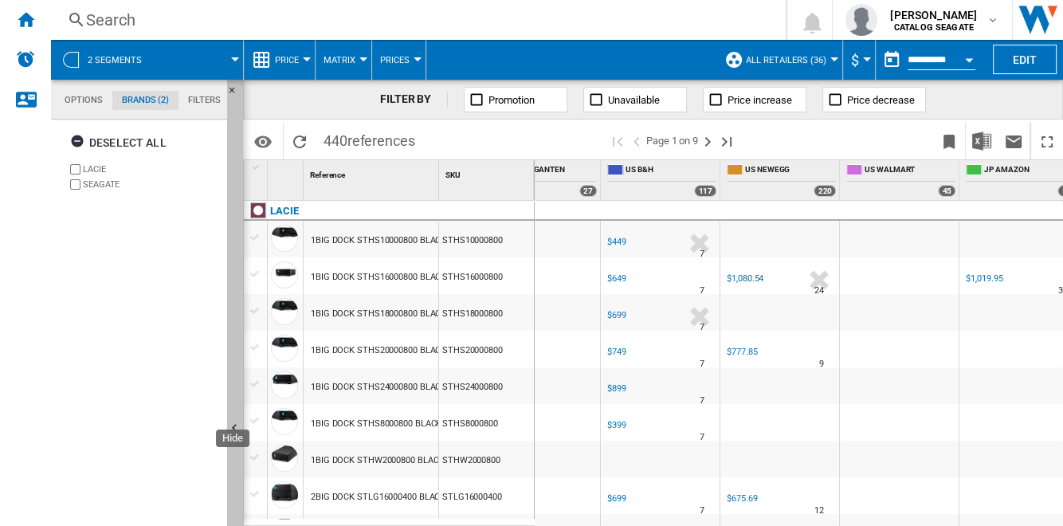
click at [231, 153] on button "Hide" at bounding box center [235, 429] width 16 height 699
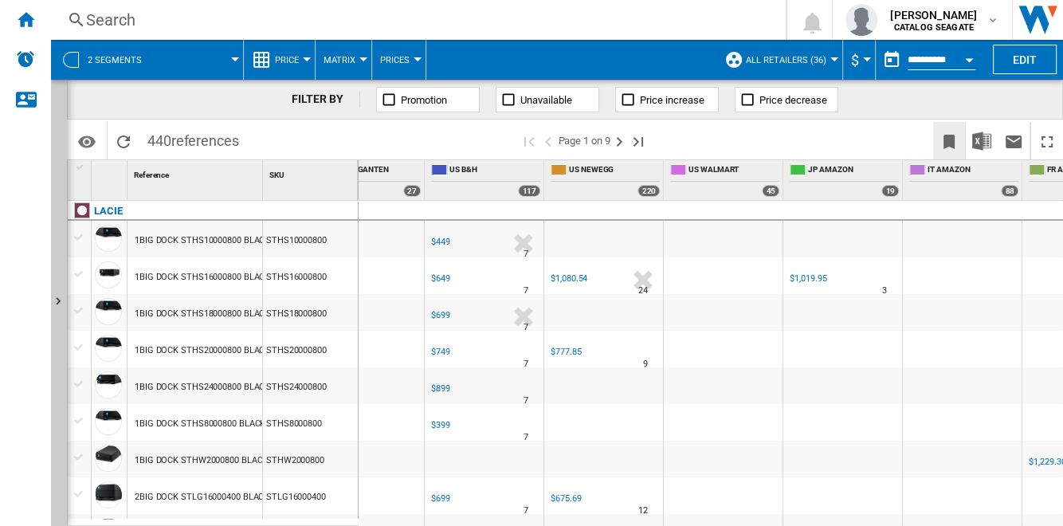
click at [941, 139] on ng-md-icon "Bookmark this report" at bounding box center [948, 141] width 19 height 19
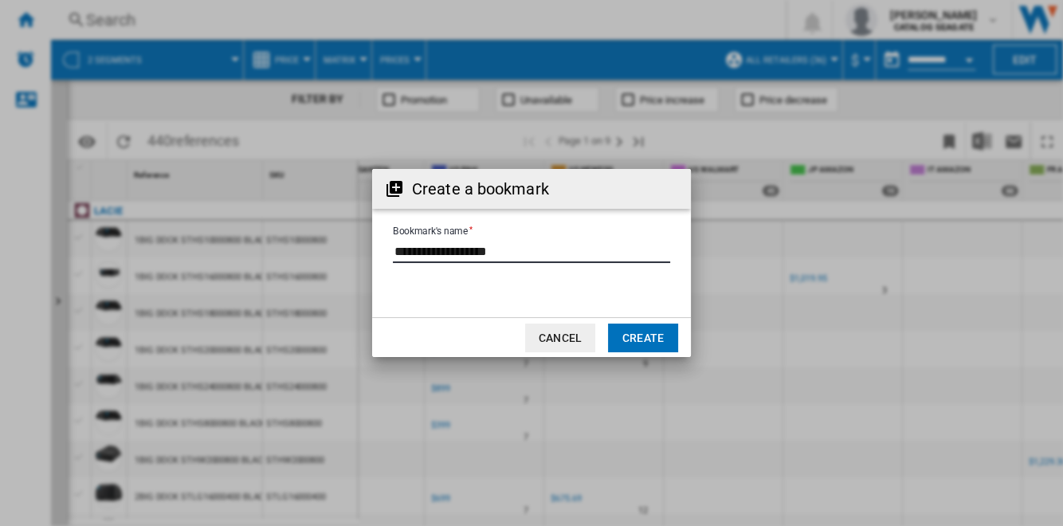
click at [532, 251] on input "Bookmark's name" at bounding box center [531, 251] width 277 height 24
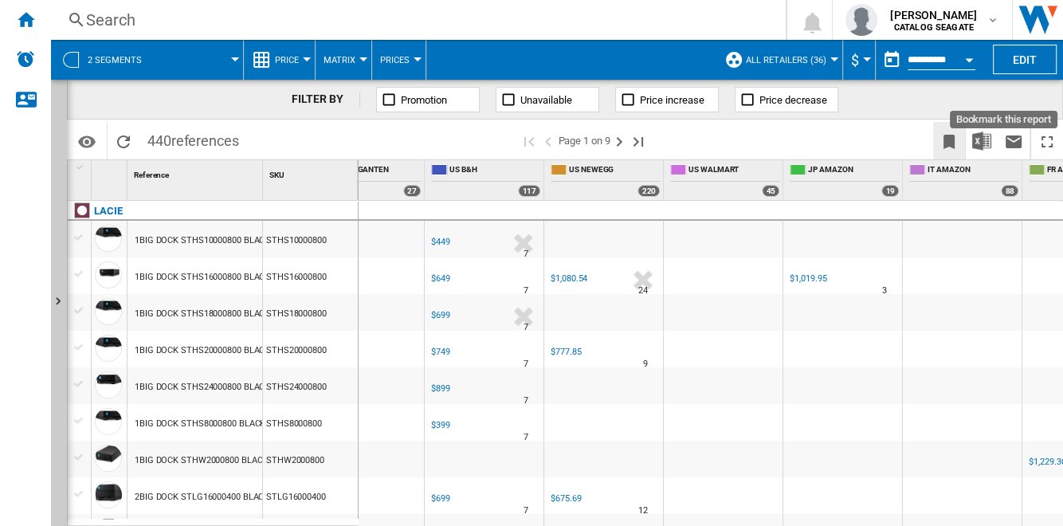
click at [950, 142] on ng-md-icon "Bookmark this report" at bounding box center [948, 141] width 19 height 19
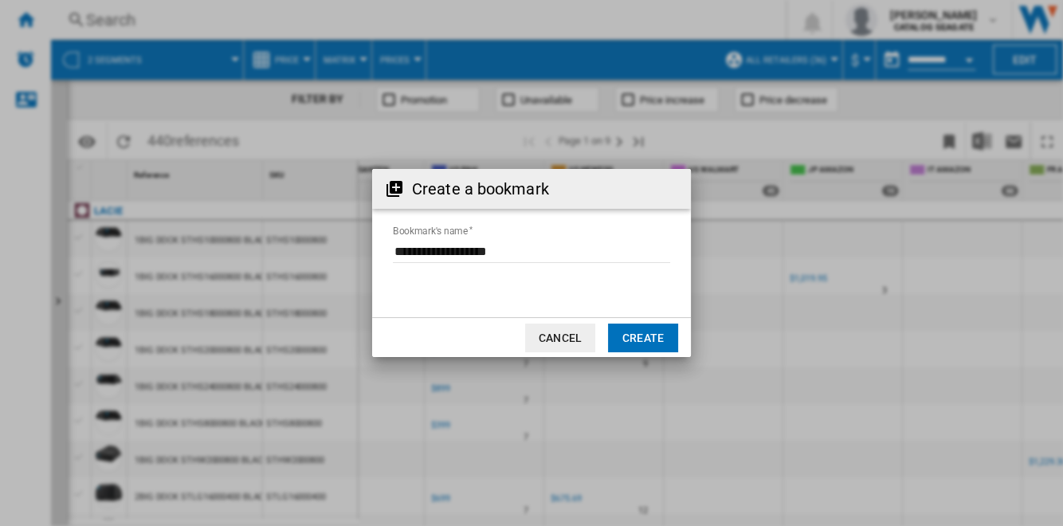
click at [591, 253] on input "Bookmark's name" at bounding box center [531, 251] width 277 height 24
click at [591, 252] on input "Bookmark's name" at bounding box center [531, 251] width 277 height 24
type input "**********"
click at [660, 333] on button "Create" at bounding box center [643, 337] width 70 height 29
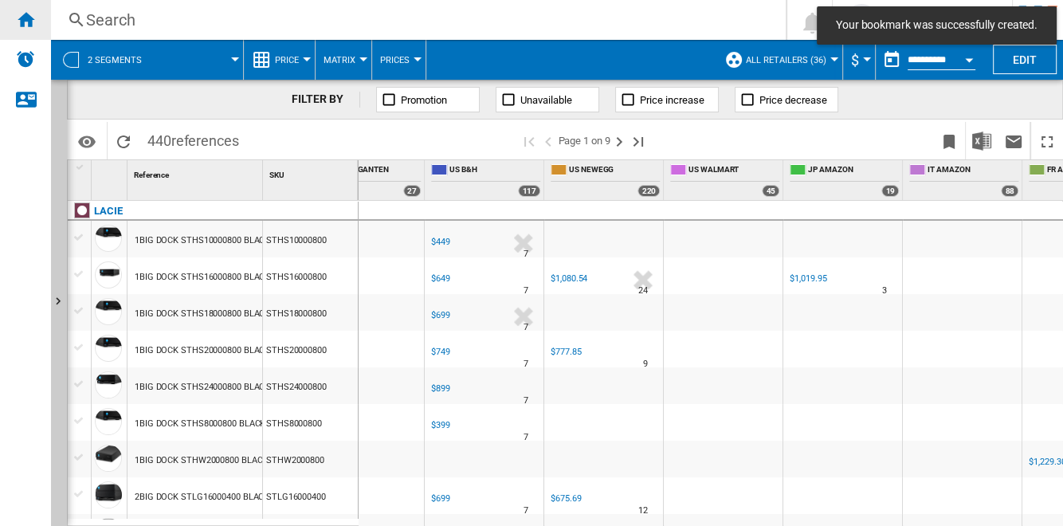
click at [33, 18] on ng-md-icon "Home" at bounding box center [25, 19] width 19 height 19
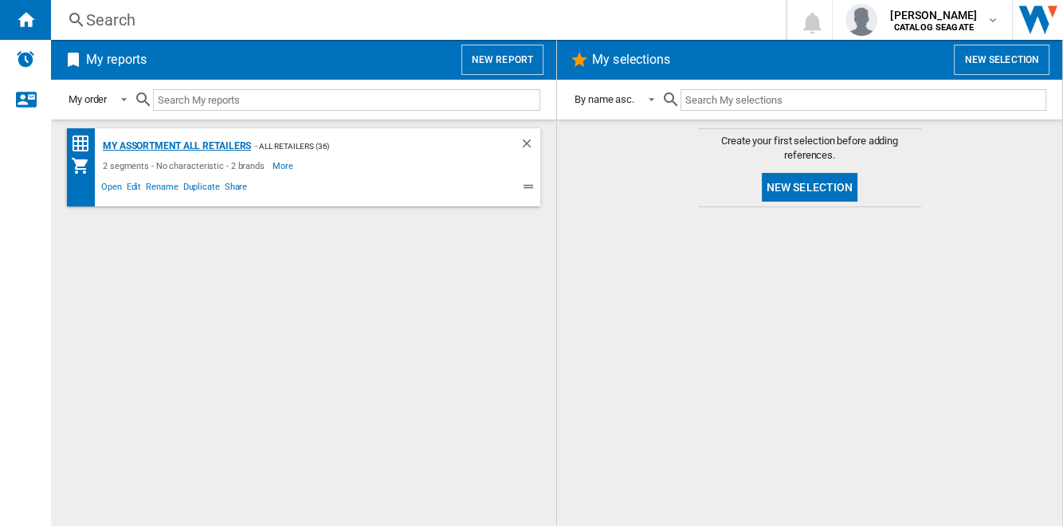
click at [219, 146] on div "My Assortment All retailers" at bounding box center [175, 146] width 152 height 20
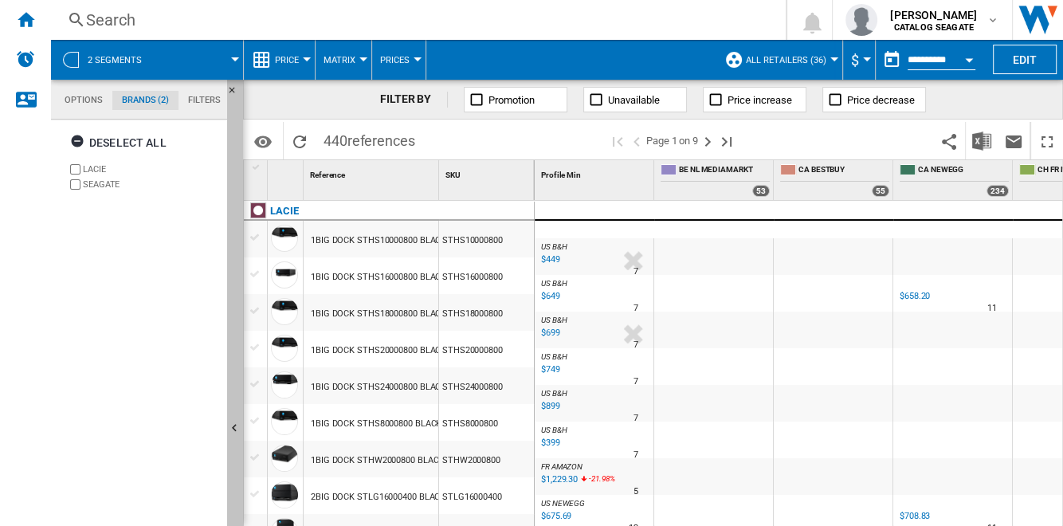
click at [237, 264] on button "Hide" at bounding box center [235, 429] width 16 height 699
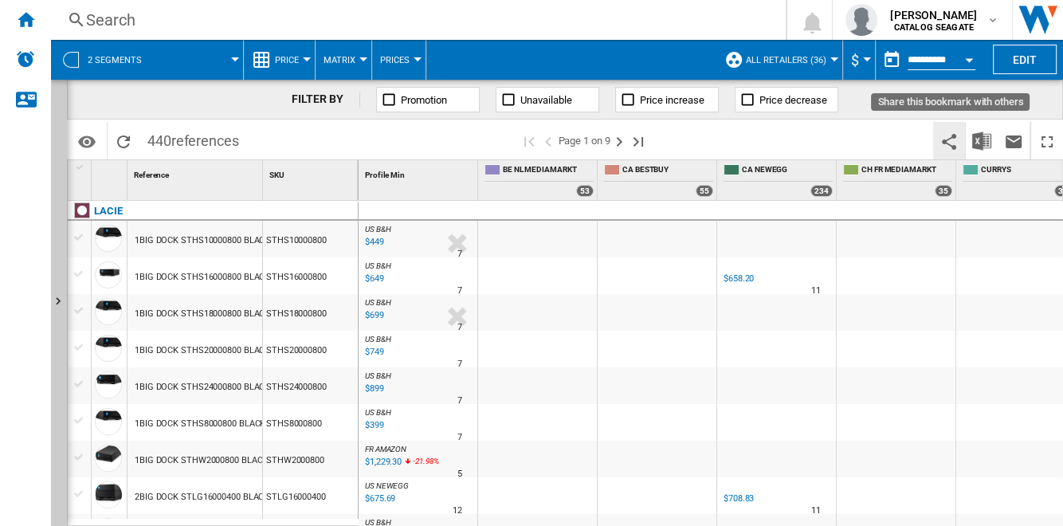
click at [947, 140] on ng-md-icon "Share this bookmark with others" at bounding box center [948, 141] width 19 height 19
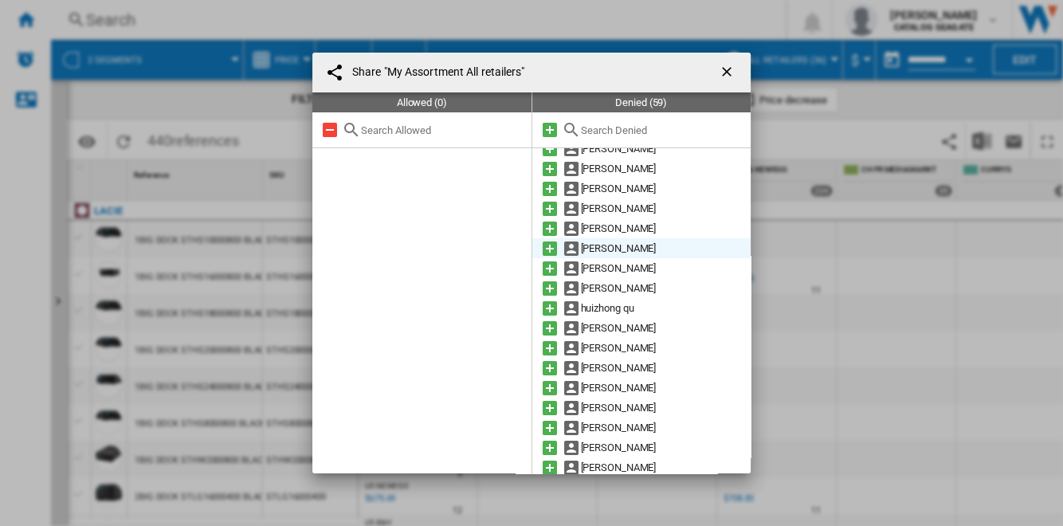
scroll to position [217, 0]
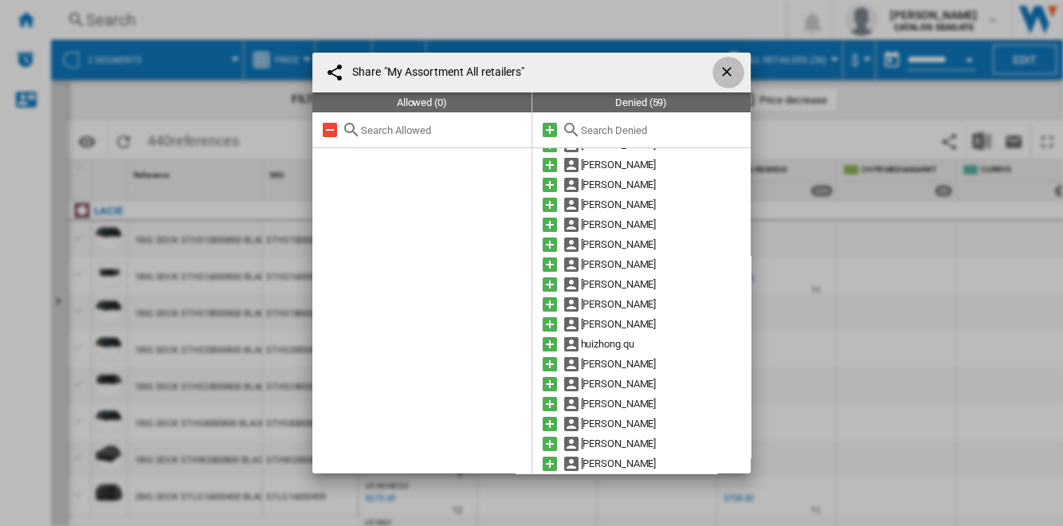
click at [722, 69] on ng-md-icon "getI18NText('BUTTONS.CLOSE_DIALOG')" at bounding box center [728, 73] width 19 height 19
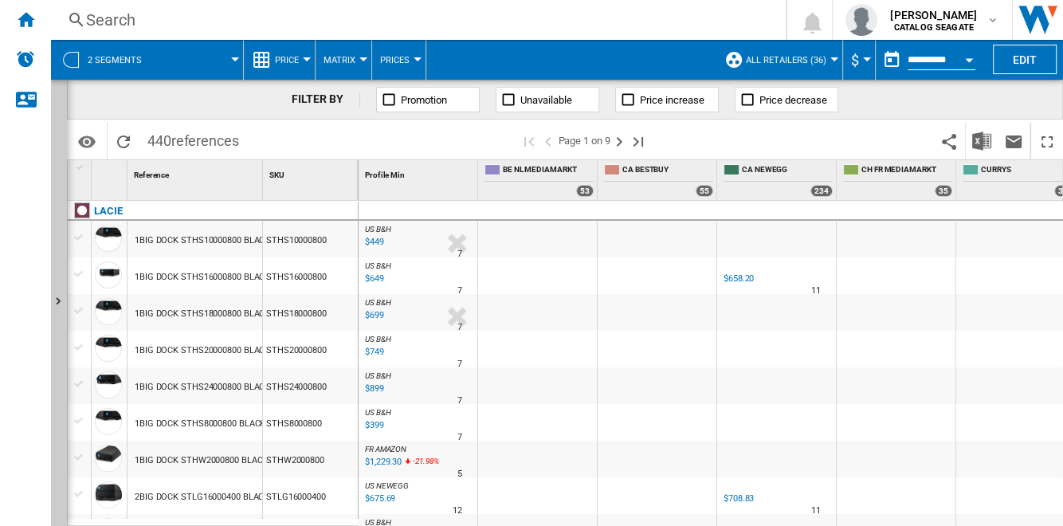
click at [962, 53] on button "Open calendar" at bounding box center [968, 57] width 29 height 29
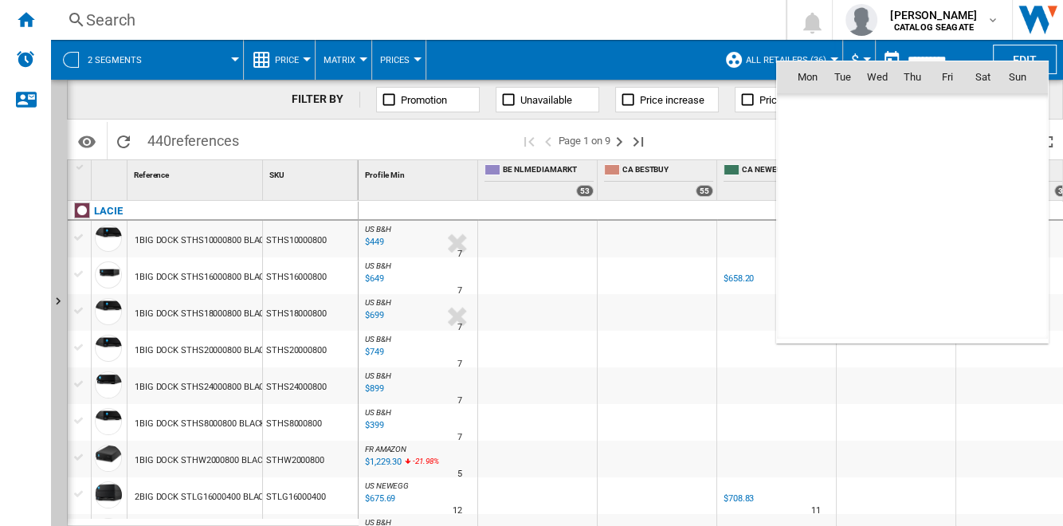
scroll to position [7600, 0]
click at [960, 47] on div at bounding box center [531, 263] width 1063 height 526
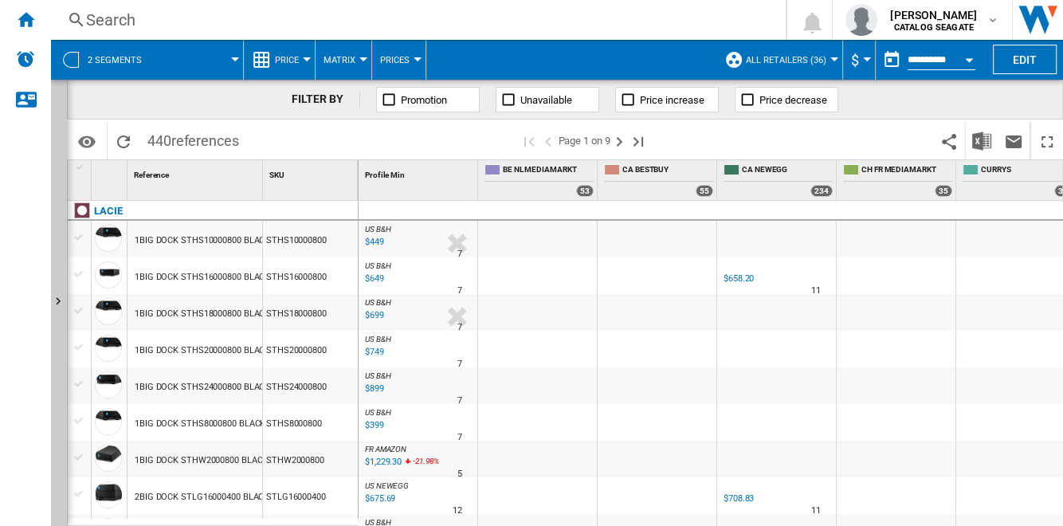
click at [957, 57] on button "Open calendar" at bounding box center [968, 57] width 29 height 29
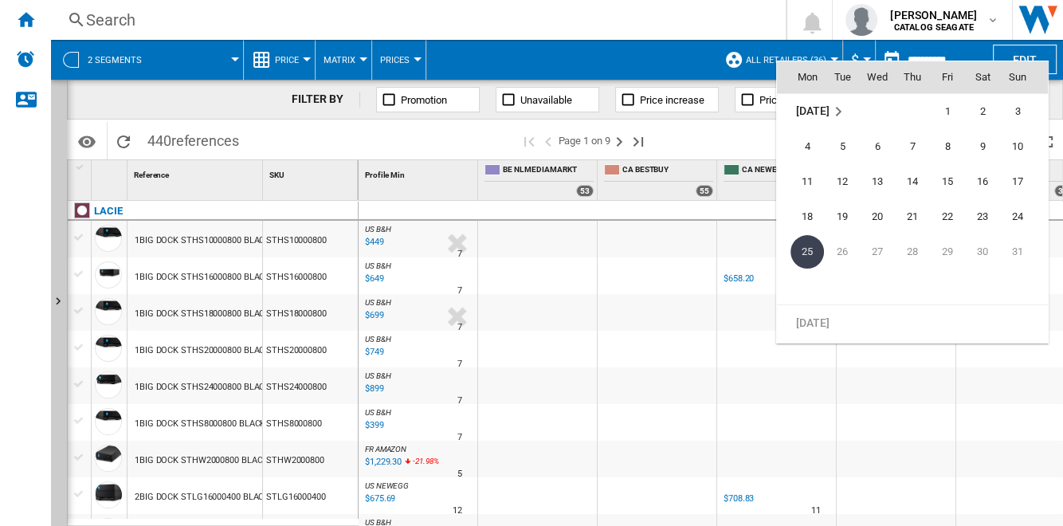
click at [684, 66] on div at bounding box center [531, 263] width 1063 height 526
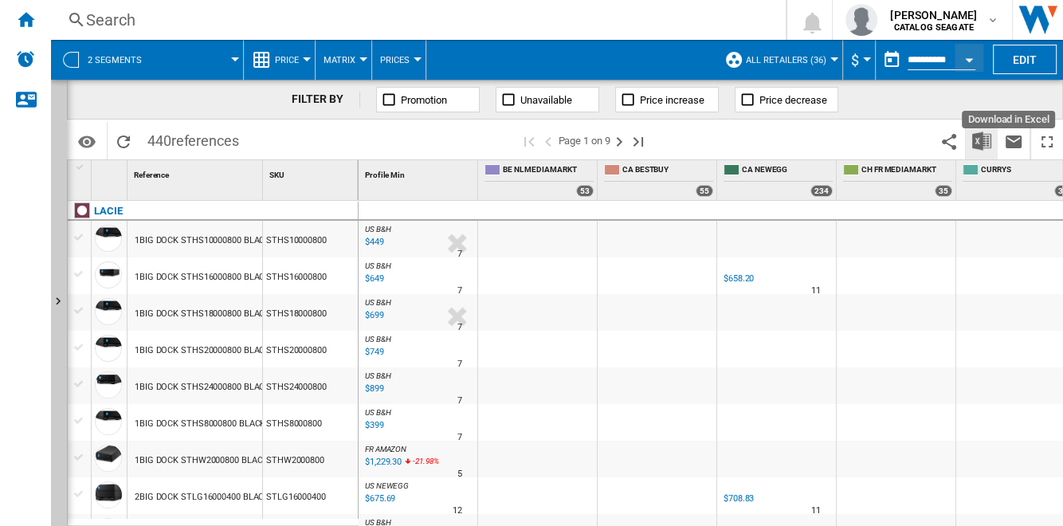
click at [982, 142] on img "Download in Excel" at bounding box center [981, 140] width 19 height 19
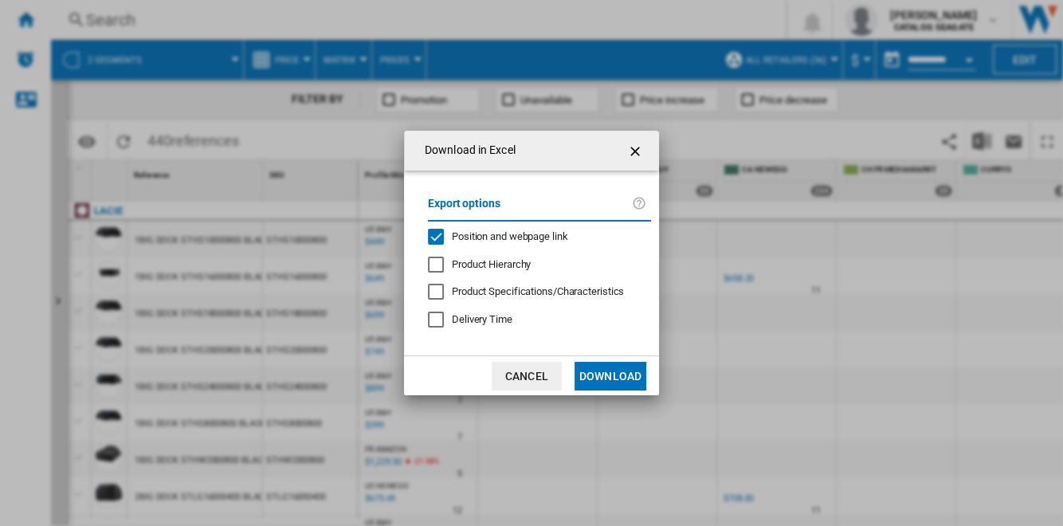
click at [515, 239] on span "Position and webpage link" at bounding box center [510, 236] width 116 height 12
click at [615, 376] on button "Download" at bounding box center [610, 376] width 72 height 29
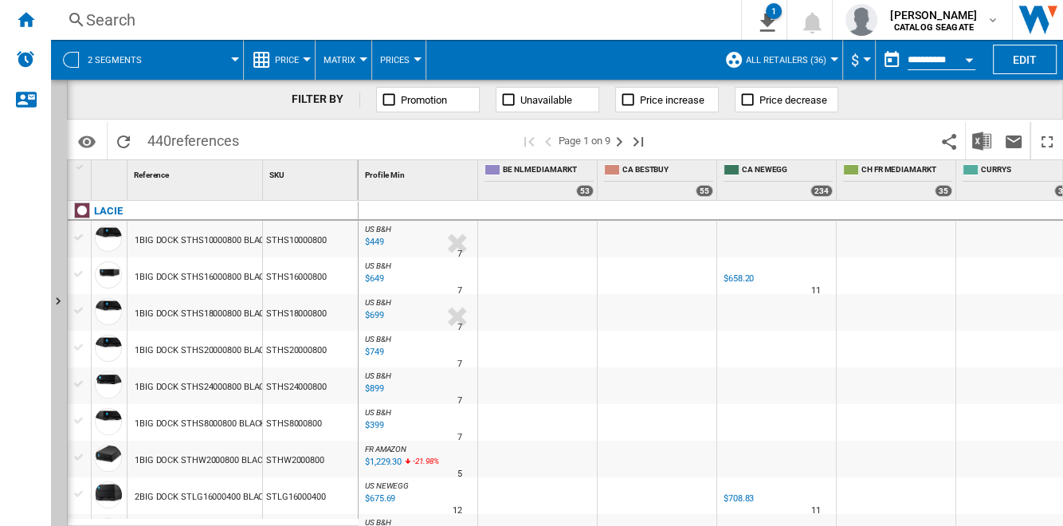
click at [184, 60] on span at bounding box center [199, 60] width 71 height 40
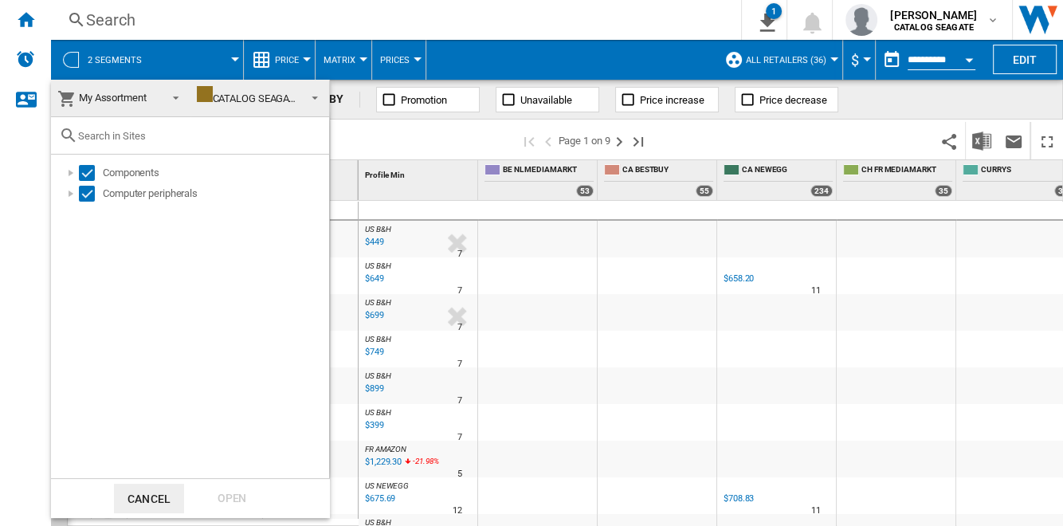
click at [184, 55] on md-backdrop at bounding box center [531, 263] width 1063 height 526
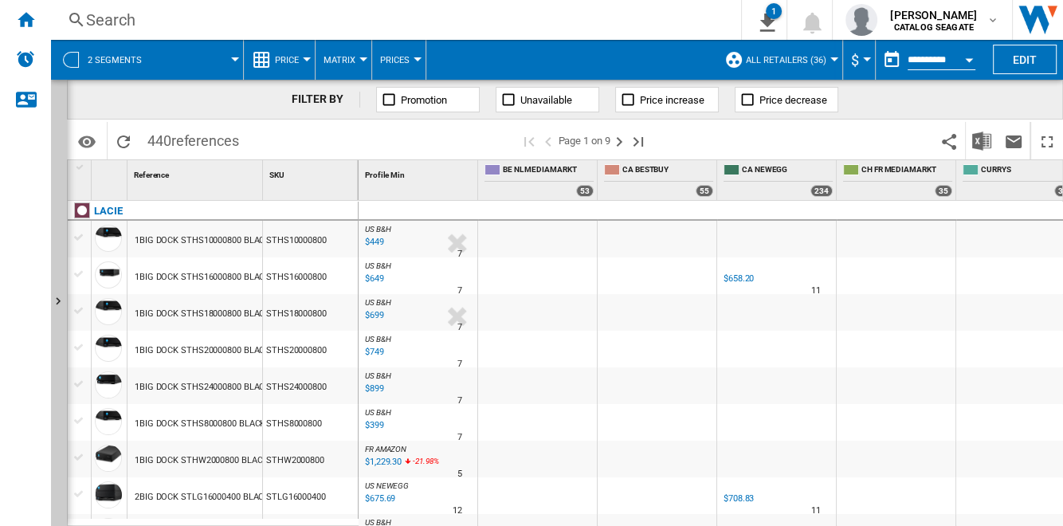
click at [166, 64] on span at bounding box center [199, 60] width 71 height 40
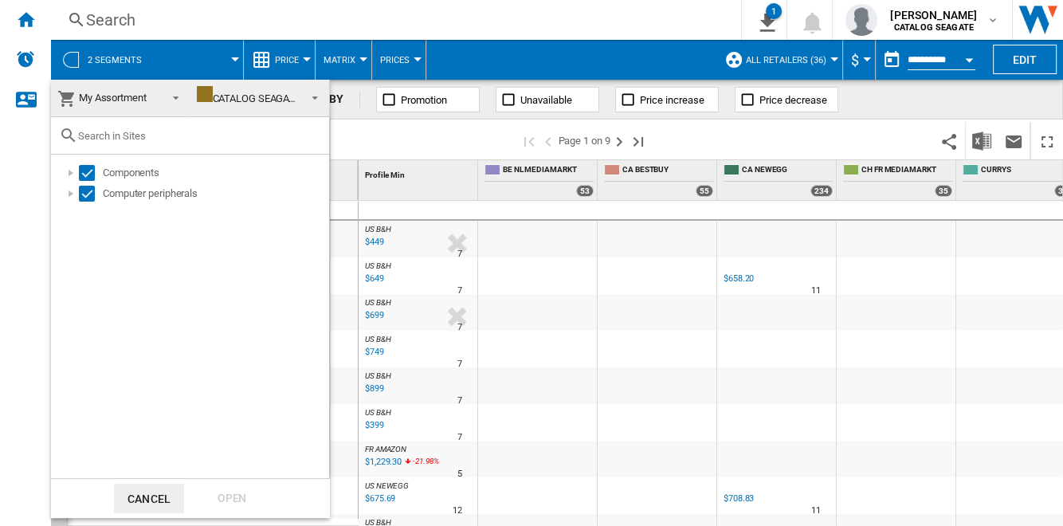
click at [158, 100] on span "My Assortment" at bounding box center [107, 98] width 101 height 22
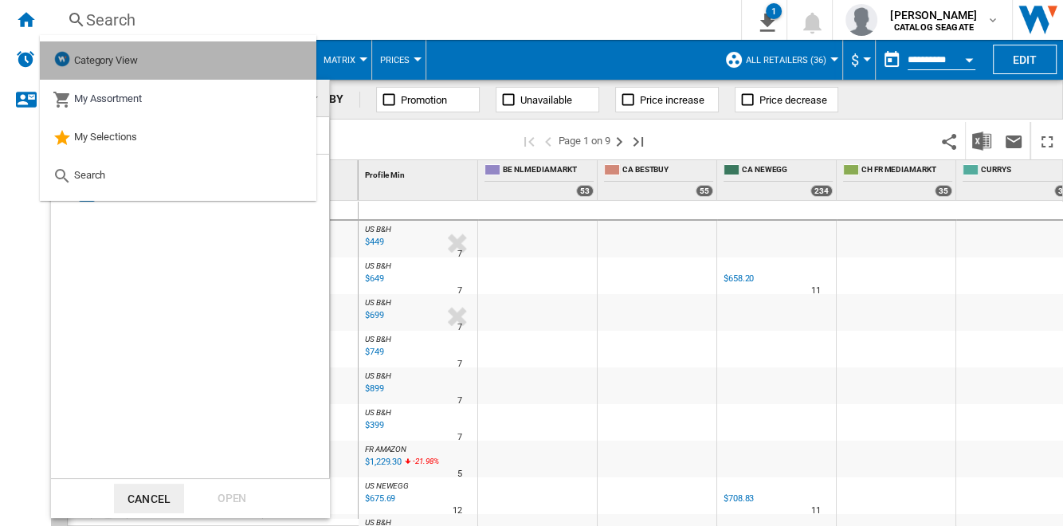
click at [157, 66] on md-option "Category View" at bounding box center [178, 60] width 276 height 38
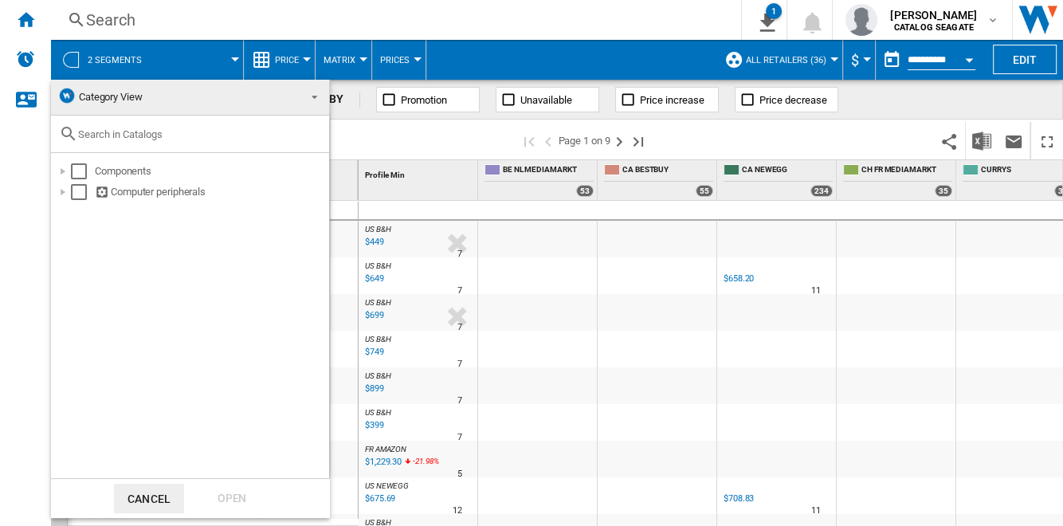
click at [150, 57] on md-backdrop at bounding box center [531, 263] width 1063 height 526
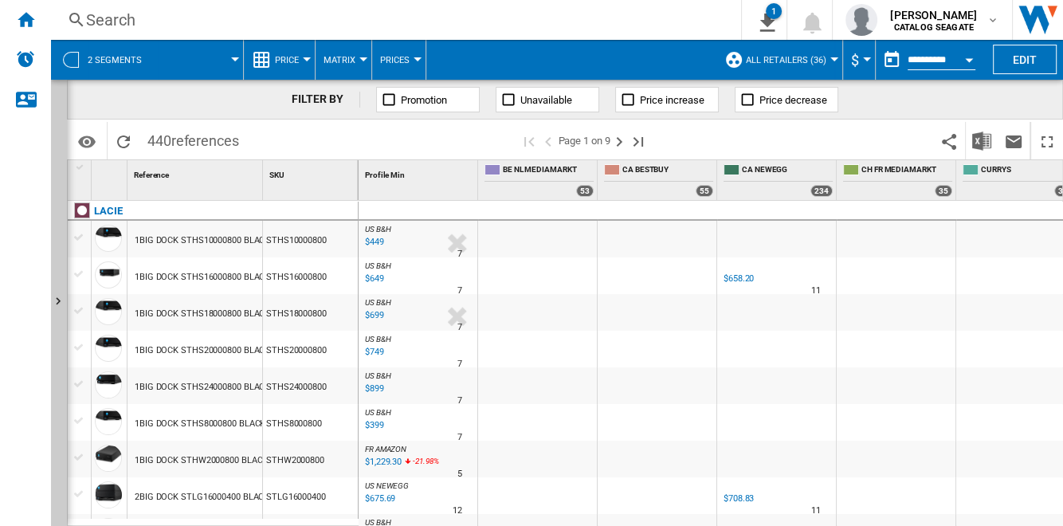
click at [132, 60] on span "2 segments" at bounding box center [115, 60] width 54 height 10
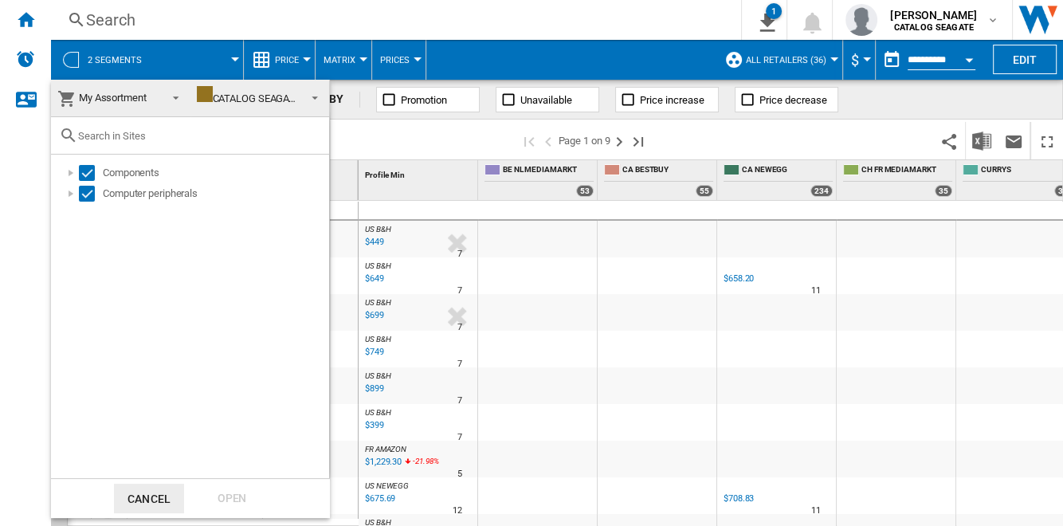
click at [140, 100] on span "My Assortment" at bounding box center [113, 98] width 68 height 12
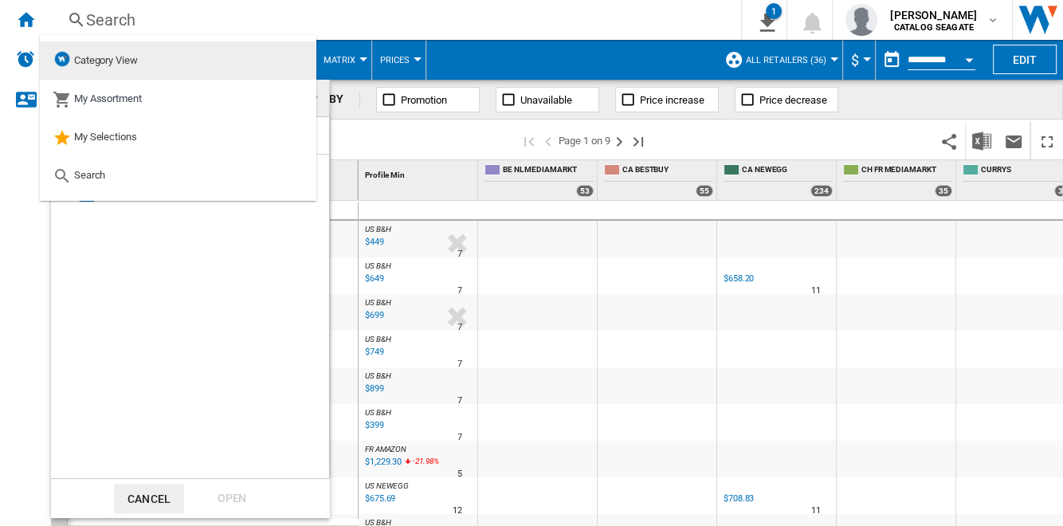
click at [131, 62] on span "Category View" at bounding box center [106, 60] width 64 height 12
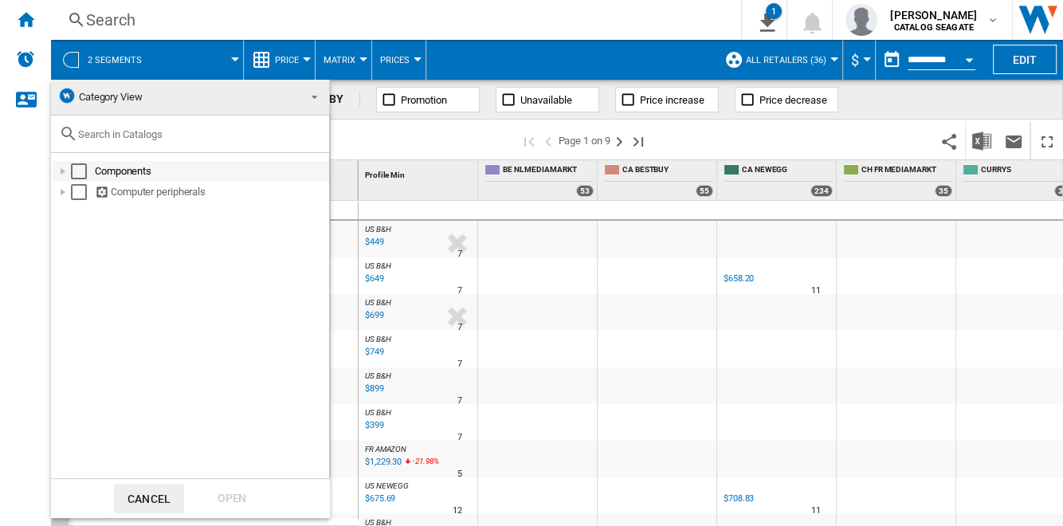
click at [61, 170] on div at bounding box center [63, 171] width 16 height 16
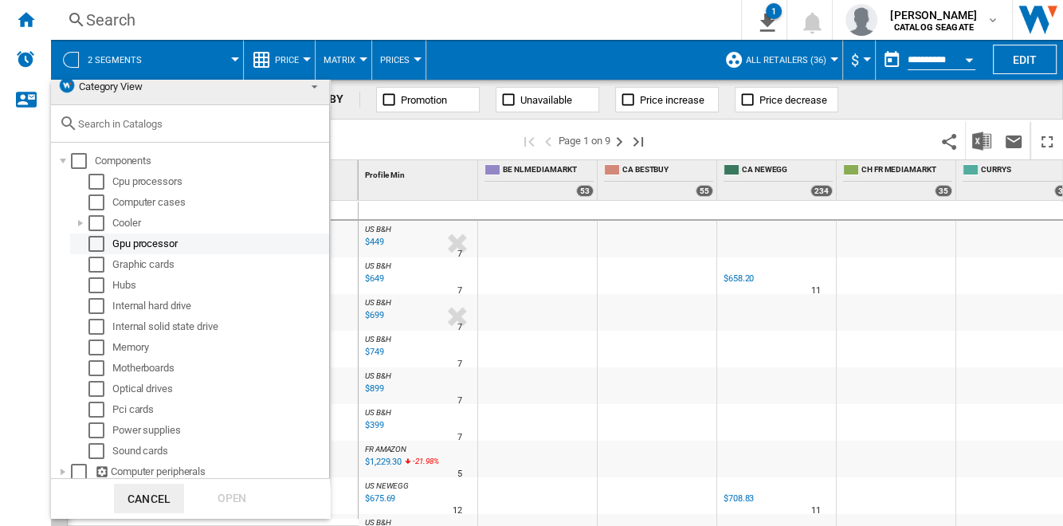
scroll to position [14, 0]
click at [99, 239] on div "Select" at bounding box center [96, 241] width 16 height 16
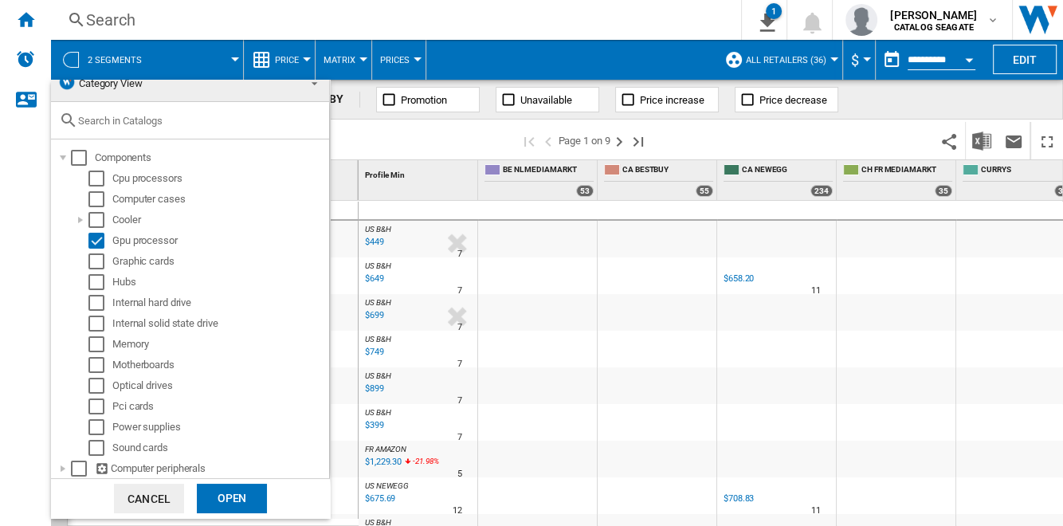
click at [228, 498] on div "Open" at bounding box center [232, 498] width 70 height 29
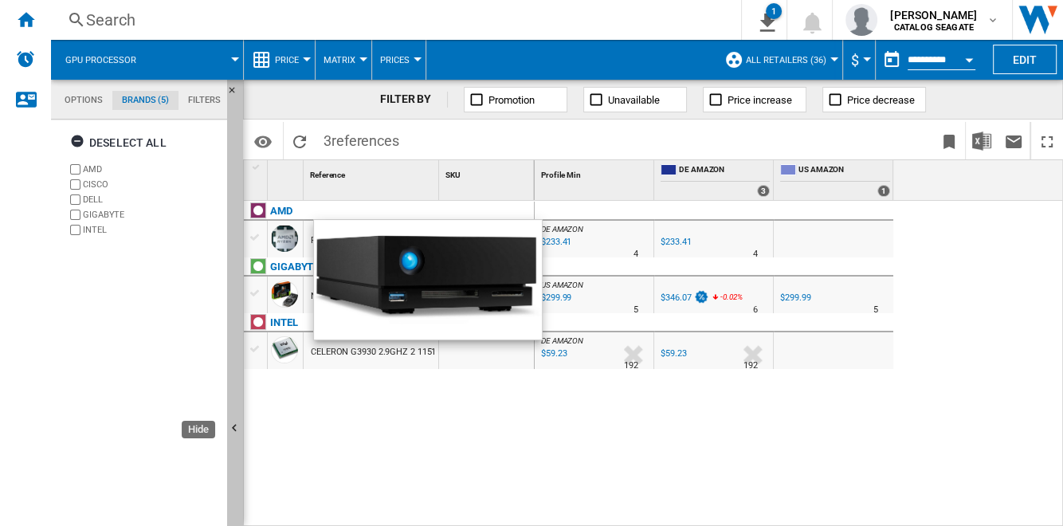
click at [240, 292] on button "Hide" at bounding box center [235, 429] width 16 height 699
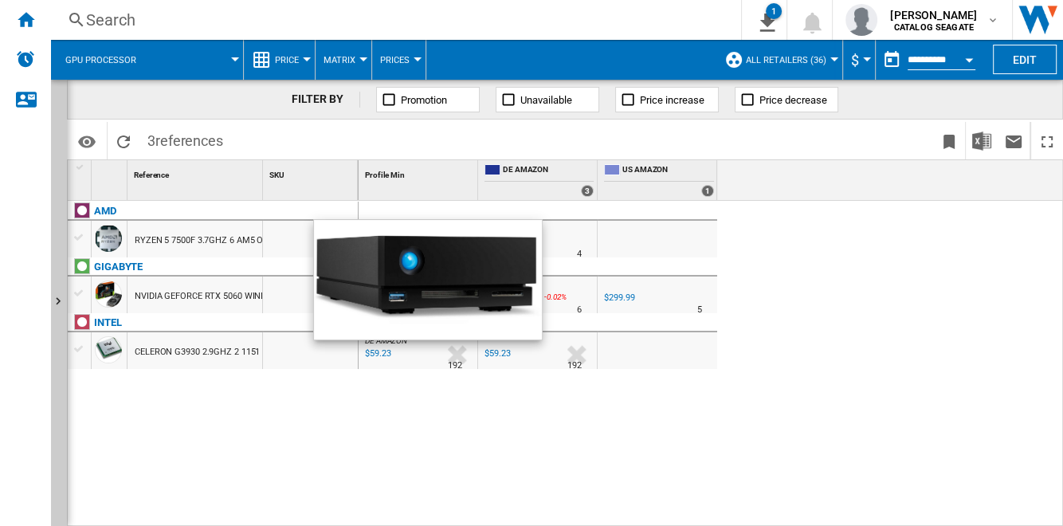
click at [452, 458] on div "DE AMAZON : DE AMAZON -1.0 % $233.41 % N/A 4 DE AMAZON : DE AMAZON DE AMAZON -1…" at bounding box center [622, 364] width 529 height 327
click at [127, 61] on span "Gpu processor" at bounding box center [100, 60] width 71 height 10
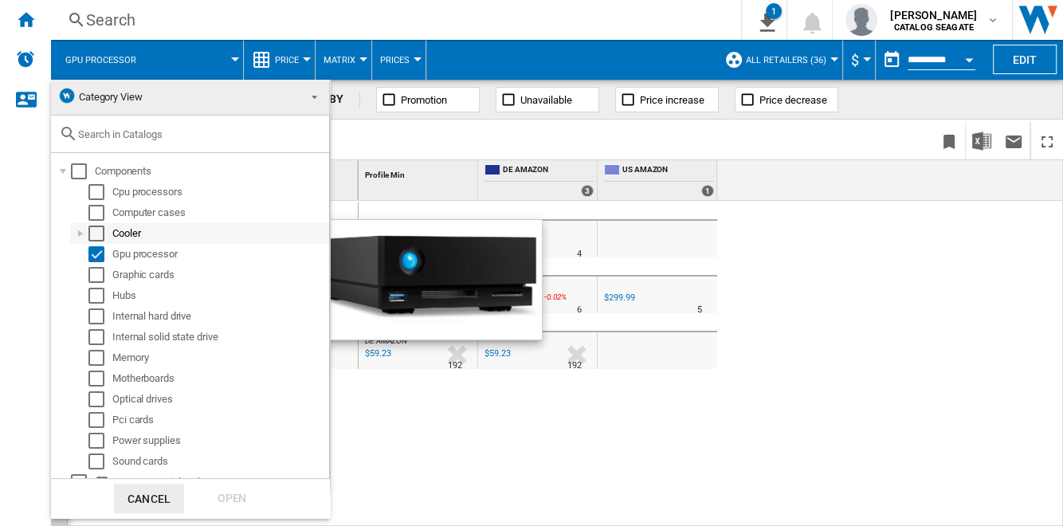
click at [100, 235] on div "Select" at bounding box center [96, 233] width 16 height 16
click at [221, 508] on div "Open" at bounding box center [232, 498] width 70 height 29
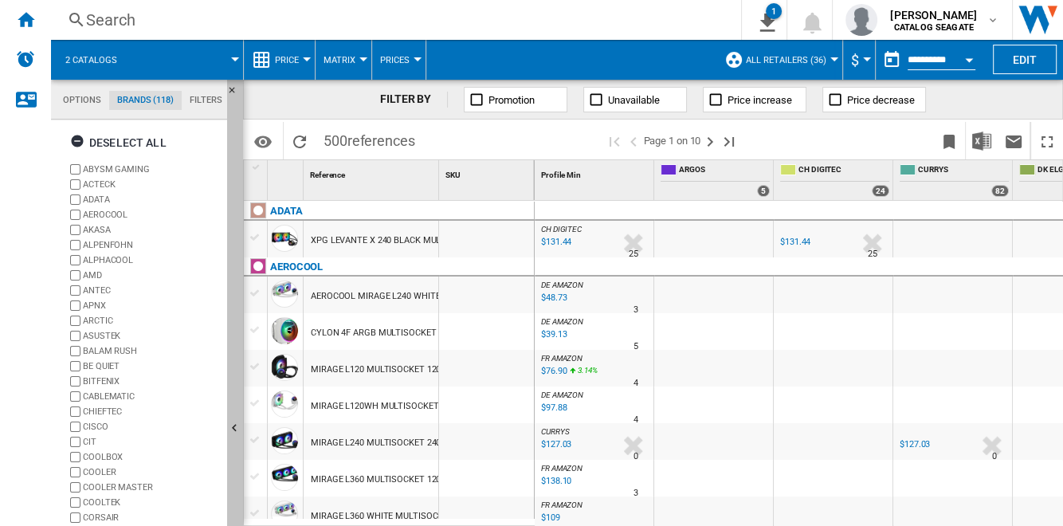
click at [234, 334] on button "Hide" at bounding box center [235, 429] width 16 height 699
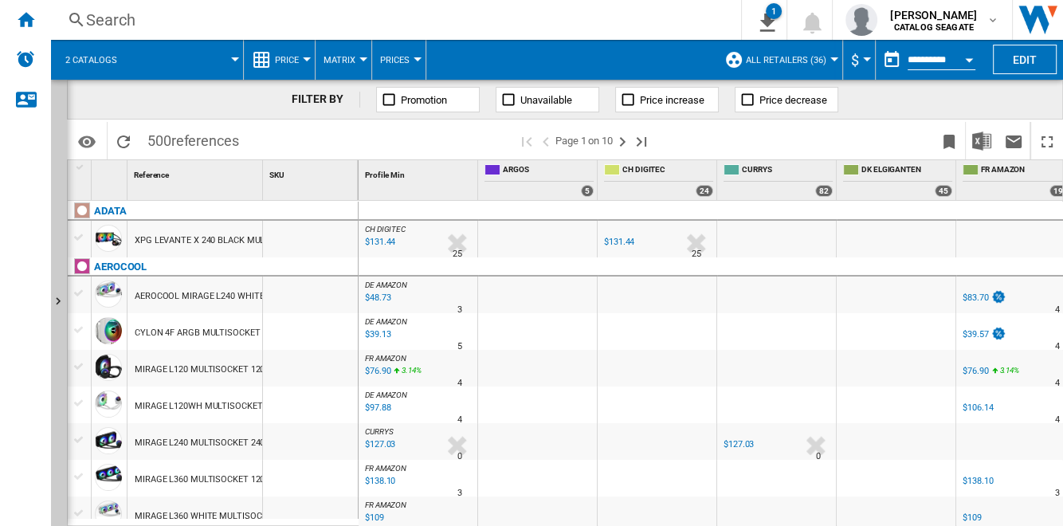
click at [233, 238] on div "XPG LEVANTE X 240 BLACK MULTISOCKET 120MM" at bounding box center [236, 240] width 202 height 37
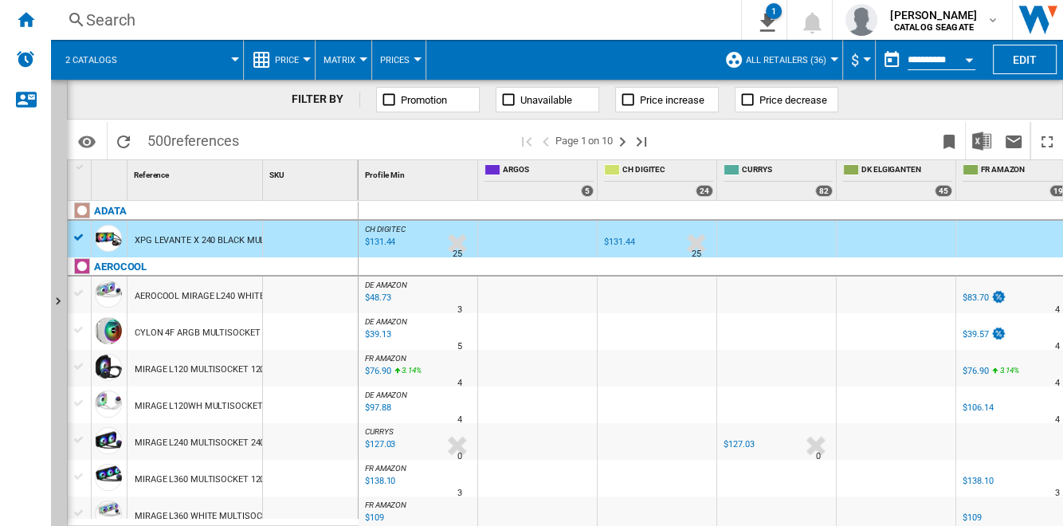
click at [195, 293] on div "AEROCOOL MIRAGE L240 WHITE MULTISOCKET 240MM" at bounding box center [246, 296] width 222 height 37
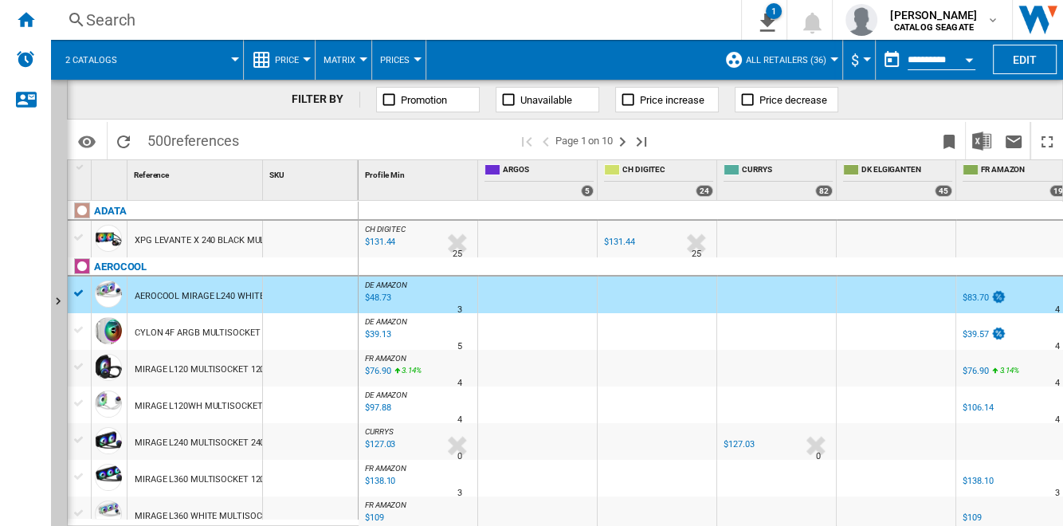
click at [197, 330] on div "CYLON 4F ARGB MULTISOCKET 120MM" at bounding box center [214, 333] width 158 height 37
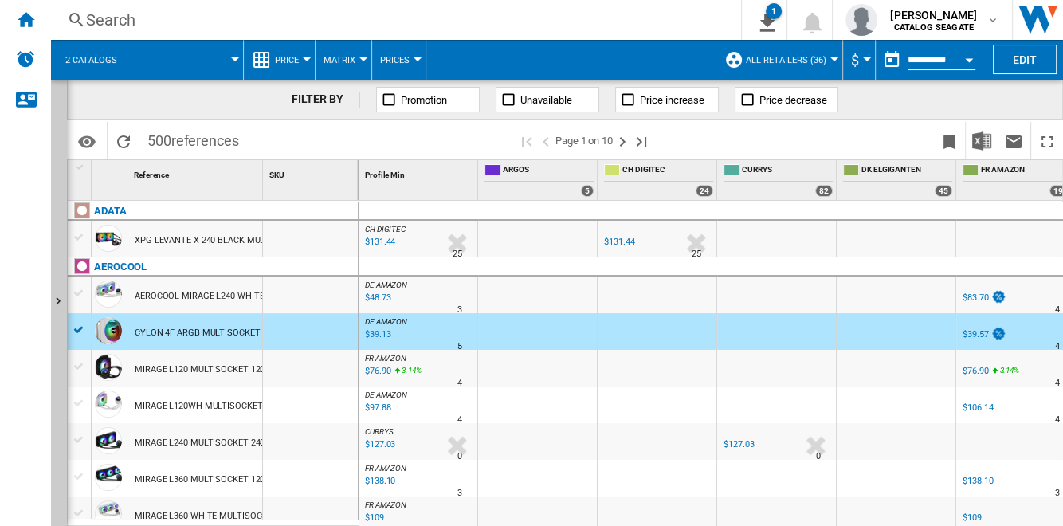
click at [202, 359] on div "MIRAGE L120 MULTISOCKET 120MM" at bounding box center [208, 369] width 146 height 37
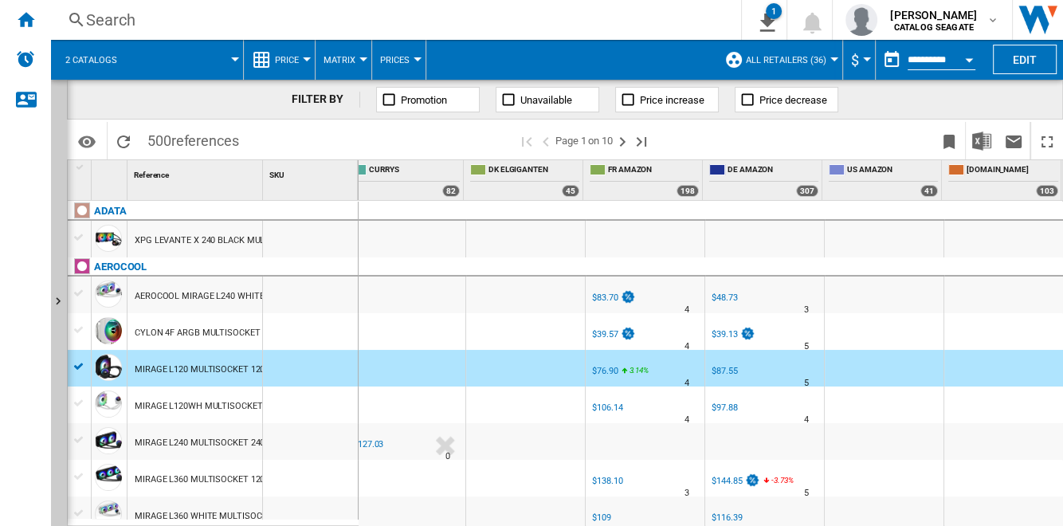
scroll to position [0, 378]
click at [131, 57] on button "2 catalogs" at bounding box center [99, 60] width 68 height 40
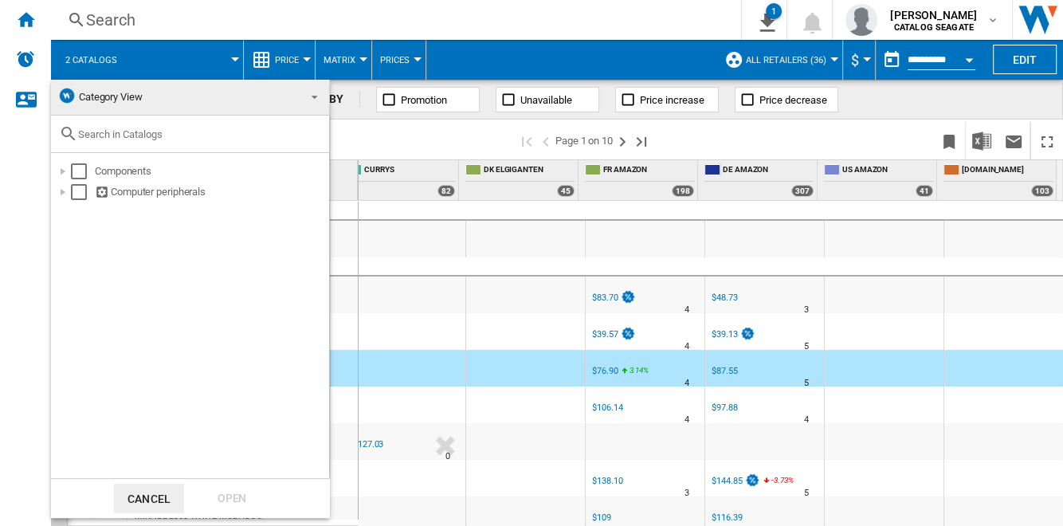
click at [136, 98] on span "Category View" at bounding box center [111, 97] width 64 height 12
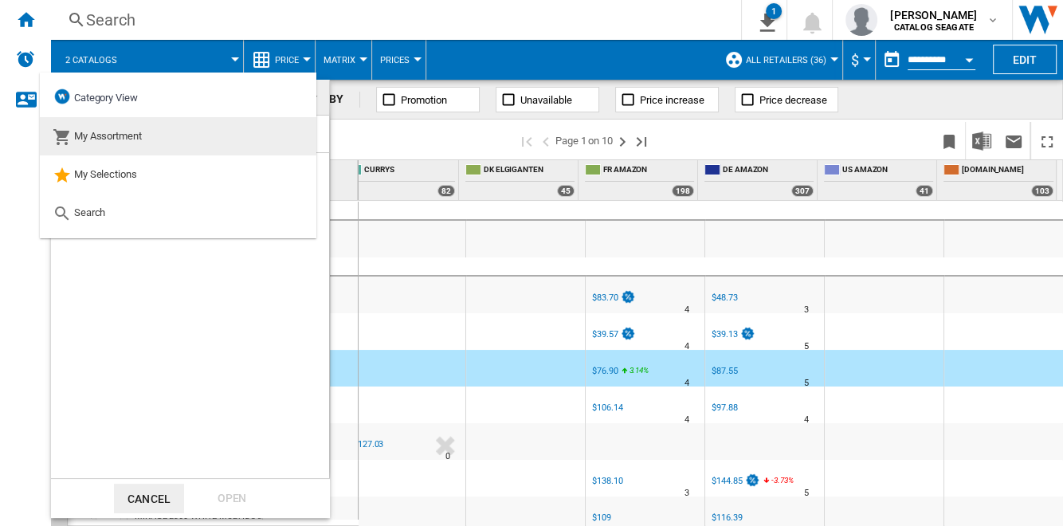
click at [126, 130] on span "My Assortment" at bounding box center [108, 136] width 68 height 12
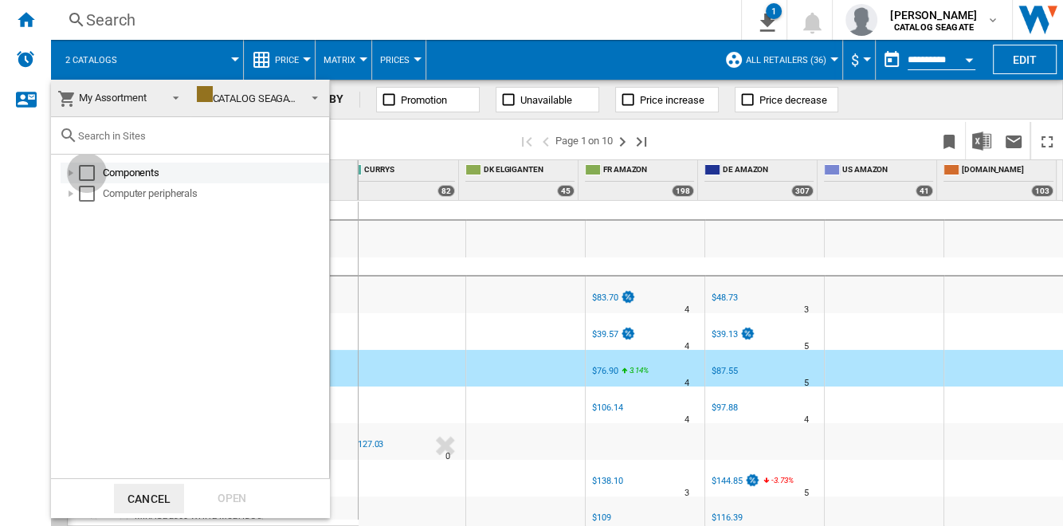
click at [86, 170] on div "Select" at bounding box center [87, 173] width 16 height 16
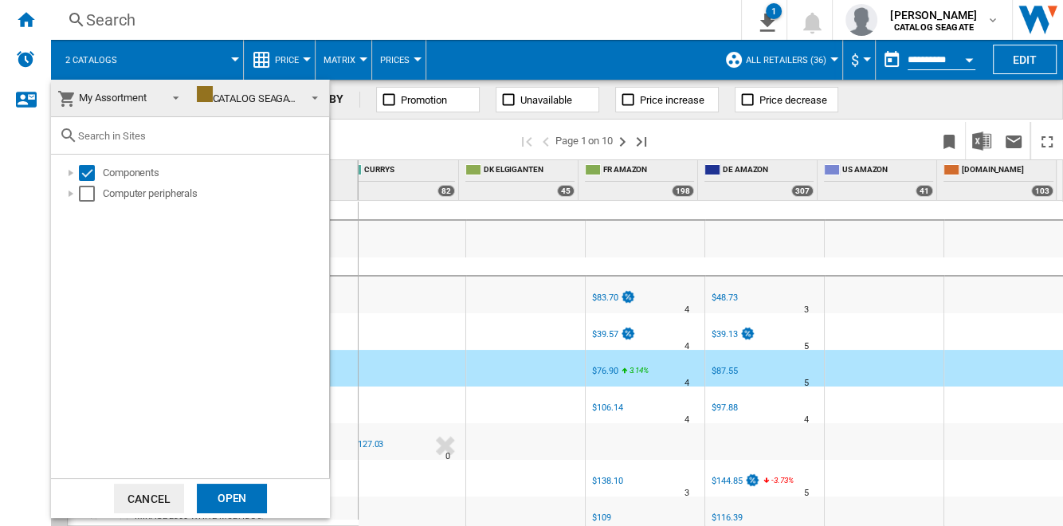
drag, startPoint x: 237, startPoint y: 495, endPoint x: 249, endPoint y: 487, distance: 14.8
click at [237, 496] on div "Open" at bounding box center [232, 498] width 70 height 29
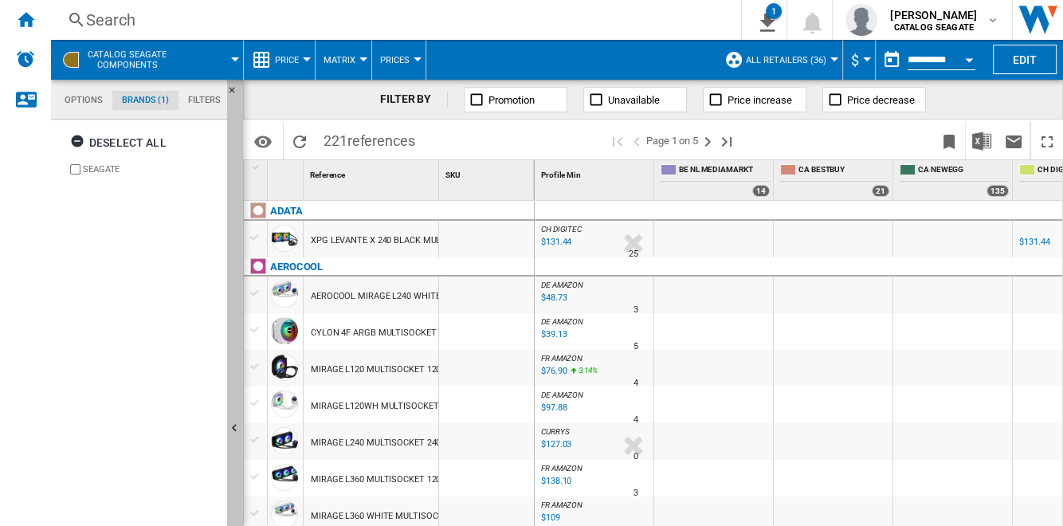
click at [238, 203] on button "Hide" at bounding box center [235, 429] width 16 height 699
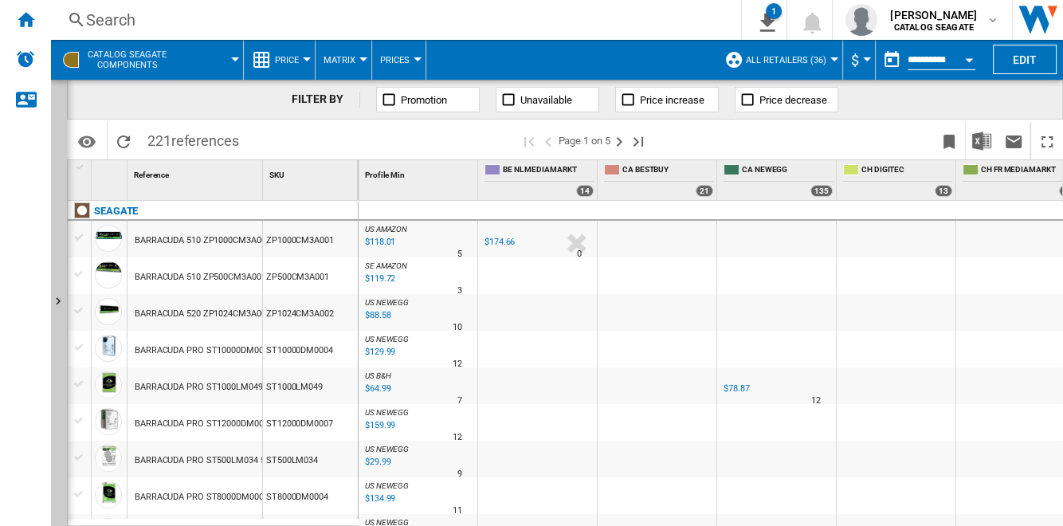
click at [181, 56] on button "CATALOG SEAGATE Components" at bounding box center [135, 60] width 95 height 40
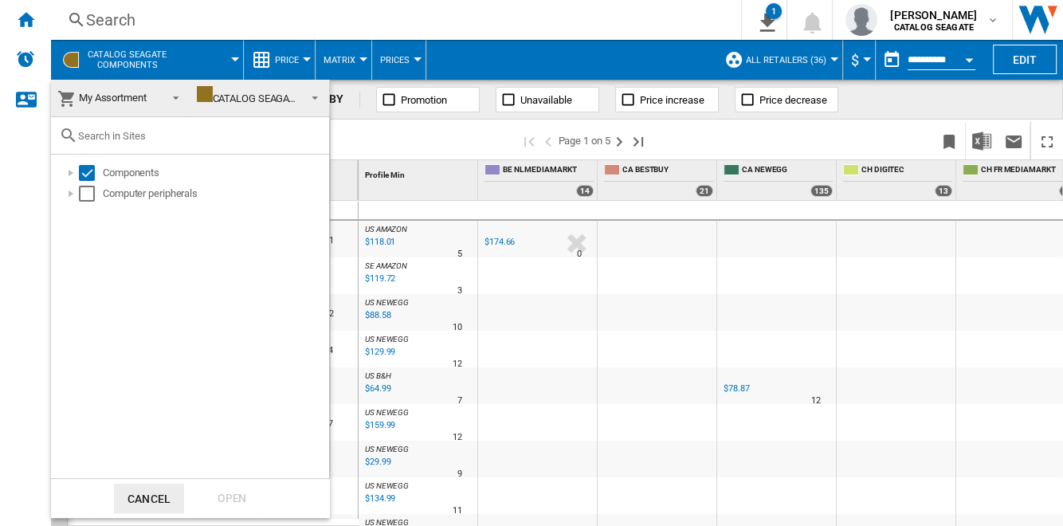
click at [433, 145] on md-backdrop at bounding box center [531, 263] width 1063 height 526
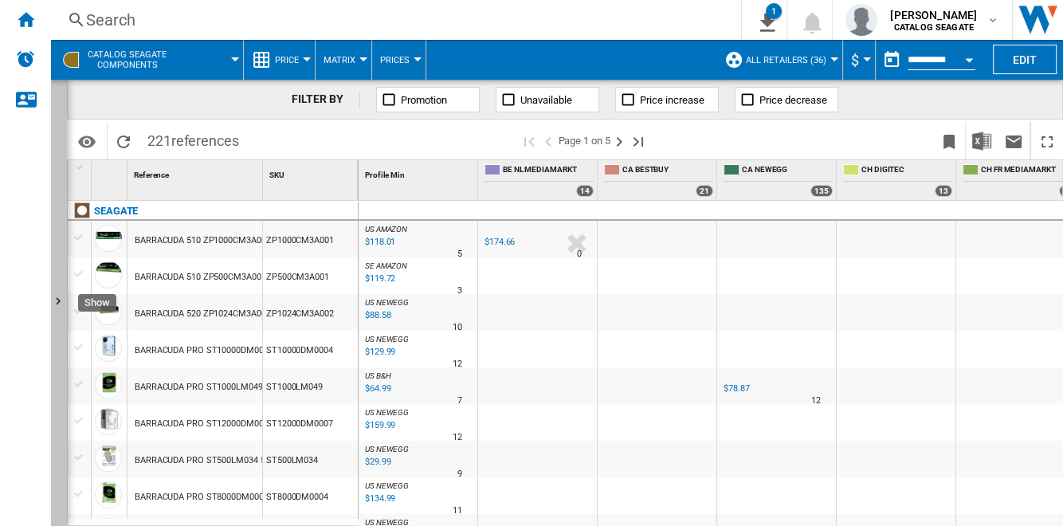
click at [56, 234] on button "Show" at bounding box center [59, 303] width 16 height 446
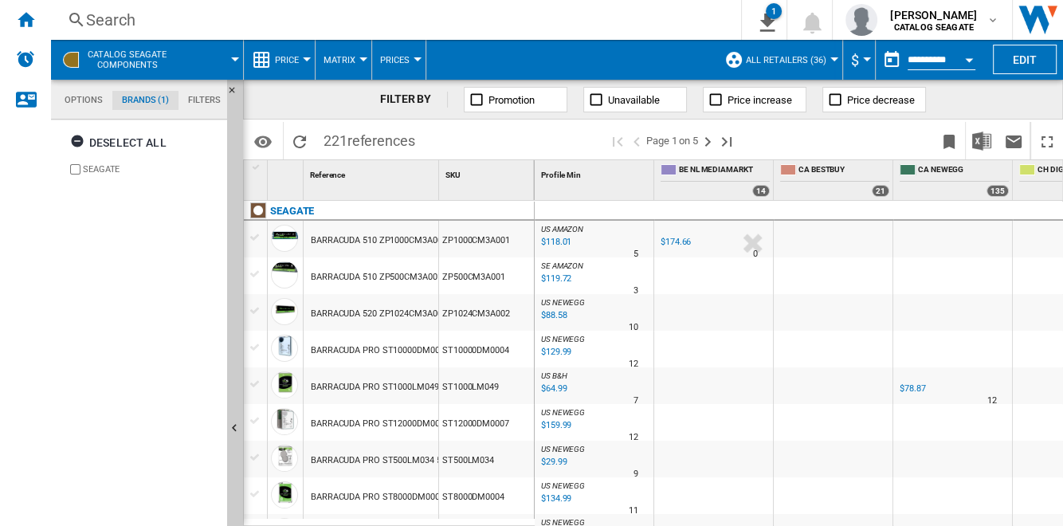
click at [79, 102] on md-tab-item "Options" at bounding box center [83, 100] width 57 height 19
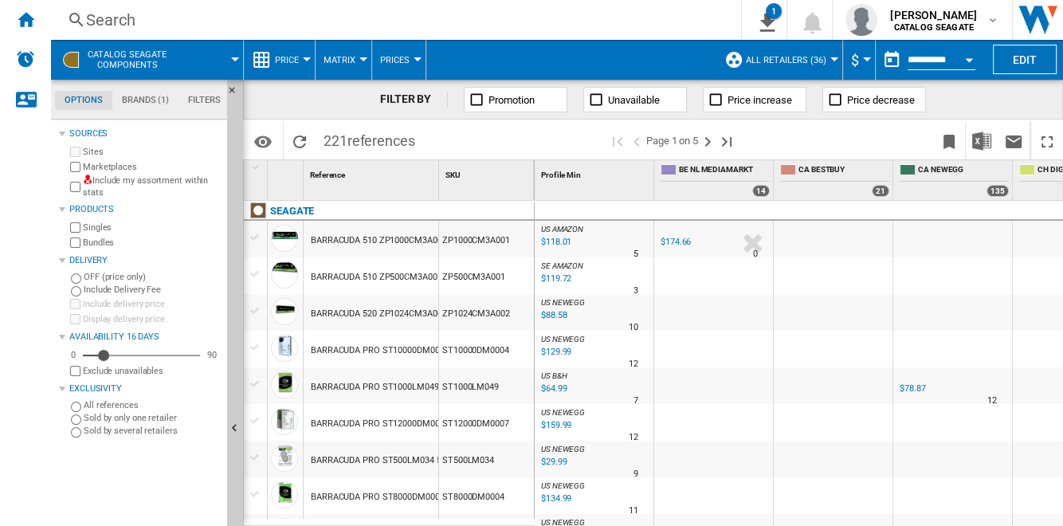
click at [100, 162] on label "Marketplaces" at bounding box center [152, 167] width 138 height 12
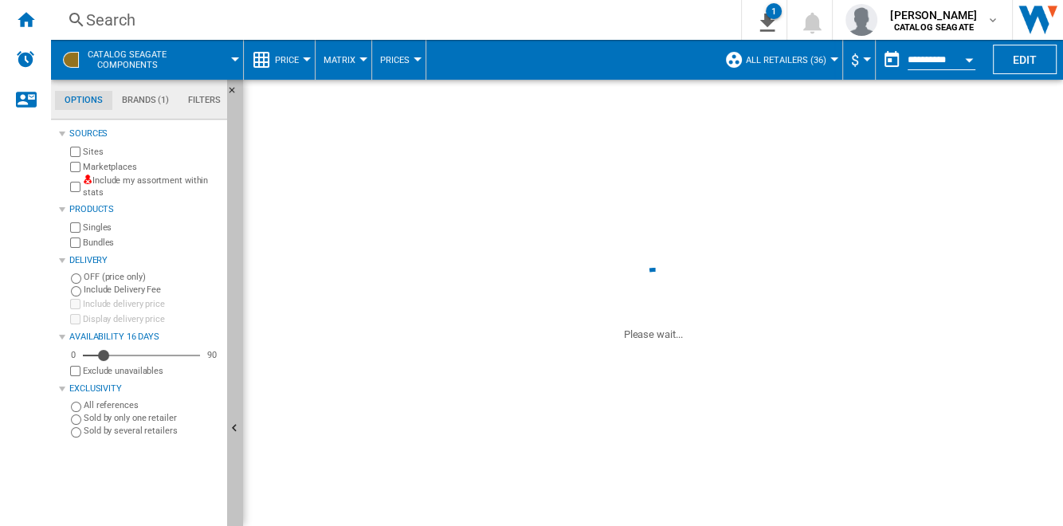
click at [238, 177] on button "Hide" at bounding box center [235, 429] width 16 height 699
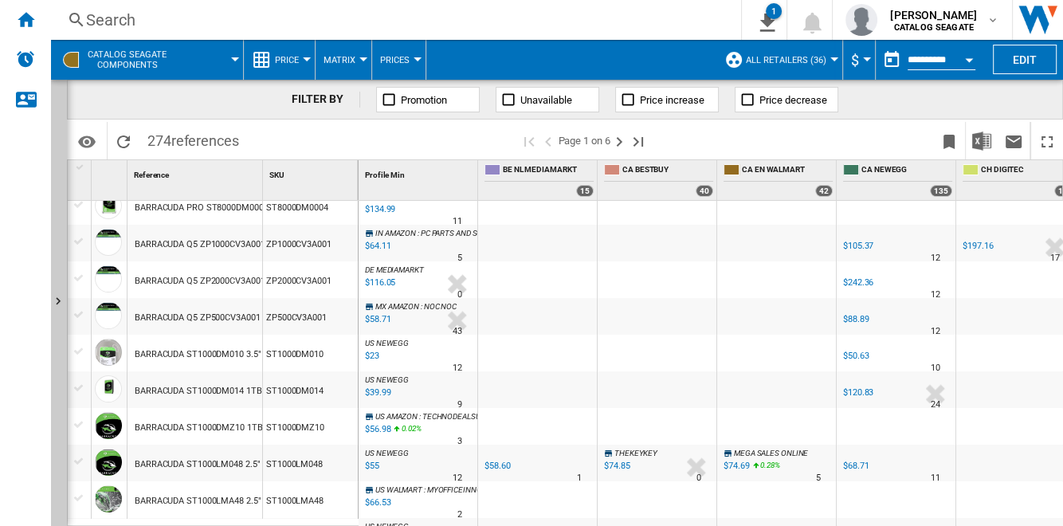
scroll to position [434, 0]
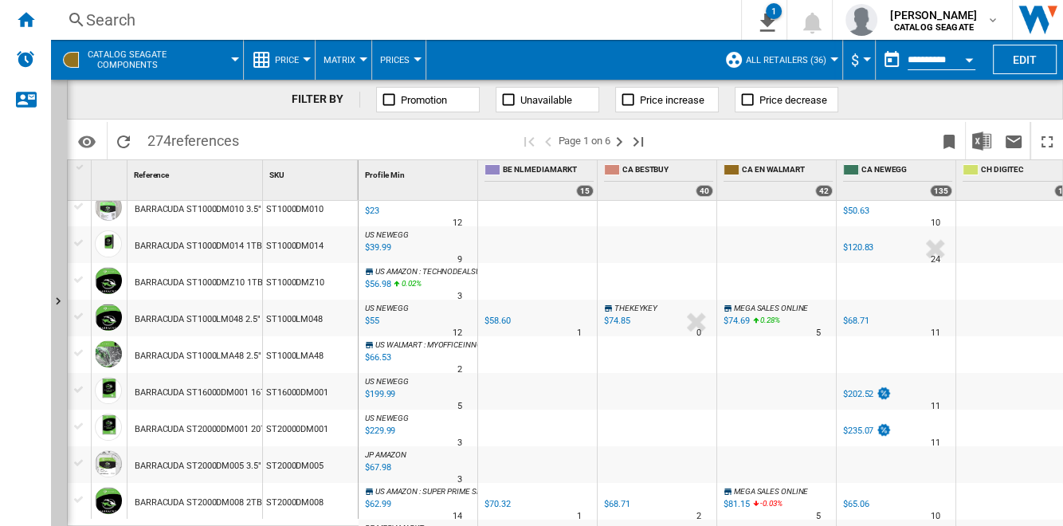
click at [298, 249] on div "ST1000DM014" at bounding box center [310, 244] width 95 height 37
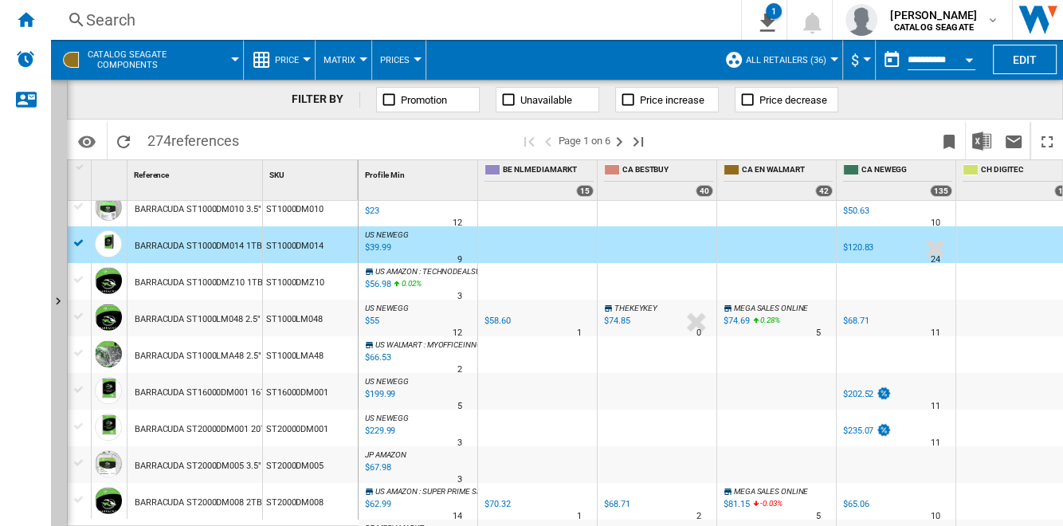
click at [304, 286] on div "ST1000DMZ10" at bounding box center [310, 281] width 95 height 37
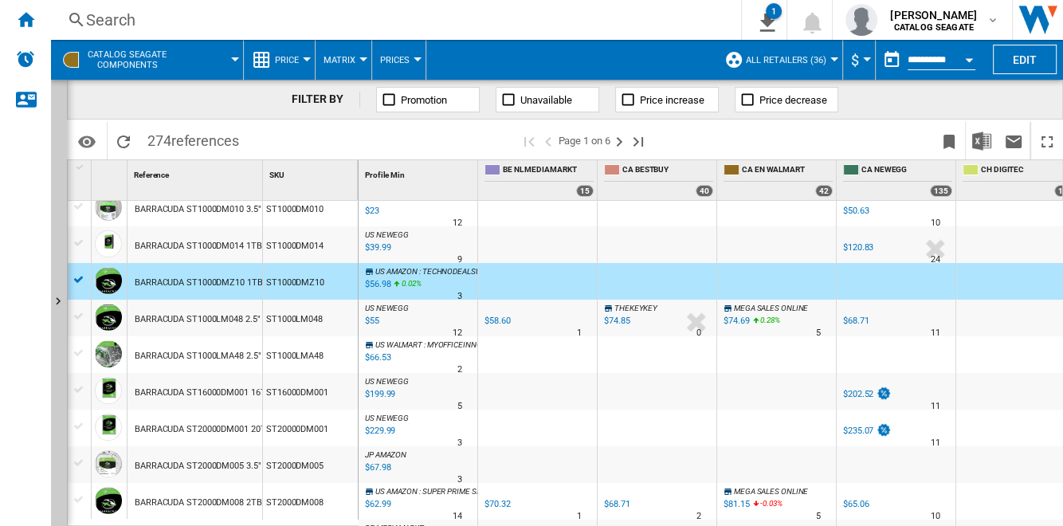
click at [303, 236] on div "ST1000DM014" at bounding box center [310, 244] width 95 height 37
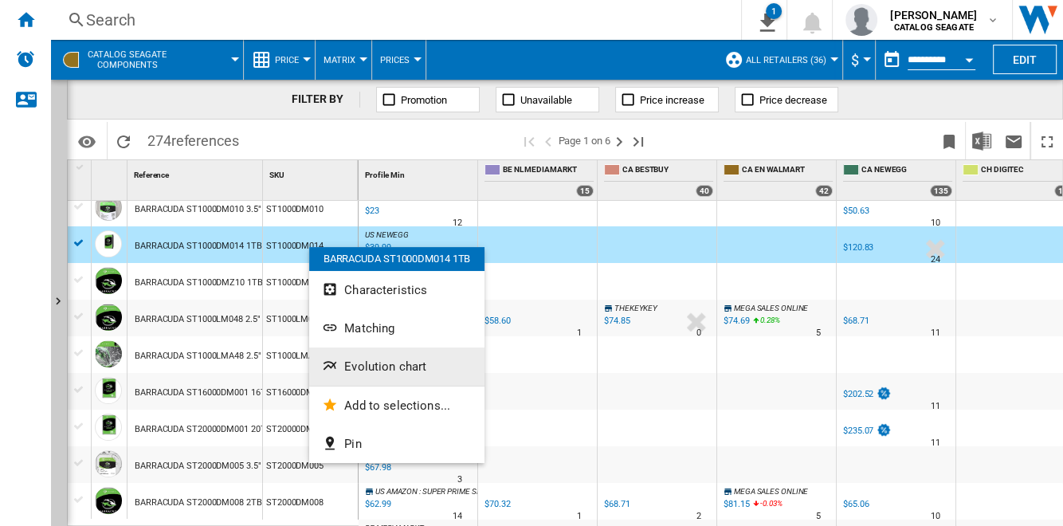
click at [421, 365] on span "Evolution chart" at bounding box center [385, 366] width 82 height 14
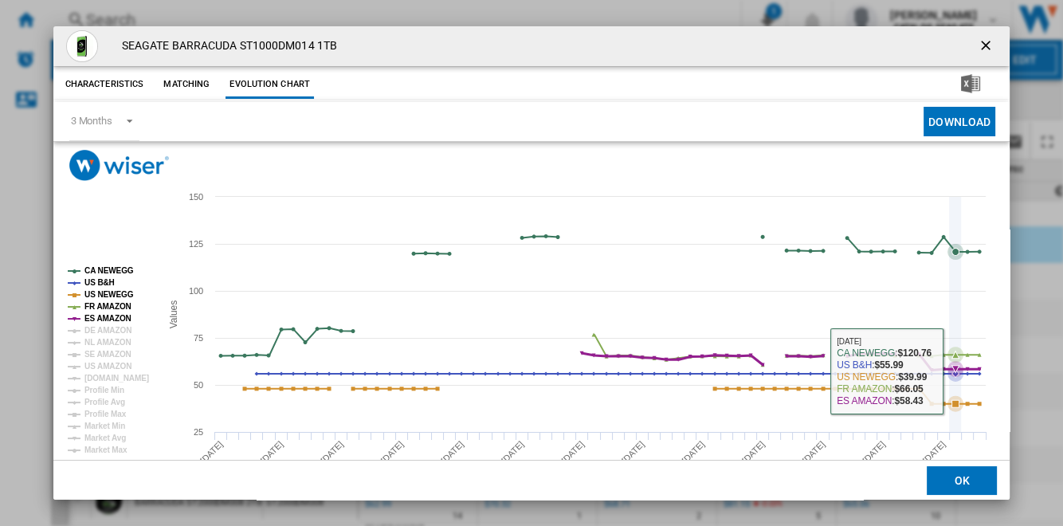
click at [961, 366] on icon "Product popup" at bounding box center [955, 369] width 16 height 16
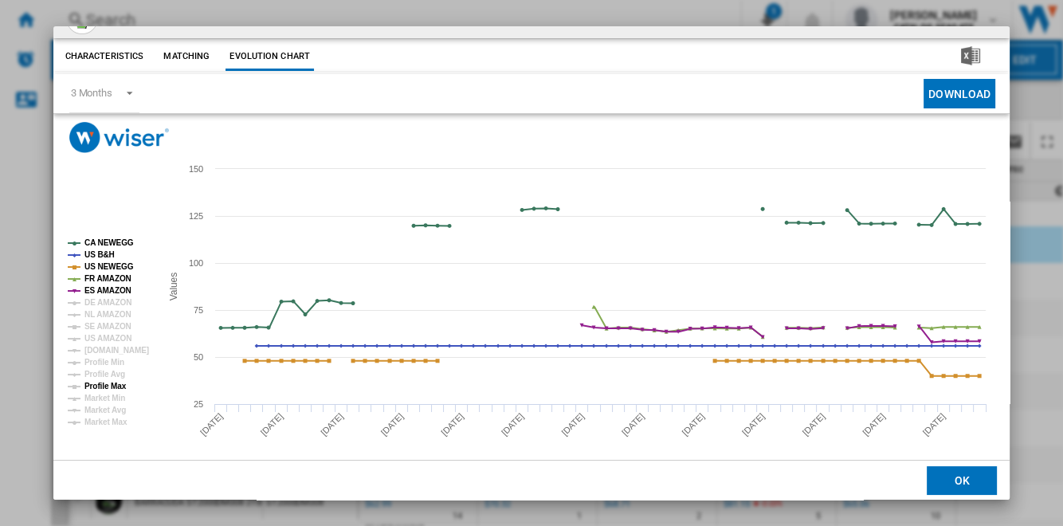
scroll to position [40, 0]
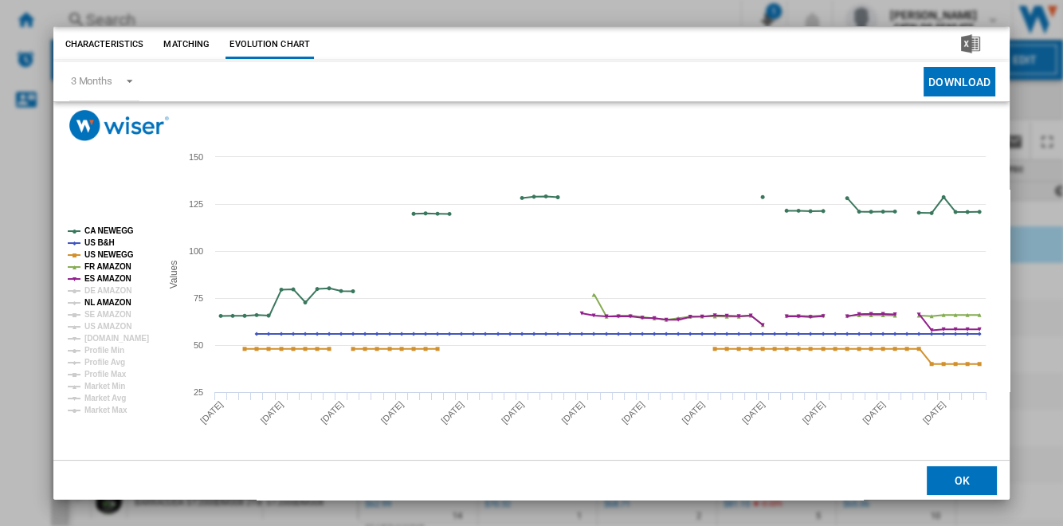
click at [106, 304] on tspan "NL AMAZON" at bounding box center [107, 302] width 47 height 9
click at [107, 312] on tspan "SE AMAZON" at bounding box center [107, 314] width 47 height 9
click at [107, 327] on tspan "US AMAZON" at bounding box center [107, 326] width 47 height 9
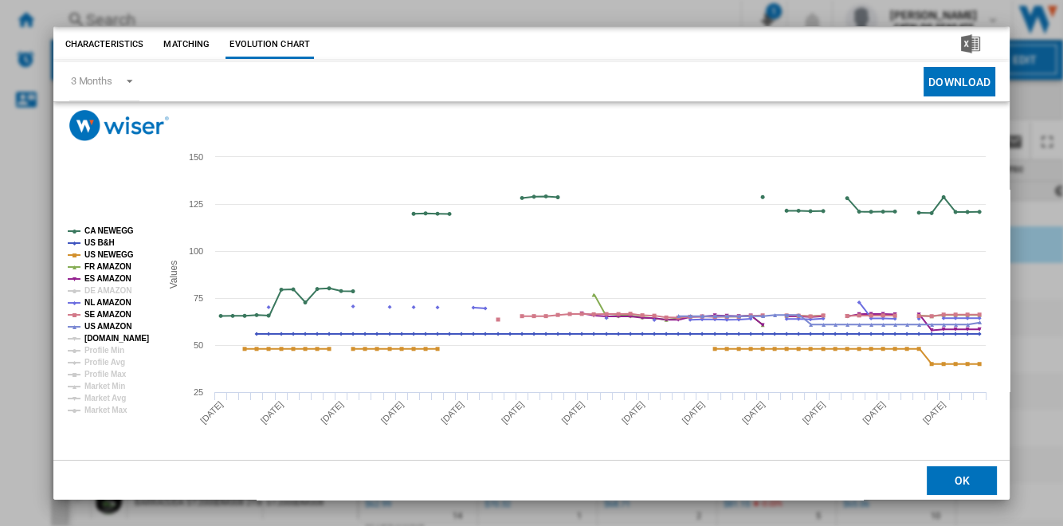
click at [107, 336] on tspan "[DOMAIN_NAME]" at bounding box center [116, 338] width 65 height 9
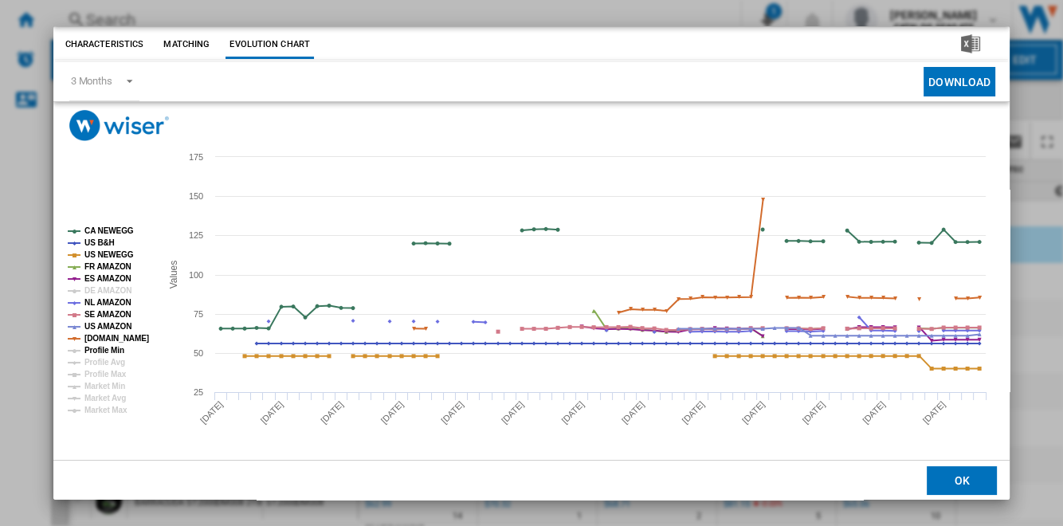
click at [108, 349] on tspan "Profile Min" at bounding box center [104, 350] width 40 height 9
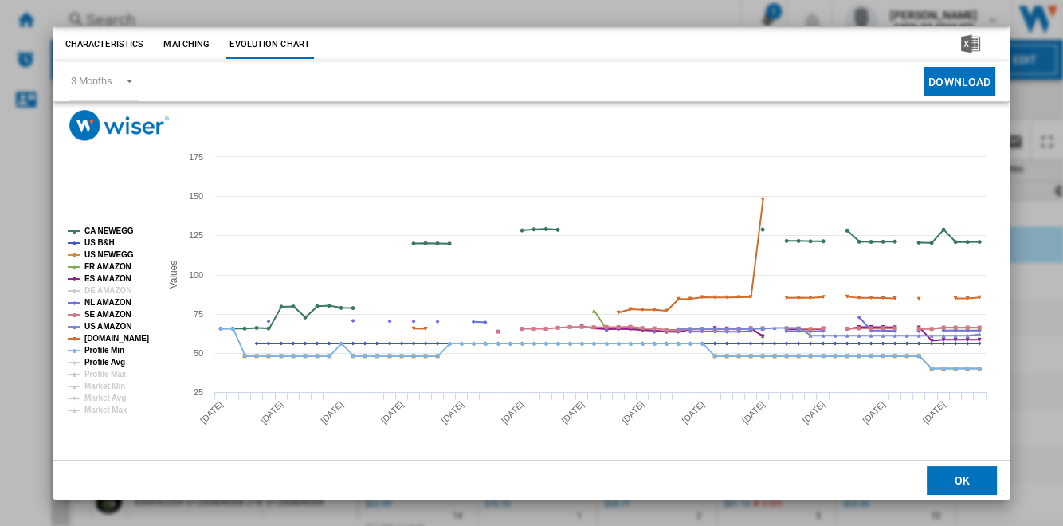
click at [108, 363] on tspan "Profile Avg" at bounding box center [104, 362] width 41 height 9
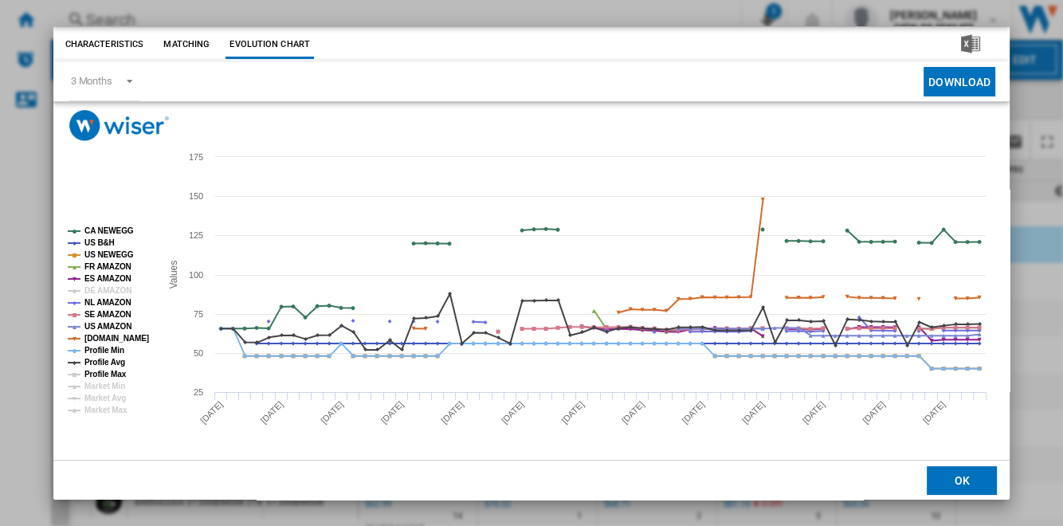
click at [107, 374] on tspan "Profile Max" at bounding box center [105, 374] width 42 height 9
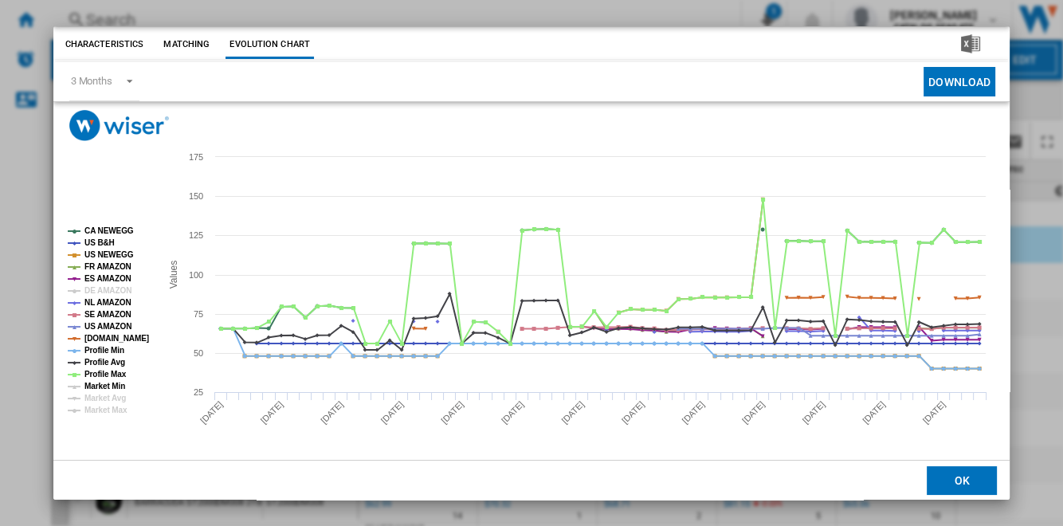
click at [105, 386] on tspan "Market Min" at bounding box center [104, 386] width 41 height 9
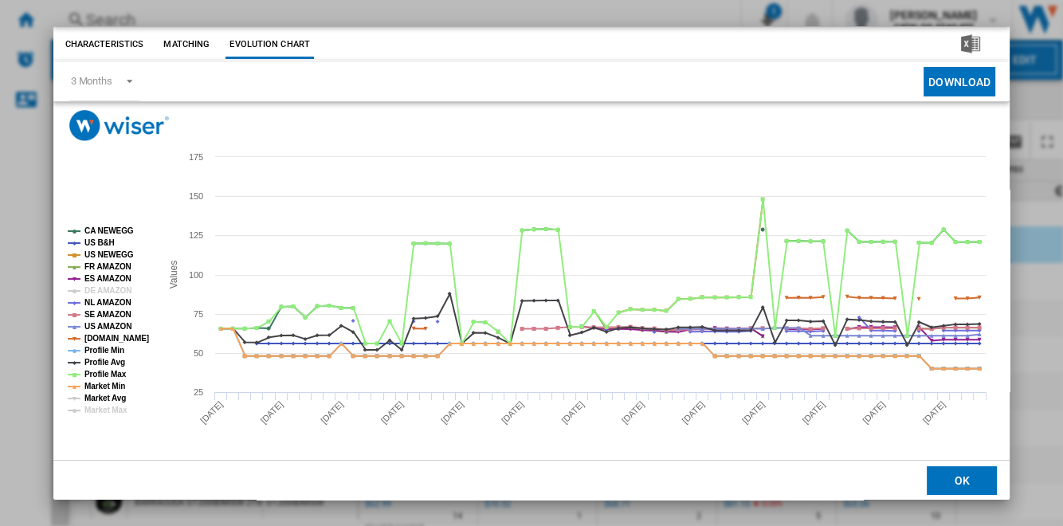
click at [104, 398] on tspan "Market Avg" at bounding box center [104, 398] width 41 height 9
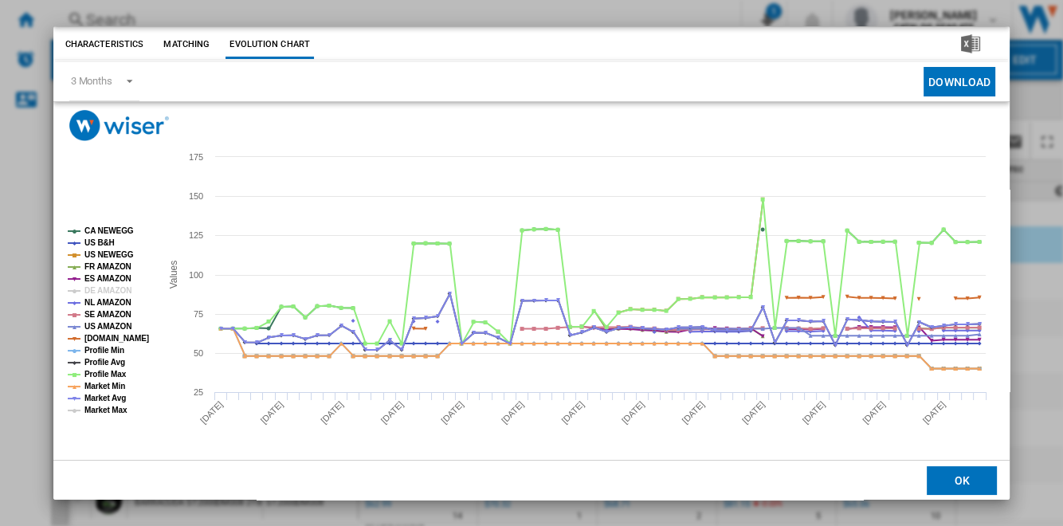
click at [104, 409] on tspan "Market Max" at bounding box center [105, 409] width 43 height 9
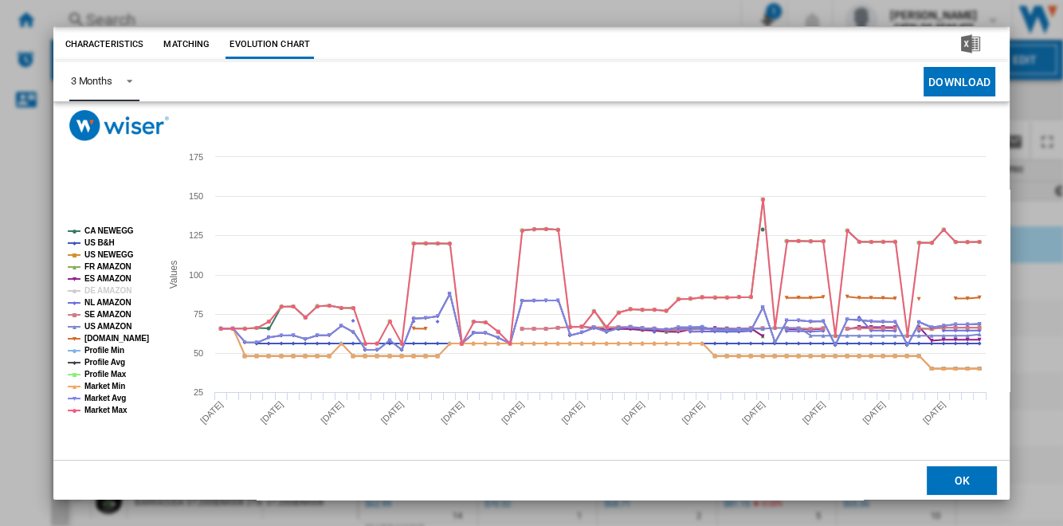
click at [106, 80] on div "3 Months" at bounding box center [91, 81] width 41 height 12
click at [1016, 186] on md-backdrop at bounding box center [531, 263] width 1063 height 526
click at [975, 477] on button "OK" at bounding box center [961, 480] width 70 height 29
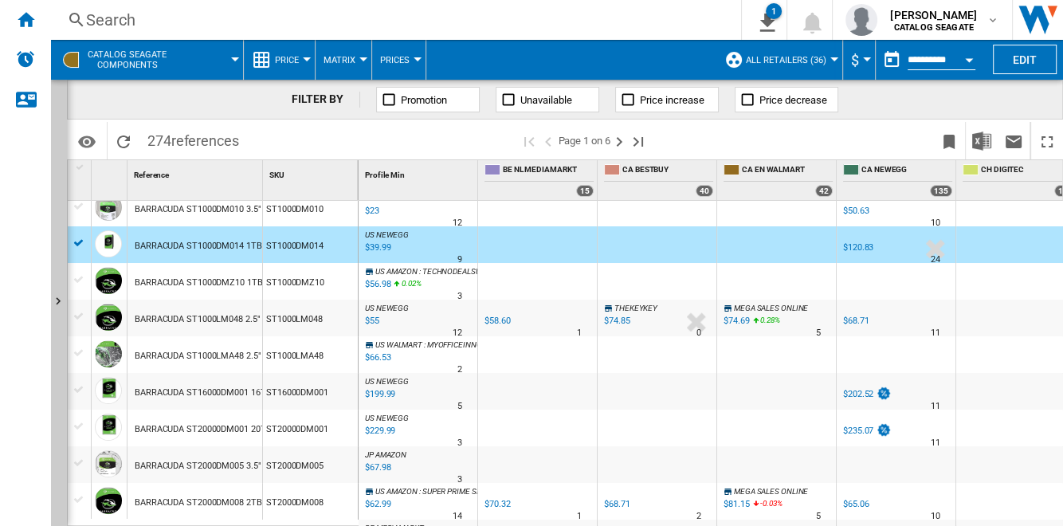
click at [554, 96] on span "Unavailable" at bounding box center [546, 100] width 52 height 12
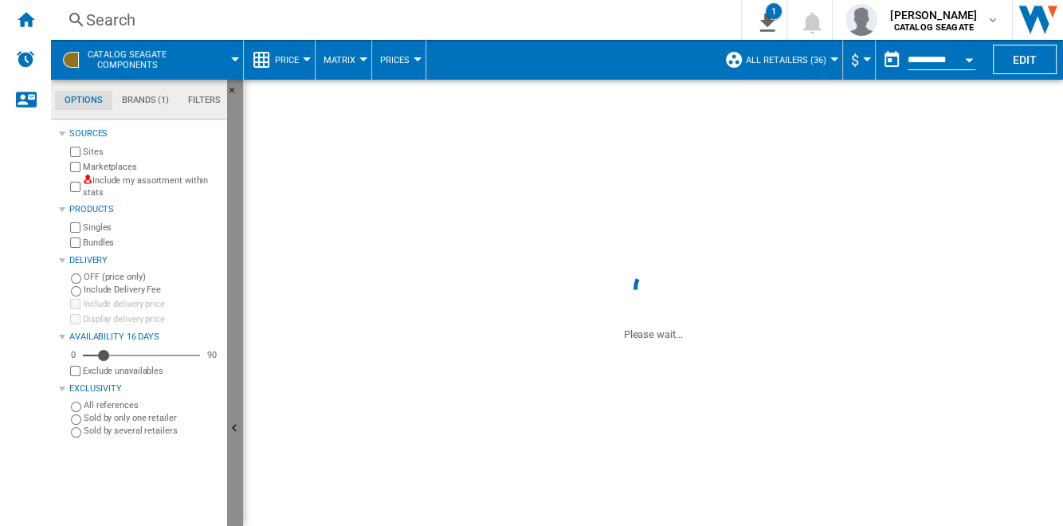
click at [235, 258] on button "Hide" at bounding box center [235, 429] width 16 height 699
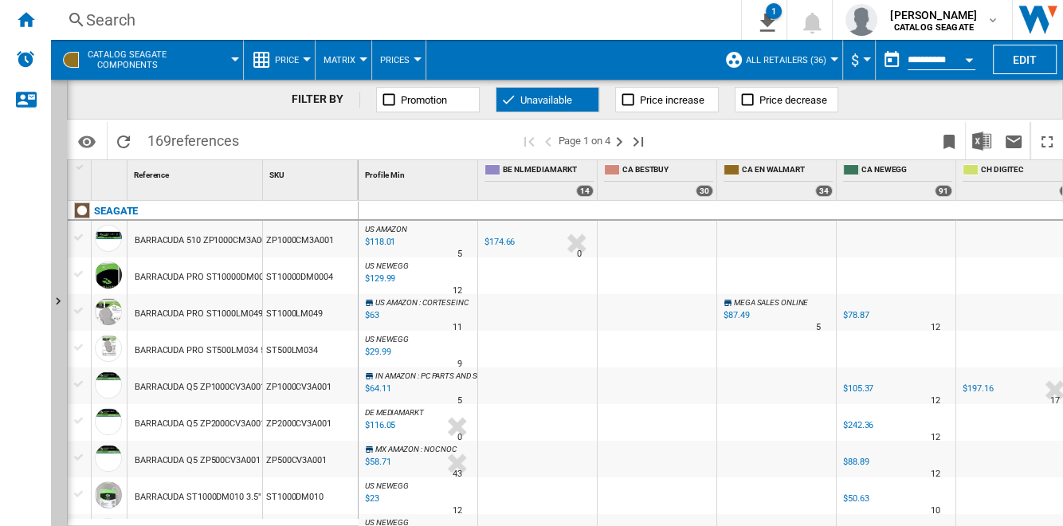
click at [560, 100] on span "Unavailable" at bounding box center [546, 100] width 52 height 12
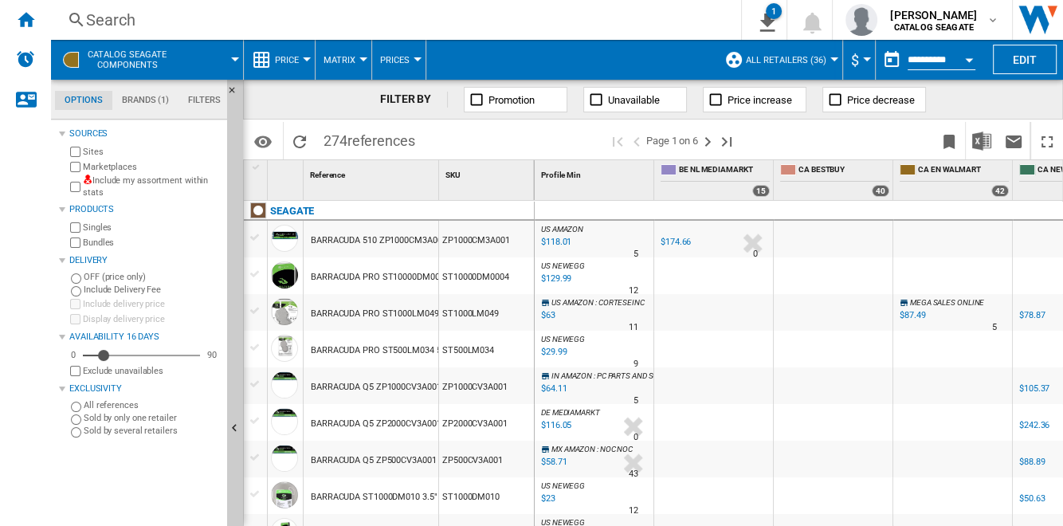
click at [28, 18] on ng-md-icon "Home" at bounding box center [25, 19] width 19 height 19
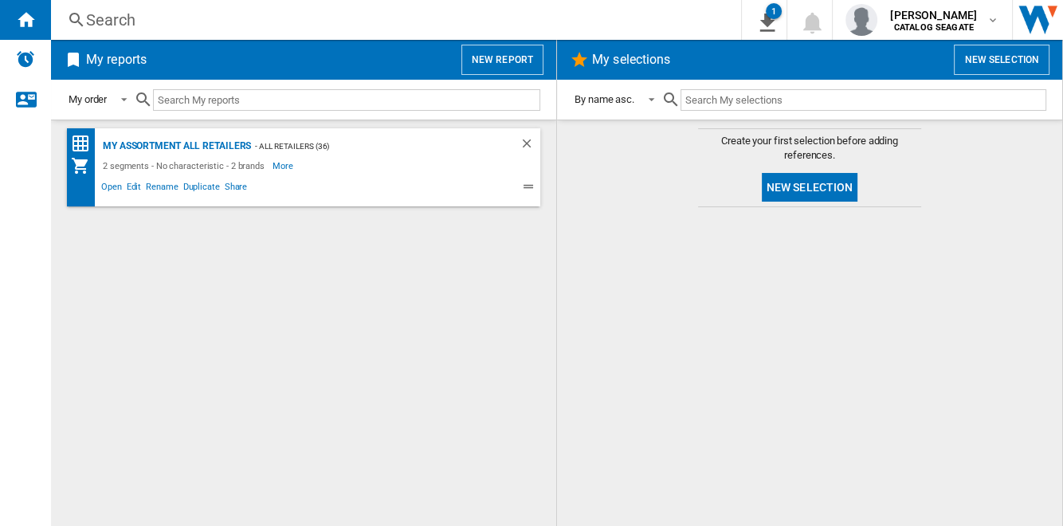
click at [513, 62] on button "New report" at bounding box center [502, 60] width 82 height 30
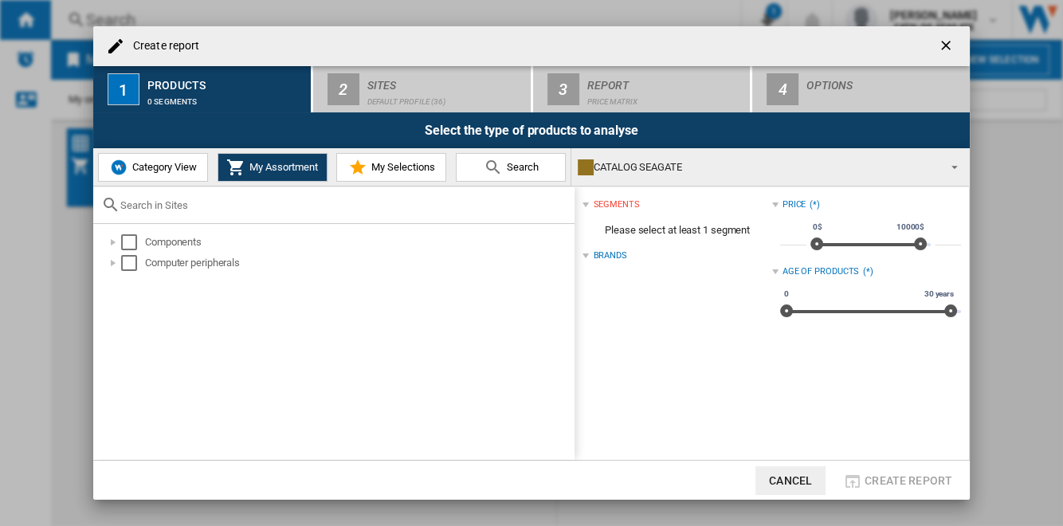
click at [189, 164] on span "Category View" at bounding box center [162, 167] width 69 height 12
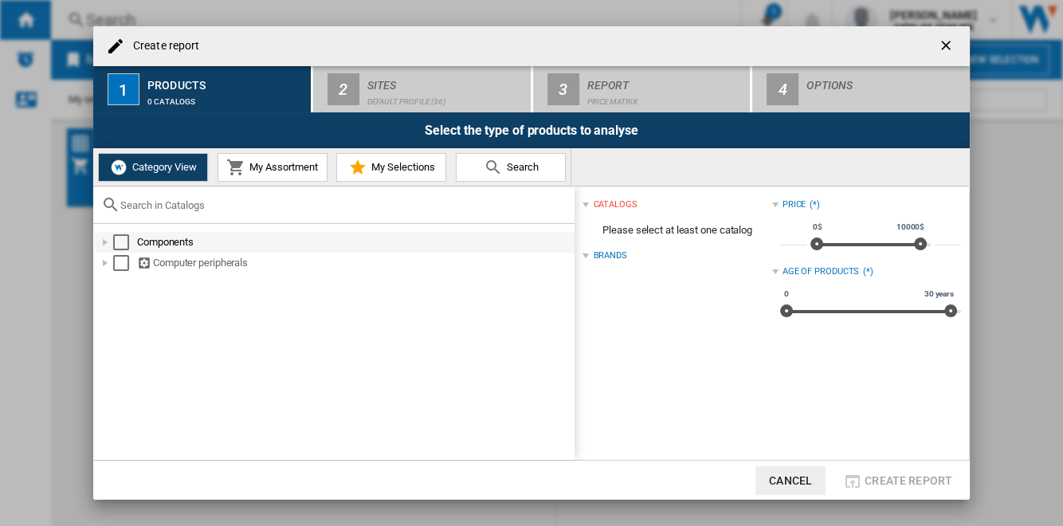
click at [122, 242] on div "Select" at bounding box center [121, 242] width 16 height 16
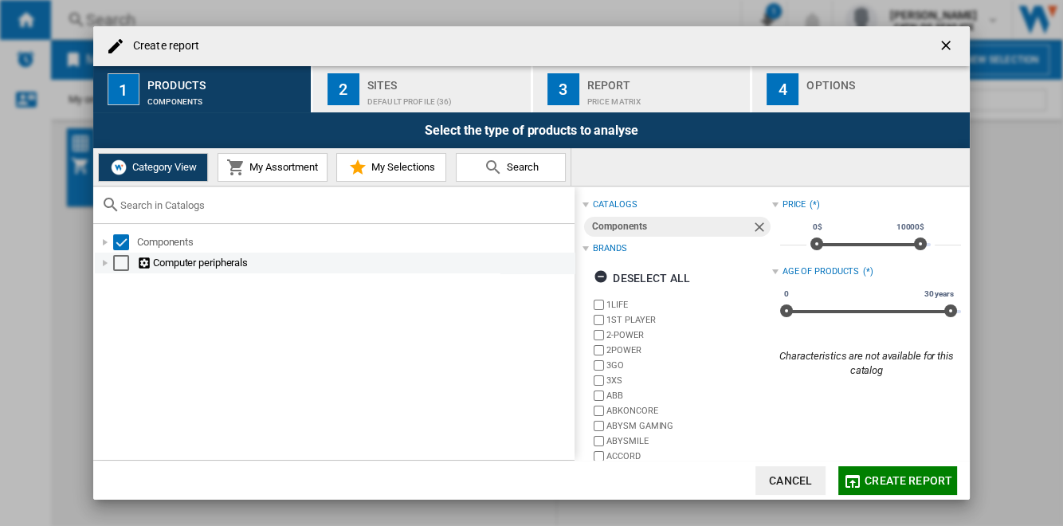
click at [122, 264] on div "Select" at bounding box center [121, 263] width 16 height 16
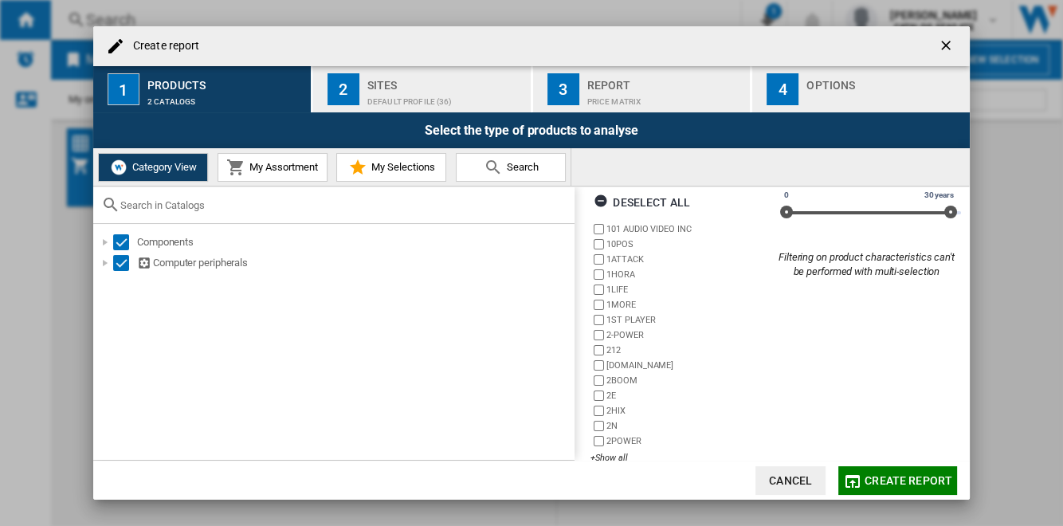
scroll to position [122, 0]
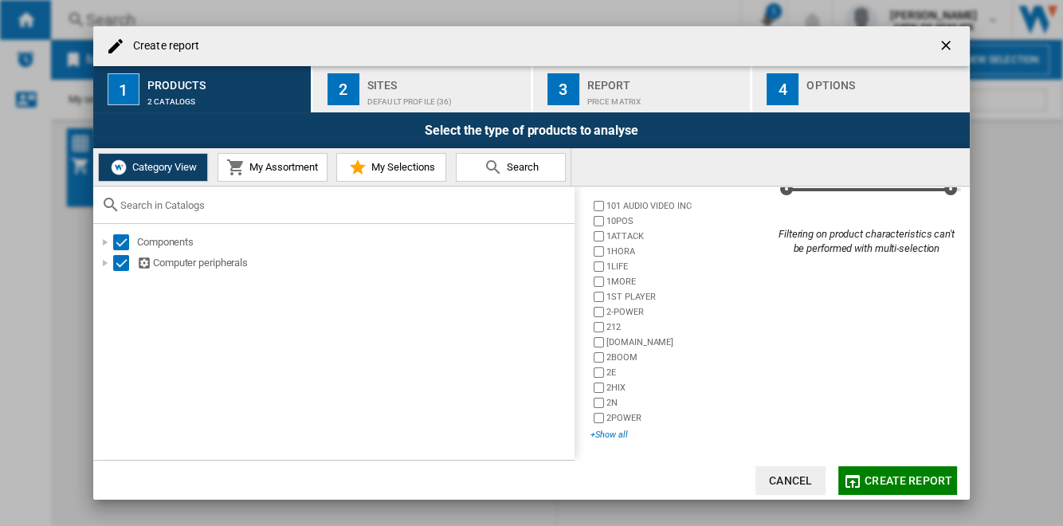
click at [612, 432] on div "+Show all" at bounding box center [680, 435] width 181 height 12
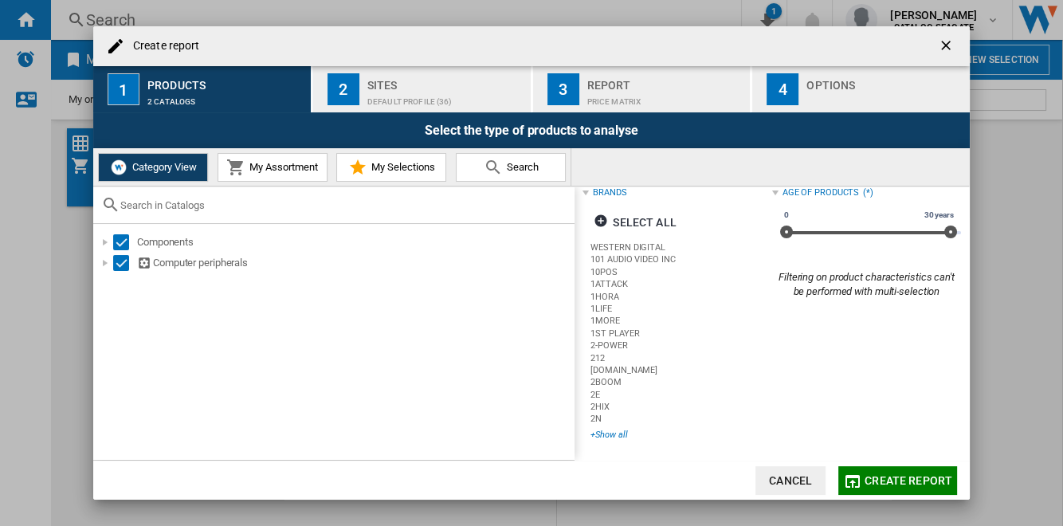
click at [617, 429] on div "+Show all" at bounding box center [680, 435] width 181 height 12
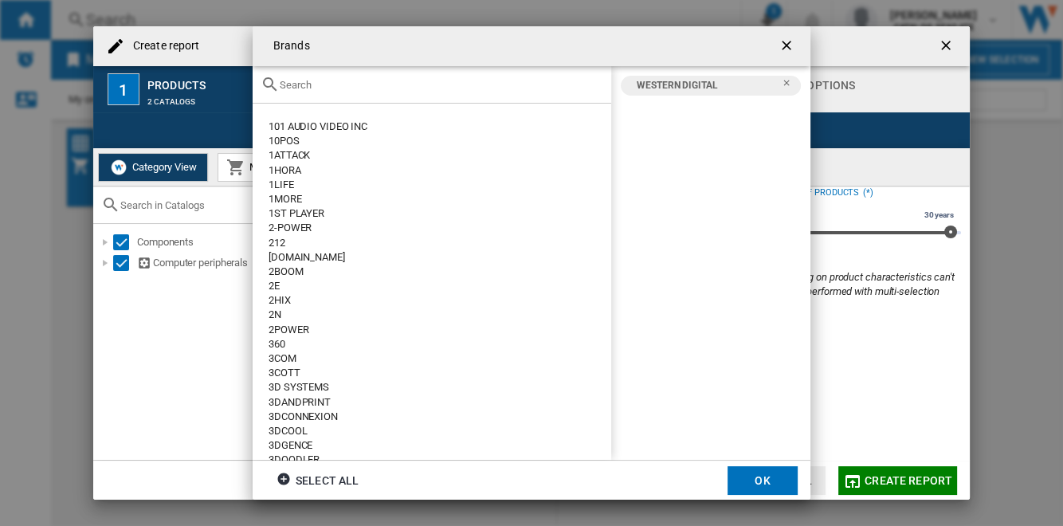
click at [768, 479] on button "OK" at bounding box center [762, 480] width 70 height 29
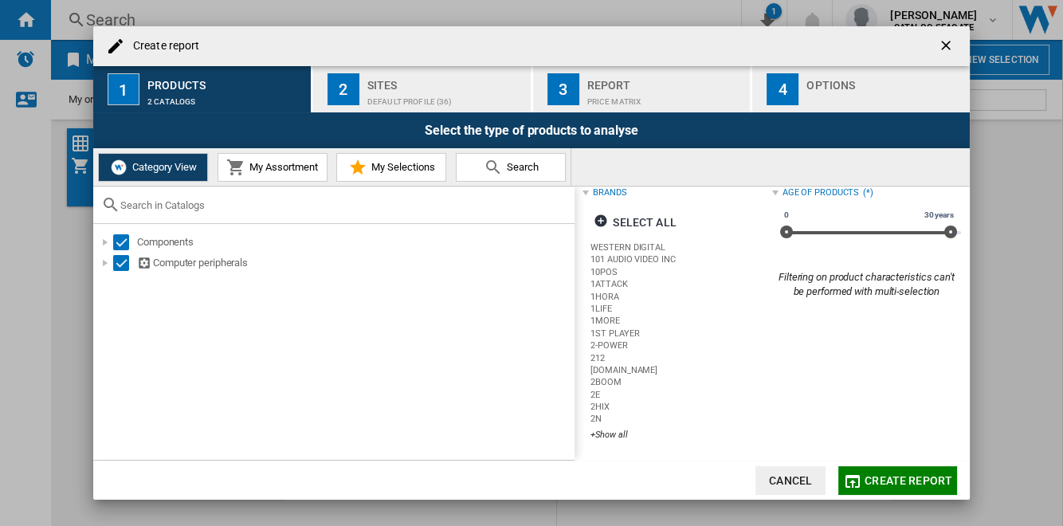
click at [432, 93] on div "Default profile (36)" at bounding box center [445, 97] width 157 height 17
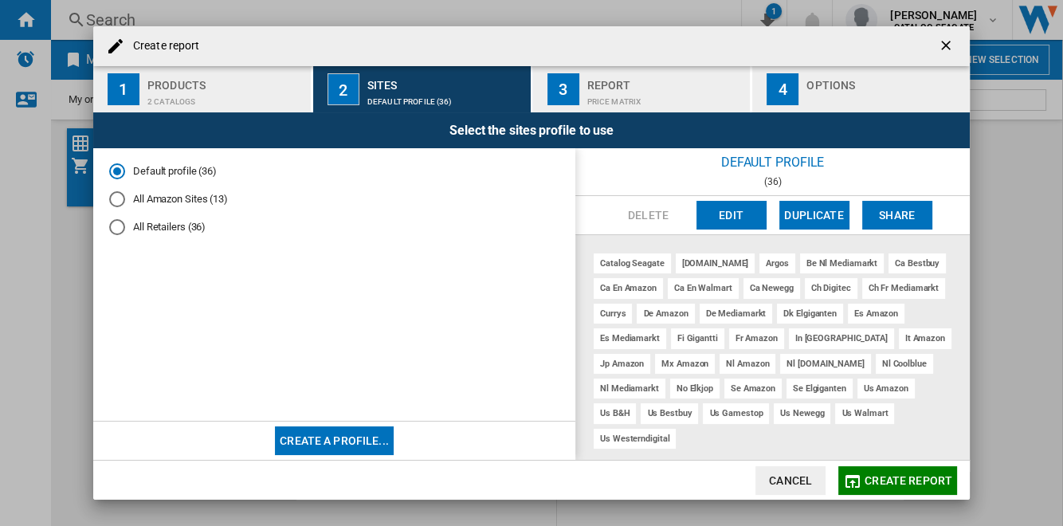
click at [895, 481] on span "Create report" at bounding box center [908, 480] width 88 height 13
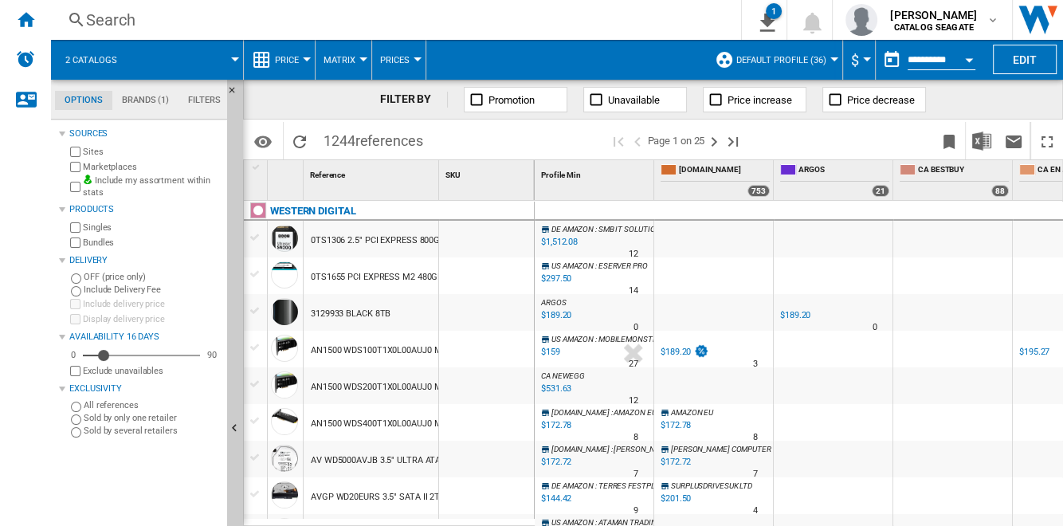
click at [153, 106] on md-tab-item "Brands (1)" at bounding box center [145, 100] width 66 height 19
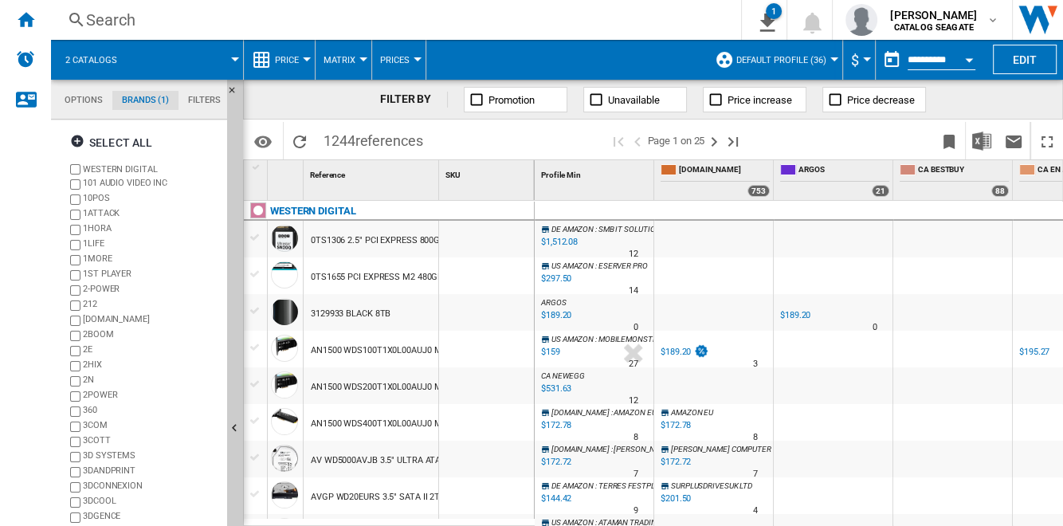
scroll to position [61, 0]
click at [233, 319] on button "Hide" at bounding box center [235, 429] width 16 height 699
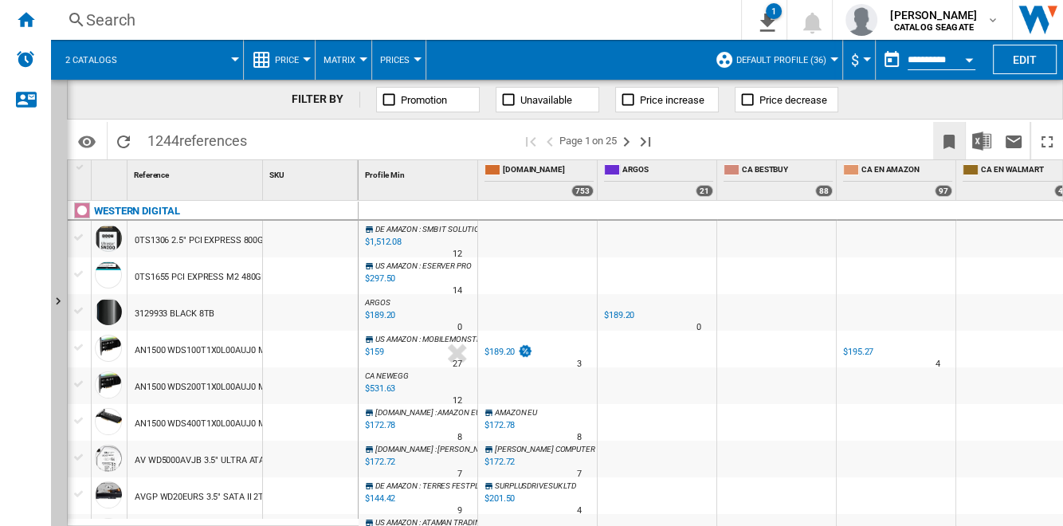
click at [938, 143] on button "Bookmark this report" at bounding box center [949, 140] width 32 height 37
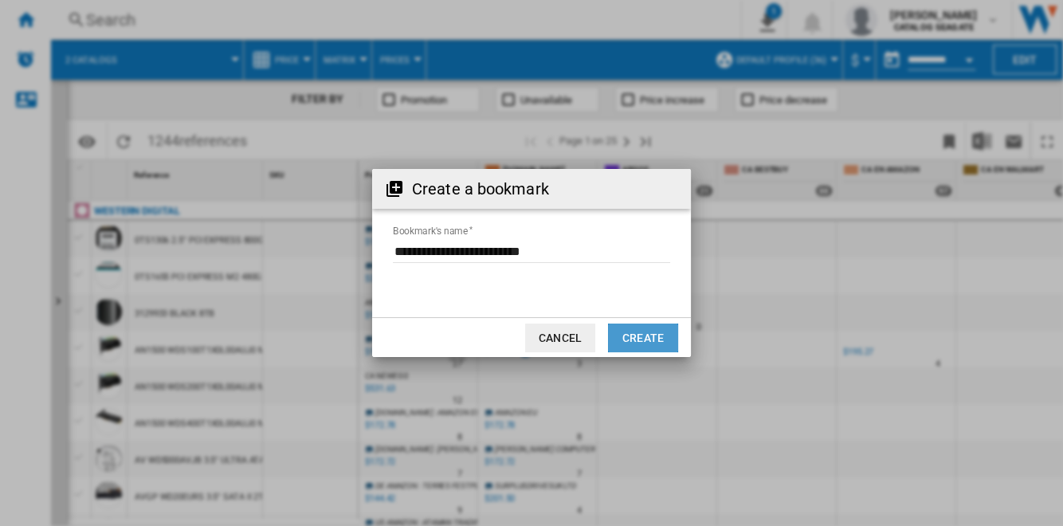
click at [648, 336] on button "Create" at bounding box center [643, 337] width 70 height 29
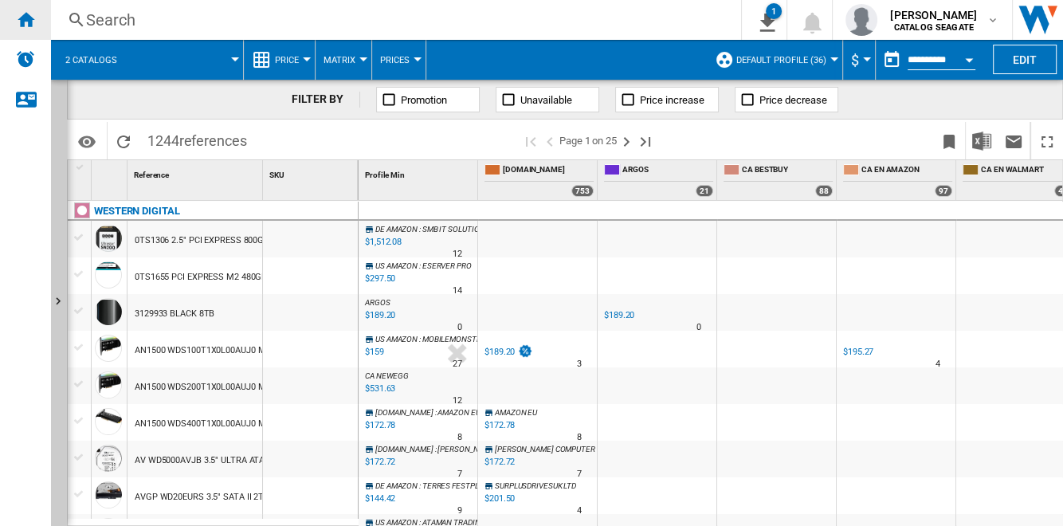
click at [26, 21] on ng-md-icon "Home" at bounding box center [25, 19] width 19 height 19
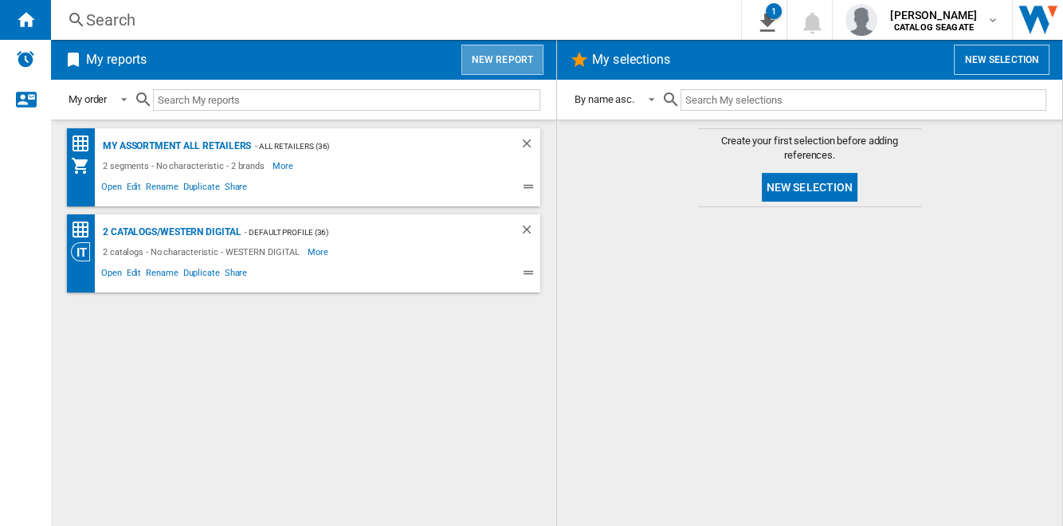
click at [497, 55] on button "New report" at bounding box center [502, 60] width 82 height 30
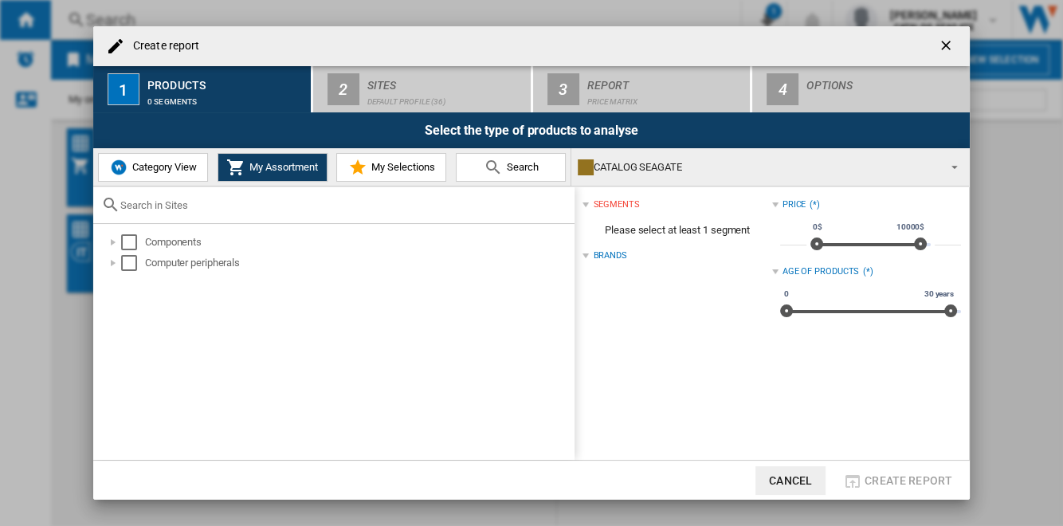
click at [189, 166] on span "Category View" at bounding box center [162, 167] width 69 height 12
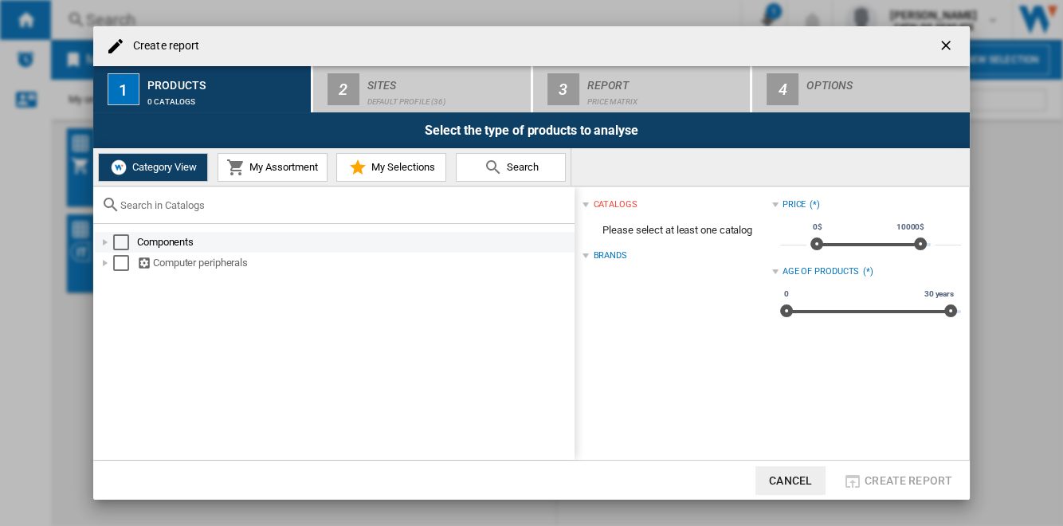
click at [104, 238] on div "Create report ..." at bounding box center [105, 242] width 16 height 16
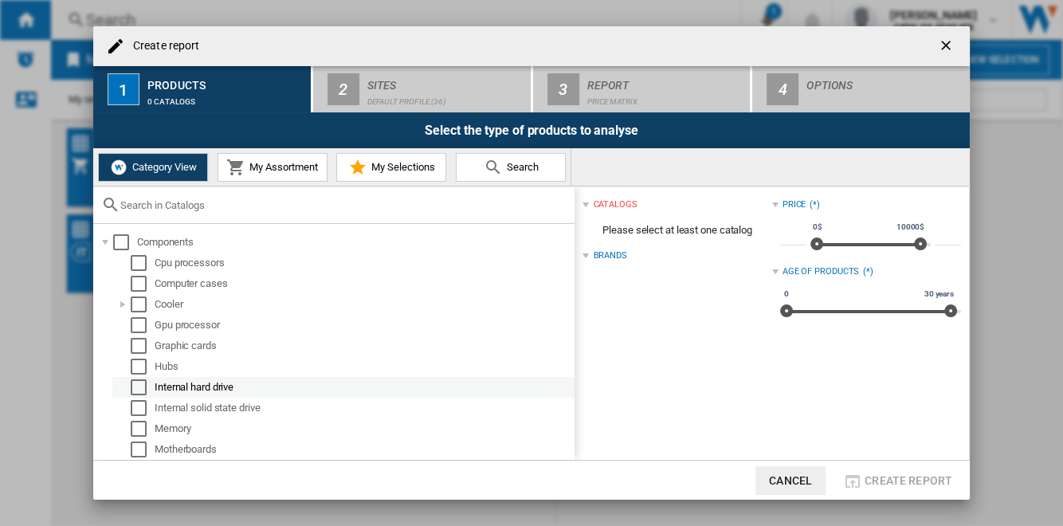
click at [139, 390] on div "Select" at bounding box center [139, 387] width 16 height 16
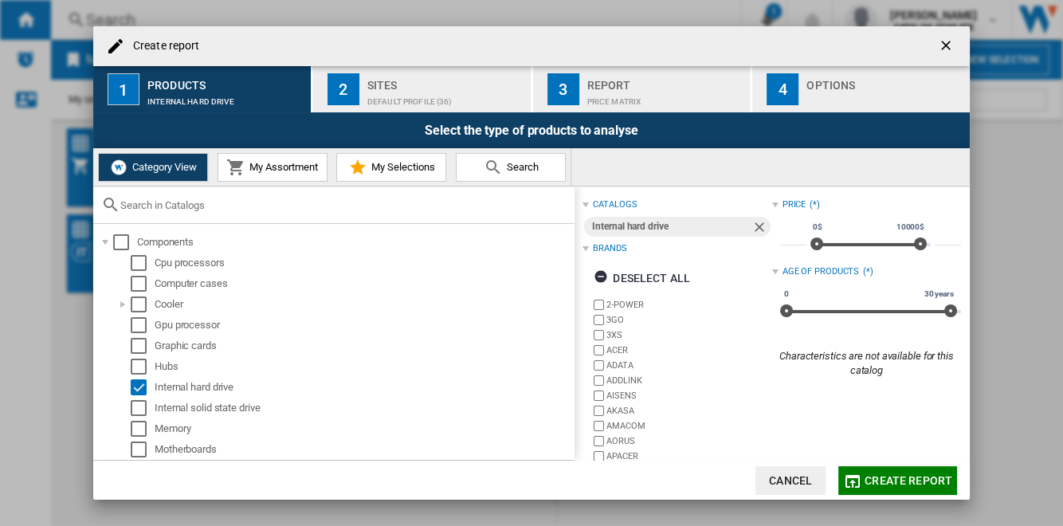
click at [417, 96] on div "Default profile (36)" at bounding box center [445, 97] width 157 height 17
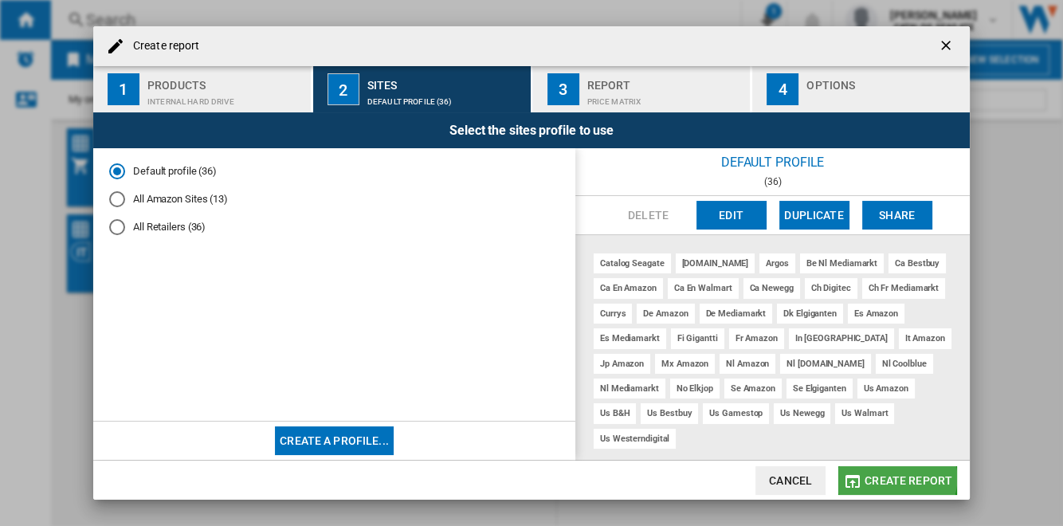
click at [898, 478] on span "Create report" at bounding box center [908, 480] width 88 height 13
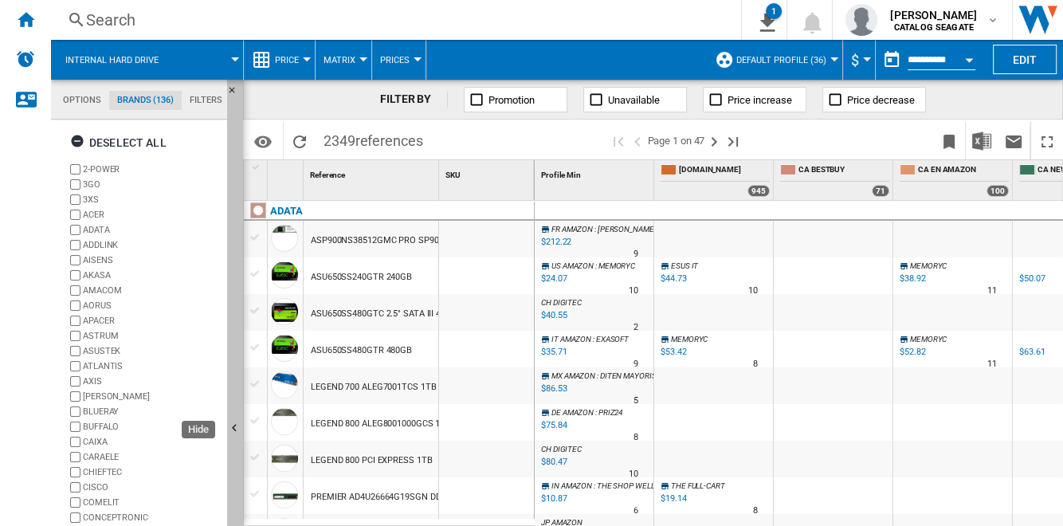
click at [236, 346] on button "Hide" at bounding box center [235, 429] width 16 height 699
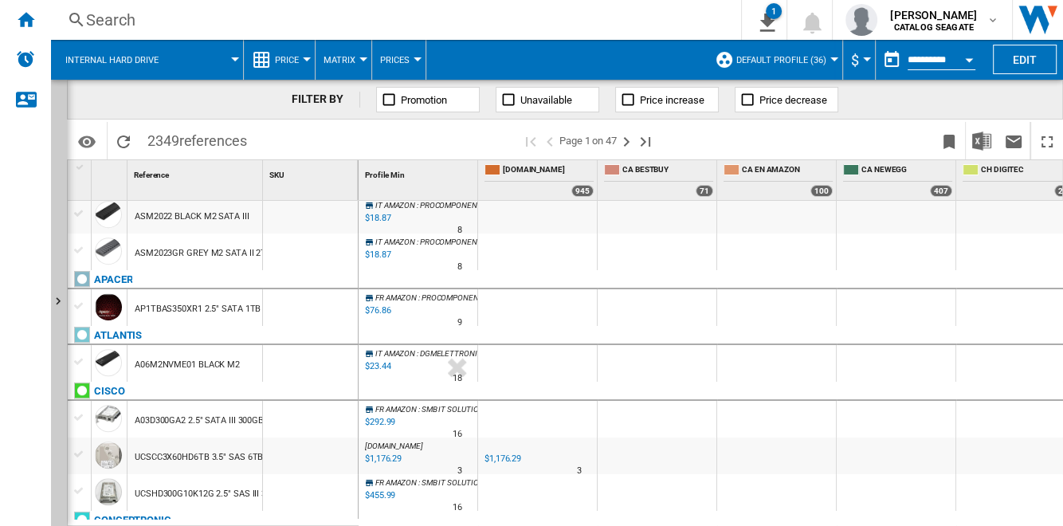
scroll to position [1158, 0]
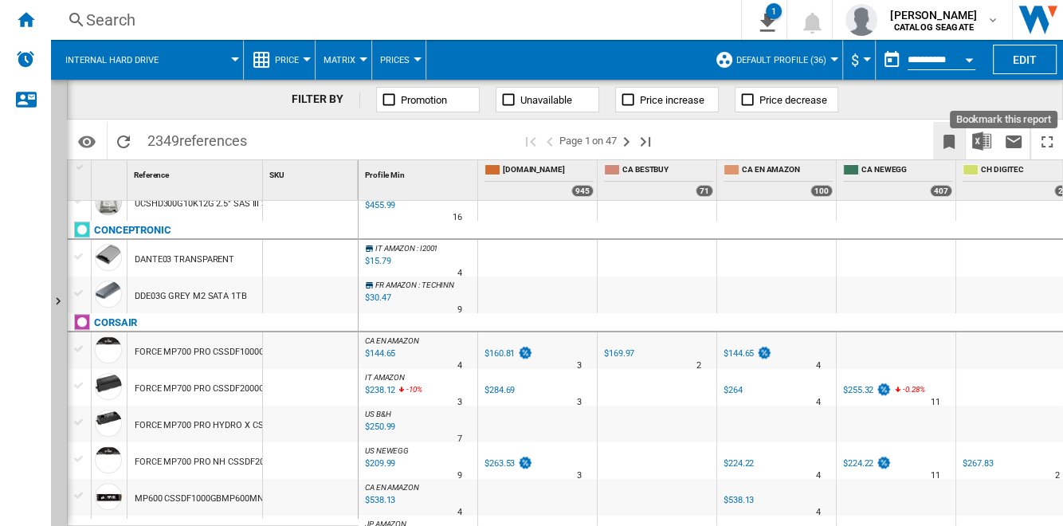
click at [944, 144] on ng-md-icon "Bookmark this report" at bounding box center [948, 141] width 19 height 19
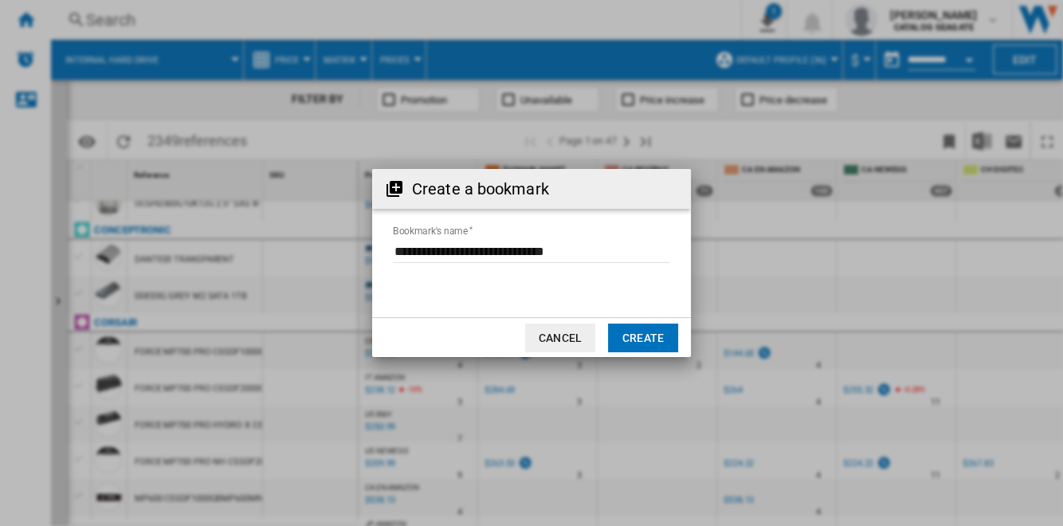
click at [649, 336] on button "Create" at bounding box center [643, 337] width 70 height 29
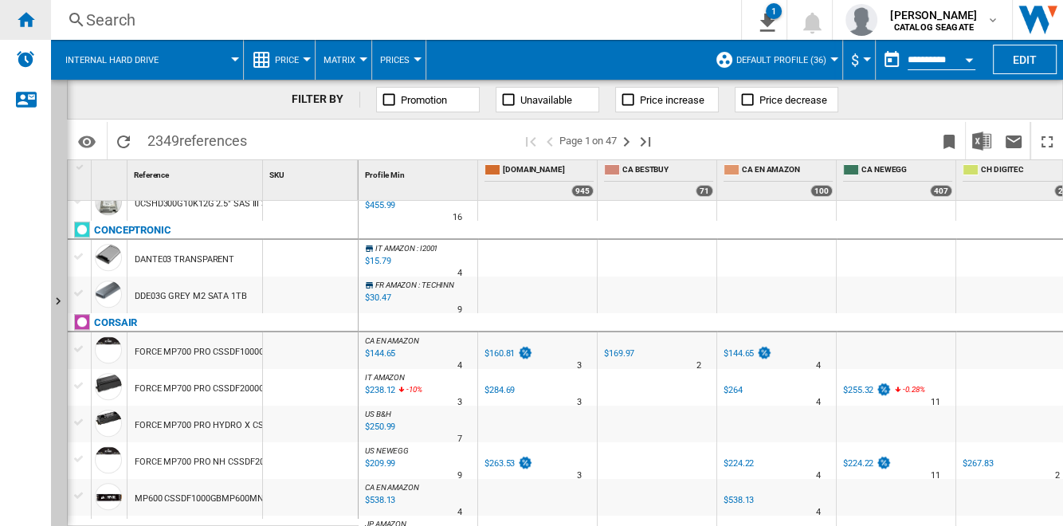
click at [24, 15] on ng-md-icon "Home" at bounding box center [25, 19] width 19 height 19
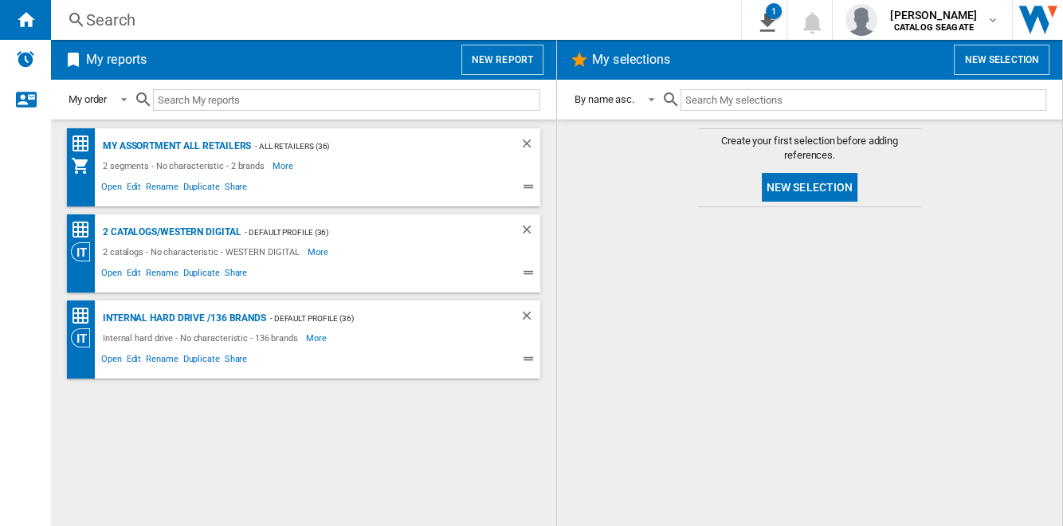
click at [828, 189] on button "New selection" at bounding box center [810, 187] width 96 height 29
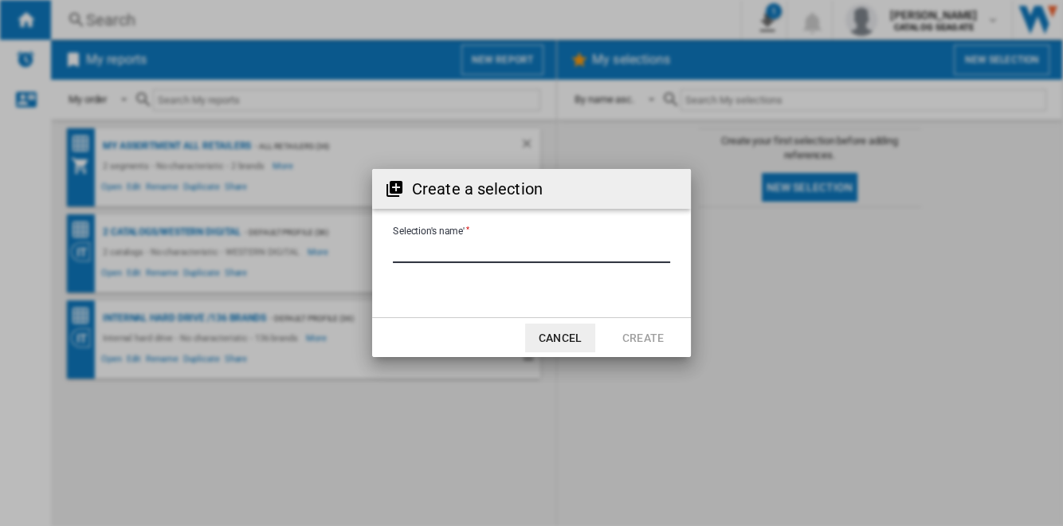
click at [506, 248] on input "Selection's name'" at bounding box center [531, 251] width 277 height 24
type input "*******"
click at [626, 333] on button "Create" at bounding box center [643, 337] width 70 height 29
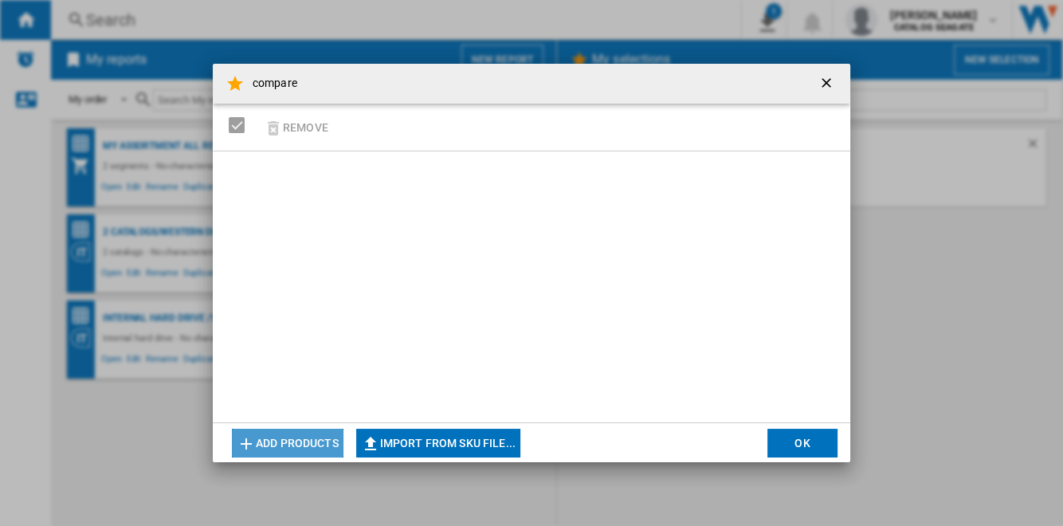
click at [315, 443] on button "Add products" at bounding box center [288, 443] width 112 height 29
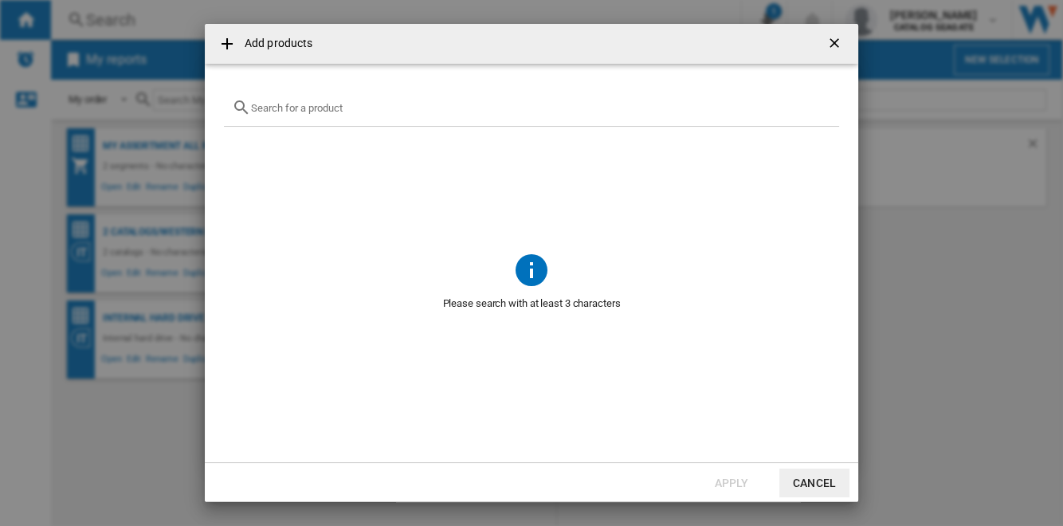
click at [349, 111] on input "text" at bounding box center [541, 108] width 580 height 12
click at [332, 108] on input "text" at bounding box center [541, 108] width 580 height 12
paste input "HDWG780XZSTA"
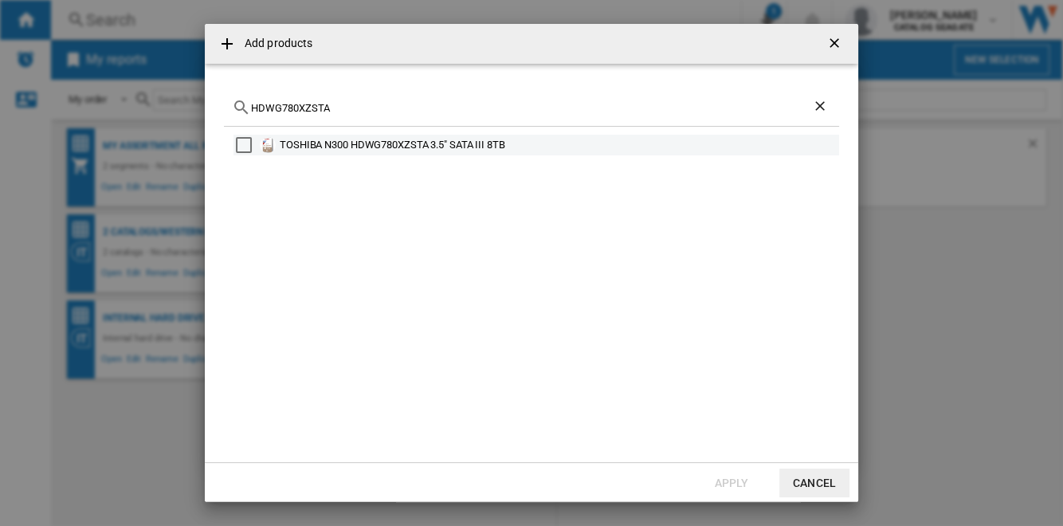
type input "HDWG780XZSTA"
click at [242, 143] on div "Select" at bounding box center [244, 145] width 16 height 16
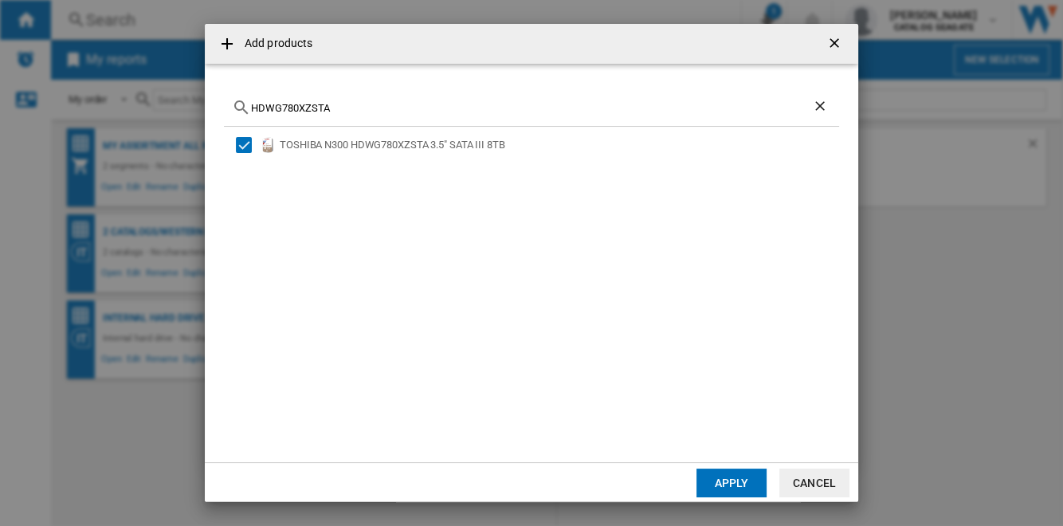
click at [738, 488] on button "Apply" at bounding box center [731, 482] width 70 height 29
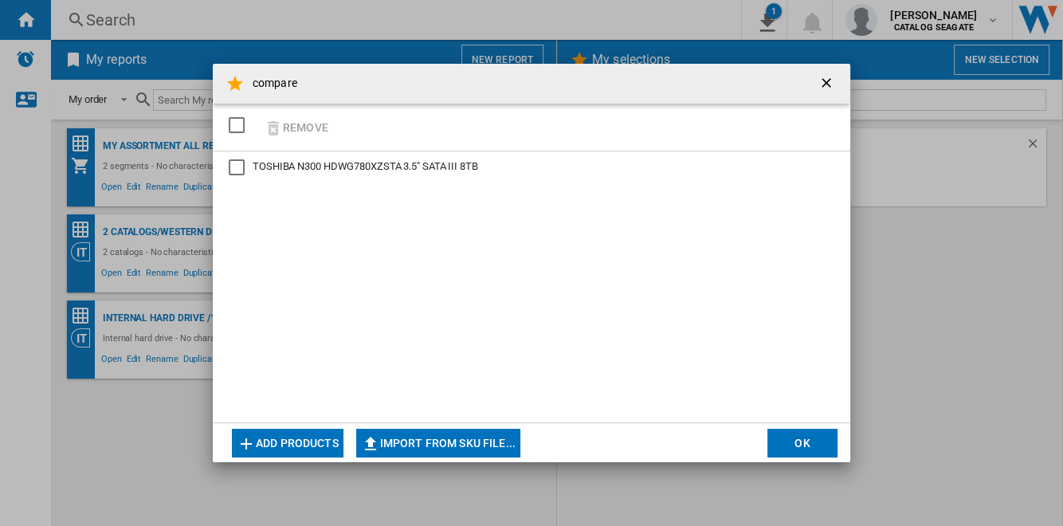
click at [306, 447] on button "Add products" at bounding box center [288, 443] width 112 height 29
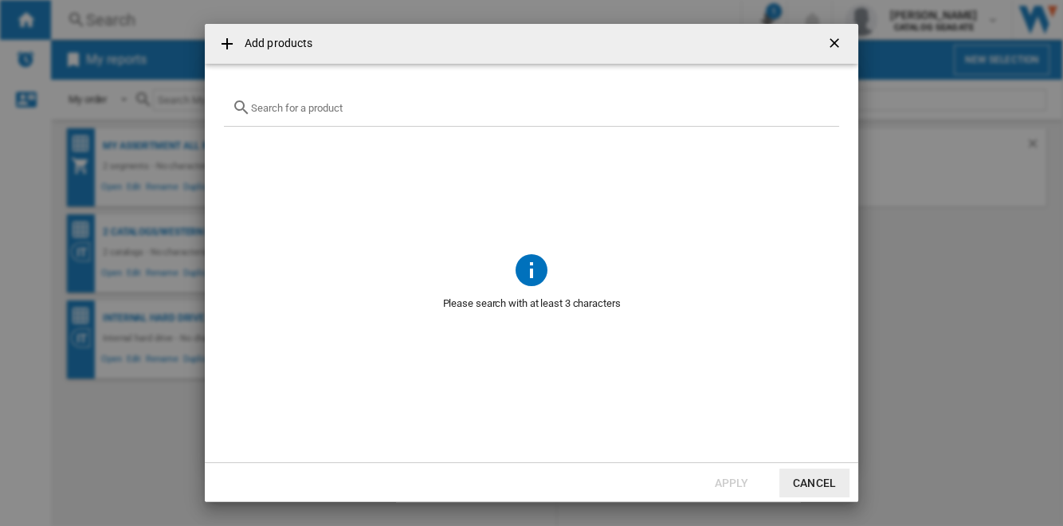
click at [296, 107] on input "Add products ..." at bounding box center [541, 108] width 580 height 12
paste input "WD80EFPX"
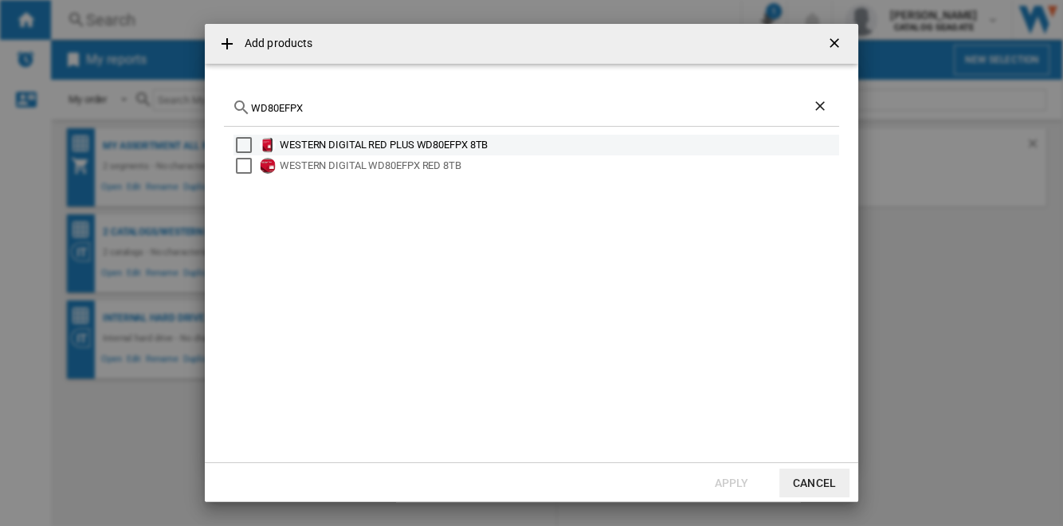
type input "WD80EFPX"
click at [241, 145] on div "Select" at bounding box center [244, 145] width 16 height 16
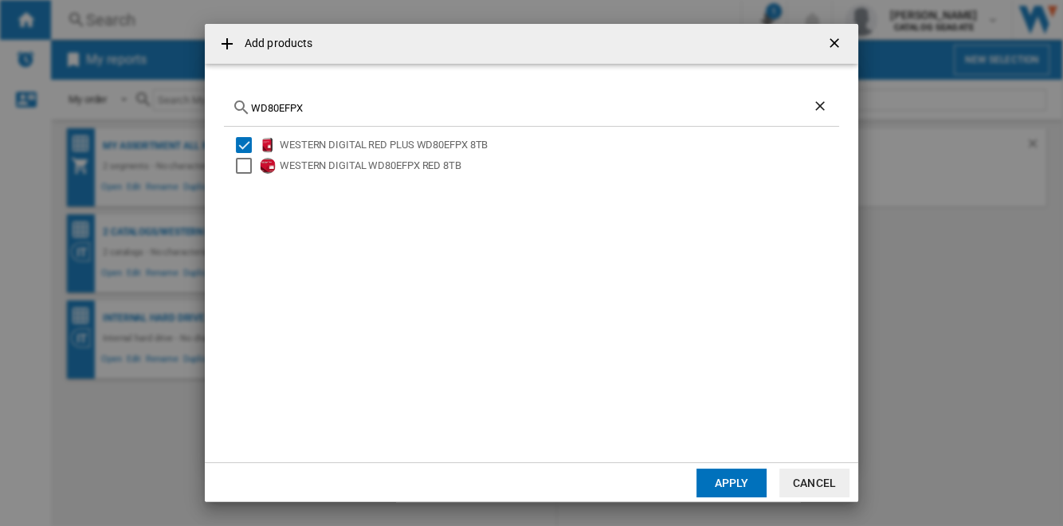
click at [735, 472] on button "Apply" at bounding box center [731, 482] width 70 height 29
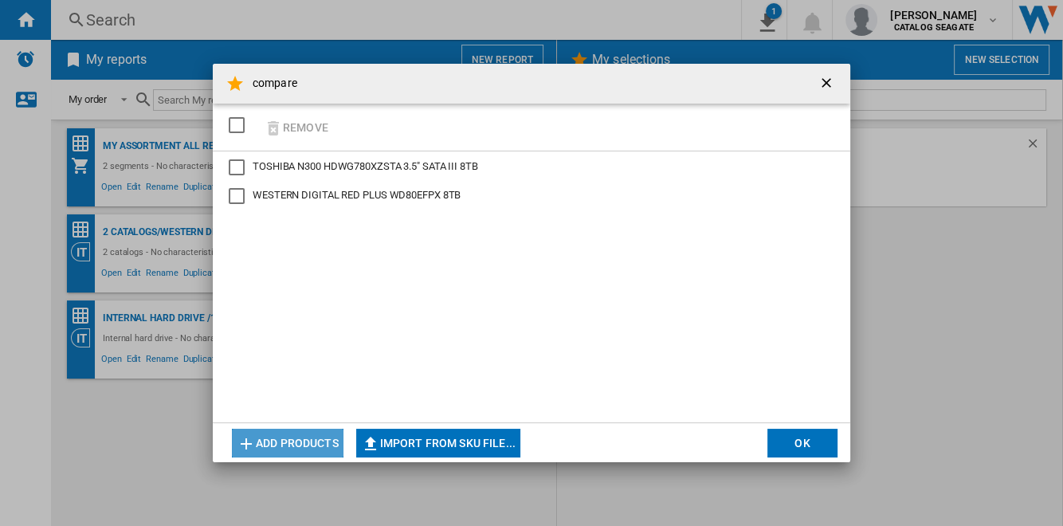
click at [323, 438] on button "Add products" at bounding box center [288, 443] width 112 height 29
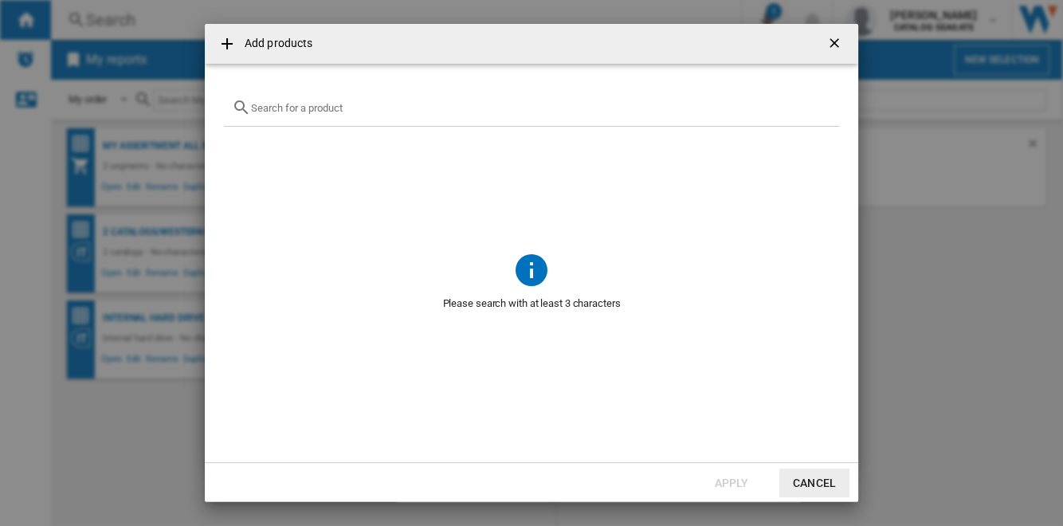
click at [319, 108] on input "Add products ..." at bounding box center [541, 108] width 580 height 12
paste input "ST8000VN004"
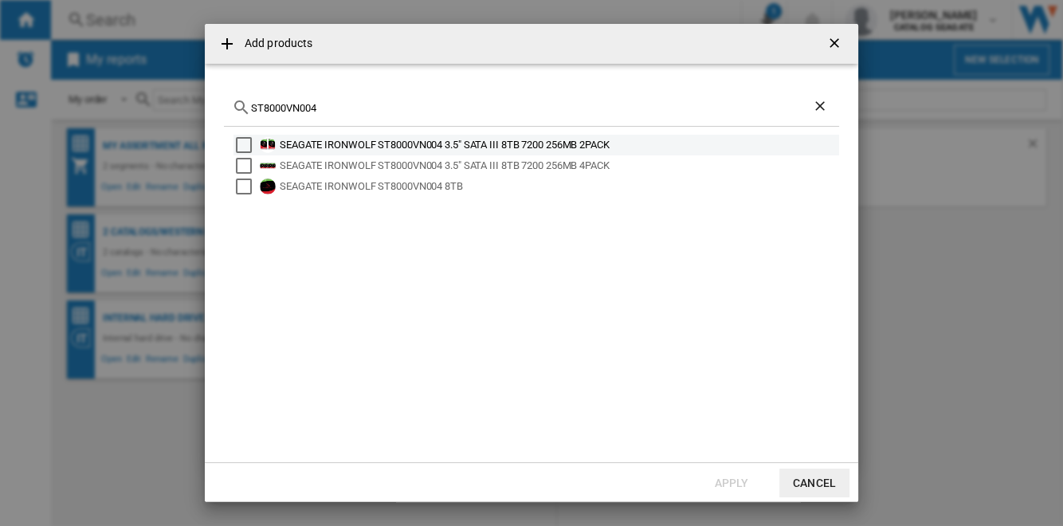
type input "ST8000VN004"
click at [241, 143] on div "Select" at bounding box center [244, 145] width 16 height 16
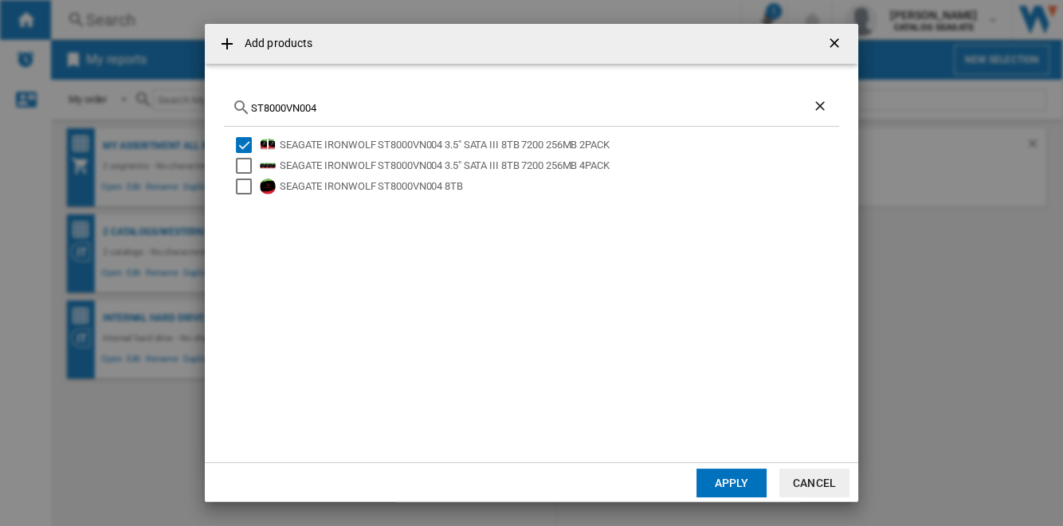
drag, startPoint x: 244, startPoint y: 162, endPoint x: 317, endPoint y: 213, distance: 89.7
click at [245, 162] on div "Select" at bounding box center [244, 166] width 16 height 16
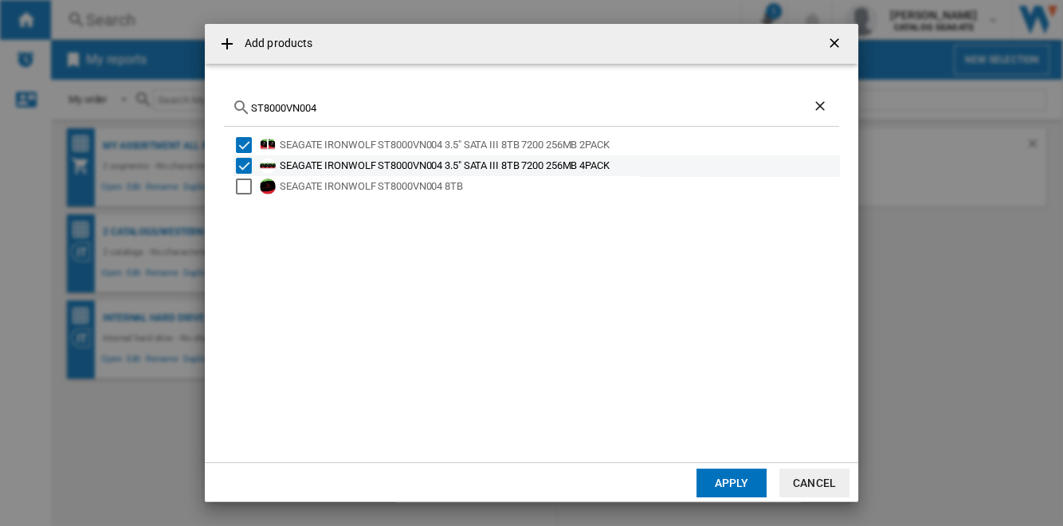
click at [241, 165] on div "Select" at bounding box center [244, 166] width 16 height 16
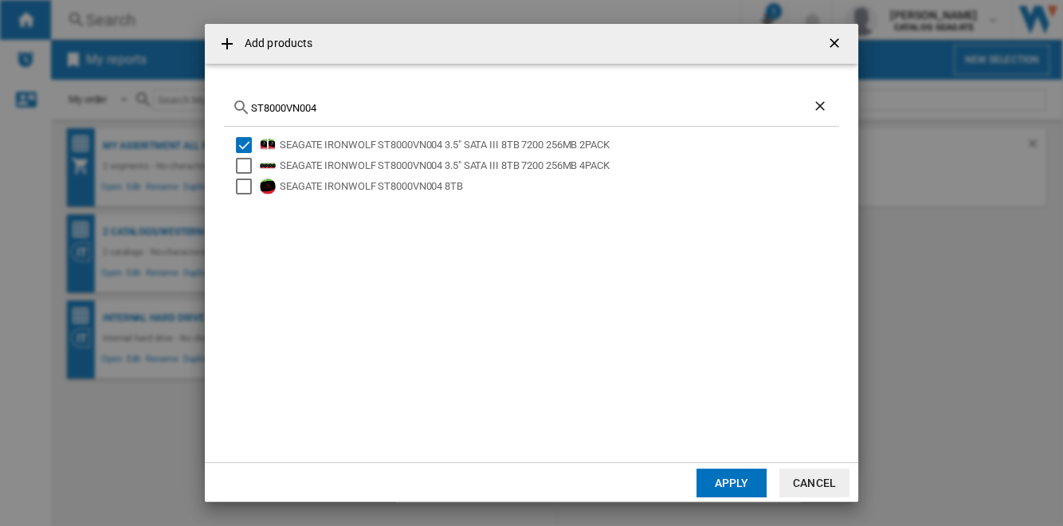
click at [736, 478] on button "Apply" at bounding box center [731, 482] width 70 height 29
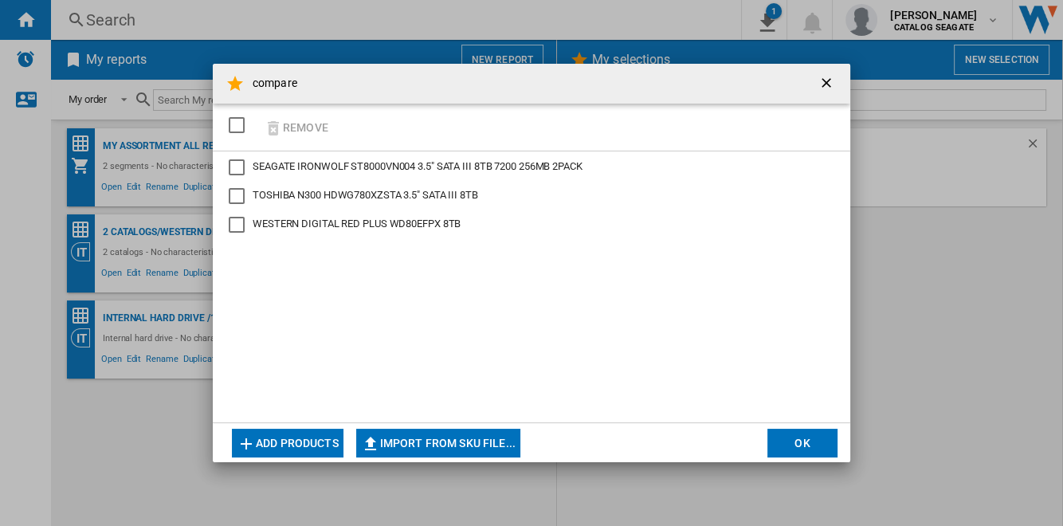
click at [808, 442] on button "OK" at bounding box center [802, 443] width 70 height 29
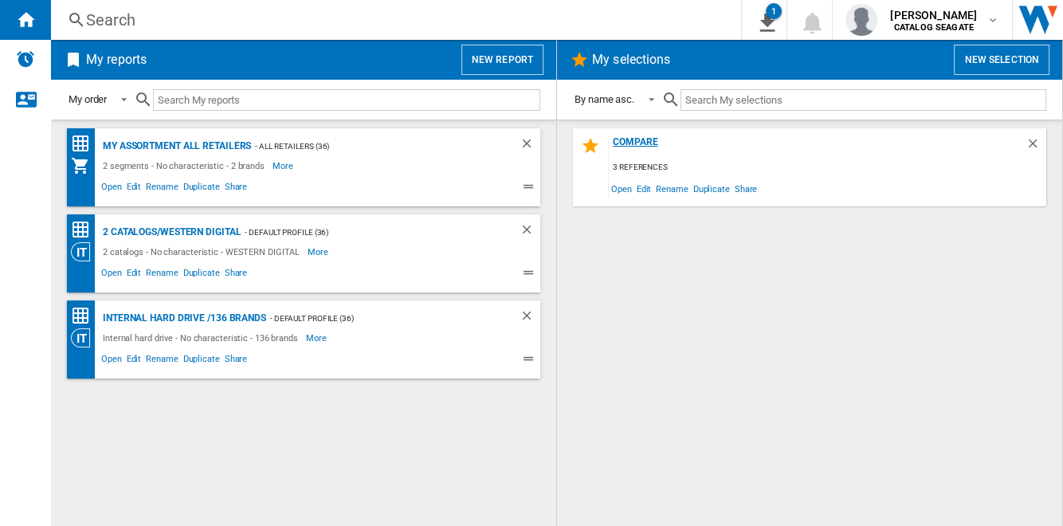
click at [642, 140] on div "compare" at bounding box center [817, 147] width 417 height 22
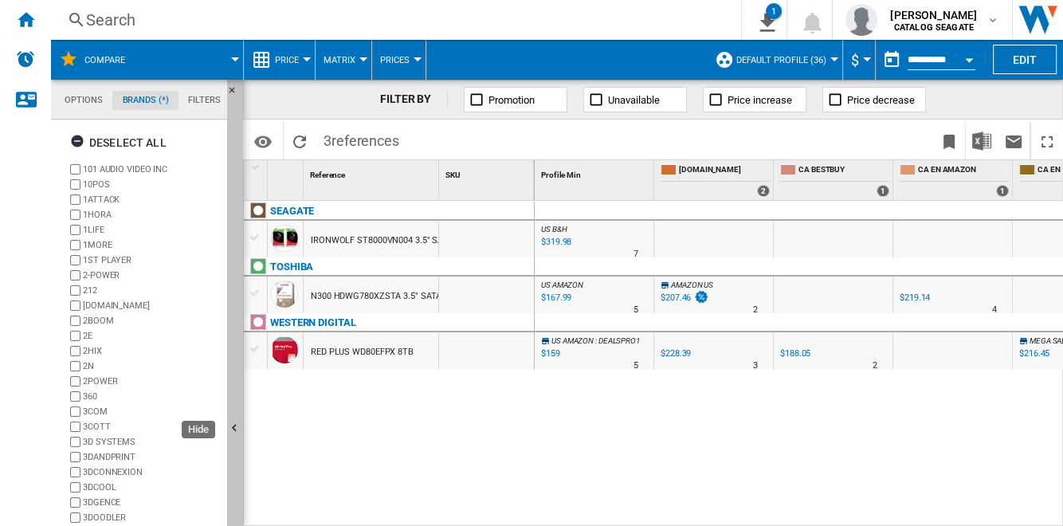
click at [237, 270] on button "Hide" at bounding box center [235, 429] width 16 height 699
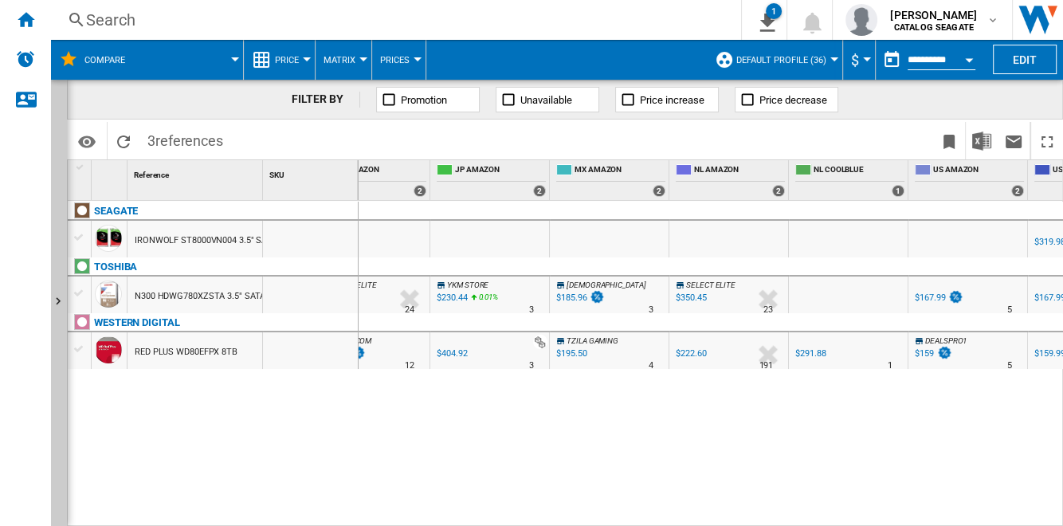
scroll to position [0, 1206]
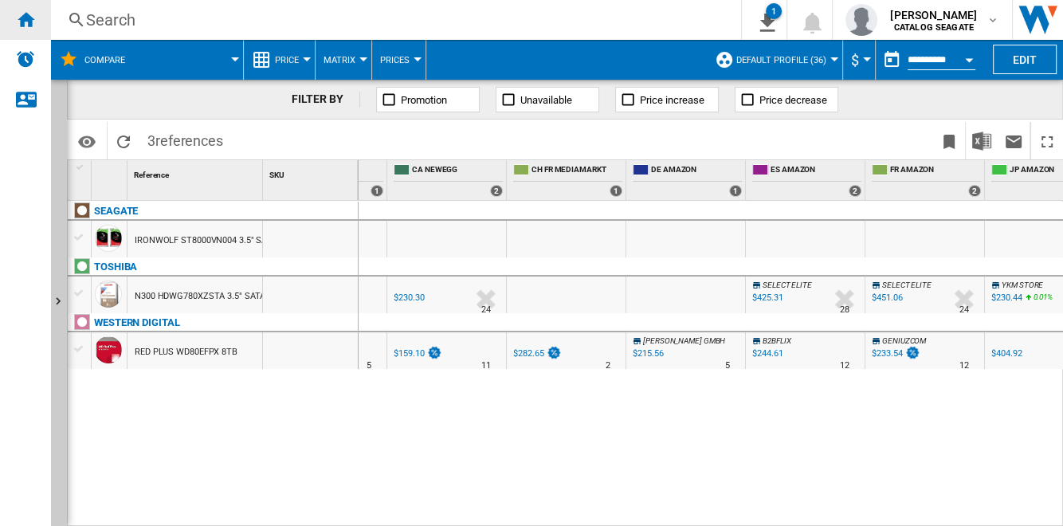
click at [25, 22] on ng-md-icon "Home" at bounding box center [25, 19] width 19 height 19
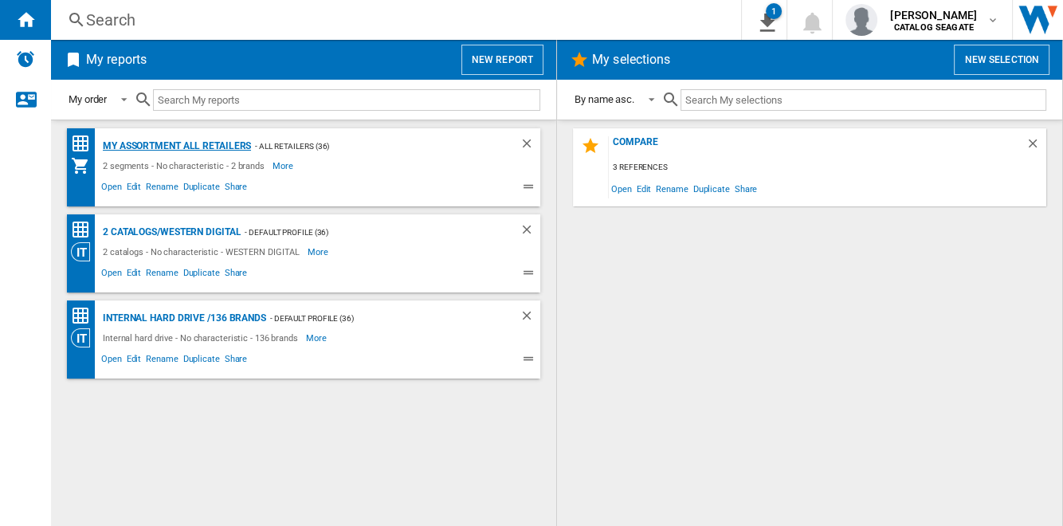
click at [241, 144] on div "My Assortment All retailers" at bounding box center [175, 146] width 152 height 20
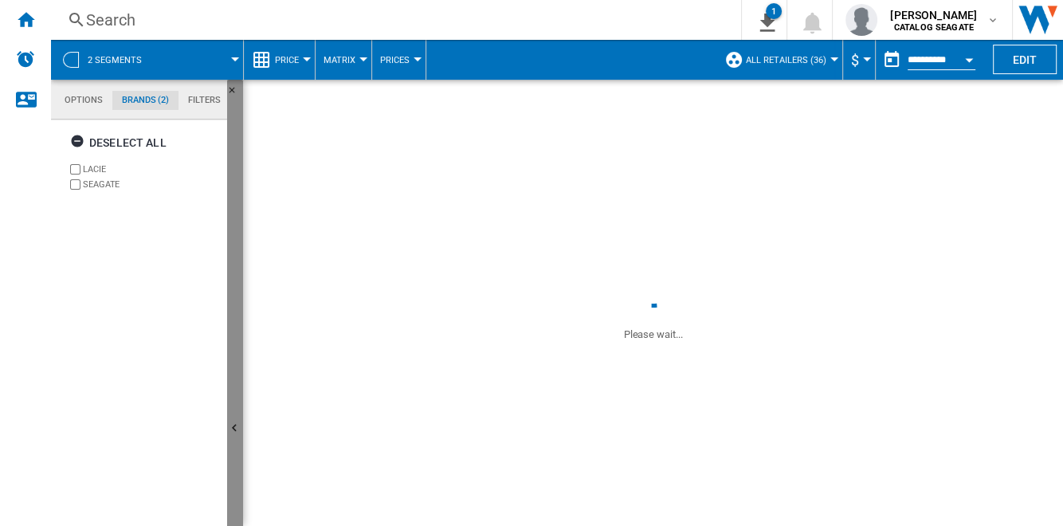
click at [236, 272] on button "Hide" at bounding box center [235, 429] width 16 height 699
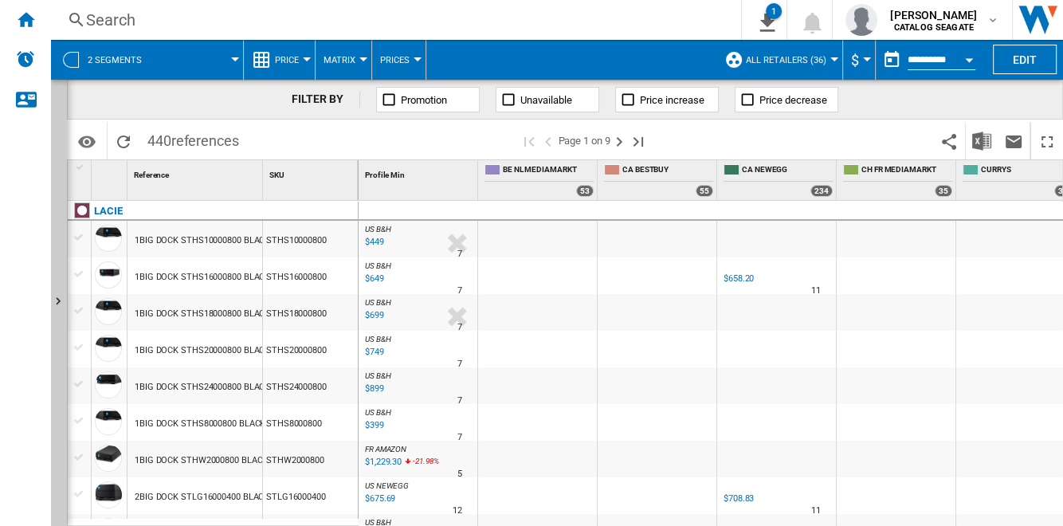
click at [578, 101] on button "Unavailable" at bounding box center [547, 99] width 104 height 25
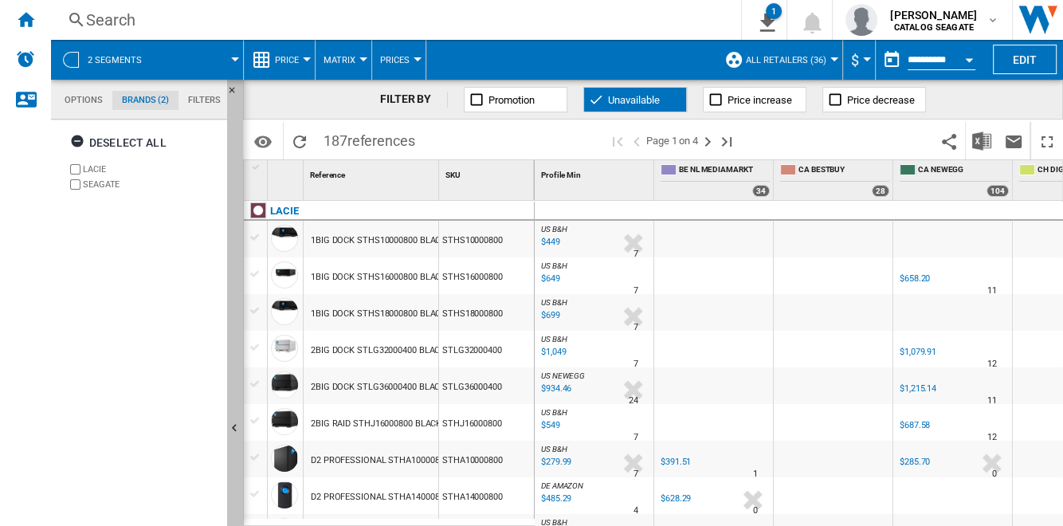
click at [235, 368] on button "Hide" at bounding box center [235, 429] width 16 height 699
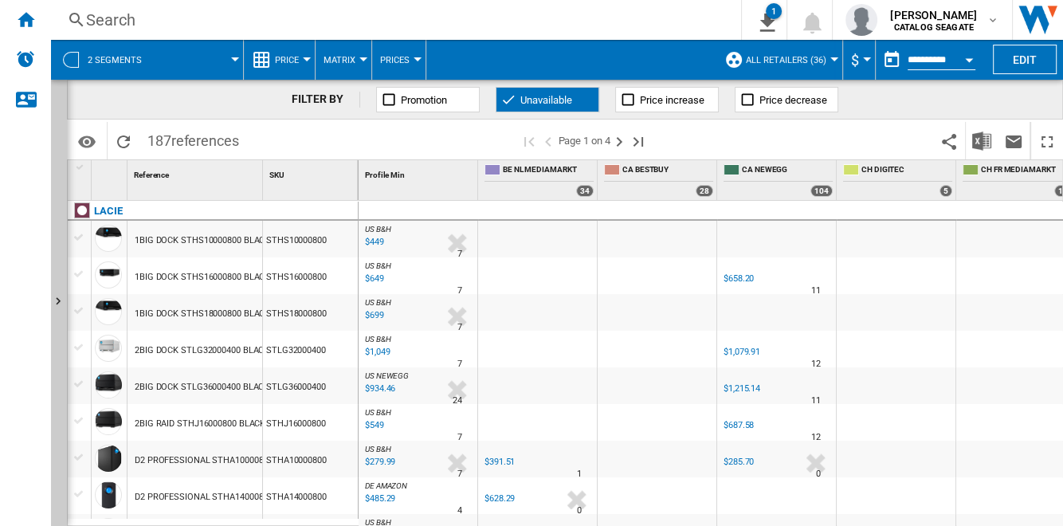
click at [623, 286] on div at bounding box center [656, 275] width 119 height 37
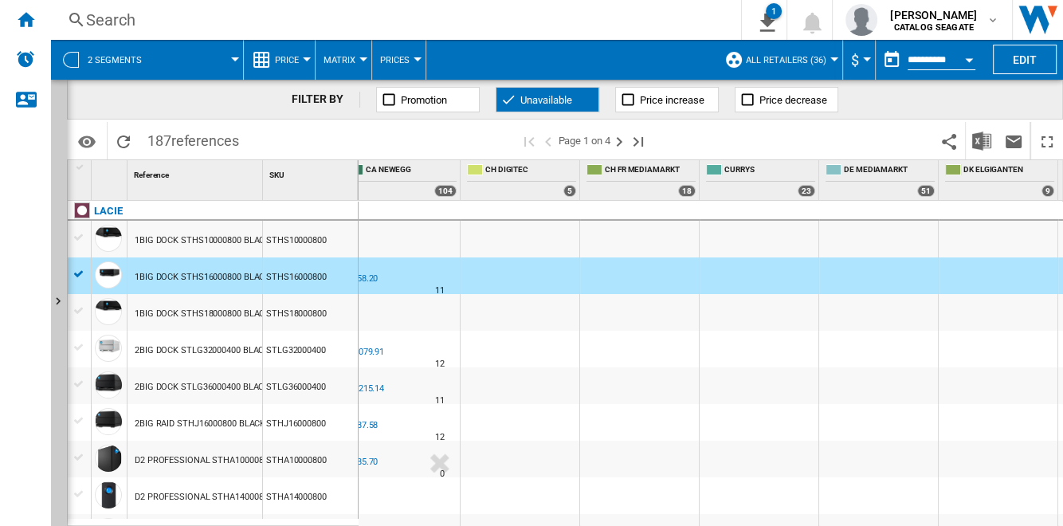
scroll to position [0, 586]
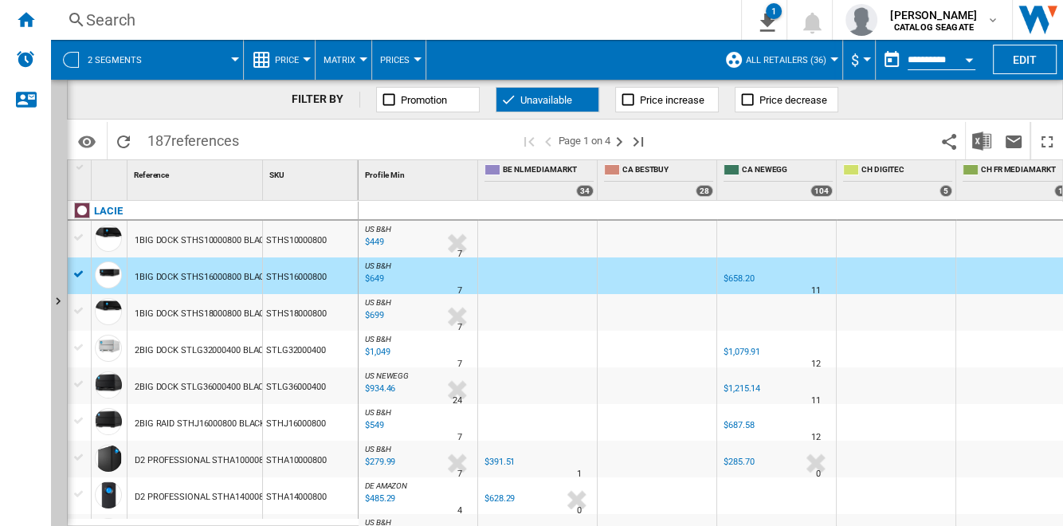
click at [539, 274] on div at bounding box center [537, 275] width 119 height 37
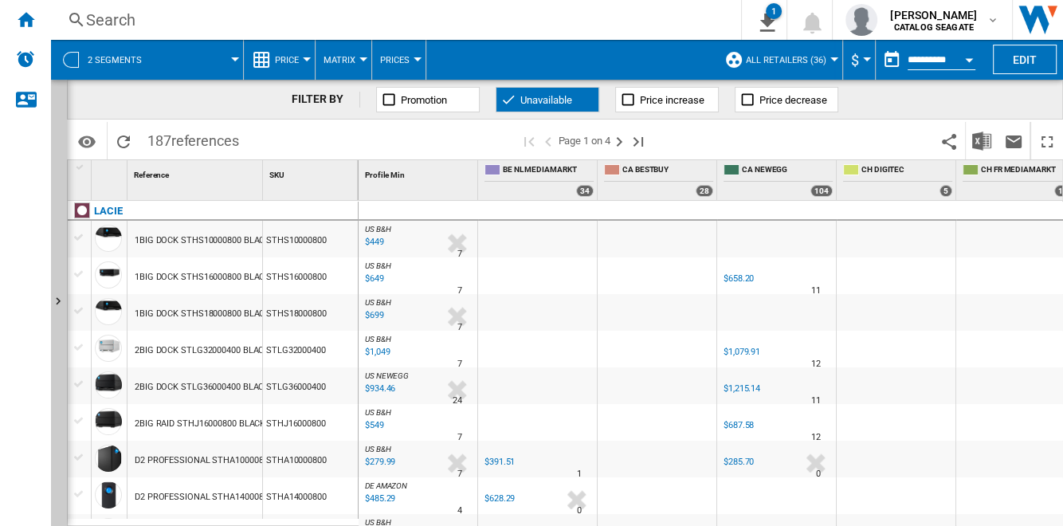
click at [548, 100] on span "Unavailable" at bounding box center [546, 100] width 52 height 12
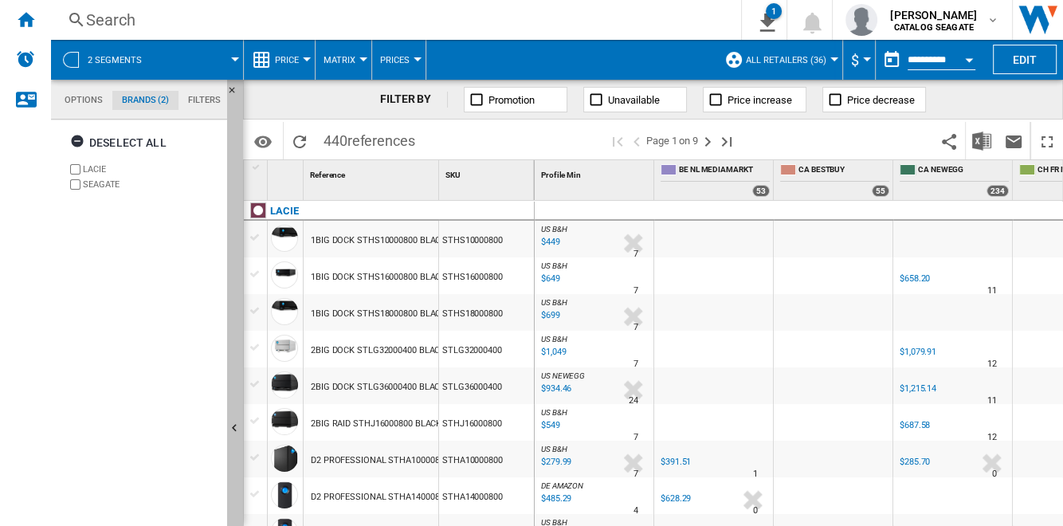
click at [239, 351] on button "Hide" at bounding box center [235, 429] width 16 height 699
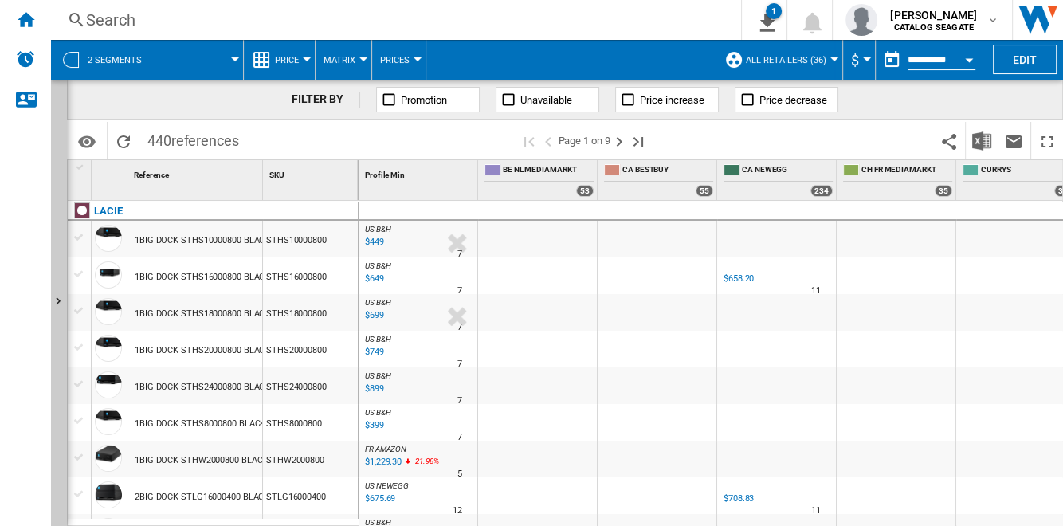
click at [961, 57] on button "Open calendar" at bounding box center [968, 57] width 29 height 29
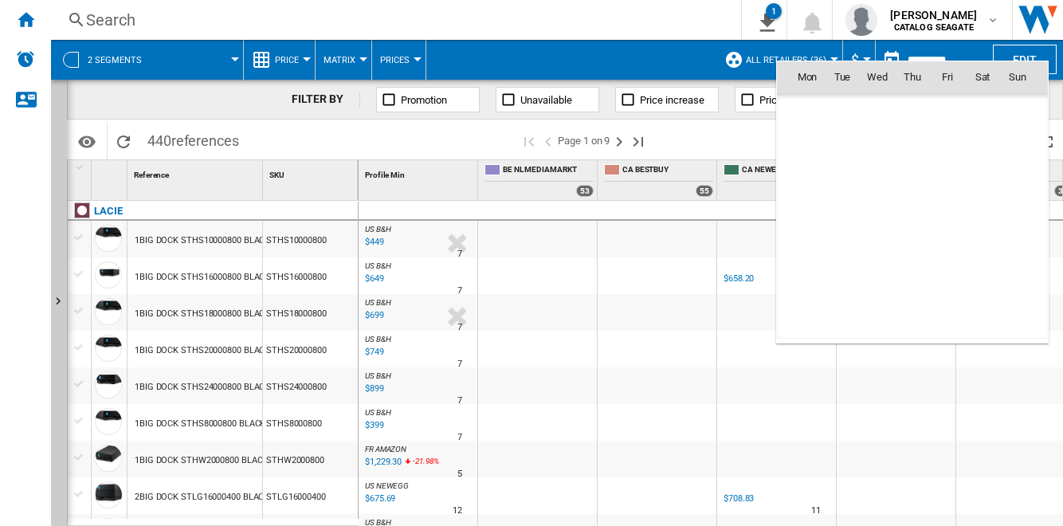
type input "**********"
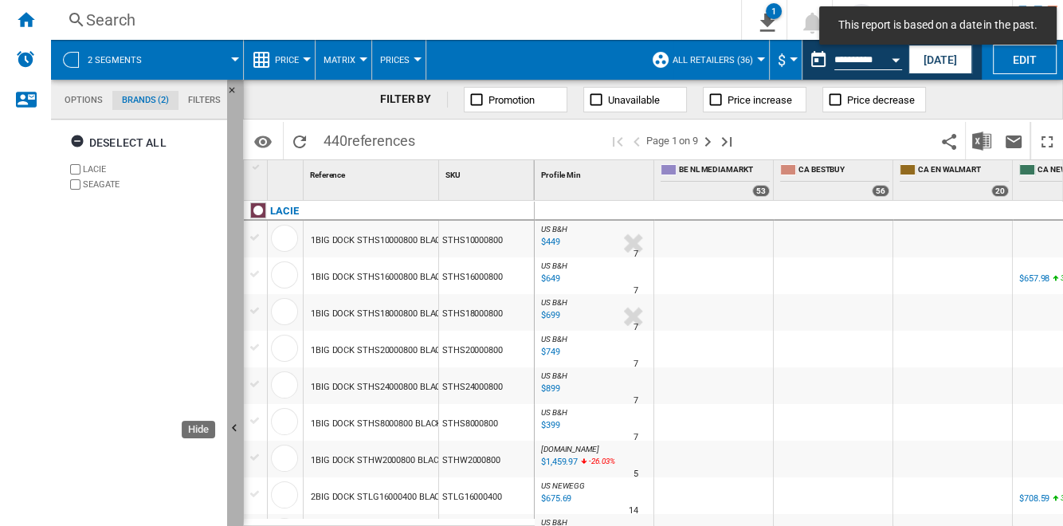
click at [237, 317] on button "Hide" at bounding box center [235, 429] width 16 height 699
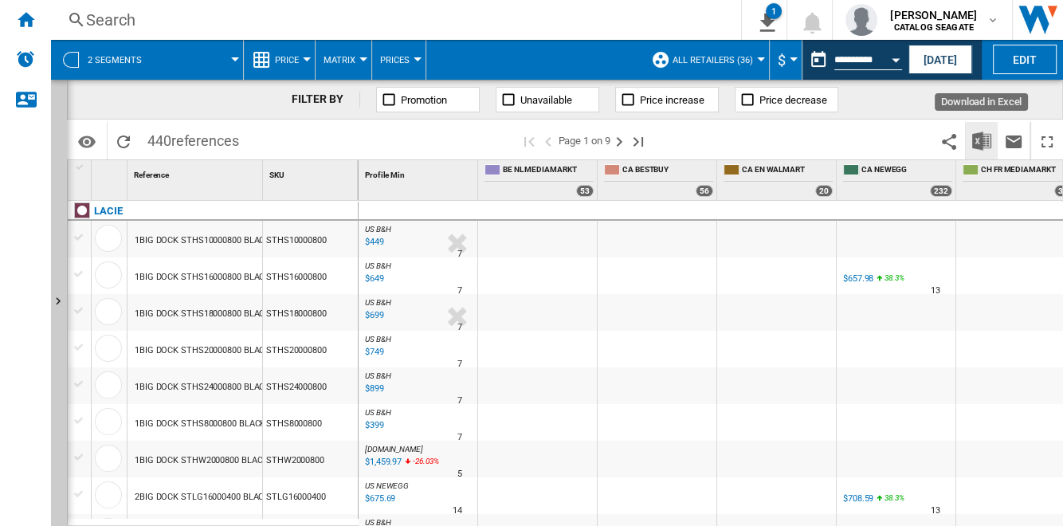
click at [982, 143] on img "Download in Excel" at bounding box center [981, 140] width 19 height 19
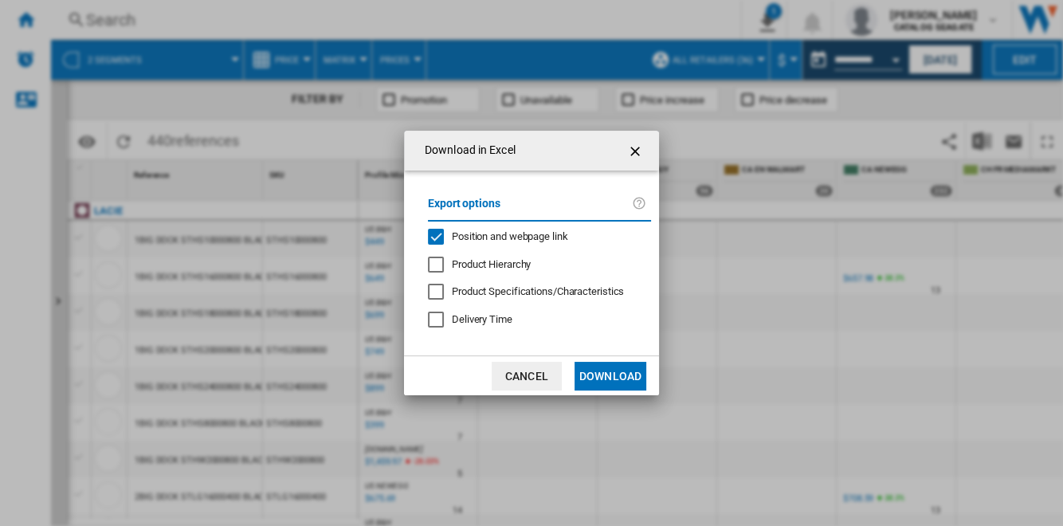
click at [515, 230] on span "Position and webpage link" at bounding box center [510, 236] width 116 height 12
click at [618, 381] on button "Download" at bounding box center [610, 376] width 72 height 29
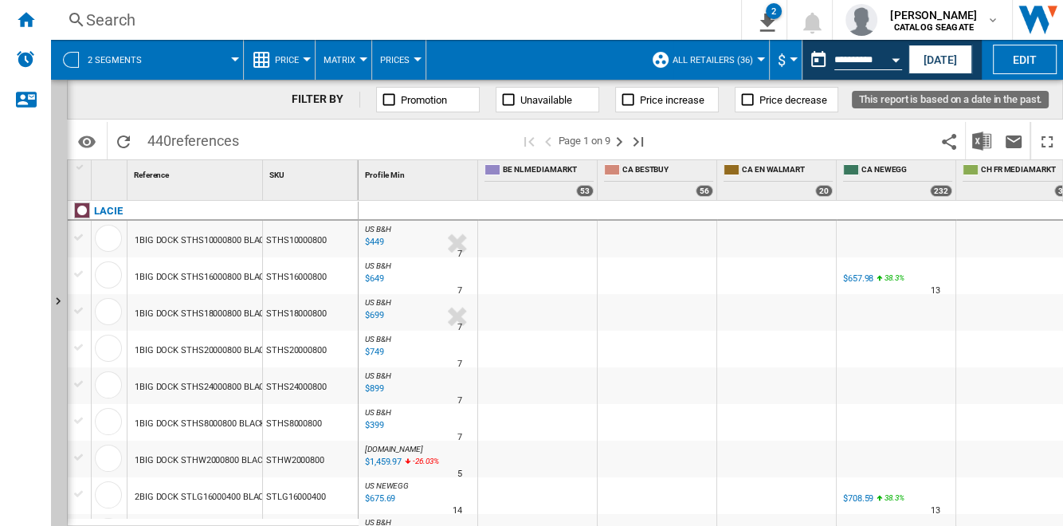
click at [891, 62] on button "Open calendar" at bounding box center [895, 57] width 29 height 29
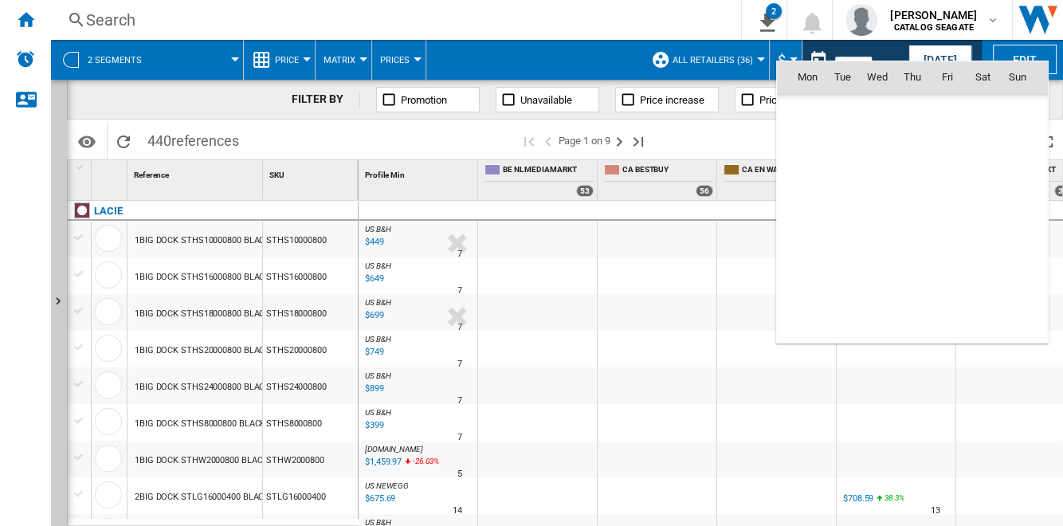
scroll to position [7600, 0]
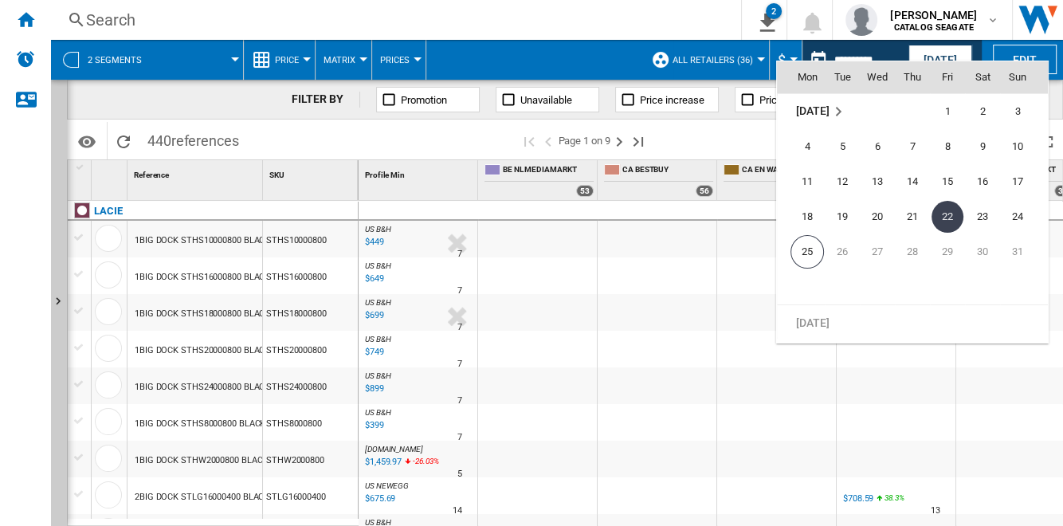
click at [644, 262] on div at bounding box center [531, 263] width 1063 height 526
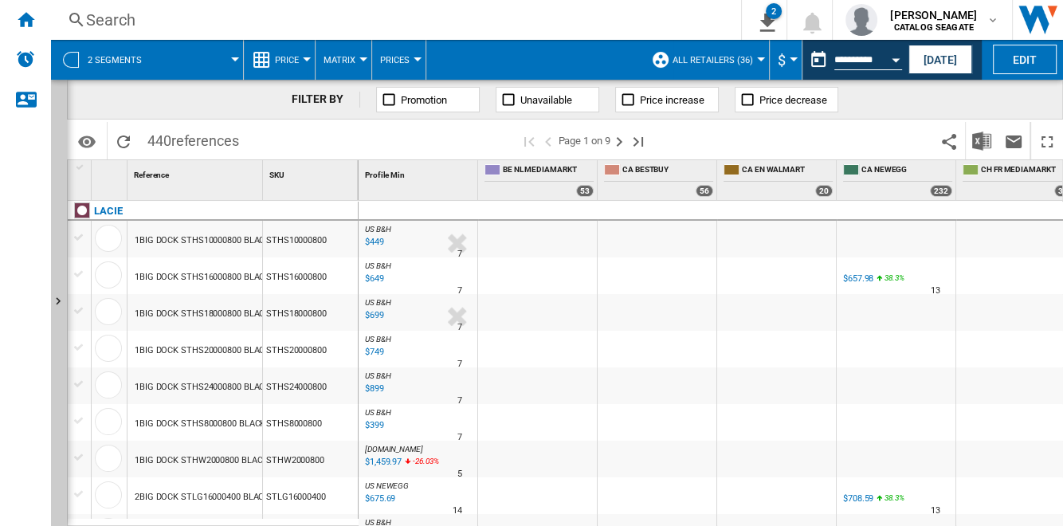
click at [296, 60] on span "Price" at bounding box center [287, 60] width 24 height 10
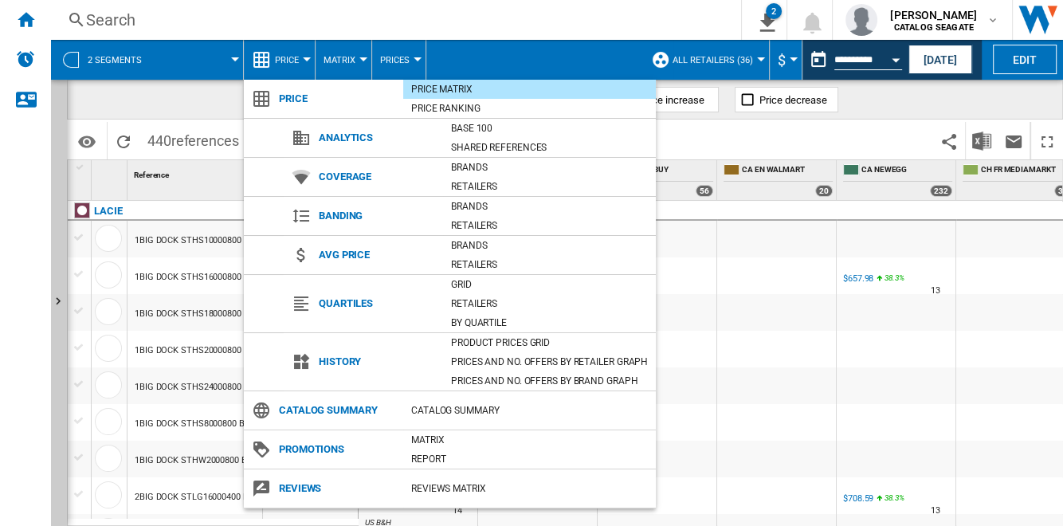
click at [297, 61] on md-backdrop at bounding box center [531, 263] width 1063 height 526
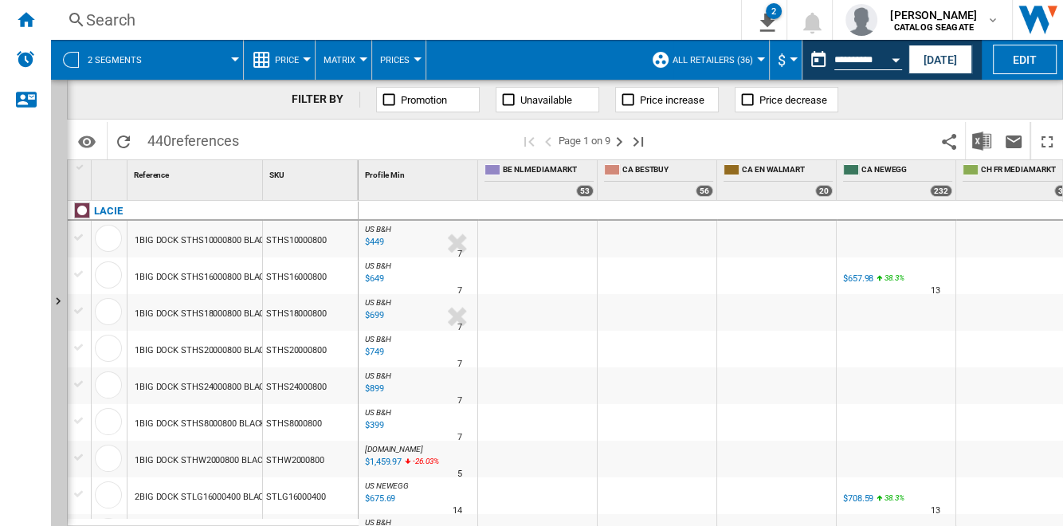
click at [291, 61] on span "Price" at bounding box center [287, 60] width 24 height 10
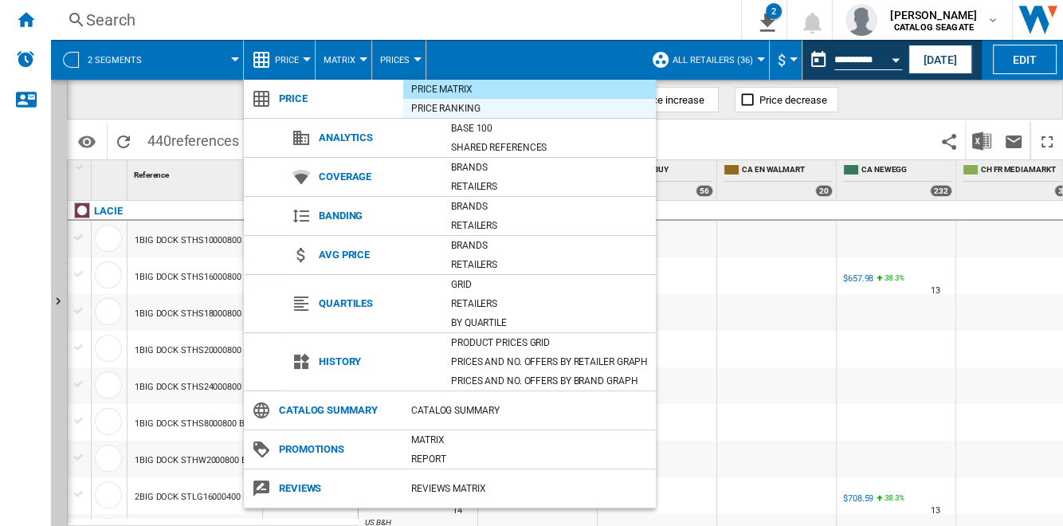
click at [490, 109] on div "Price Ranking" at bounding box center [529, 108] width 253 height 16
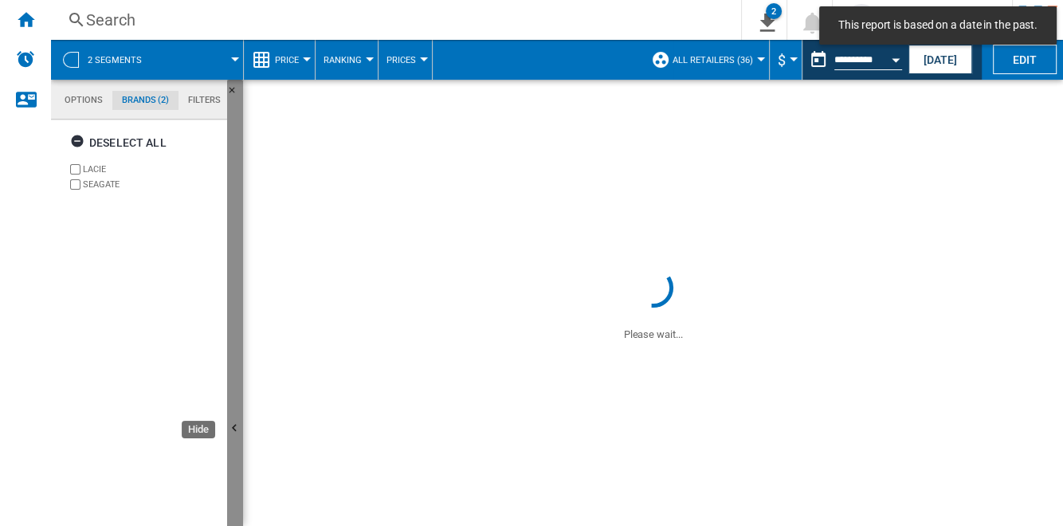
click at [233, 284] on button "Hide" at bounding box center [235, 429] width 16 height 699
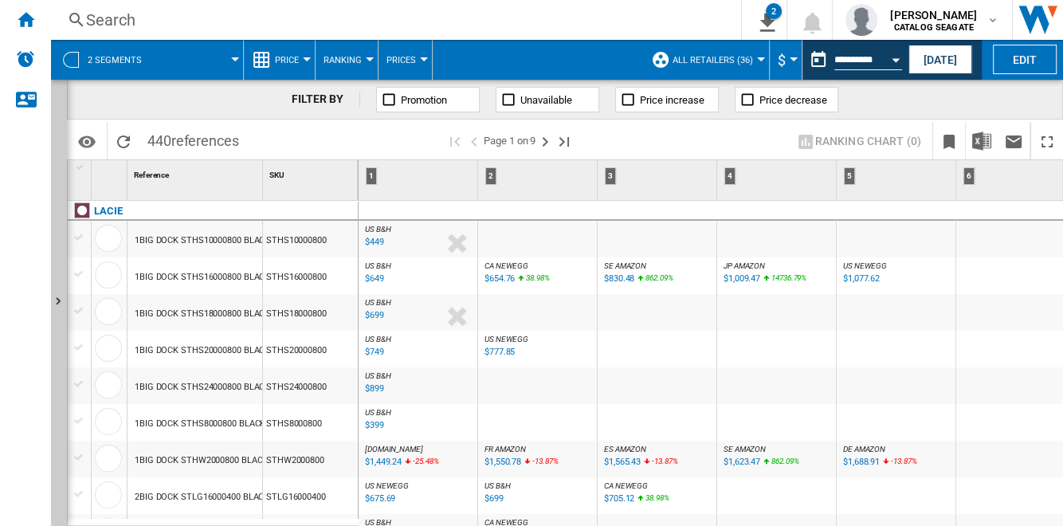
click at [442, 275] on div "US B&H : -1.0 % $649 % N/A US B&H :" at bounding box center [418, 279] width 112 height 37
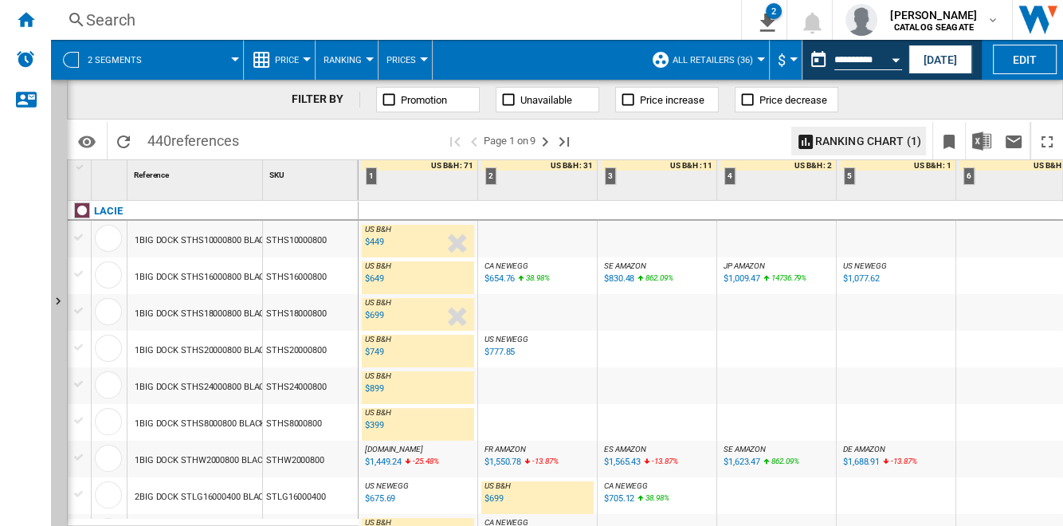
click at [570, 279] on div "CA NEWEGG : -1.0 % $654.76 38.98 % N/A CA NEWEGG :" at bounding box center [537, 279] width 112 height 37
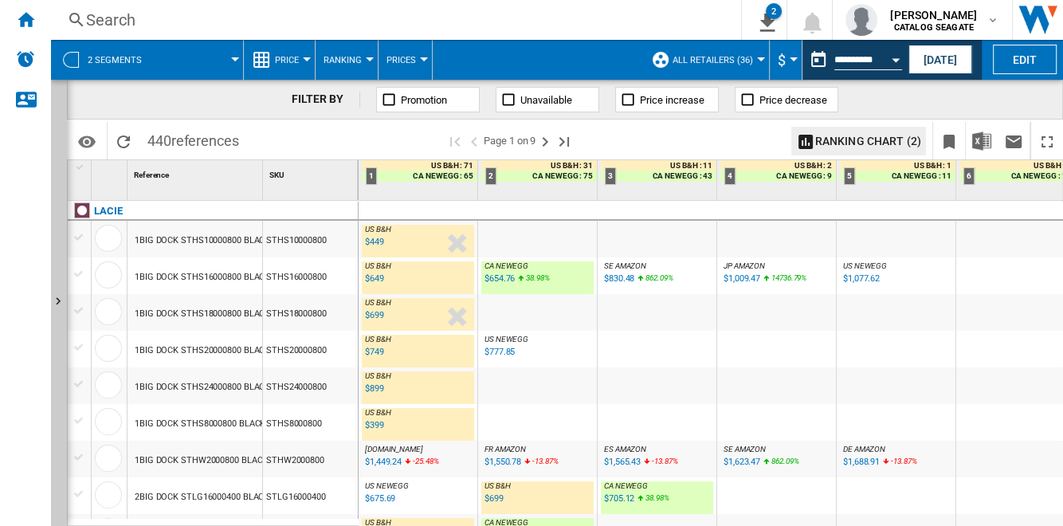
click at [693, 275] on div "SE AMAZON : -1.0 % $830.48 862.09 % N/A SE AMAZON :" at bounding box center [657, 279] width 112 height 37
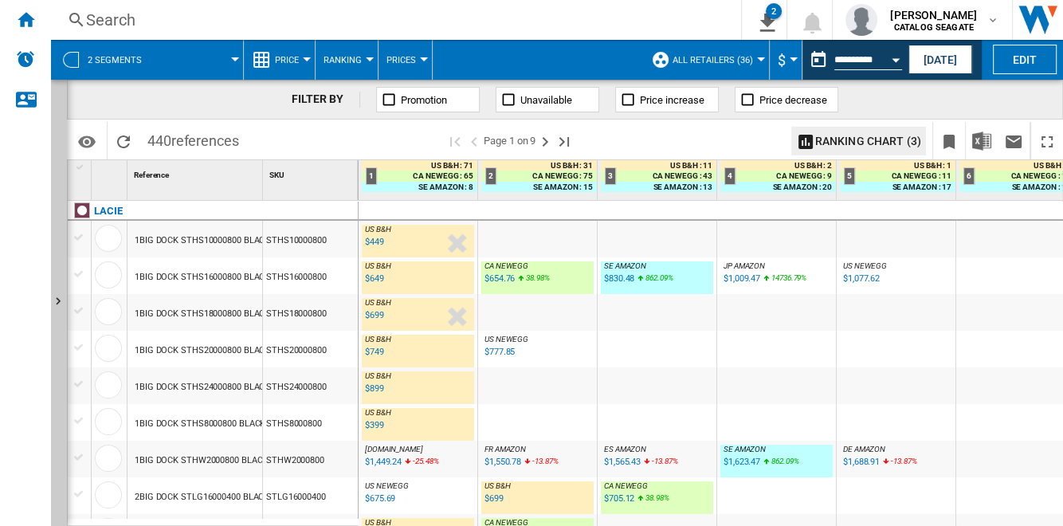
click at [292, 60] on span "Price" at bounding box center [287, 60] width 24 height 10
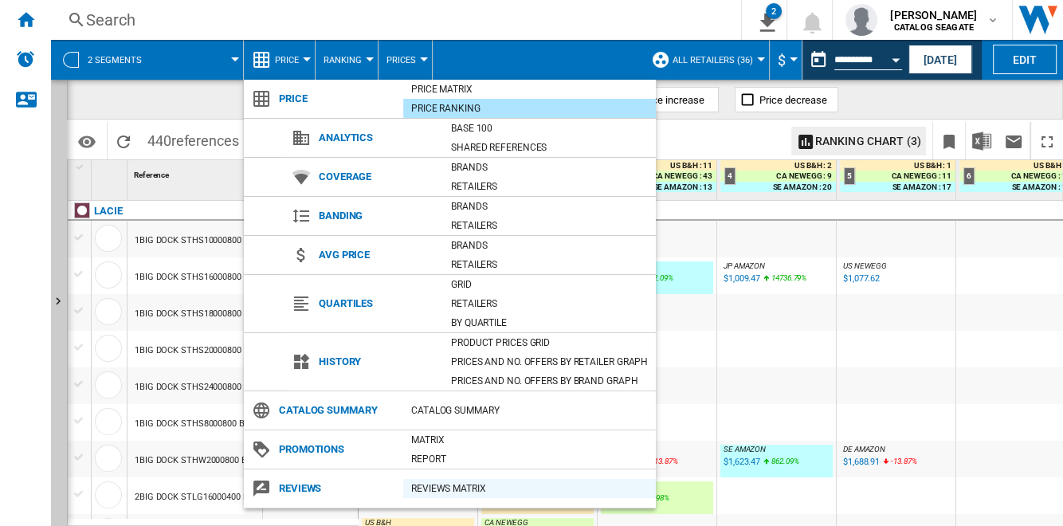
click at [491, 485] on div "REVIEWS Matrix" at bounding box center [529, 488] width 253 height 16
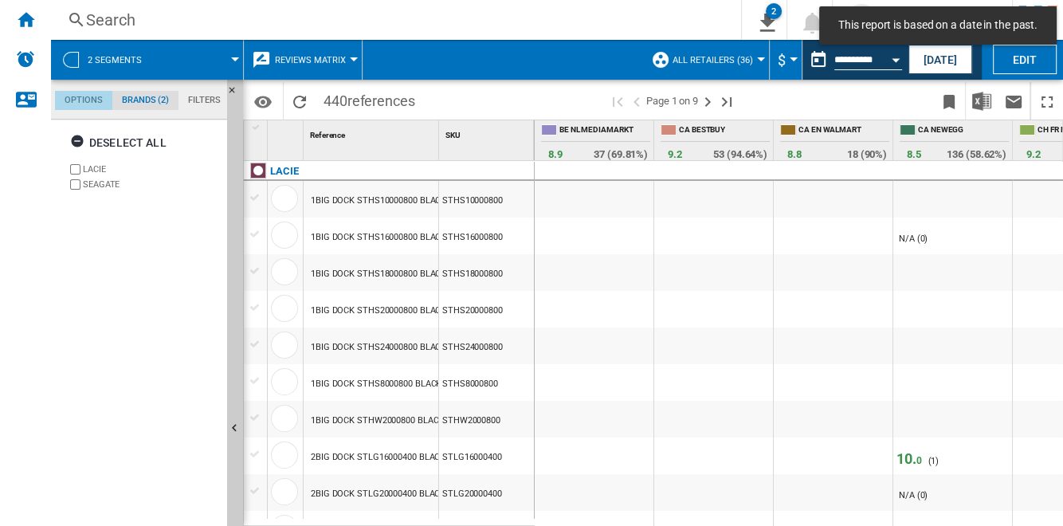
click at [84, 98] on md-tab-item "Options" at bounding box center [83, 100] width 57 height 19
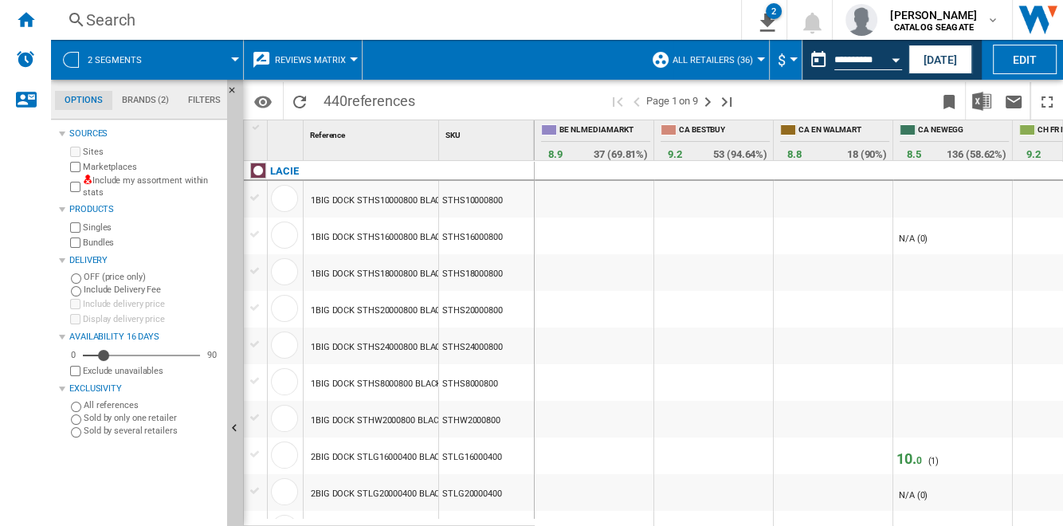
click at [111, 163] on label "Marketplaces" at bounding box center [152, 167] width 138 height 12
click at [234, 302] on button "Hide" at bounding box center [235, 429] width 16 height 699
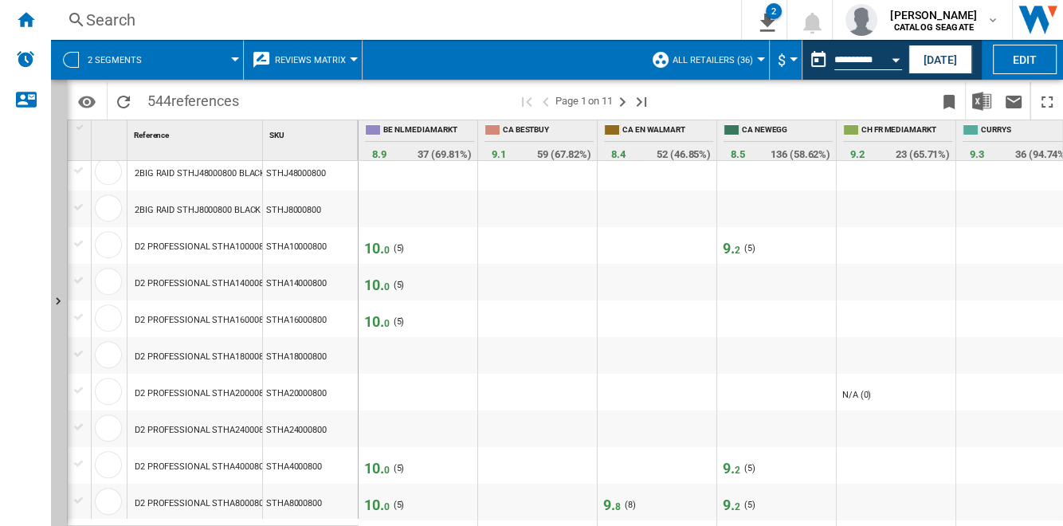
scroll to position [941, 0]
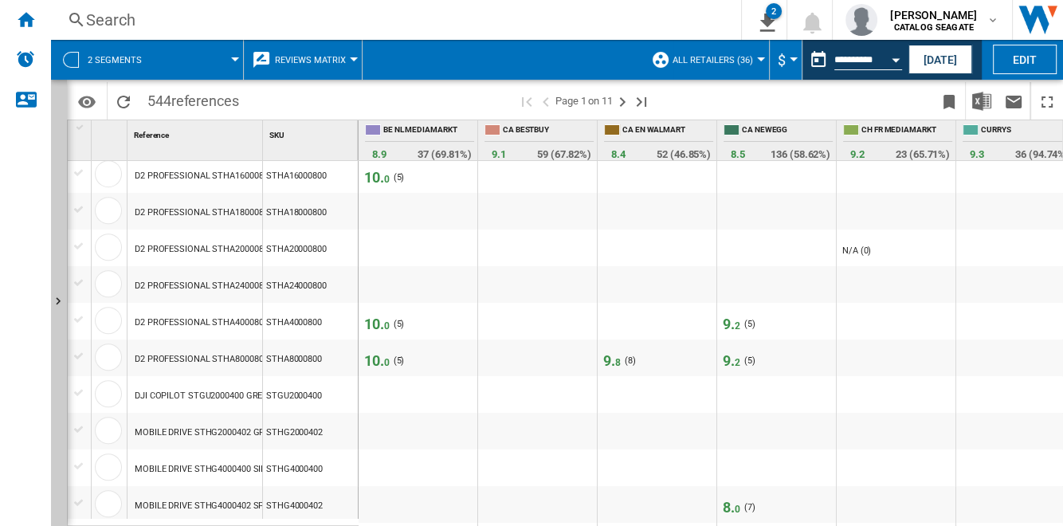
click at [447, 321] on div at bounding box center [439, 328] width 70 height 25
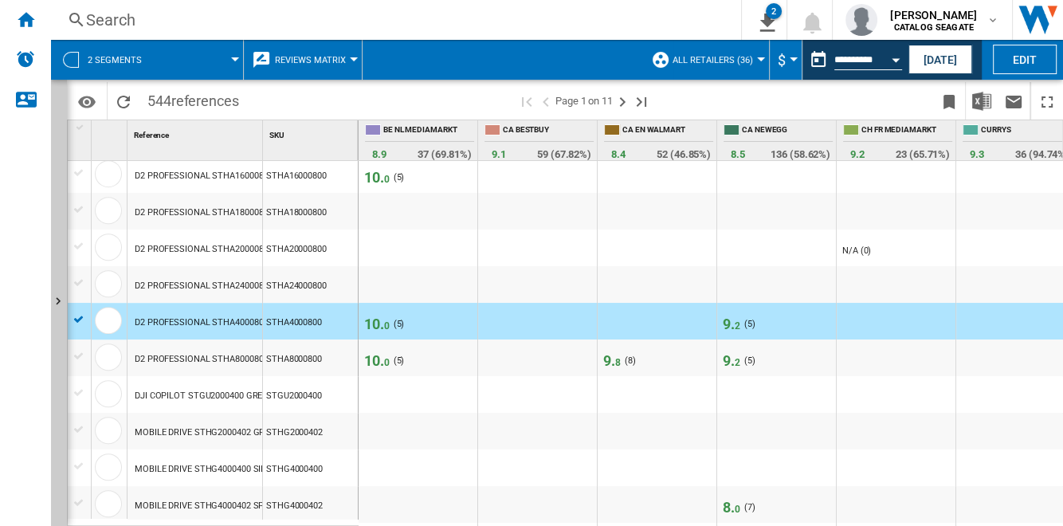
click at [735, 320] on span "2" at bounding box center [737, 325] width 6 height 11
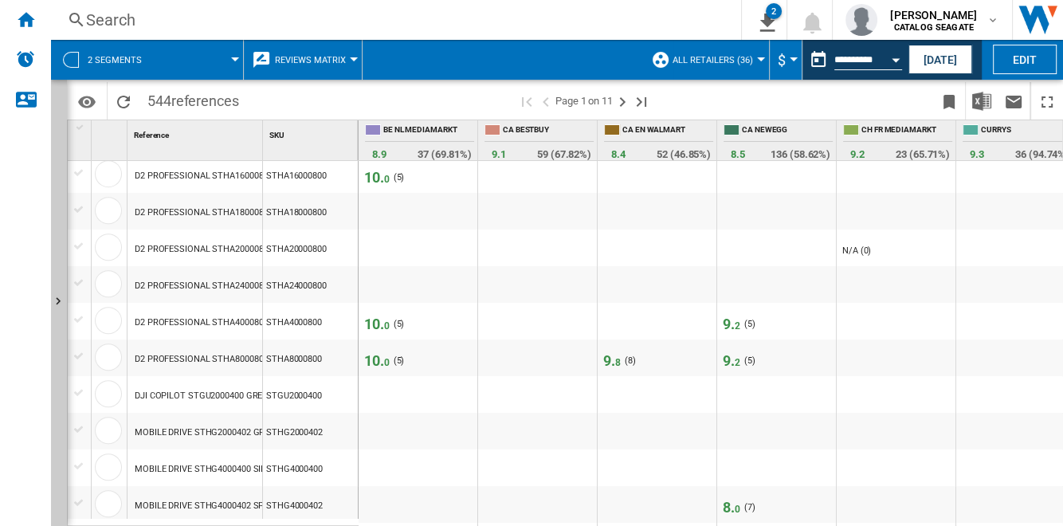
click at [727, 320] on span "9. 2" at bounding box center [732, 323] width 18 height 17
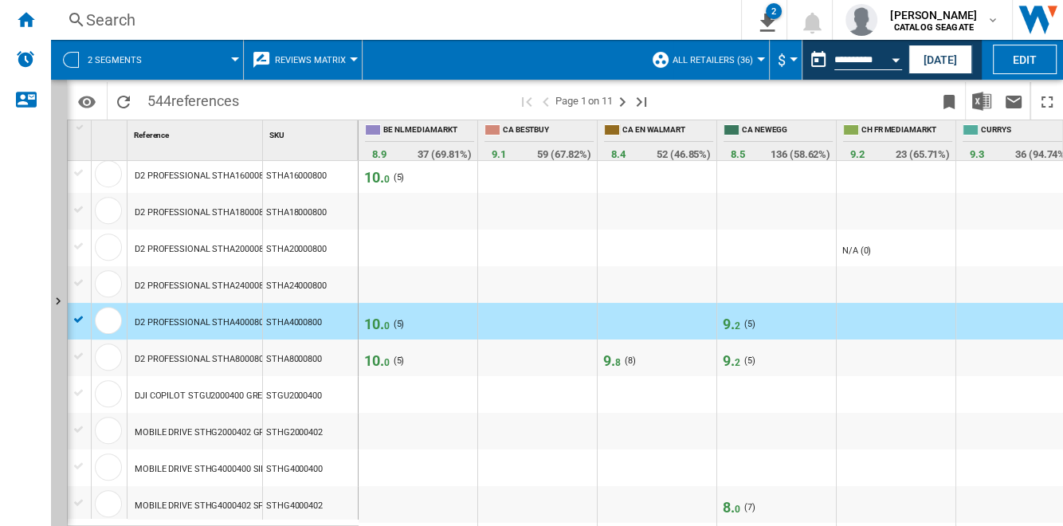
click at [727, 320] on span "9. 2" at bounding box center [732, 323] width 18 height 17
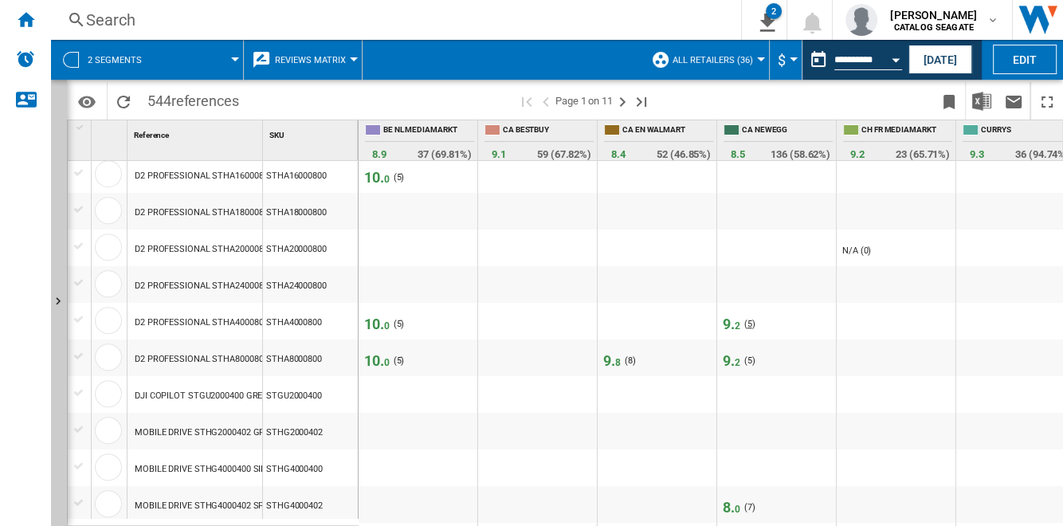
click at [748, 320] on span "5" at bounding box center [749, 324] width 5 height 10
click at [938, 53] on button "[DATE]" at bounding box center [940, 59] width 64 height 29
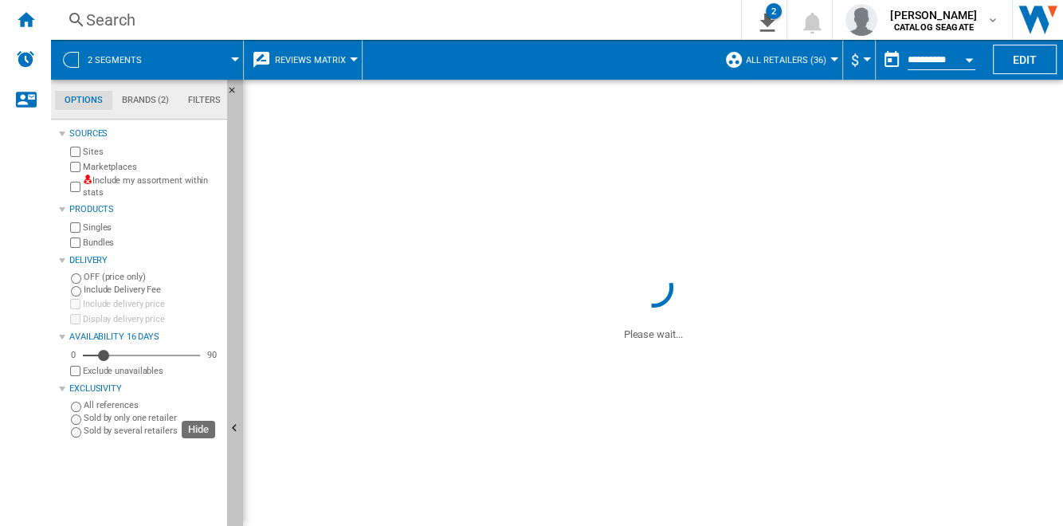
click at [239, 323] on button "Hide" at bounding box center [235, 429] width 16 height 699
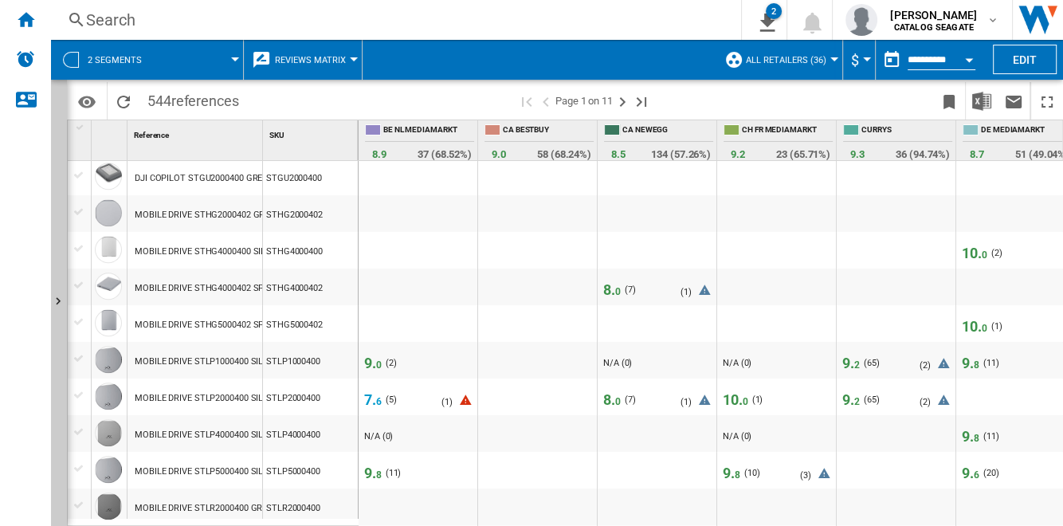
scroll to position [1303, 0]
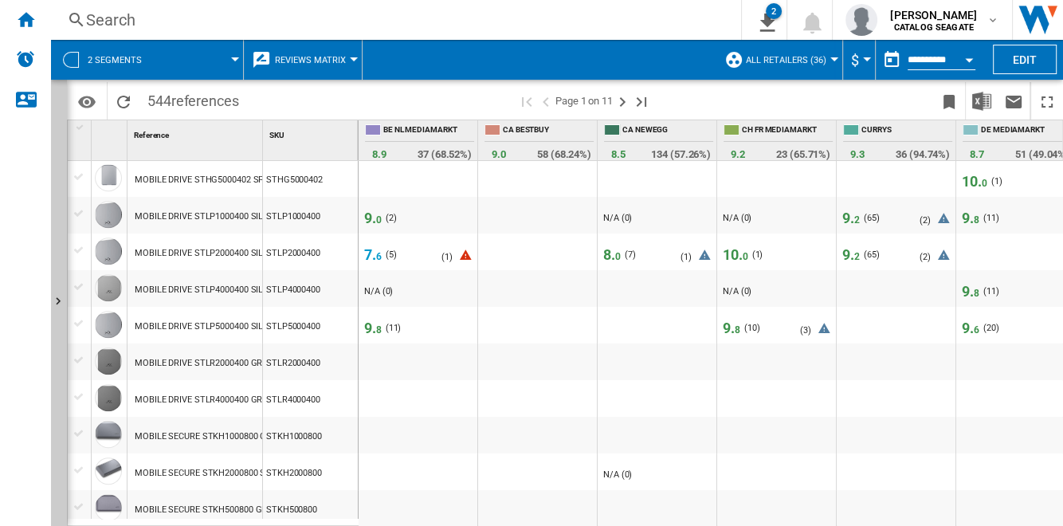
click at [611, 255] on span "8. 0" at bounding box center [612, 254] width 18 height 17
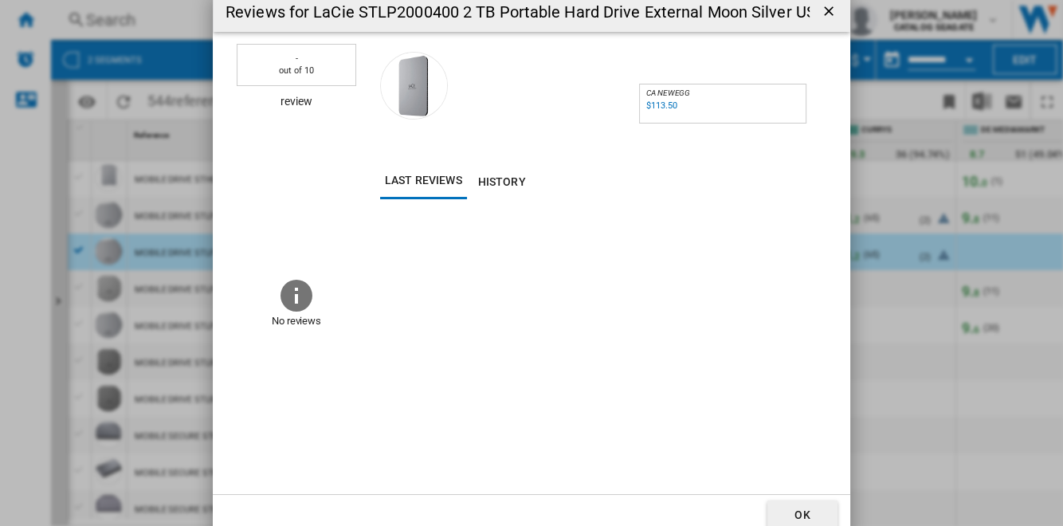
click at [828, 11] on ng-md-icon "getI18NText('BUTTONS.CLOSE_DIALOG')" at bounding box center [829, 12] width 19 height 19
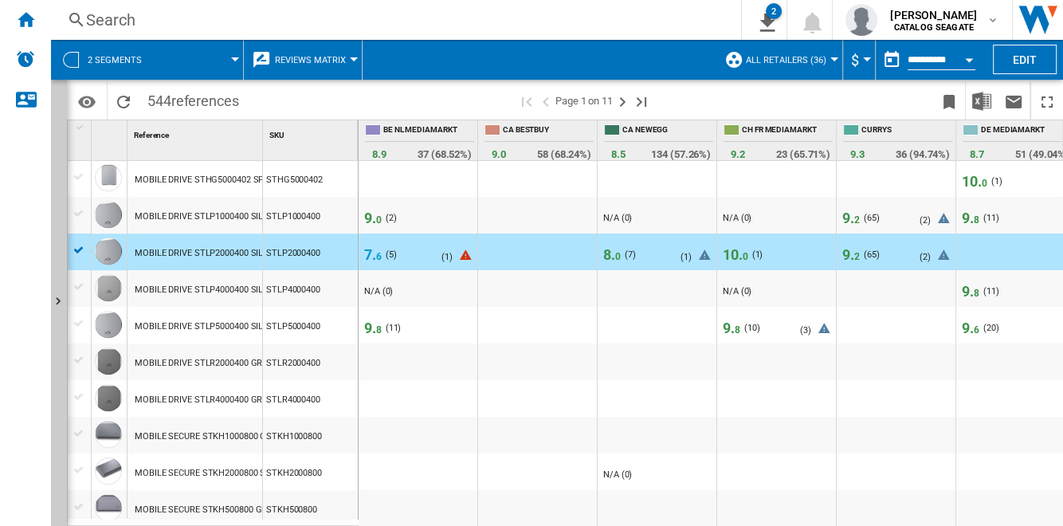
click at [613, 251] on span "8. 0" at bounding box center [612, 254] width 18 height 17
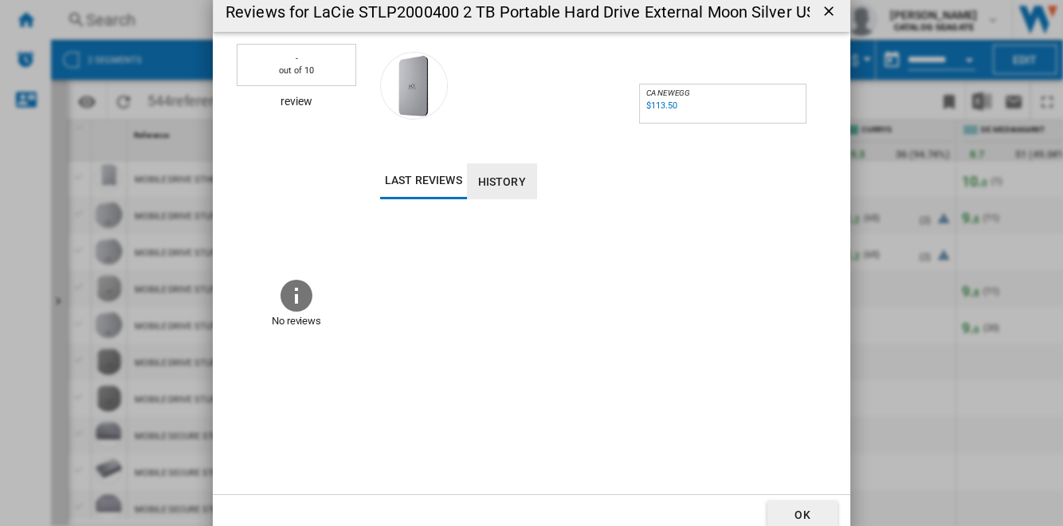
click at [515, 179] on button "History" at bounding box center [502, 181] width 70 height 36
click at [459, 183] on button "Last reviews" at bounding box center [423, 181] width 87 height 36
click at [828, 13] on ng-md-icon "getI18NText('BUTTONS.CLOSE_DIALOG')" at bounding box center [829, 12] width 19 height 19
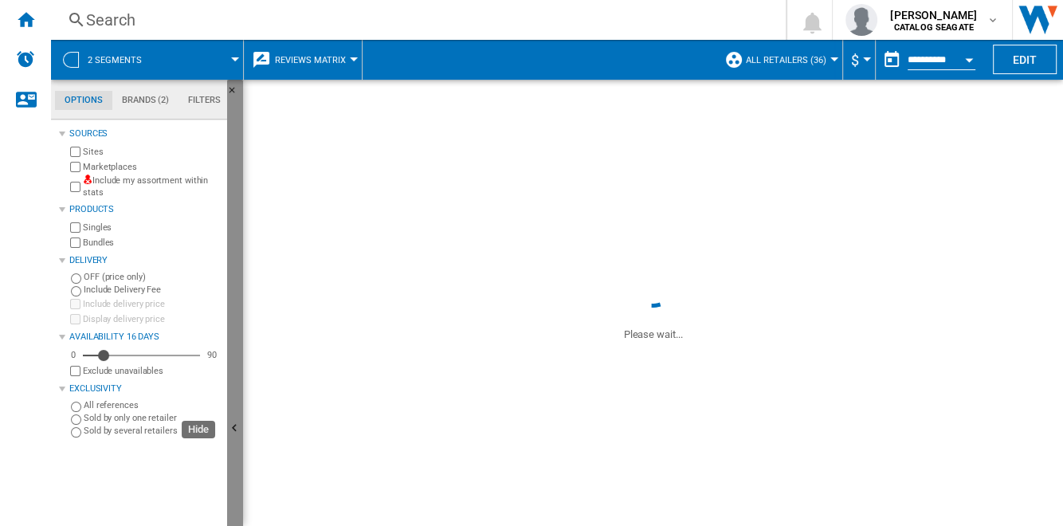
click at [237, 325] on button "Hide" at bounding box center [235, 429] width 16 height 699
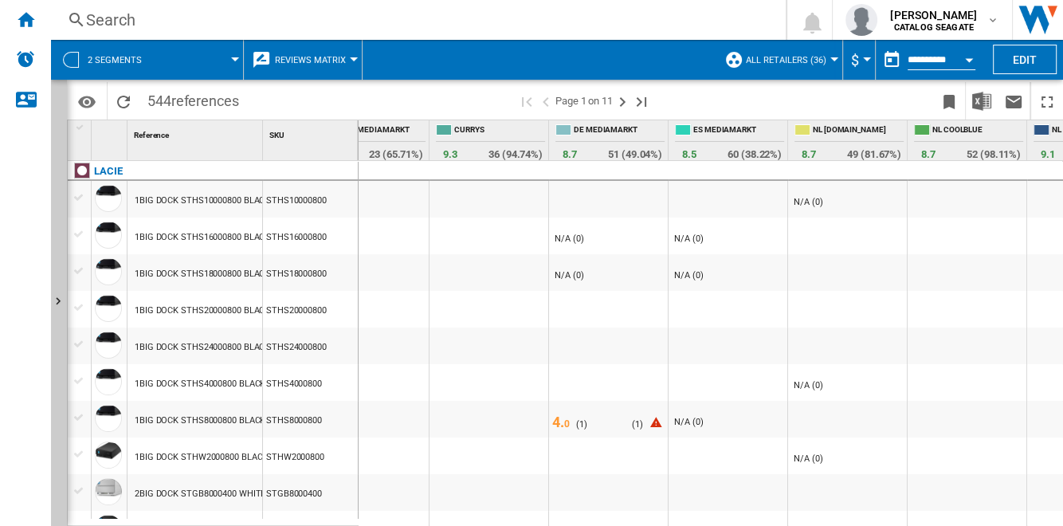
scroll to position [0, 966]
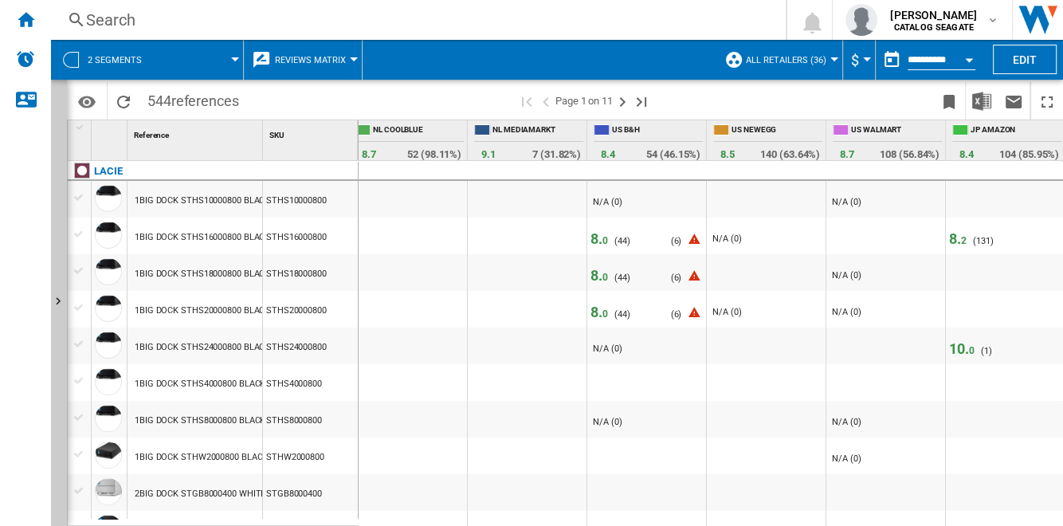
click at [597, 234] on span "8. 0" at bounding box center [599, 238] width 18 height 17
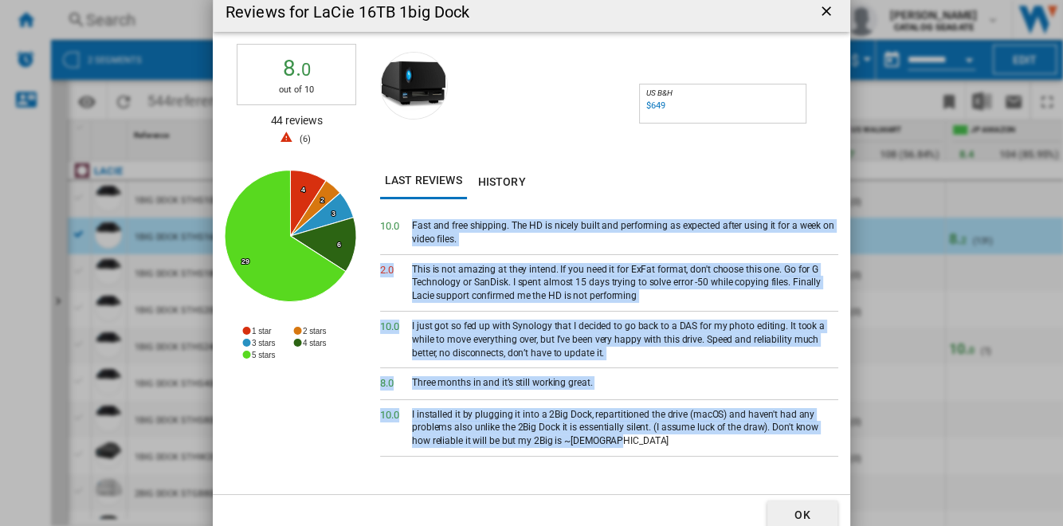
drag, startPoint x: 413, startPoint y: 224, endPoint x: 595, endPoint y: 454, distance: 293.7
click at [595, 454] on div "10. 0 Fast and free shipping. The HD is nicely built and performing as expected…" at bounding box center [609, 352] width 458 height 283
drag, startPoint x: 595, startPoint y: 454, endPoint x: 531, endPoint y: 275, distance: 190.2
click at [531, 275] on div "This is not amazing at they intend. If you need it for ExFat format, don't choo…" at bounding box center [625, 283] width 426 height 40
click at [514, 185] on button "History" at bounding box center [502, 181] width 70 height 36
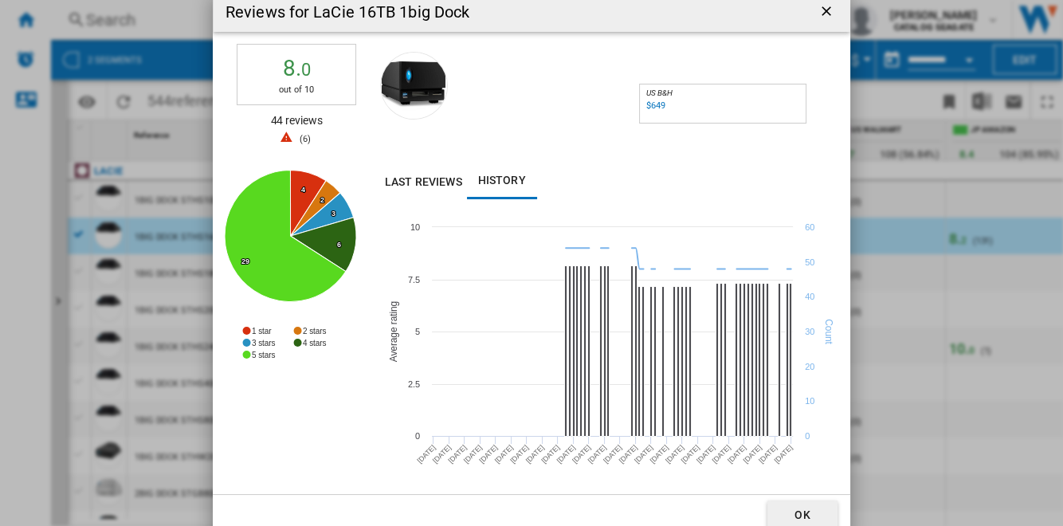
click at [820, 6] on ng-md-icon "getI18NText('BUTTONS.CLOSE_DIALOG')" at bounding box center [827, 12] width 19 height 19
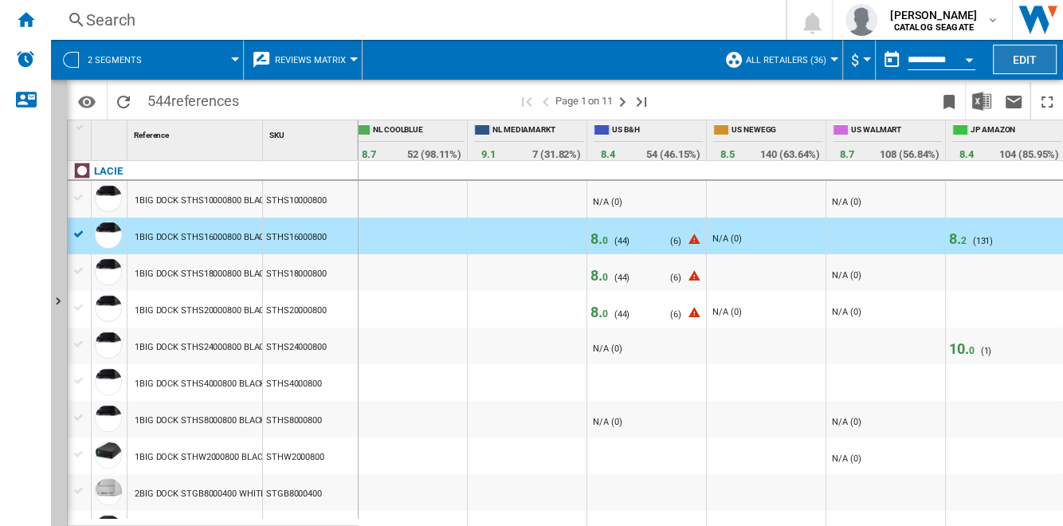
click at [1024, 53] on button "Edit" at bounding box center [1025, 59] width 64 height 29
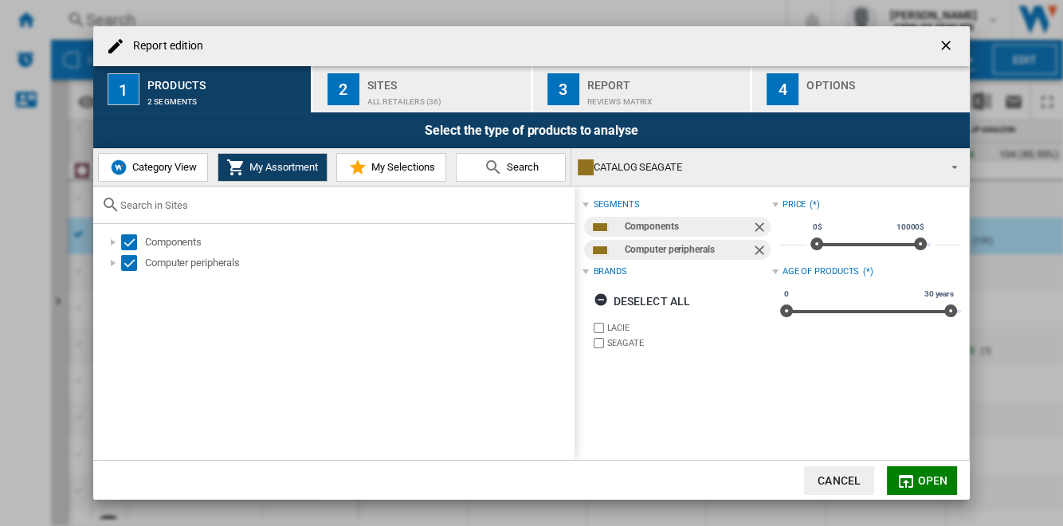
click at [696, 85] on div "Report" at bounding box center [665, 80] width 157 height 17
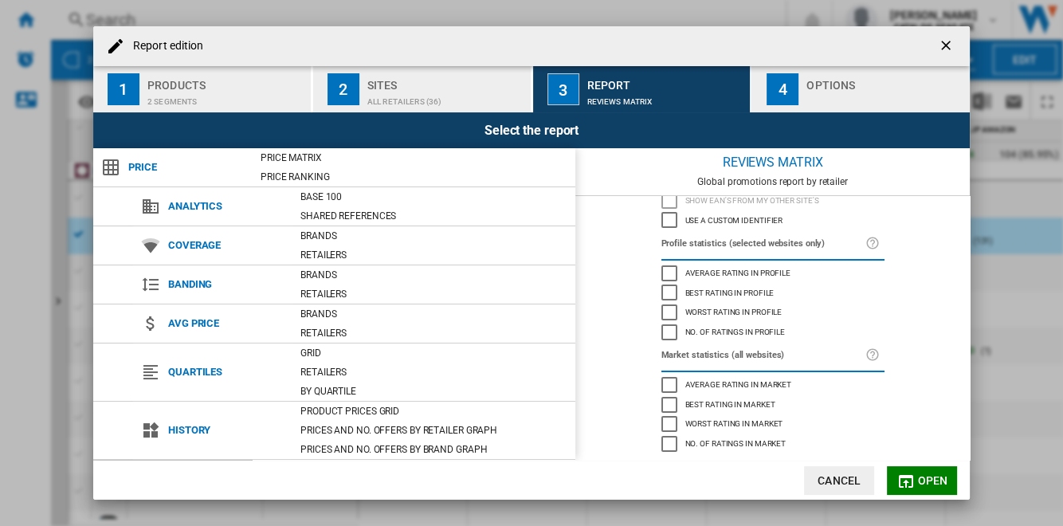
scroll to position [100, 0]
click at [752, 405] on span "Best rating in market" at bounding box center [730, 403] width 90 height 11
click at [730, 424] on span "Worst rating in market" at bounding box center [734, 422] width 98 height 11
click at [928, 480] on span "Open" at bounding box center [933, 480] width 30 height 13
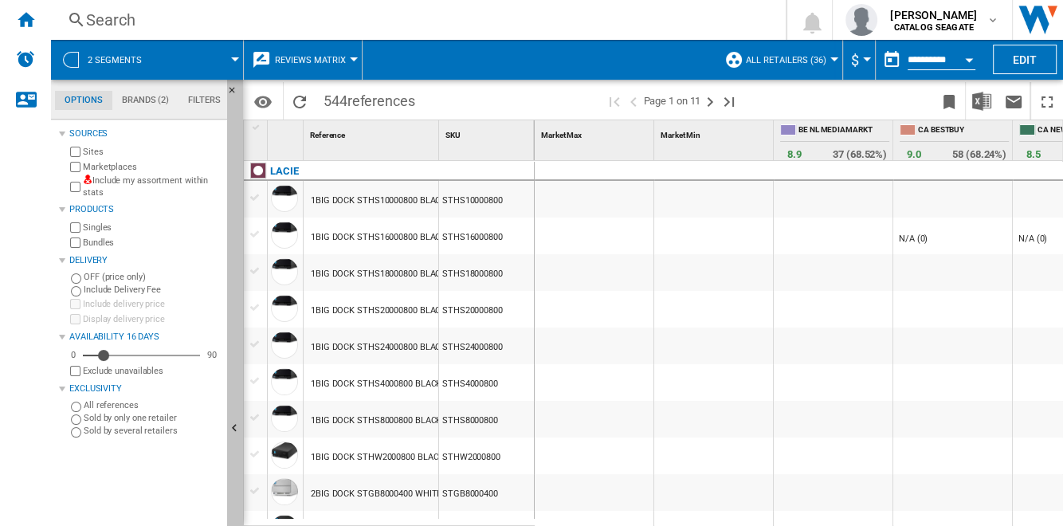
click at [238, 319] on button "Hide" at bounding box center [235, 429] width 16 height 699
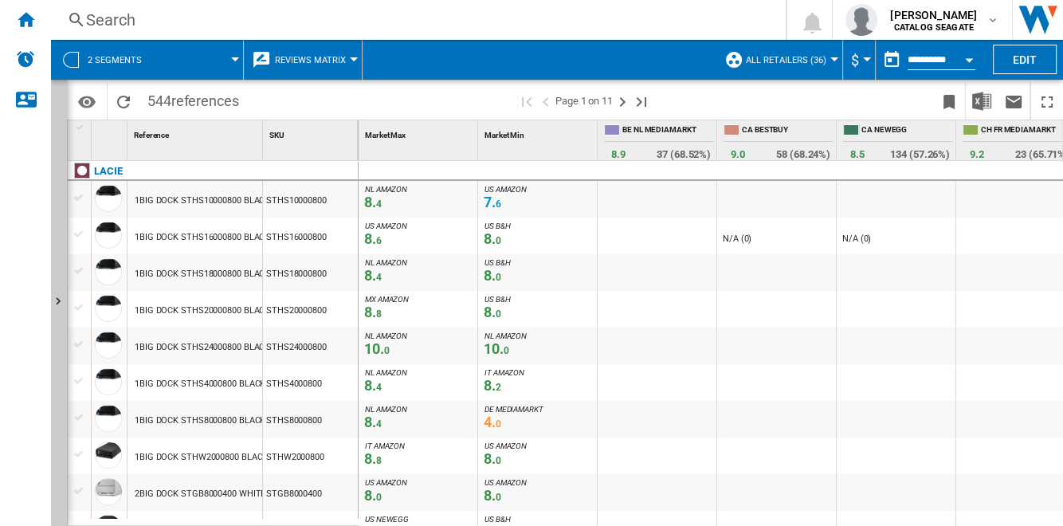
click at [246, 200] on div "1BIG DOCK STHS10000800 BLACK 10TB" at bounding box center [214, 200] width 159 height 37
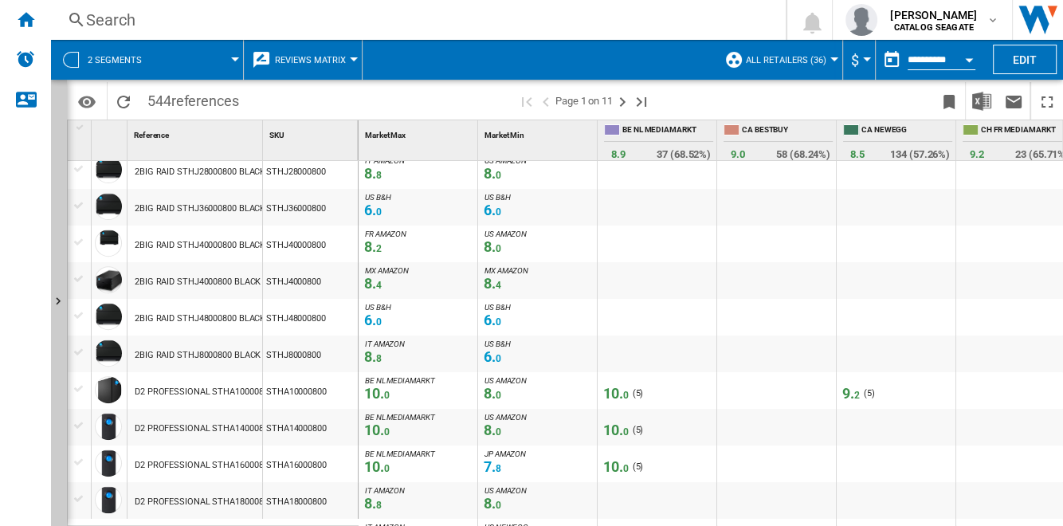
scroll to position [868, 0]
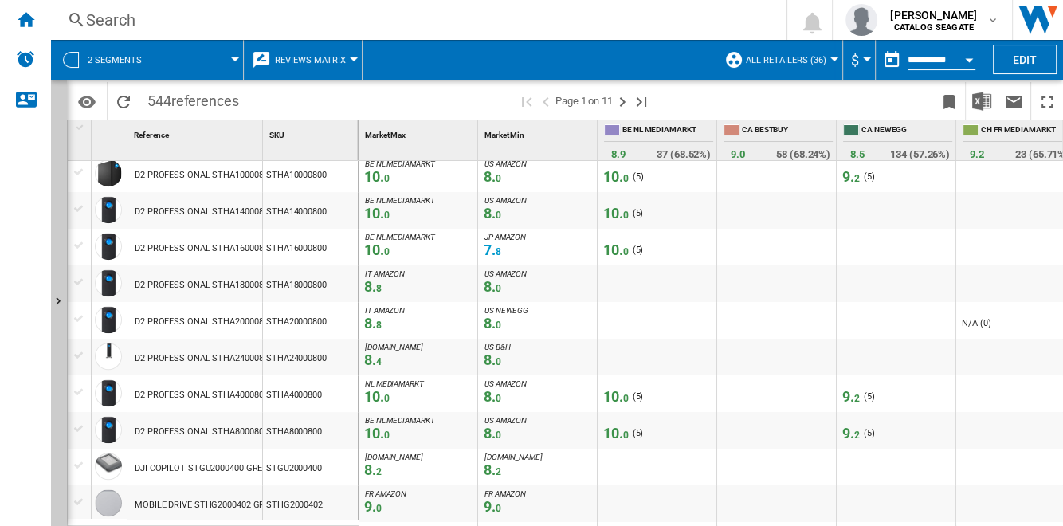
click at [969, 58] on div "Open calendar" at bounding box center [969, 60] width 8 height 4
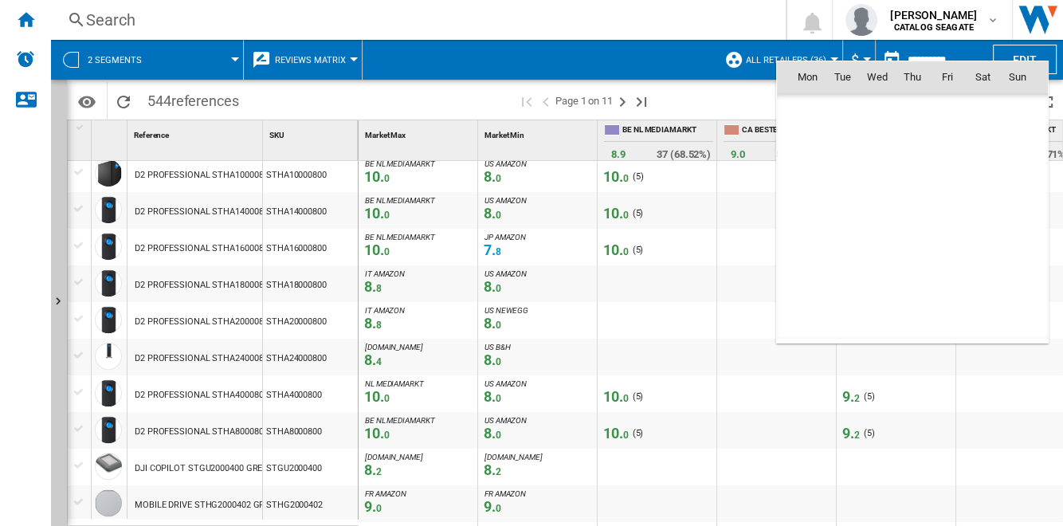
scroll to position [7600, 0]
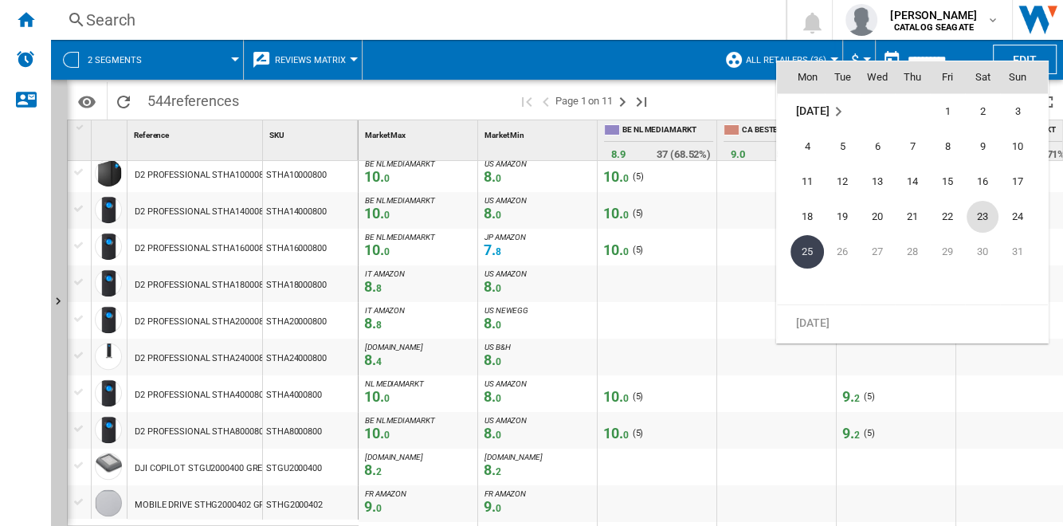
click at [984, 219] on span "23" at bounding box center [982, 217] width 32 height 32
type input "**********"
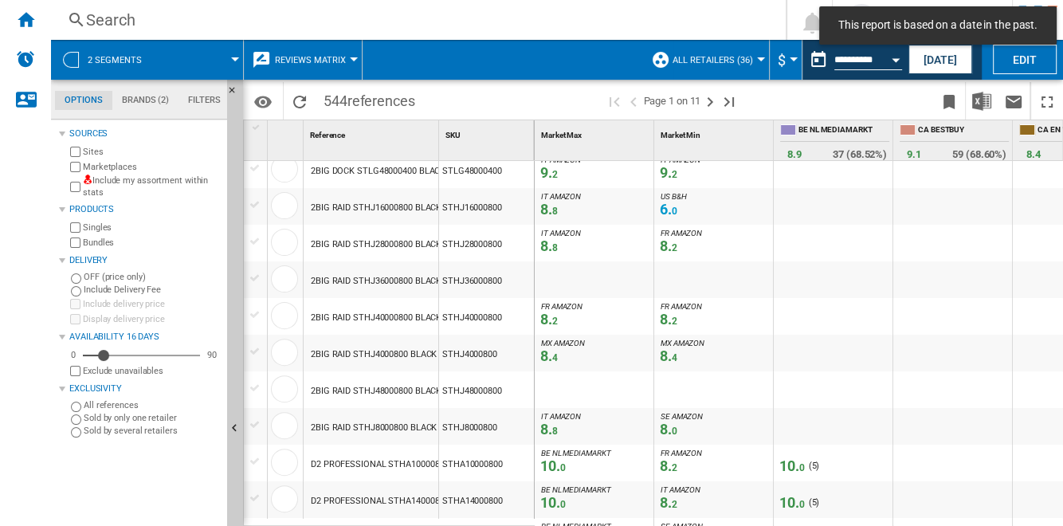
scroll to position [652, 0]
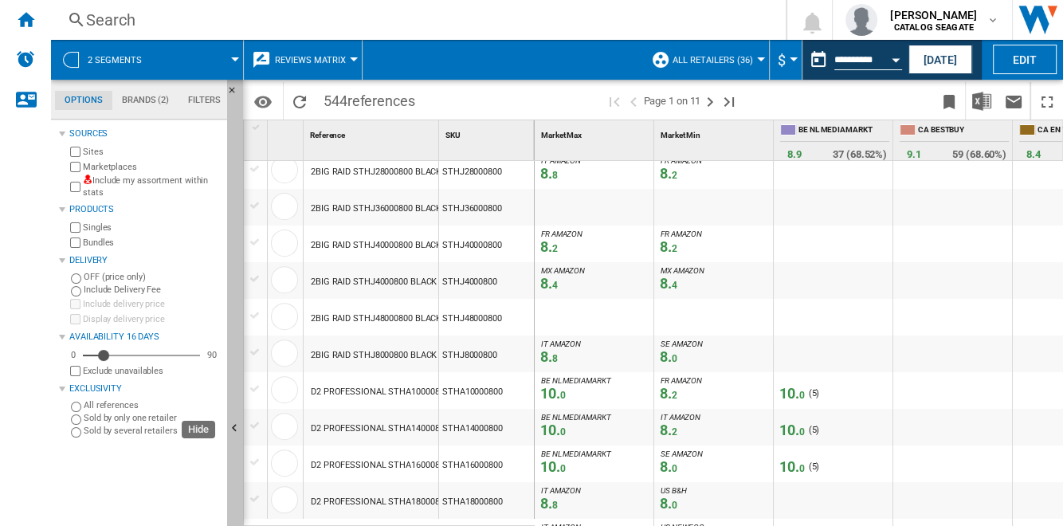
click at [237, 301] on button "Hide" at bounding box center [235, 429] width 16 height 699
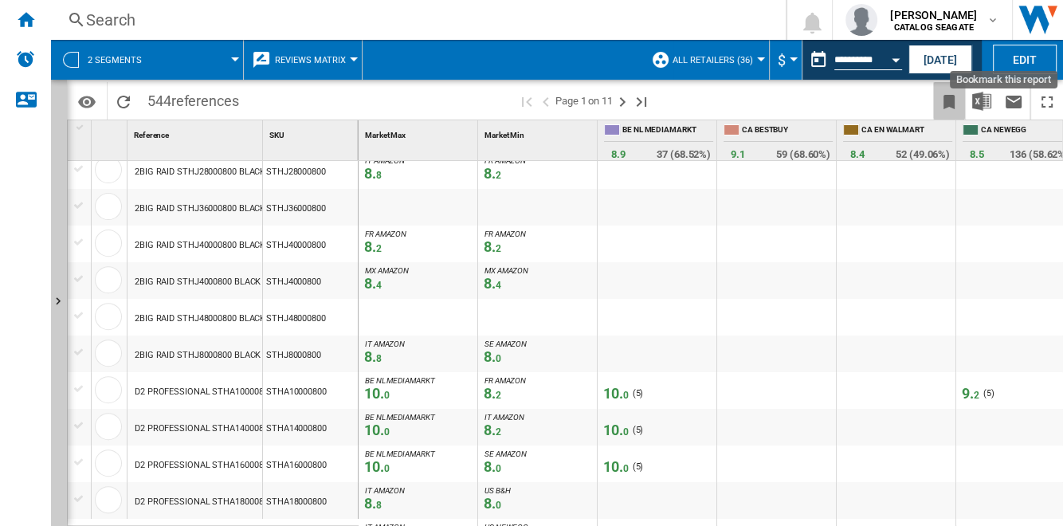
click at [952, 105] on ng-md-icon "Bookmark this report" at bounding box center [948, 101] width 19 height 19
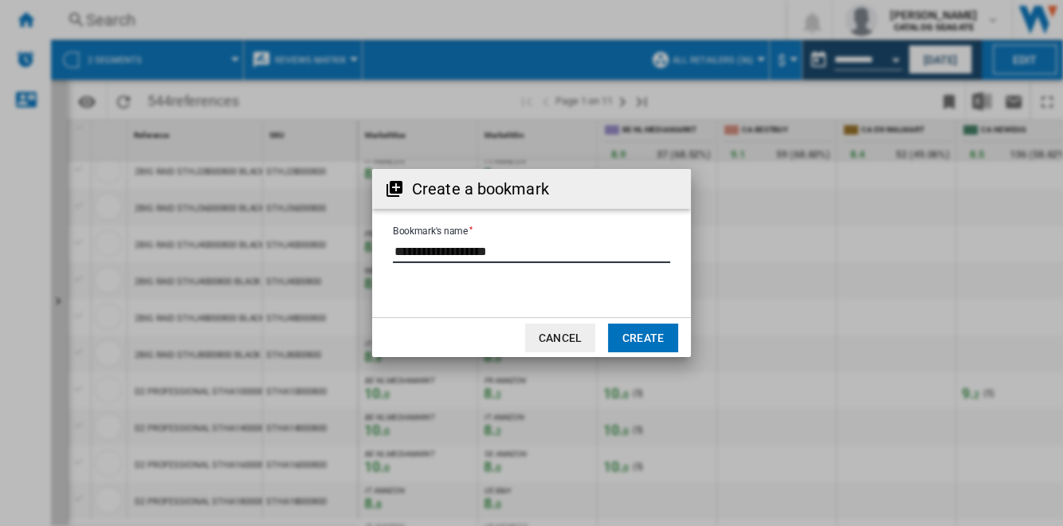
click at [551, 253] on input "Bookmark's name" at bounding box center [531, 251] width 277 height 24
type input "**********"
click at [636, 337] on button "Create" at bounding box center [643, 337] width 70 height 29
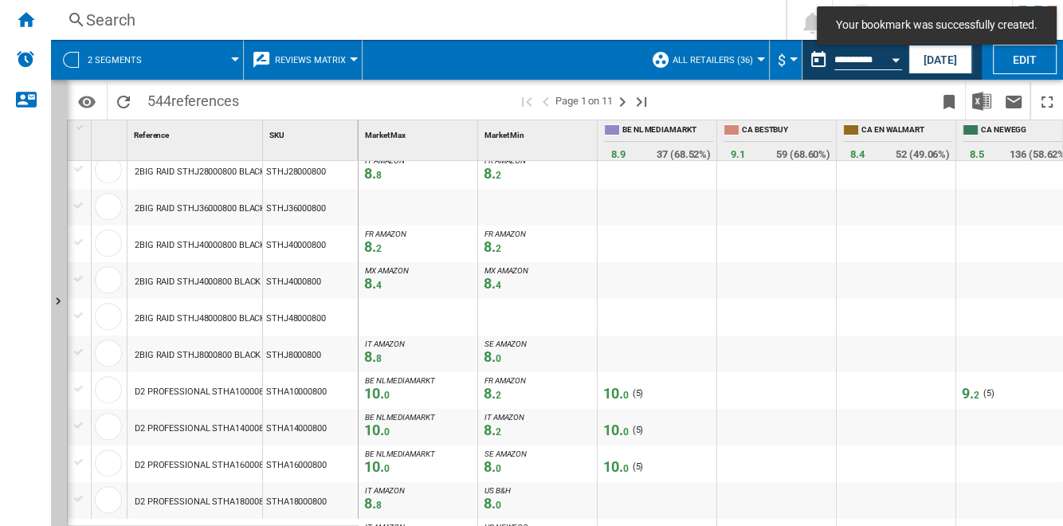
click at [157, 56] on div "2 segments" at bounding box center [147, 60] width 176 height 40
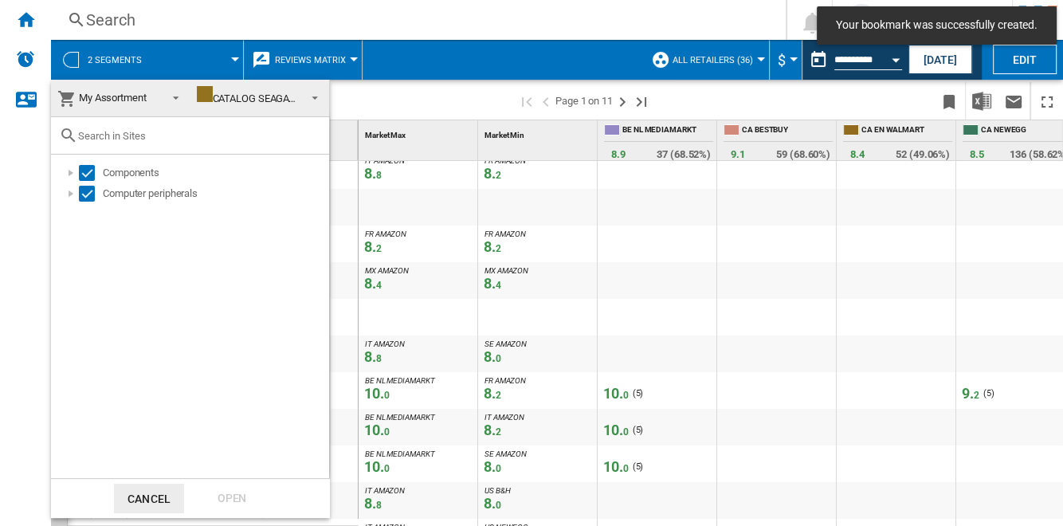
click at [151, 100] on span "My Assortment" at bounding box center [107, 98] width 101 height 22
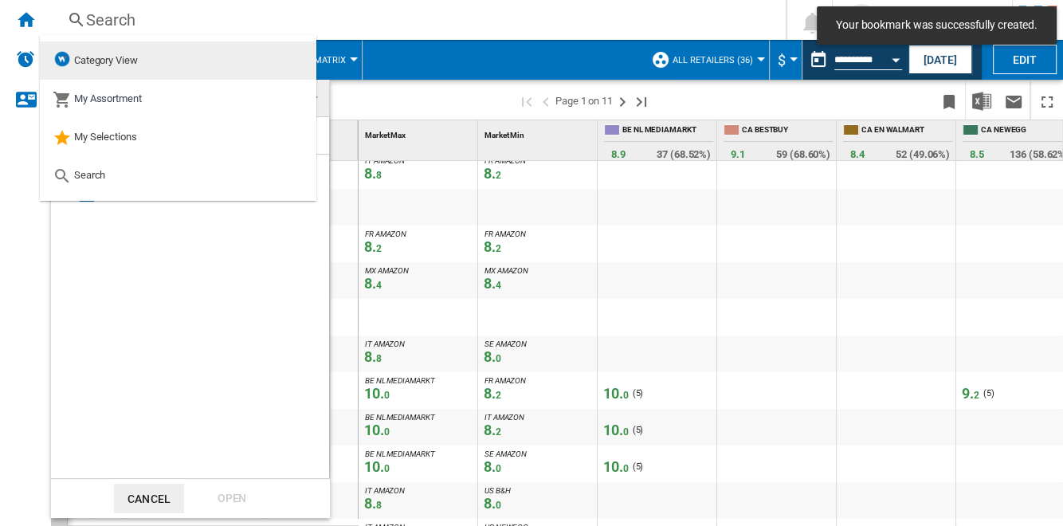
click at [143, 62] on md-option "Category View" at bounding box center [178, 60] width 276 height 38
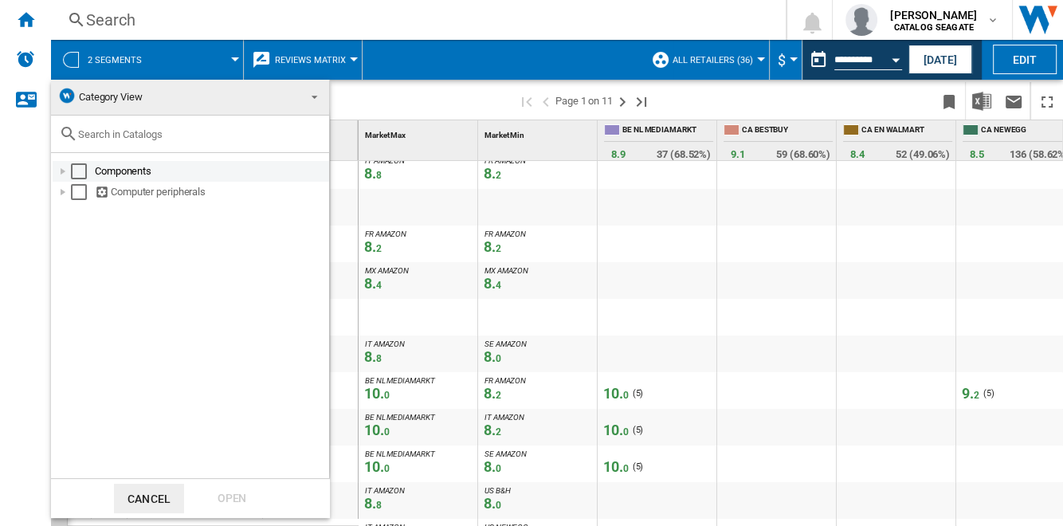
click at [76, 173] on div "Select" at bounding box center [79, 171] width 16 height 16
click at [61, 171] on div at bounding box center [63, 171] width 16 height 16
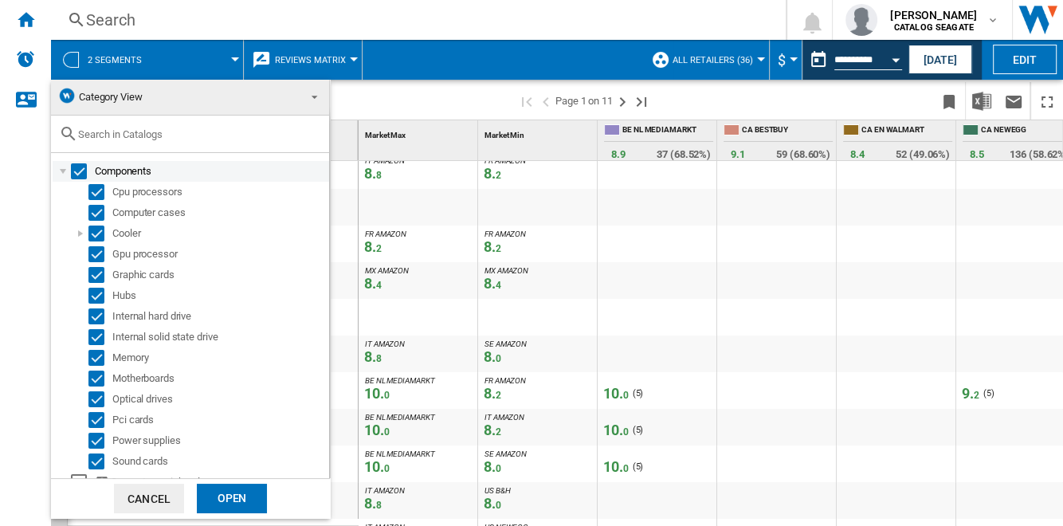
click at [80, 167] on div "Select" at bounding box center [79, 171] width 16 height 16
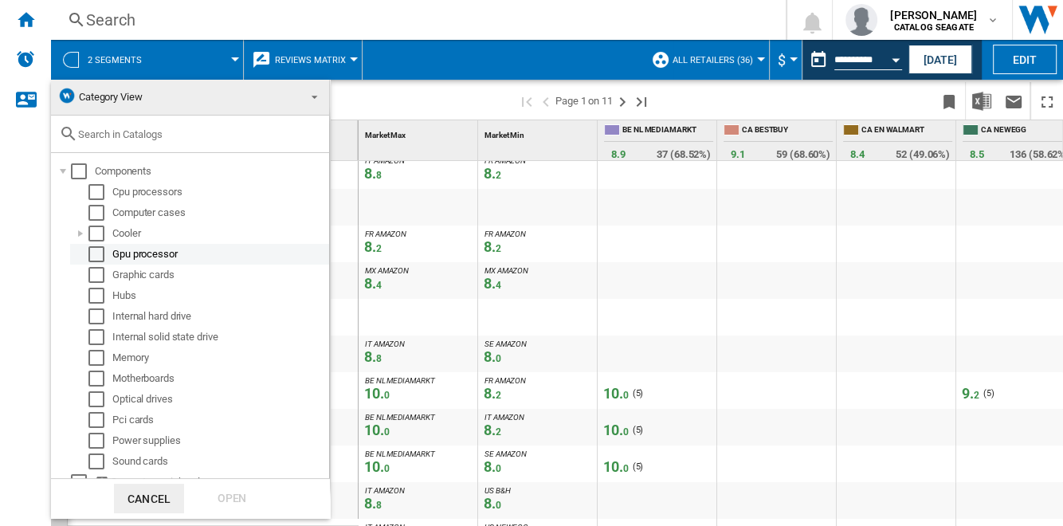
click at [97, 254] on div "Select" at bounding box center [96, 254] width 16 height 16
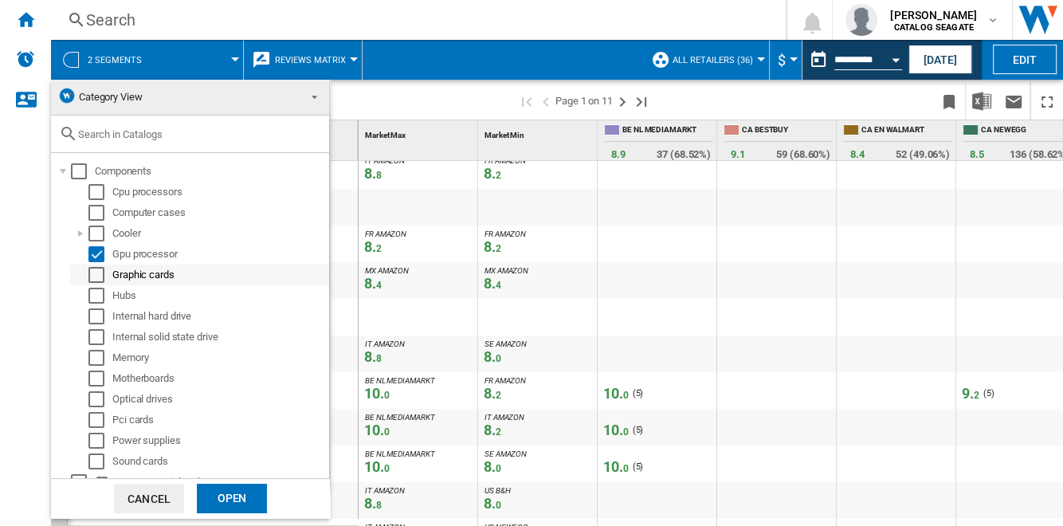
click at [96, 272] on div "Select" at bounding box center [96, 275] width 16 height 16
click at [231, 495] on div "Open" at bounding box center [232, 498] width 70 height 29
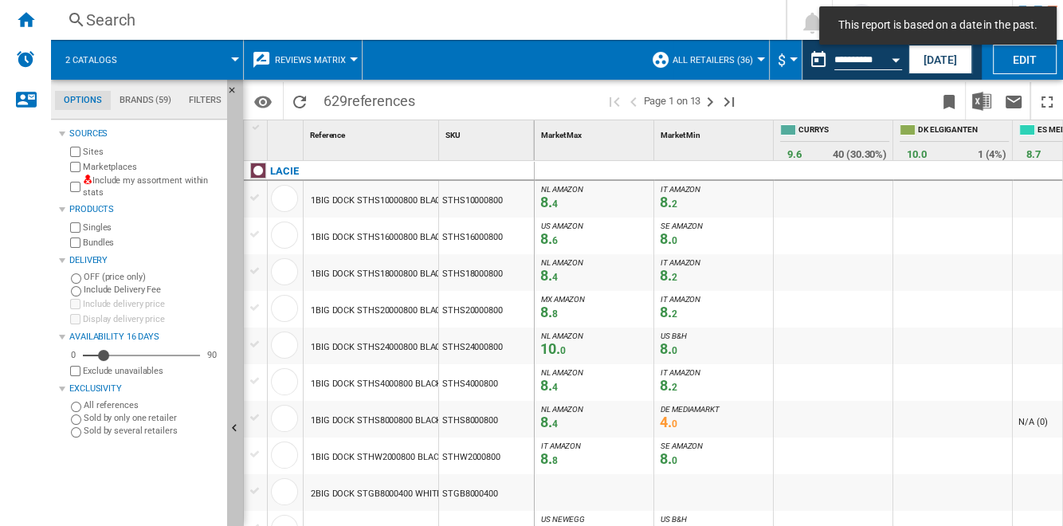
click at [237, 334] on button "Hide" at bounding box center [235, 429] width 16 height 699
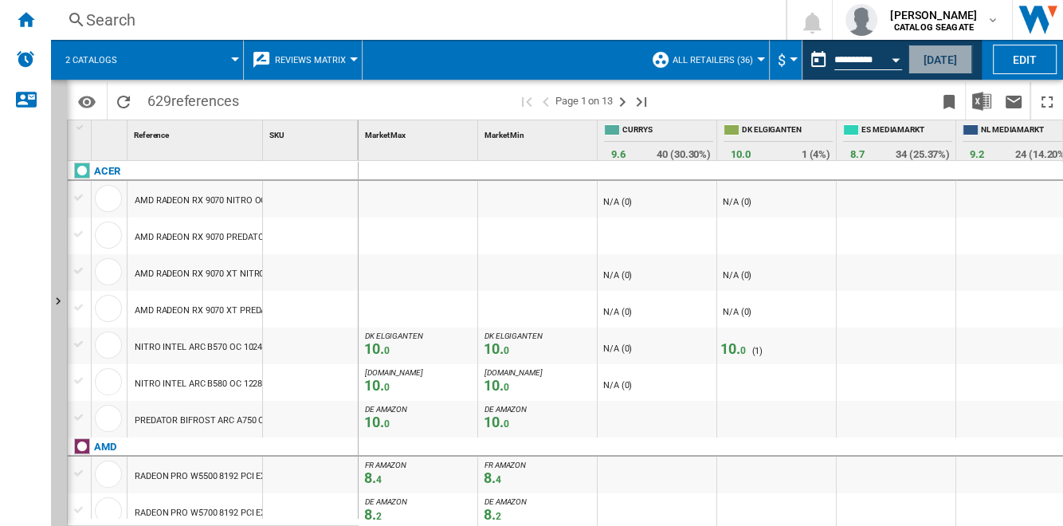
click at [937, 56] on button "[DATE]" at bounding box center [940, 59] width 64 height 29
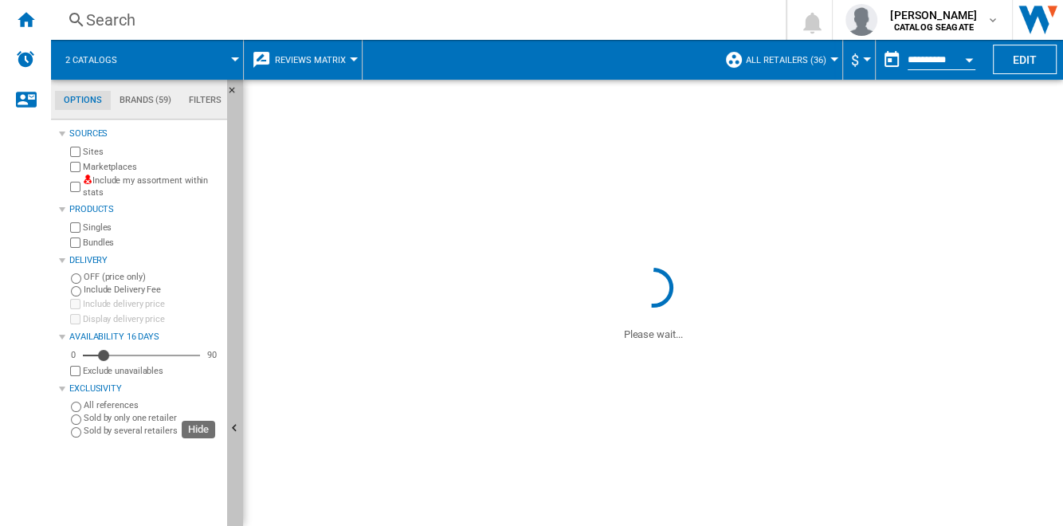
click at [235, 349] on button "Hide" at bounding box center [235, 429] width 16 height 699
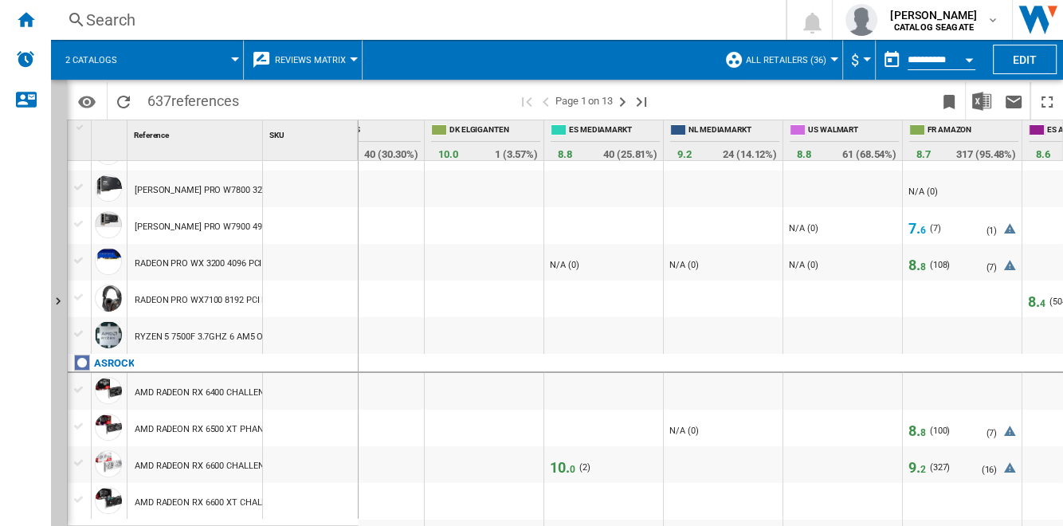
scroll to position [0, 418]
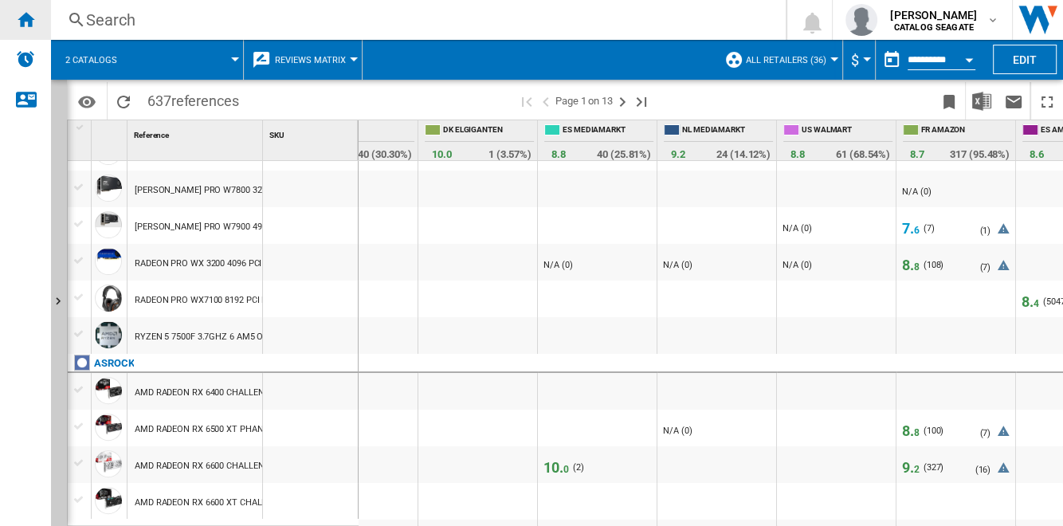
click at [22, 18] on ng-md-icon "Home" at bounding box center [25, 19] width 19 height 19
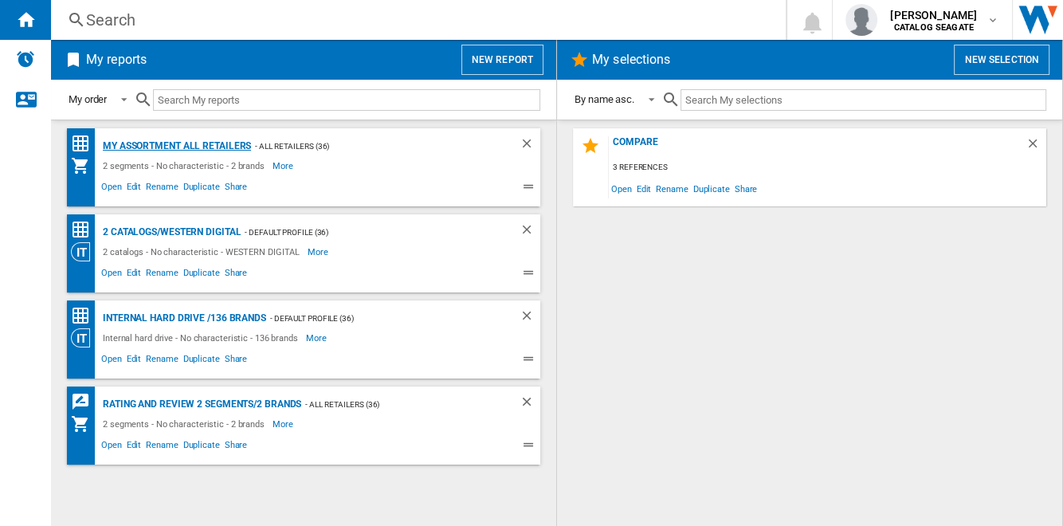
click at [202, 148] on div "My Assortment All retailers" at bounding box center [175, 146] width 152 height 20
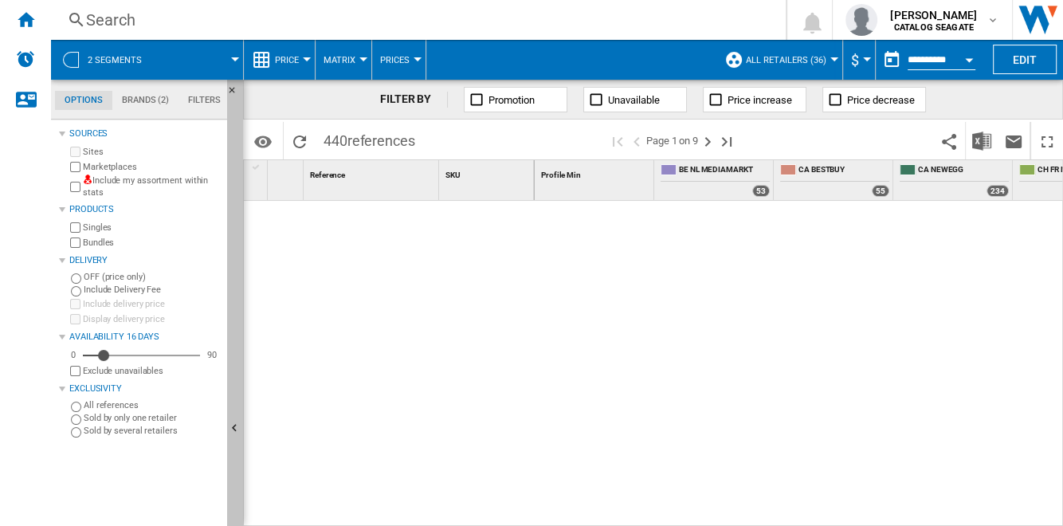
click at [235, 317] on button "Hide" at bounding box center [235, 429] width 16 height 699
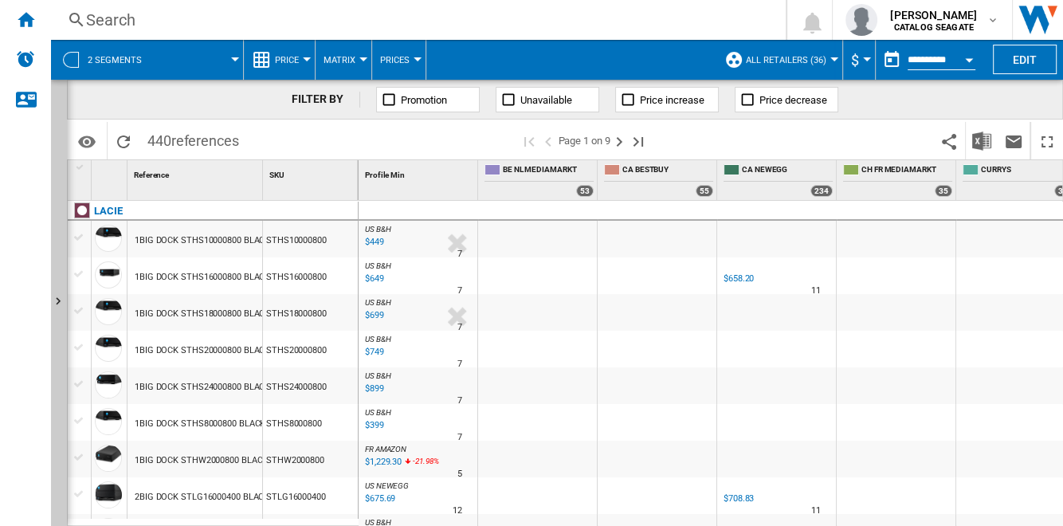
click at [744, 280] on div "$658.20" at bounding box center [738, 278] width 30 height 10
